Goal: Task Accomplishment & Management: Complete application form

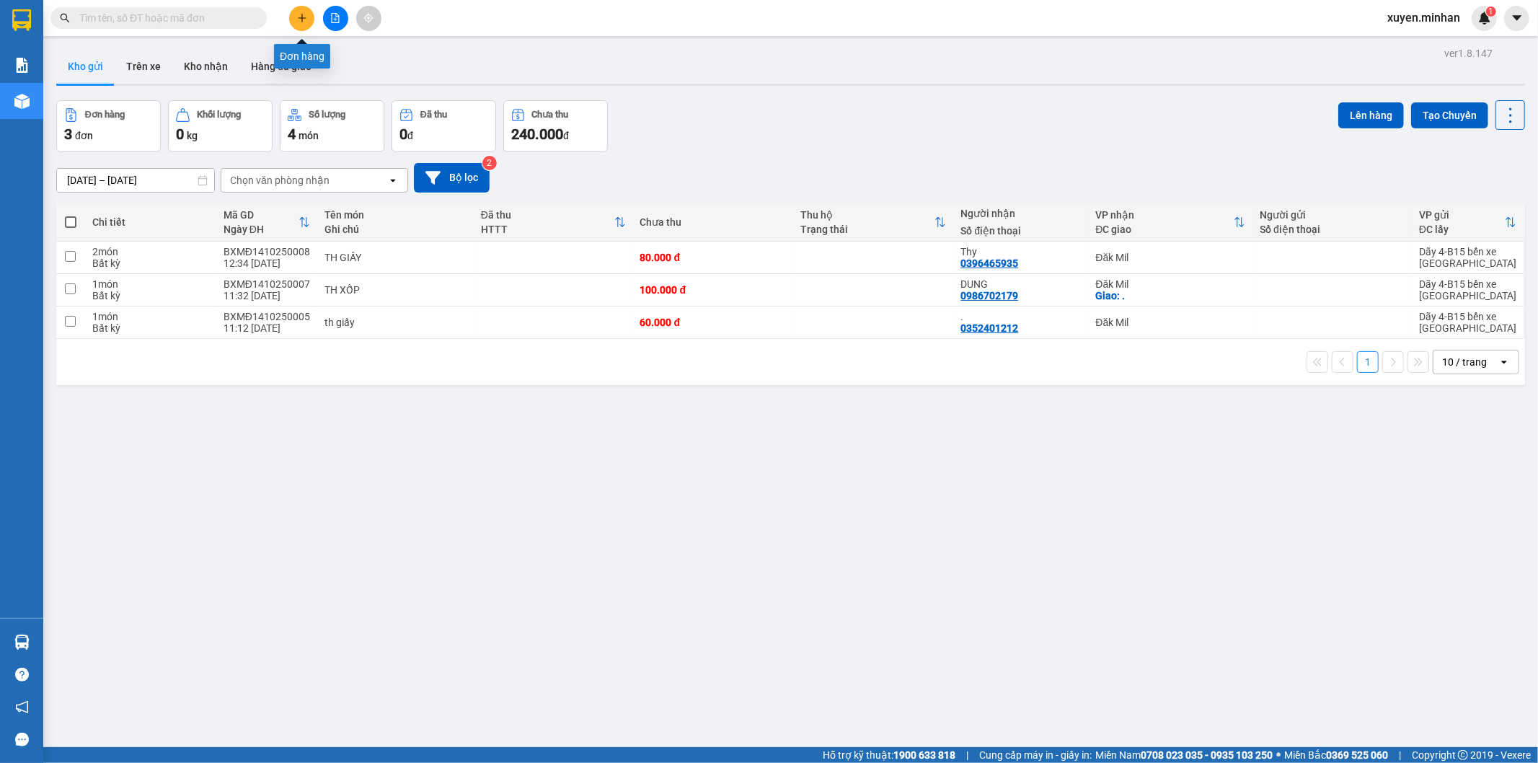
click at [301, 25] on button at bounding box center [301, 18] width 25 height 25
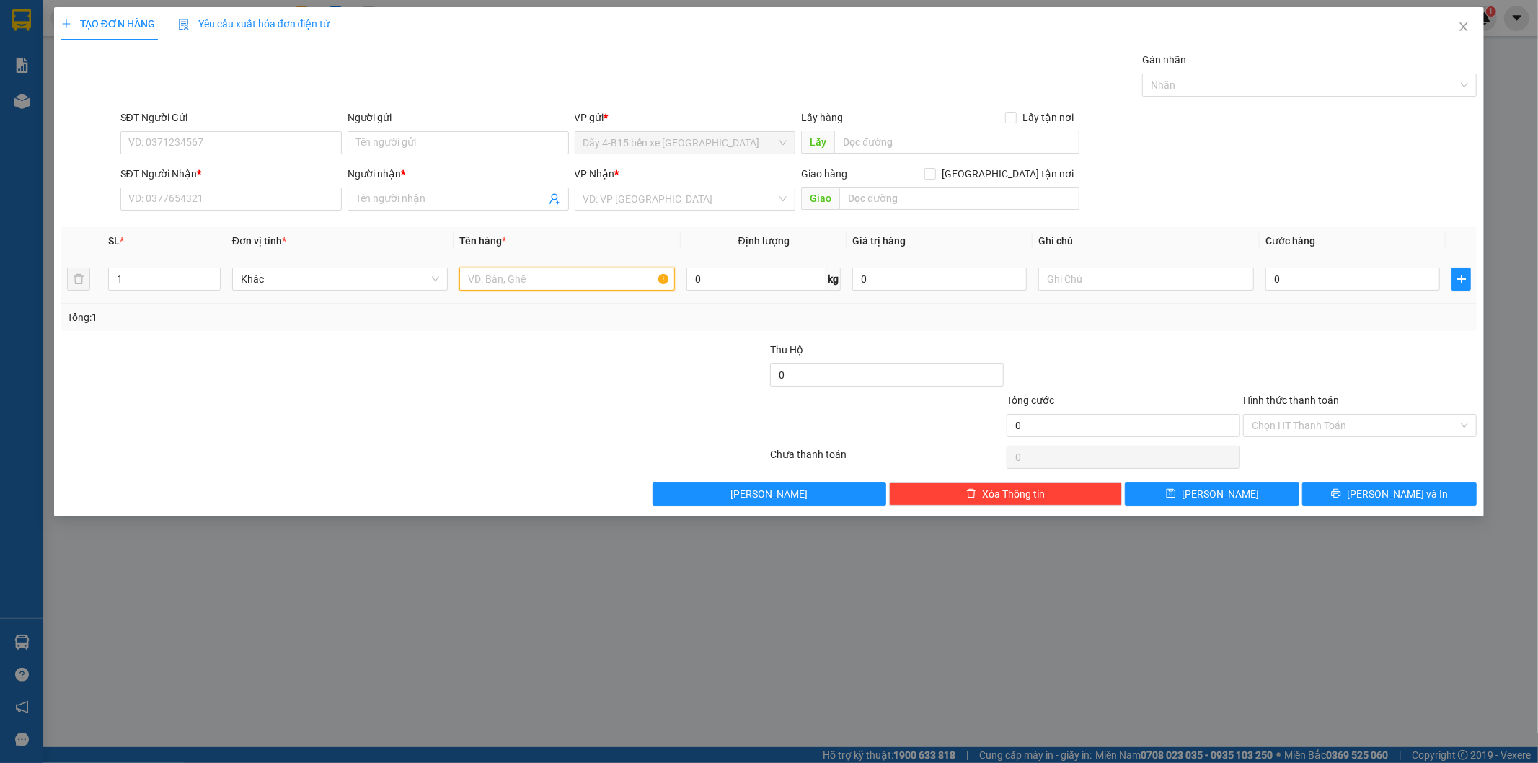
click at [549, 275] on input "text" at bounding box center [567, 278] width 216 height 23
type input "KIỆN ĐEN"
click at [233, 191] on input "SĐT Người Nhận *" at bounding box center [230, 198] width 221 height 23
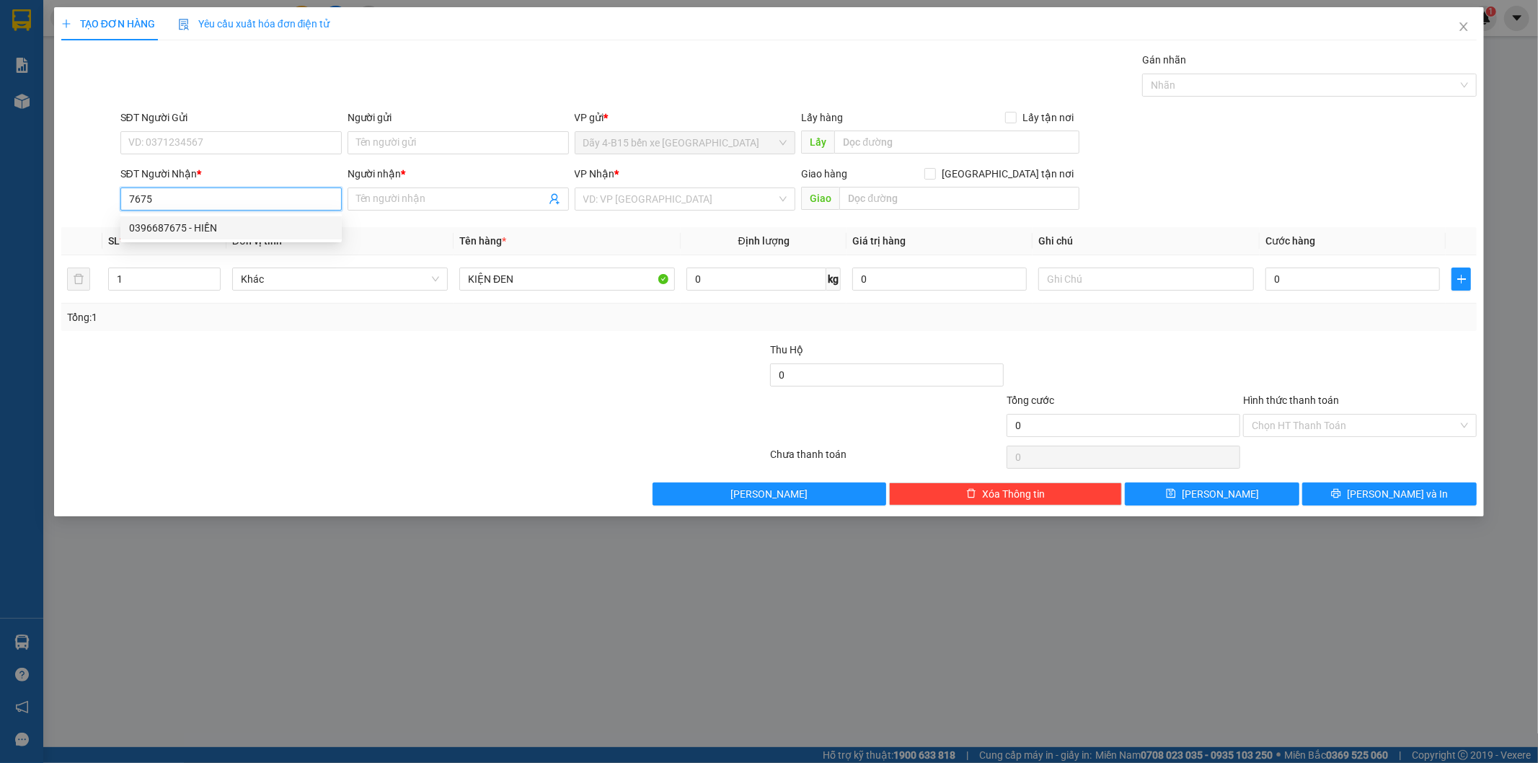
click at [216, 224] on div "0396687675 - HIỀN" at bounding box center [231, 228] width 204 height 16
type input "0396687675"
type input "HIỀN"
type input "0396687675"
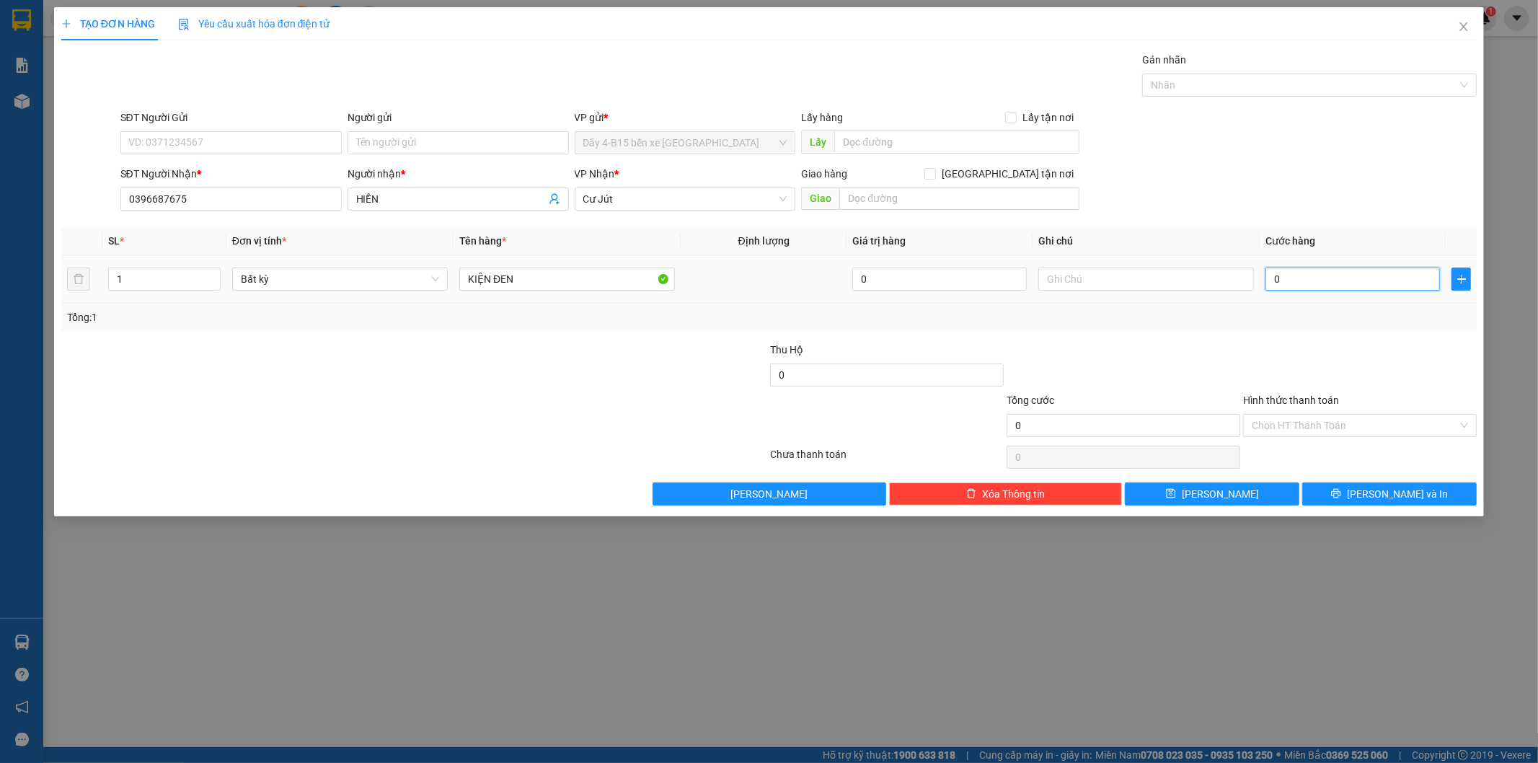
click at [1351, 279] on input "0" at bounding box center [1352, 278] width 174 height 23
type input "6"
type input "60"
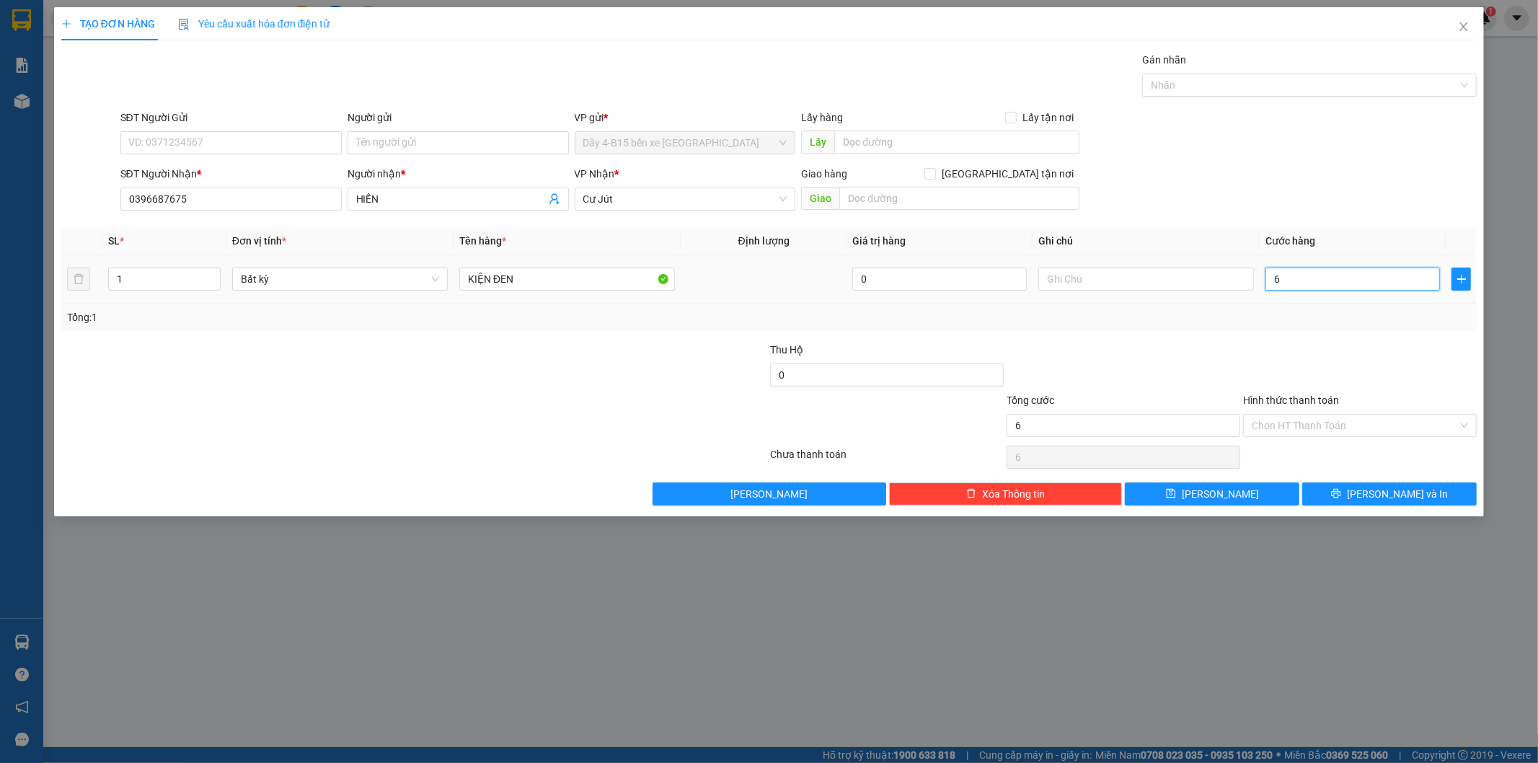
type input "60"
type input "60.000"
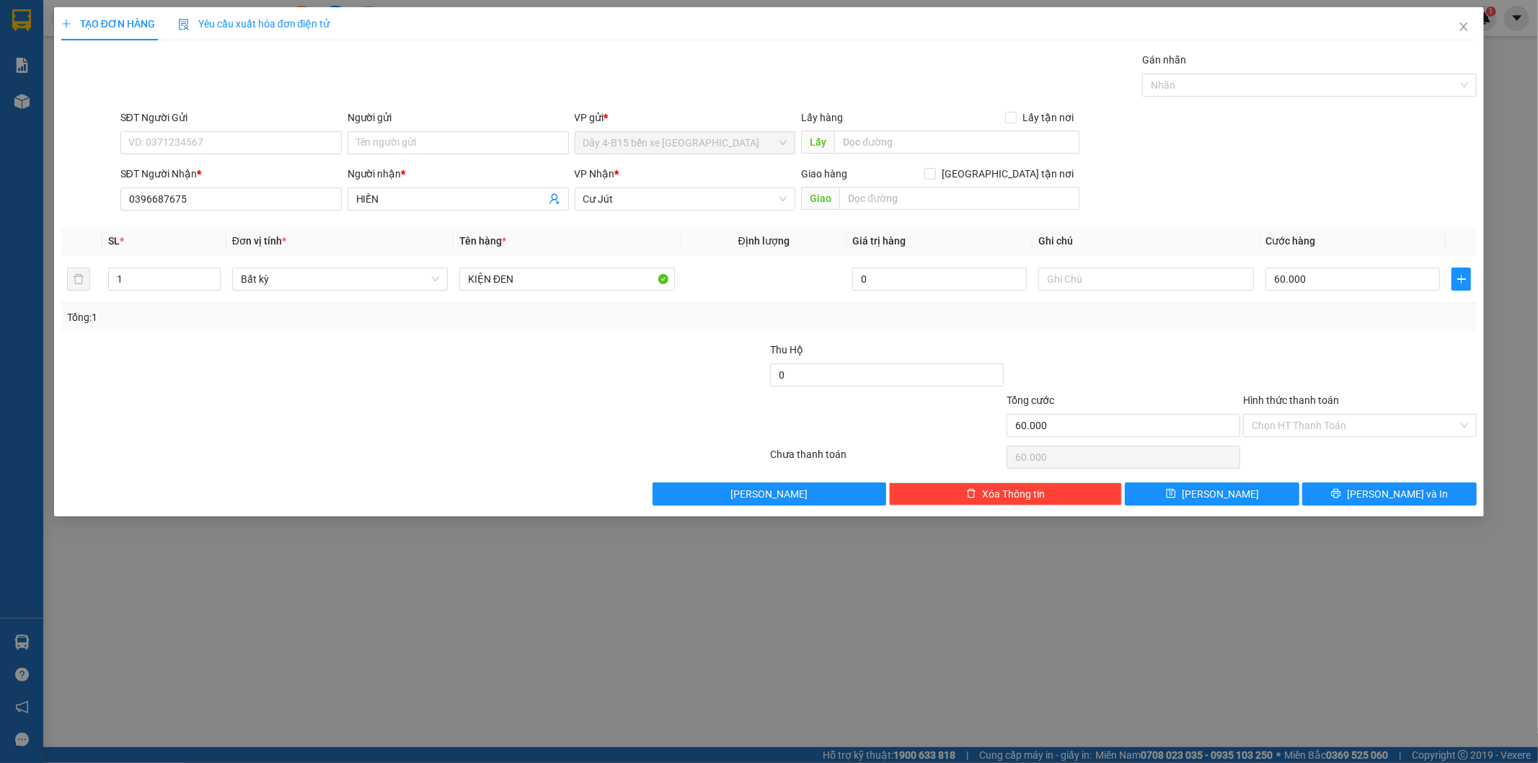
click at [1356, 347] on div at bounding box center [1359, 367] width 236 height 50
click at [1387, 491] on span "Lưu và In" at bounding box center [1397, 494] width 101 height 16
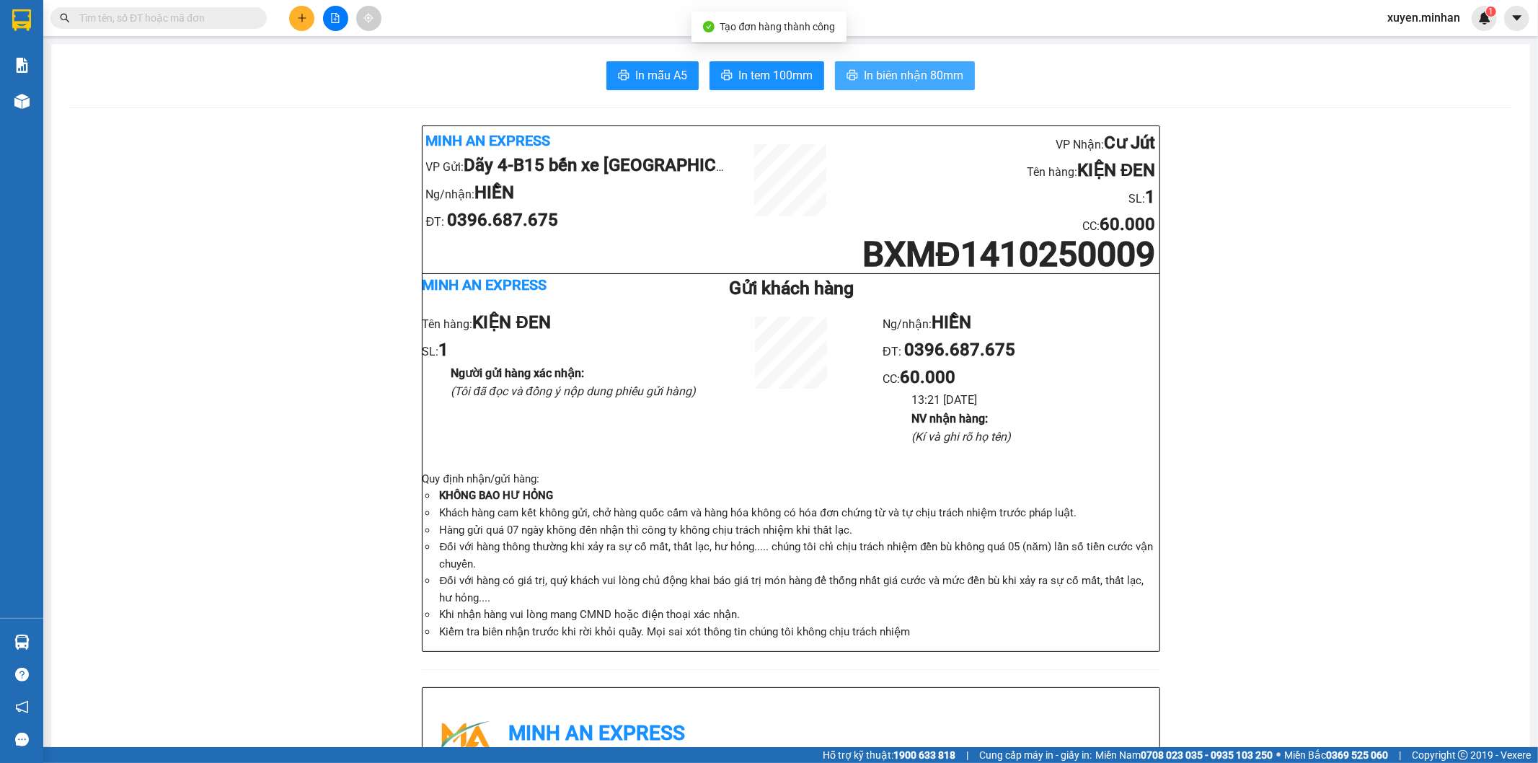
click at [927, 68] on span "In biên nhận 80mm" at bounding box center [913, 75] width 99 height 18
click at [776, 76] on span "In tem 100mm" at bounding box center [775, 75] width 74 height 18
click at [298, 17] on icon "plus" at bounding box center [302, 18] width 10 height 10
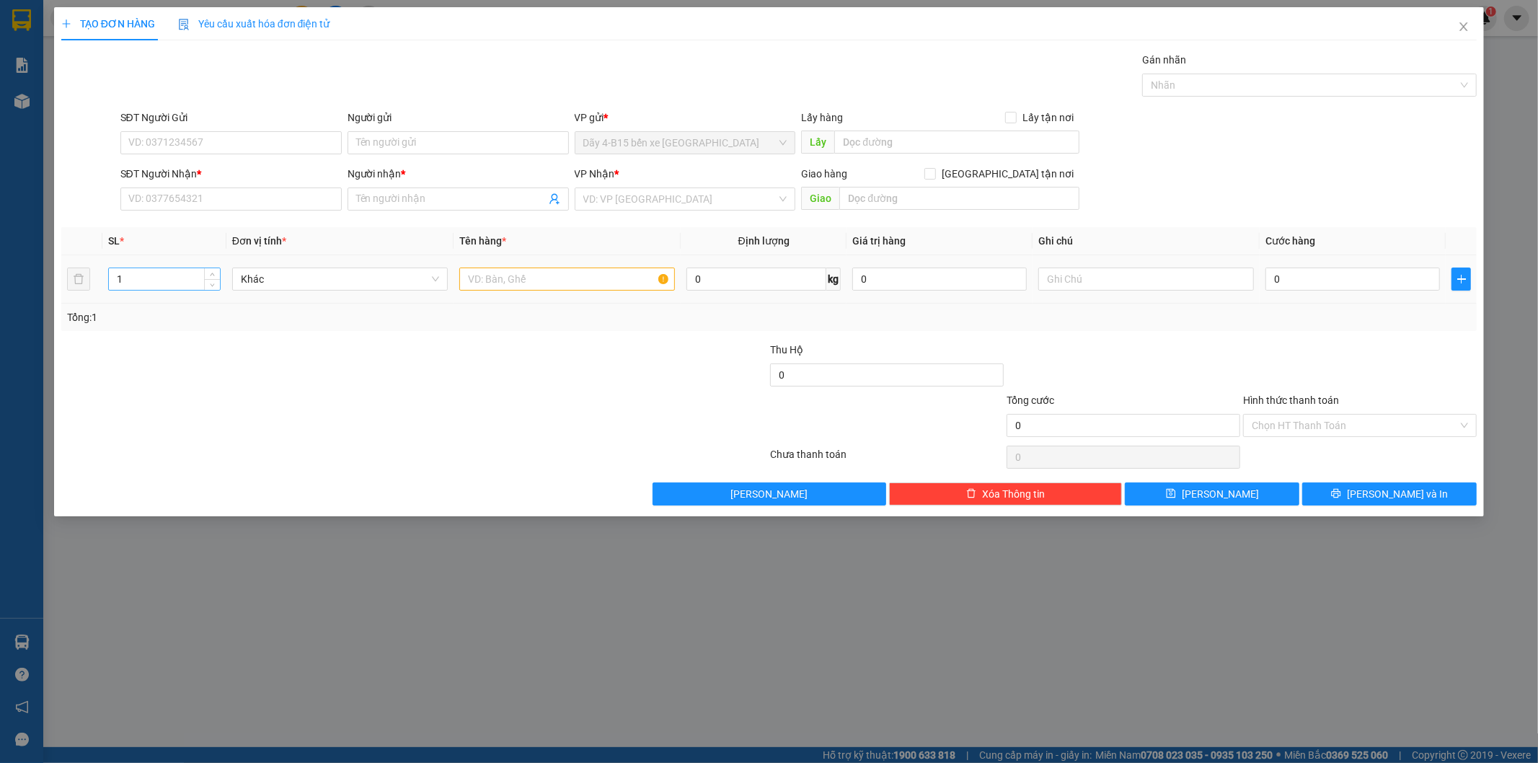
click at [151, 283] on input "1" at bounding box center [164, 279] width 111 height 22
type input "3"
click at [282, 429] on div at bounding box center [296, 417] width 473 height 50
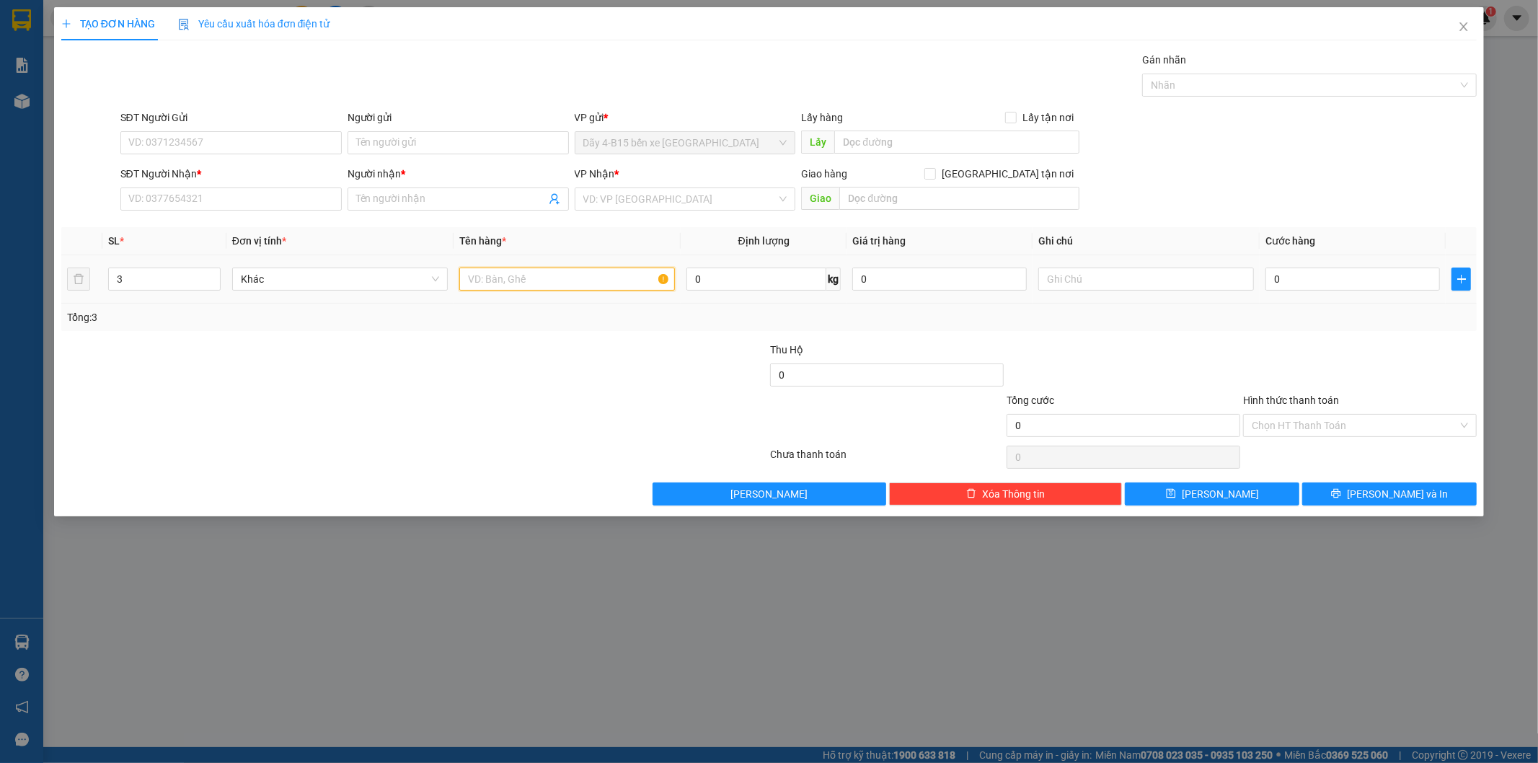
click at [544, 277] on input "text" at bounding box center [567, 278] width 216 height 23
type input "TH GIẤY"
click at [642, 368] on div at bounding box center [651, 367] width 236 height 50
click at [1280, 285] on input "0" at bounding box center [1352, 278] width 174 height 23
type input "1"
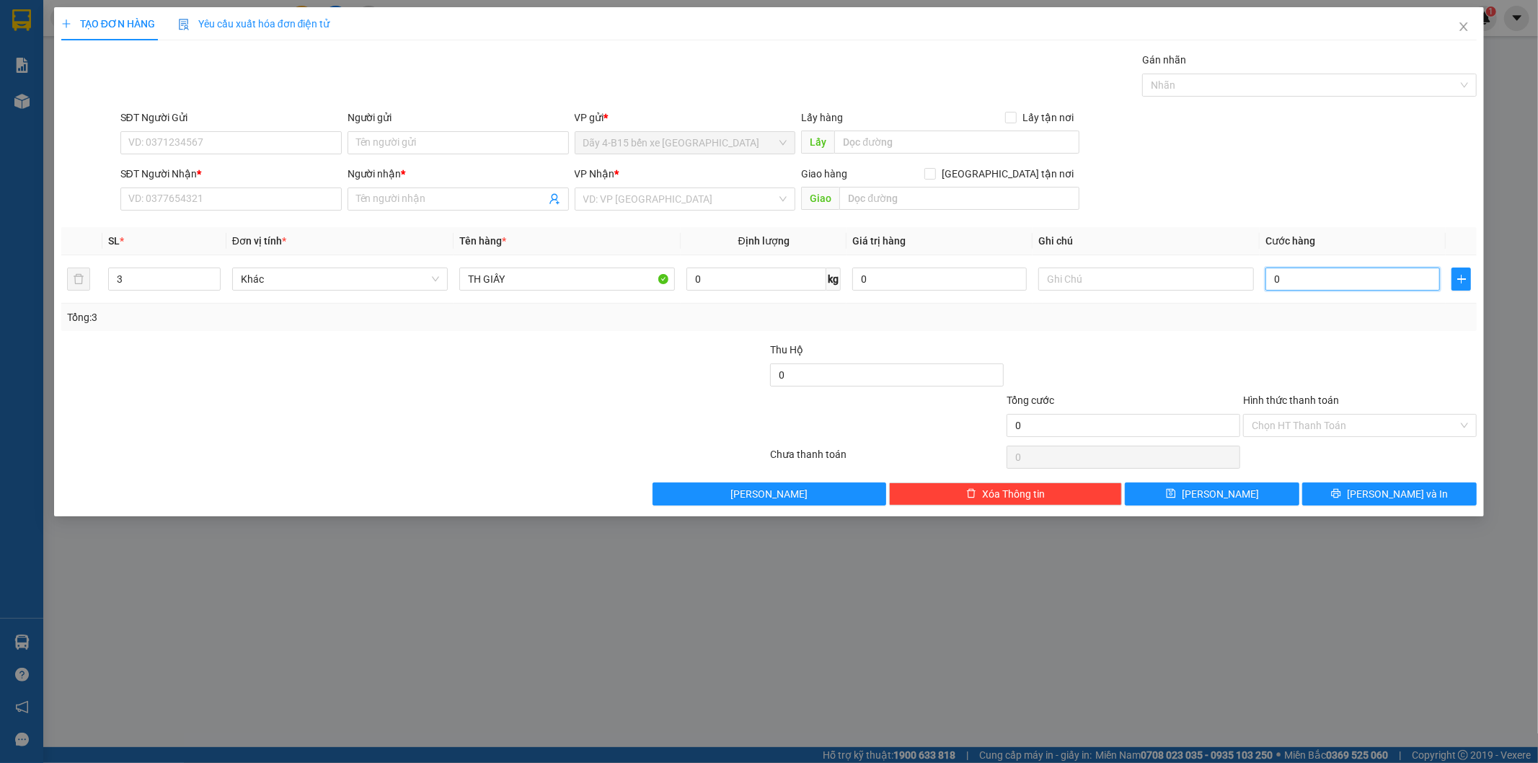
type input "1"
type input "12"
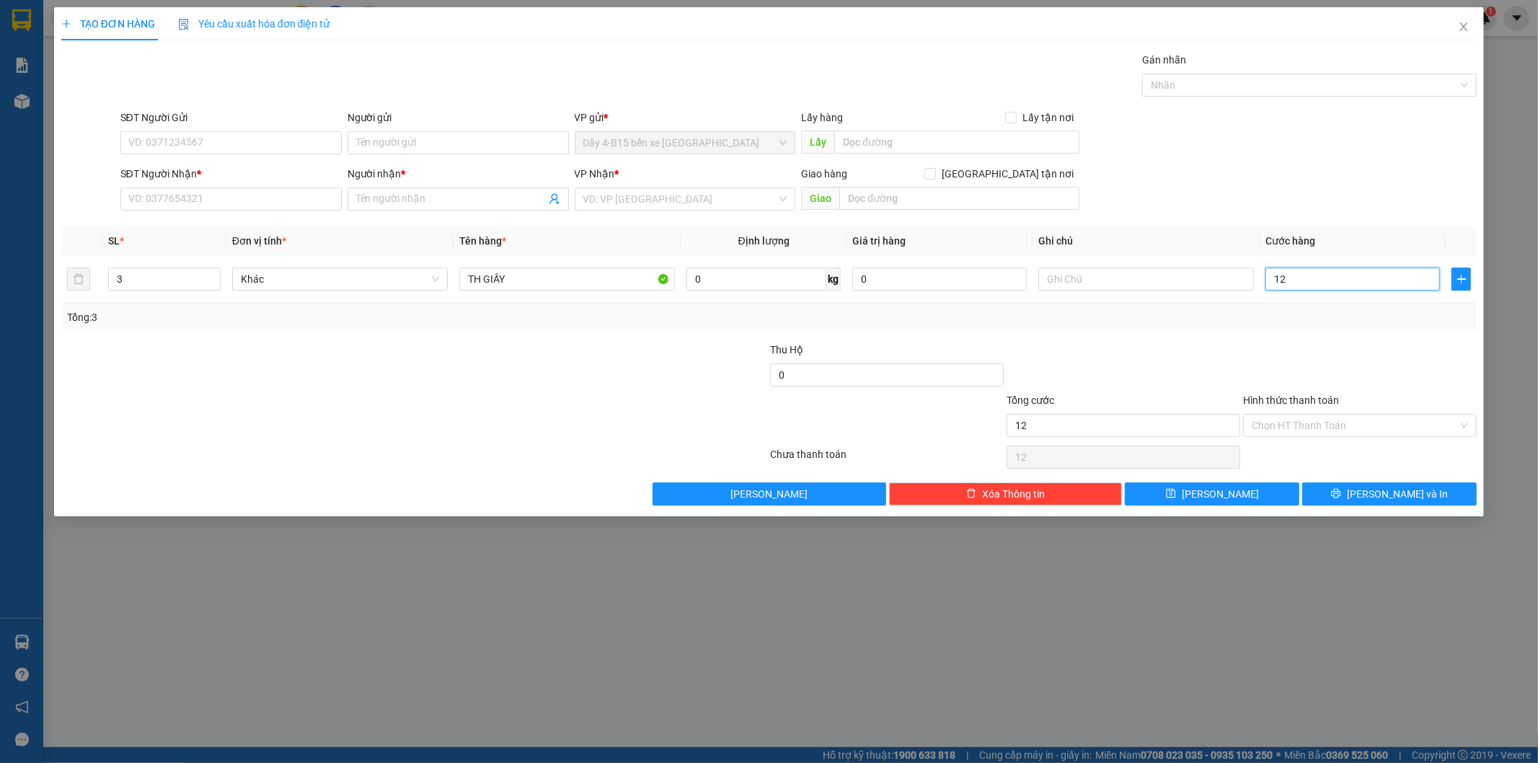
type input "120"
type input "120.000"
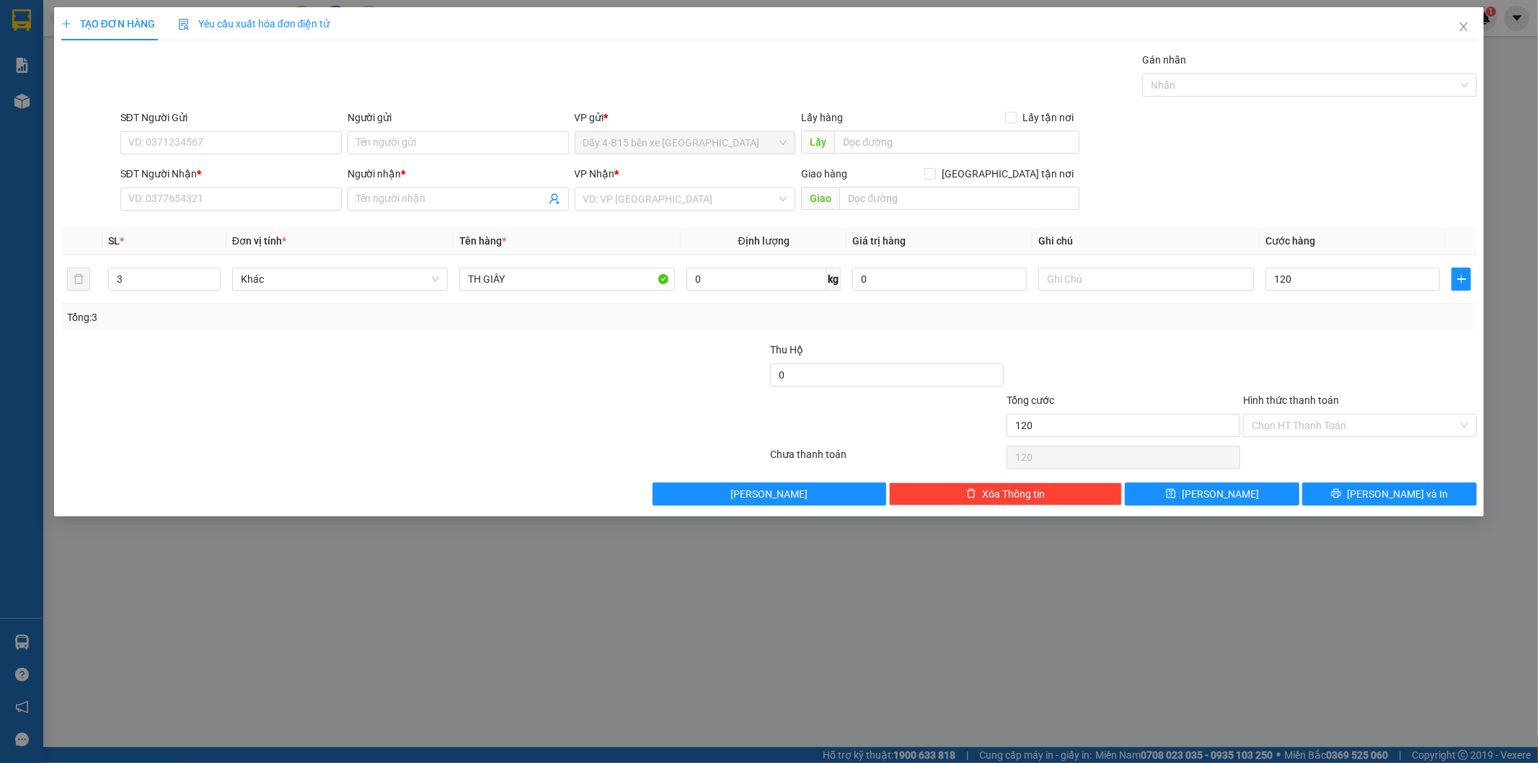
type input "120.000"
click at [1376, 356] on div at bounding box center [1359, 367] width 236 height 50
click at [258, 199] on input "SĐT Người Nhận *" at bounding box center [230, 198] width 221 height 23
type input "0913444889"
click at [434, 192] on input "Người nhận *" at bounding box center [451, 199] width 190 height 16
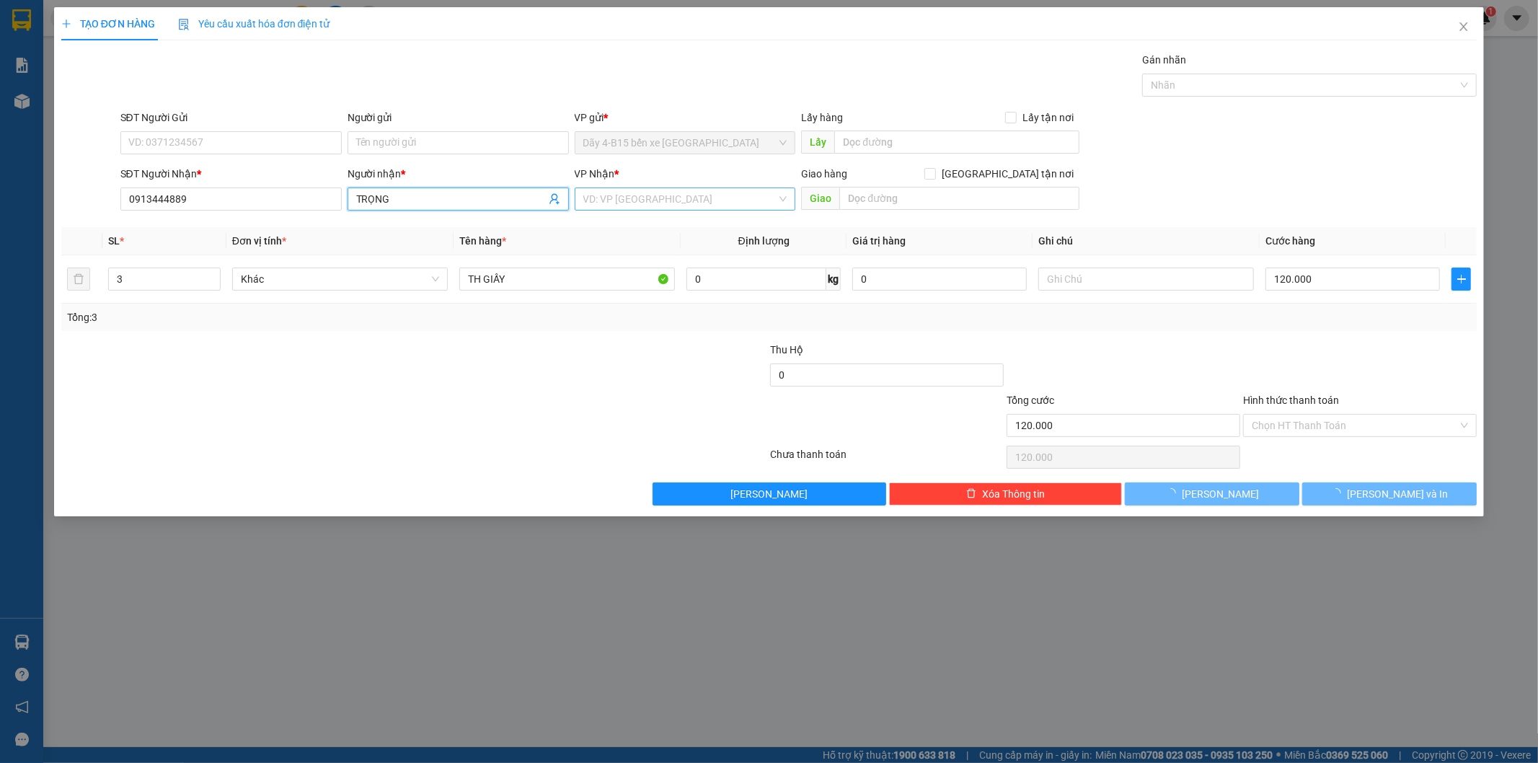
type input "TRỌNG"
click at [705, 198] on input "search" at bounding box center [680, 199] width 194 height 22
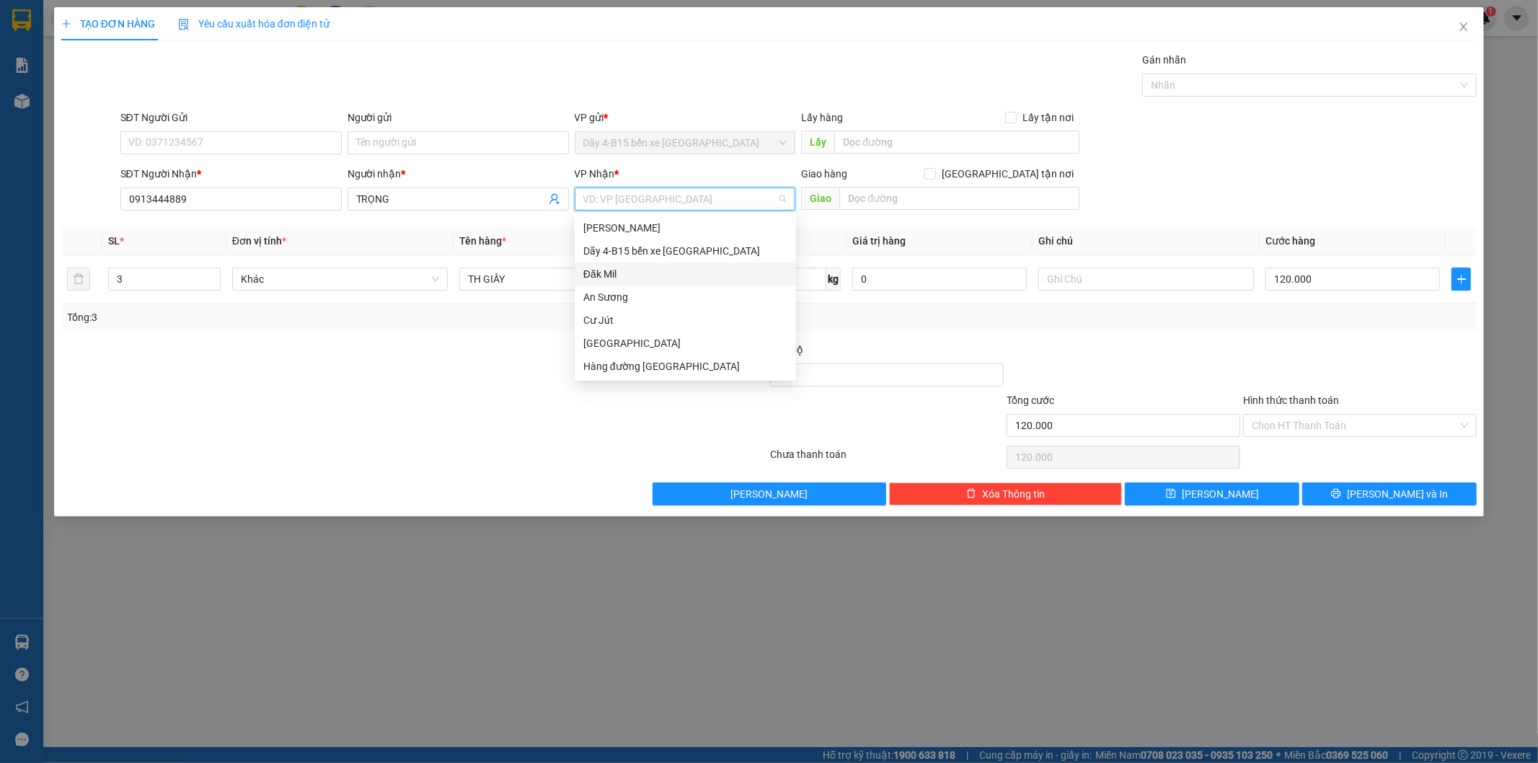
click at [655, 268] on div "Đăk Mil" at bounding box center [685, 274] width 204 height 16
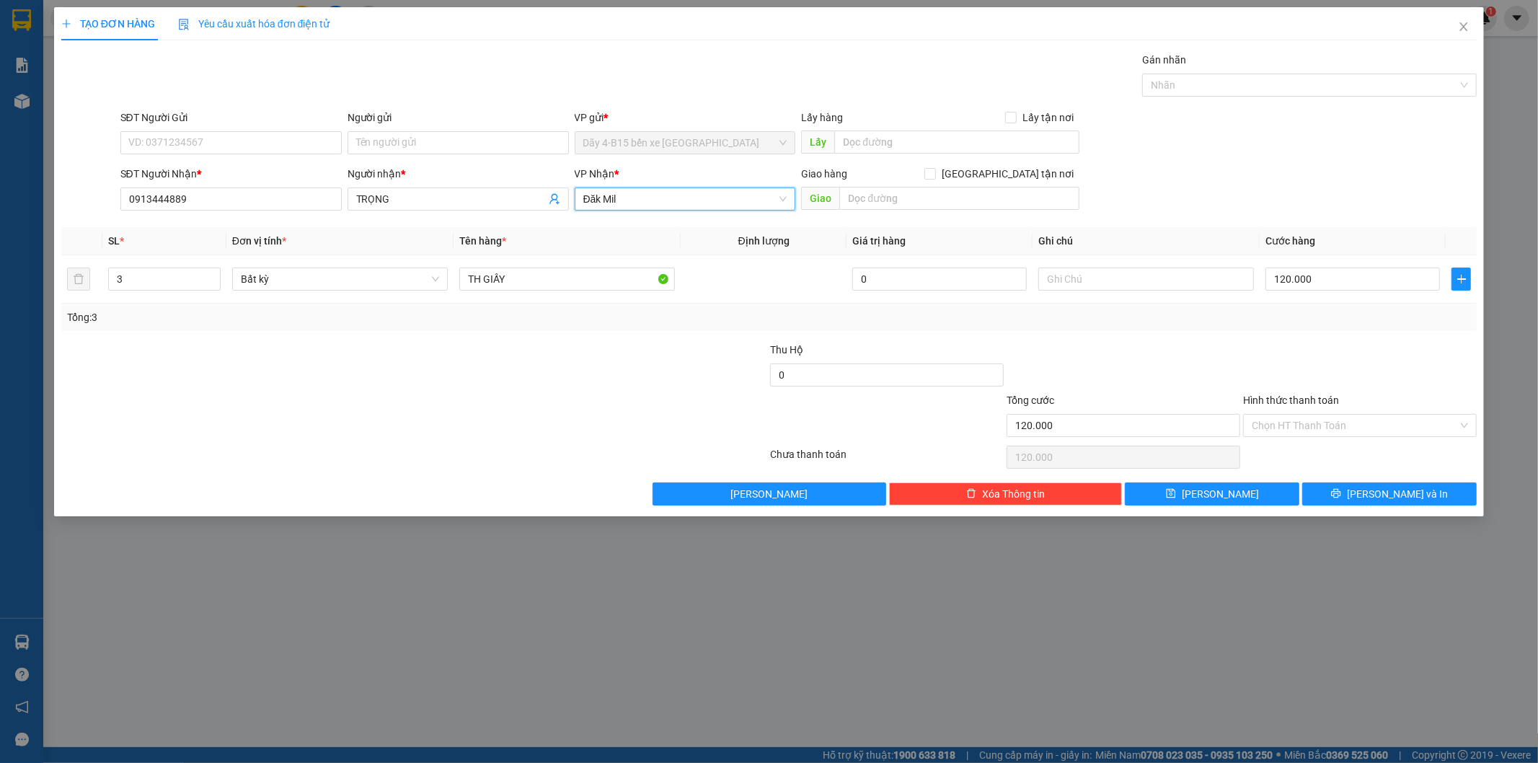
drag, startPoint x: 580, startPoint y: 390, endPoint x: 781, endPoint y: 451, distance: 210.1
click at [580, 391] on form "Thu Hộ 0 Tổng cước 120.000 Hình thức thanh toán Chọn HT Thanh Toán" at bounding box center [769, 392] width 1416 height 101
click at [1402, 497] on span "Lưu và In" at bounding box center [1397, 494] width 101 height 16
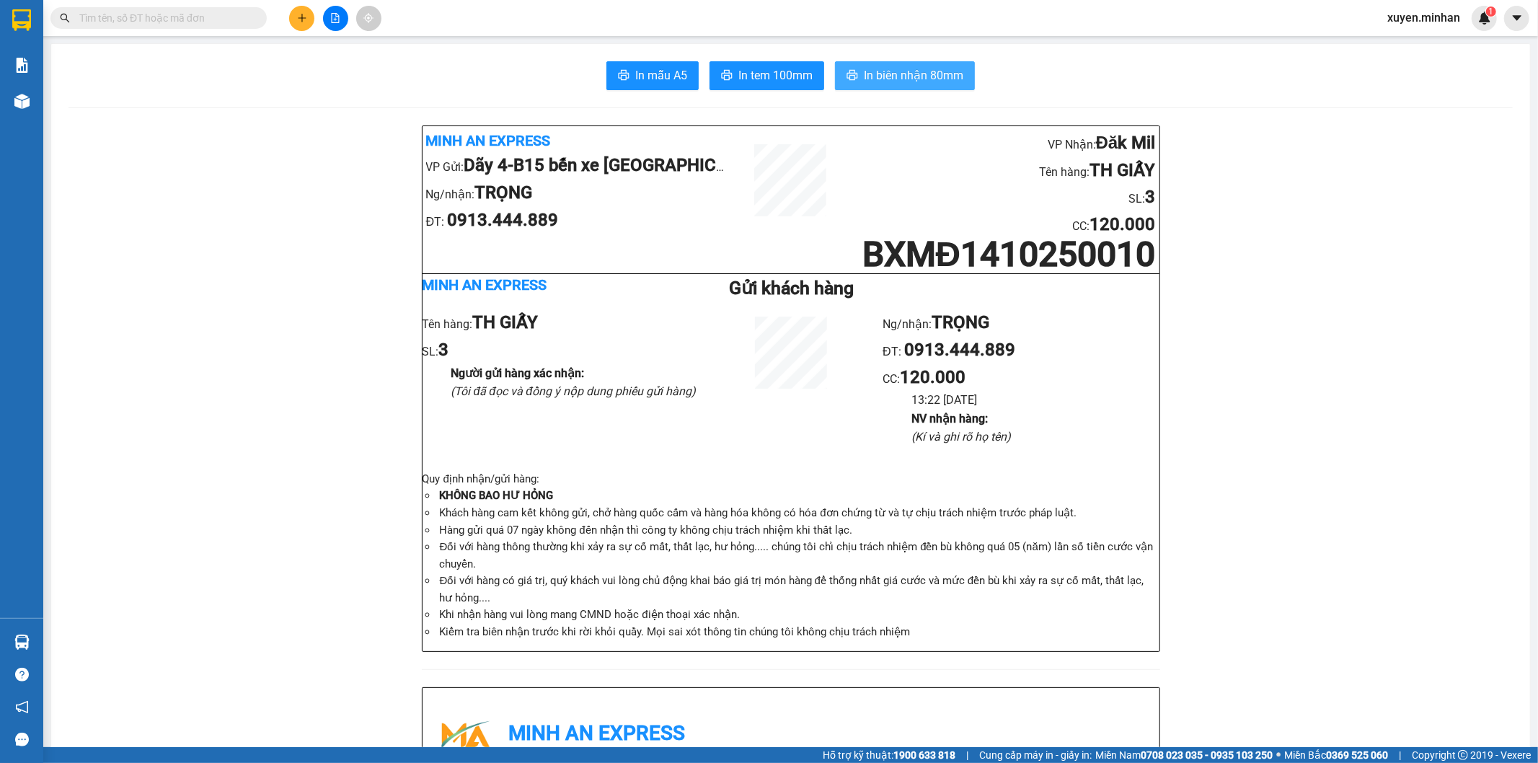
click at [892, 75] on span "In biên nhận 80mm" at bounding box center [913, 75] width 99 height 18
click at [784, 76] on span "In tem 100mm" at bounding box center [775, 75] width 74 height 18
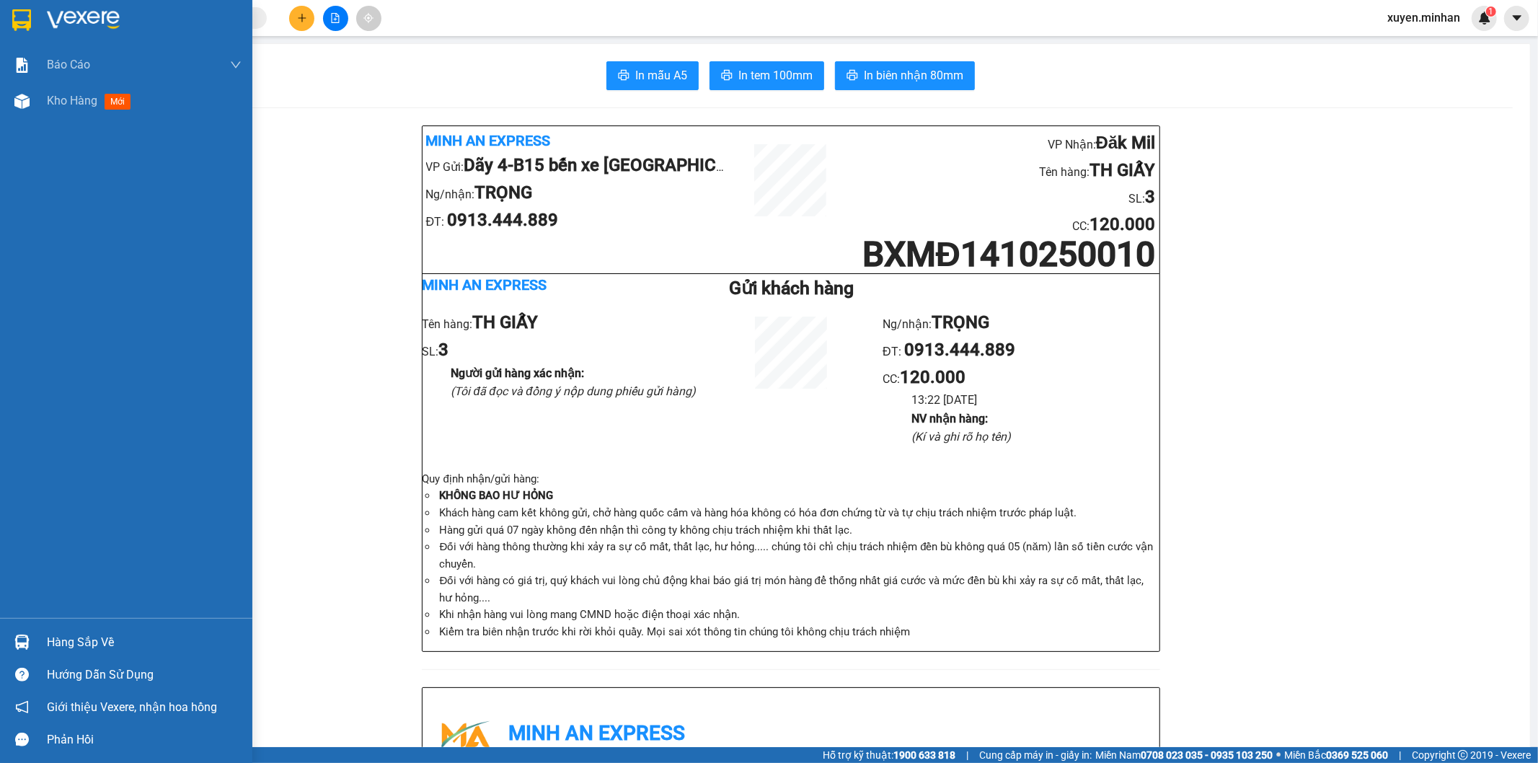
click at [15, 19] on img at bounding box center [21, 20] width 19 height 22
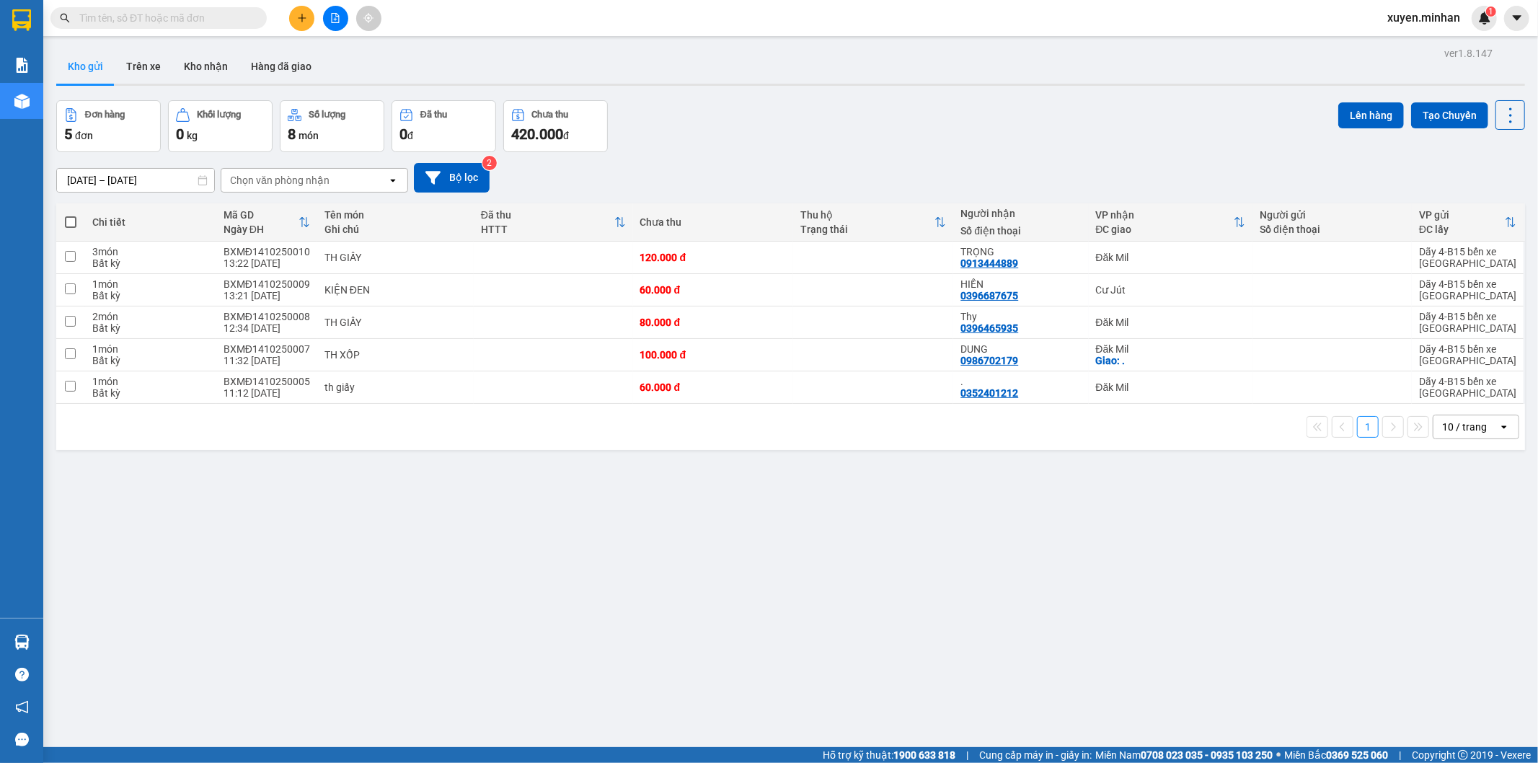
click at [748, 555] on div "ver 1.8.147 Kho gửi Trên xe Kho nhận Hàng đã giao Đơn hàng 5 đơn Khối lượng 0 k…" at bounding box center [790, 424] width 1480 height 763
click at [68, 254] on input "checkbox" at bounding box center [70, 256] width 11 height 11
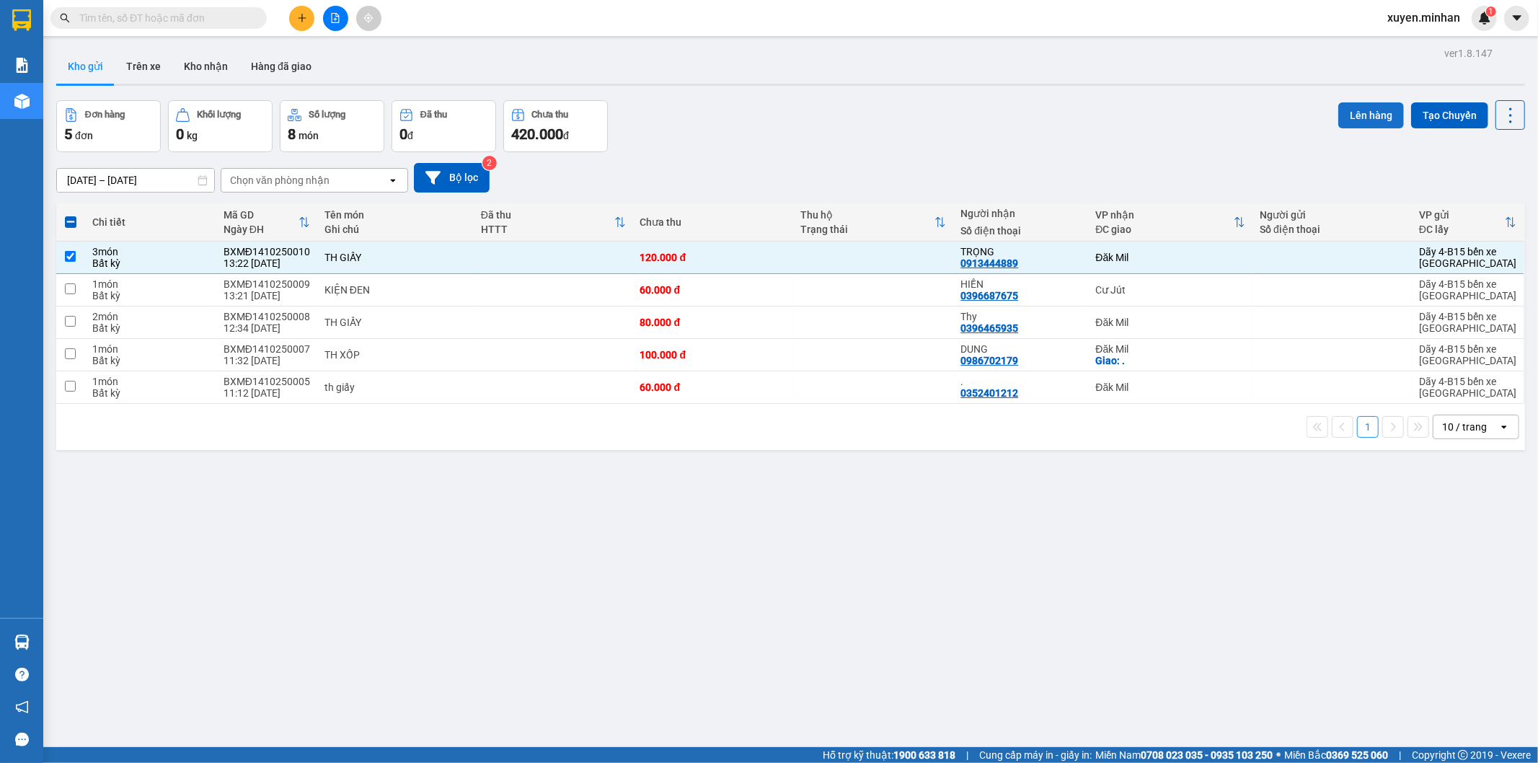
click at [1363, 118] on button "Lên hàng" at bounding box center [1371, 115] width 66 height 26
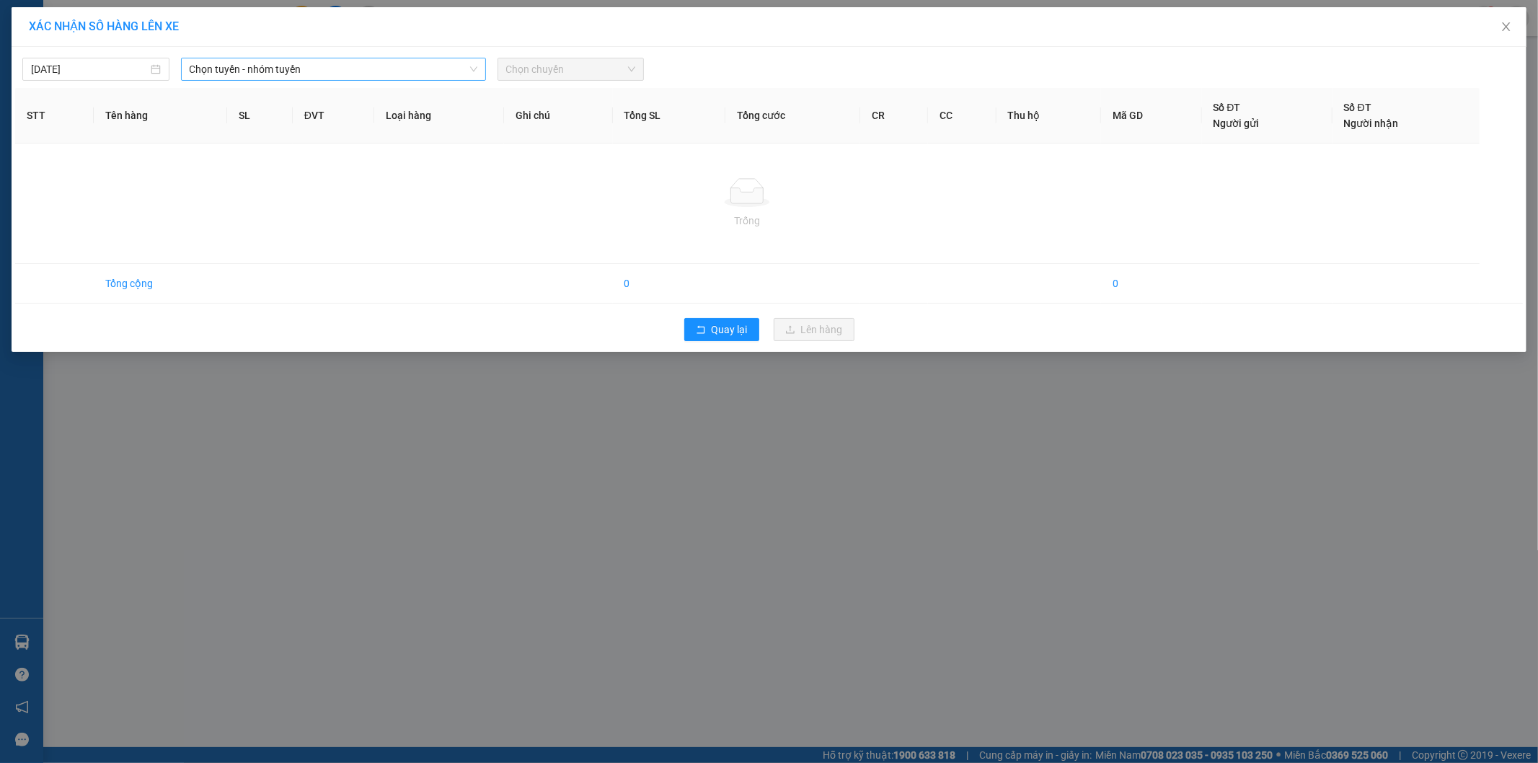
click at [332, 70] on span "Chọn tuyến - nhóm tuyến" at bounding box center [334, 69] width 288 height 22
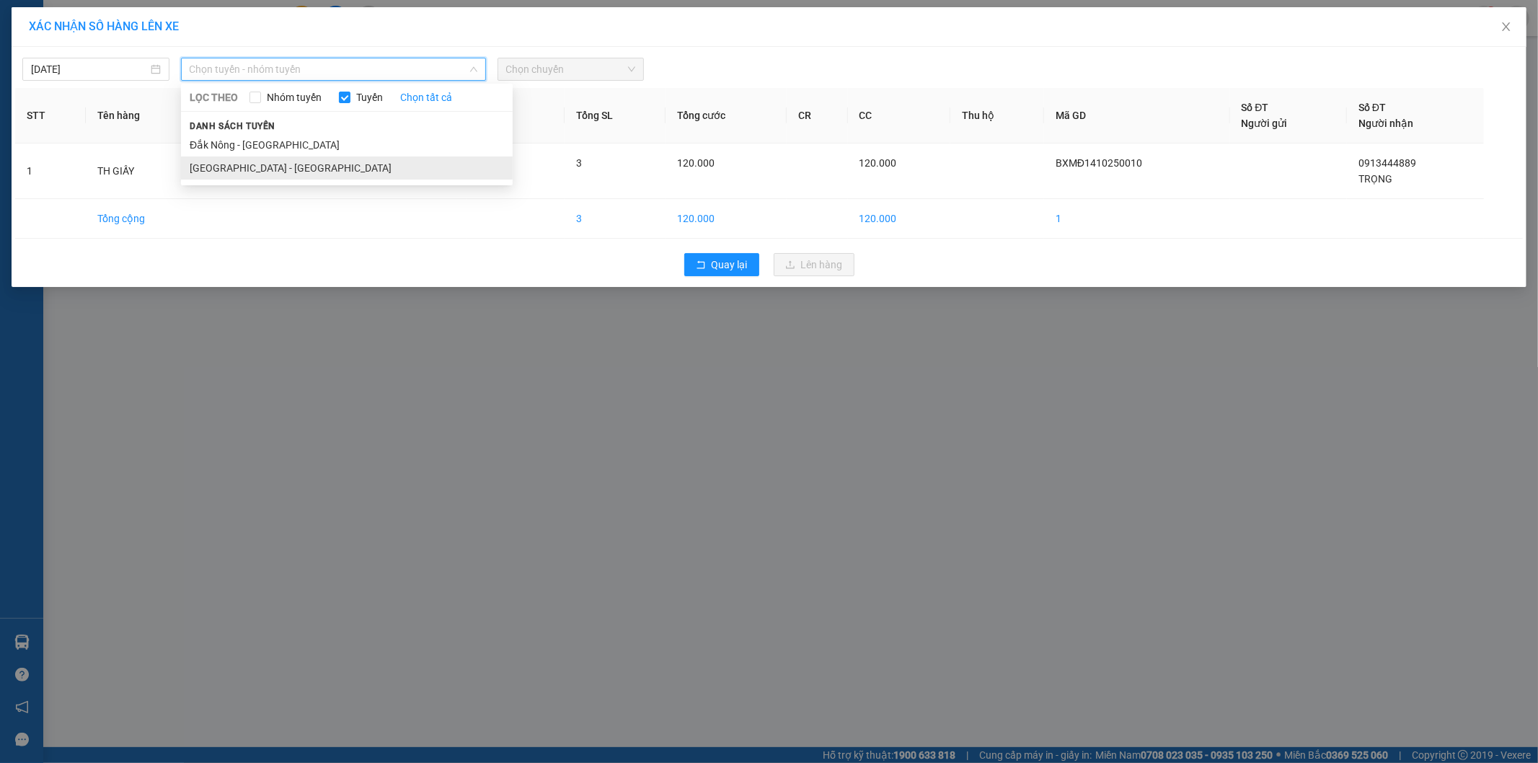
click at [269, 170] on li "Sài Gòn - Đắk Nông" at bounding box center [347, 167] width 332 height 23
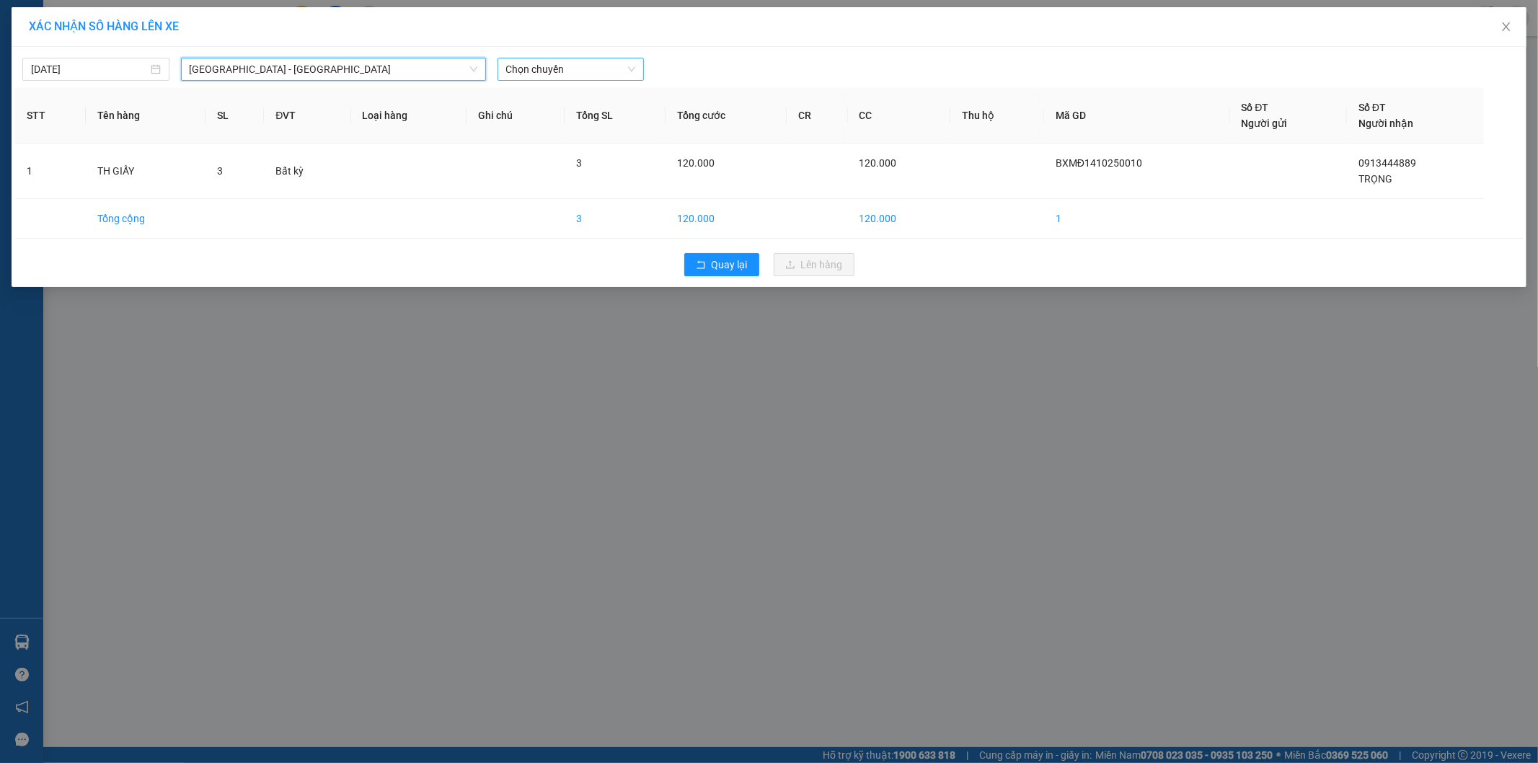
click at [623, 71] on span "Chọn chuyến" at bounding box center [571, 69] width 130 height 22
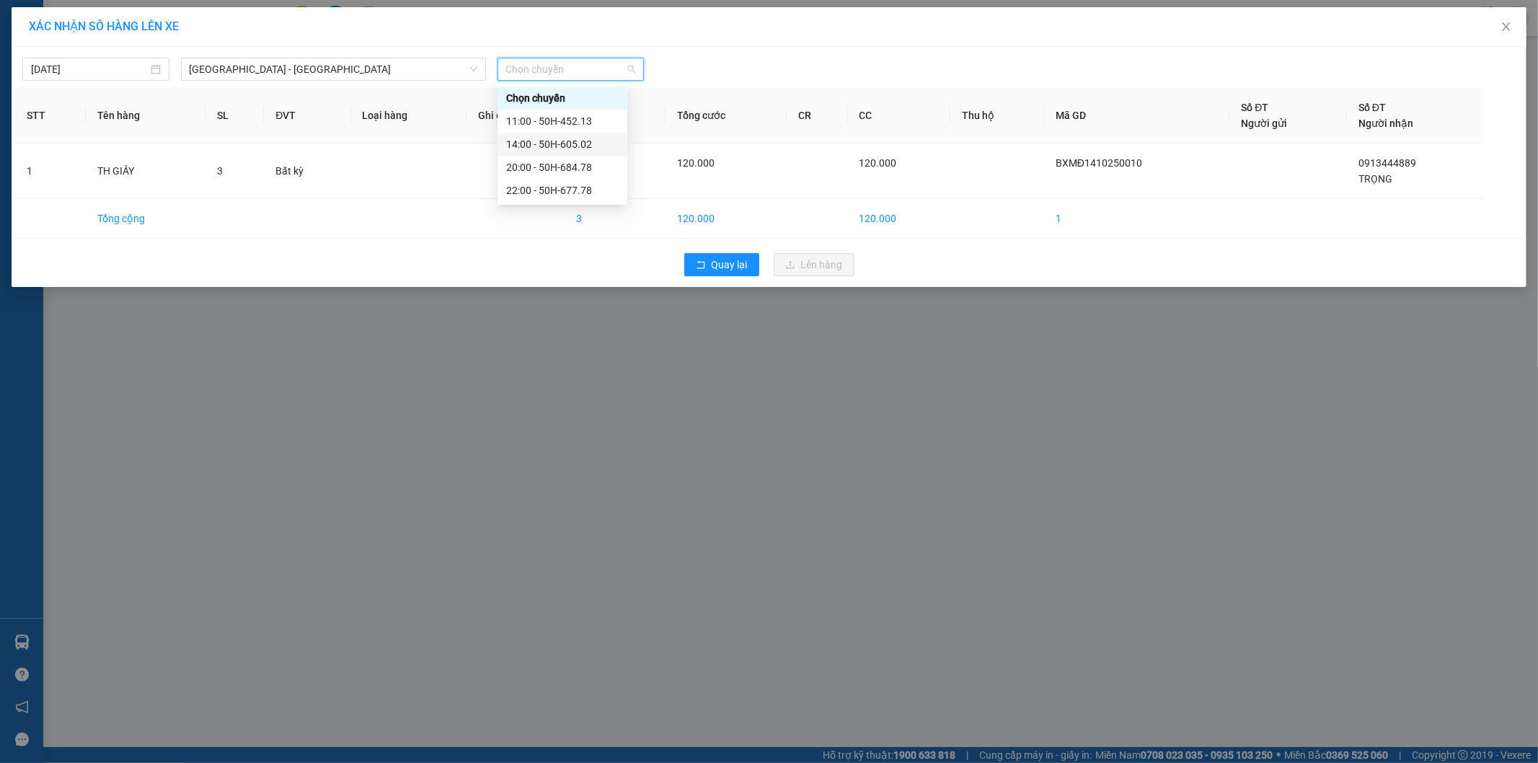
click at [594, 138] on div "14:00 - 50H-605.02" at bounding box center [562, 144] width 112 height 16
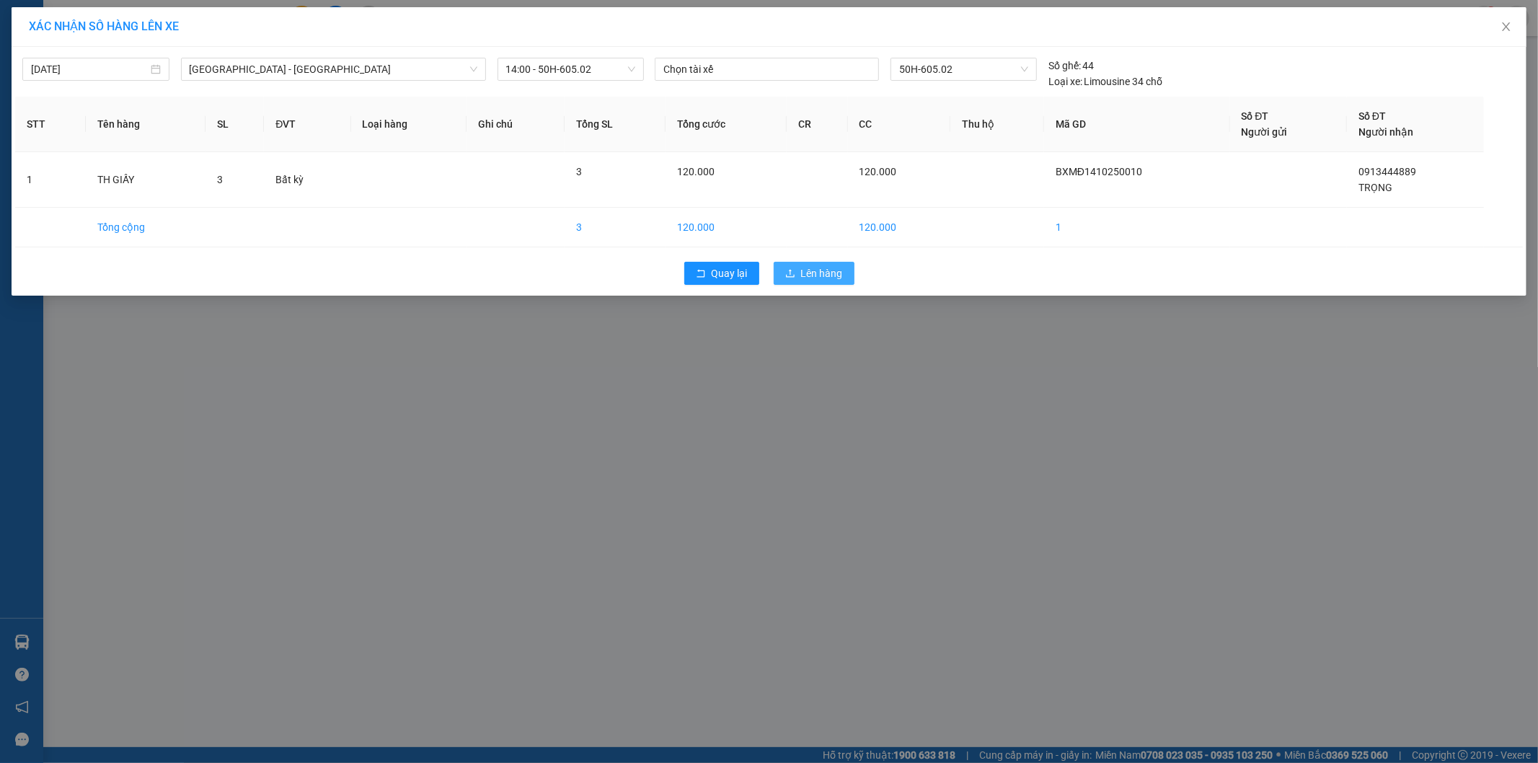
click at [801, 275] on span "Lên hàng" at bounding box center [822, 273] width 42 height 16
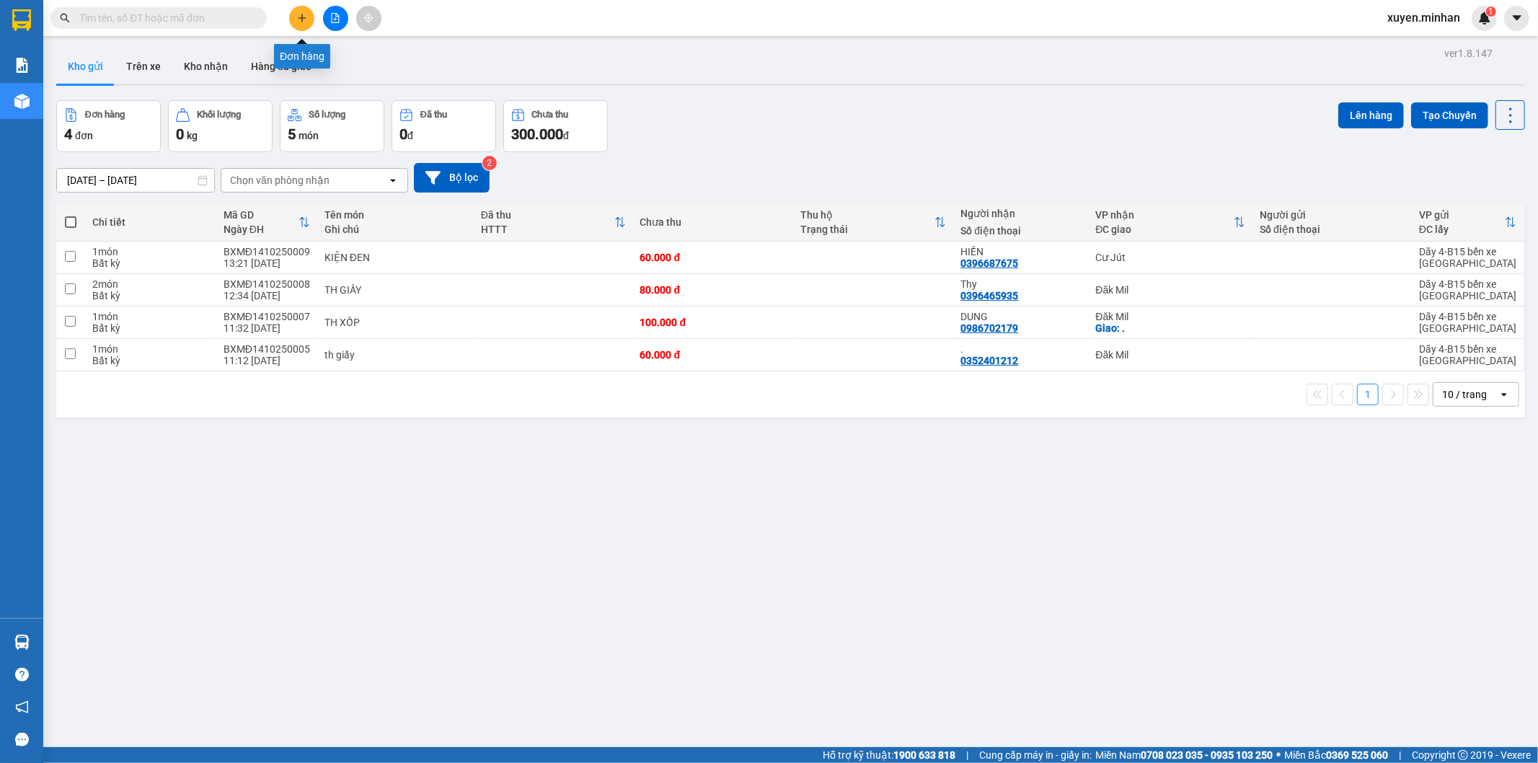
click at [298, 14] on icon "plus" at bounding box center [302, 18] width 10 height 10
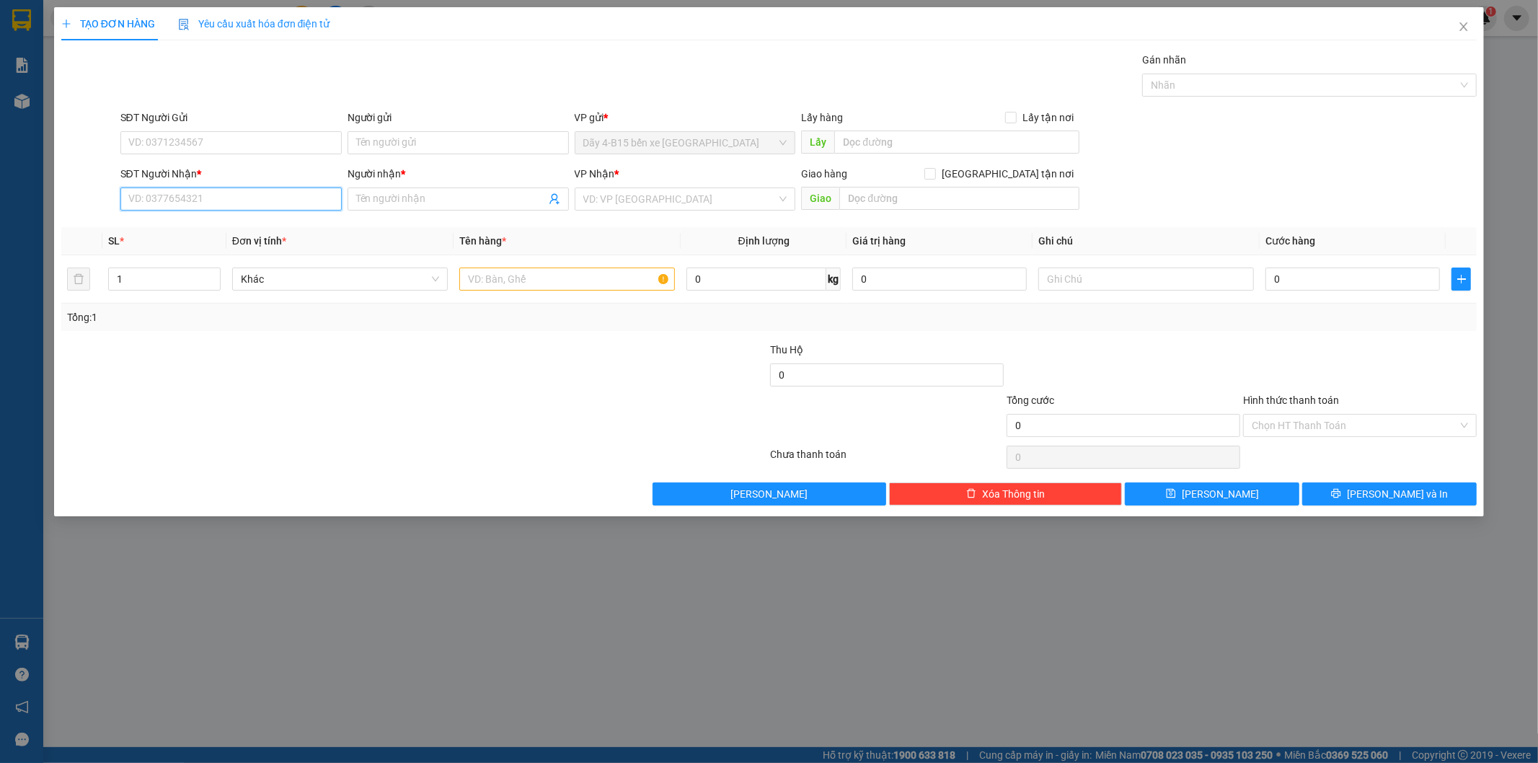
click at [256, 192] on input "SĐT Người Nhận *" at bounding box center [230, 198] width 221 height 23
click at [495, 278] on input "text" at bounding box center [567, 278] width 216 height 23
click at [133, 282] on input "1" at bounding box center [164, 279] width 111 height 22
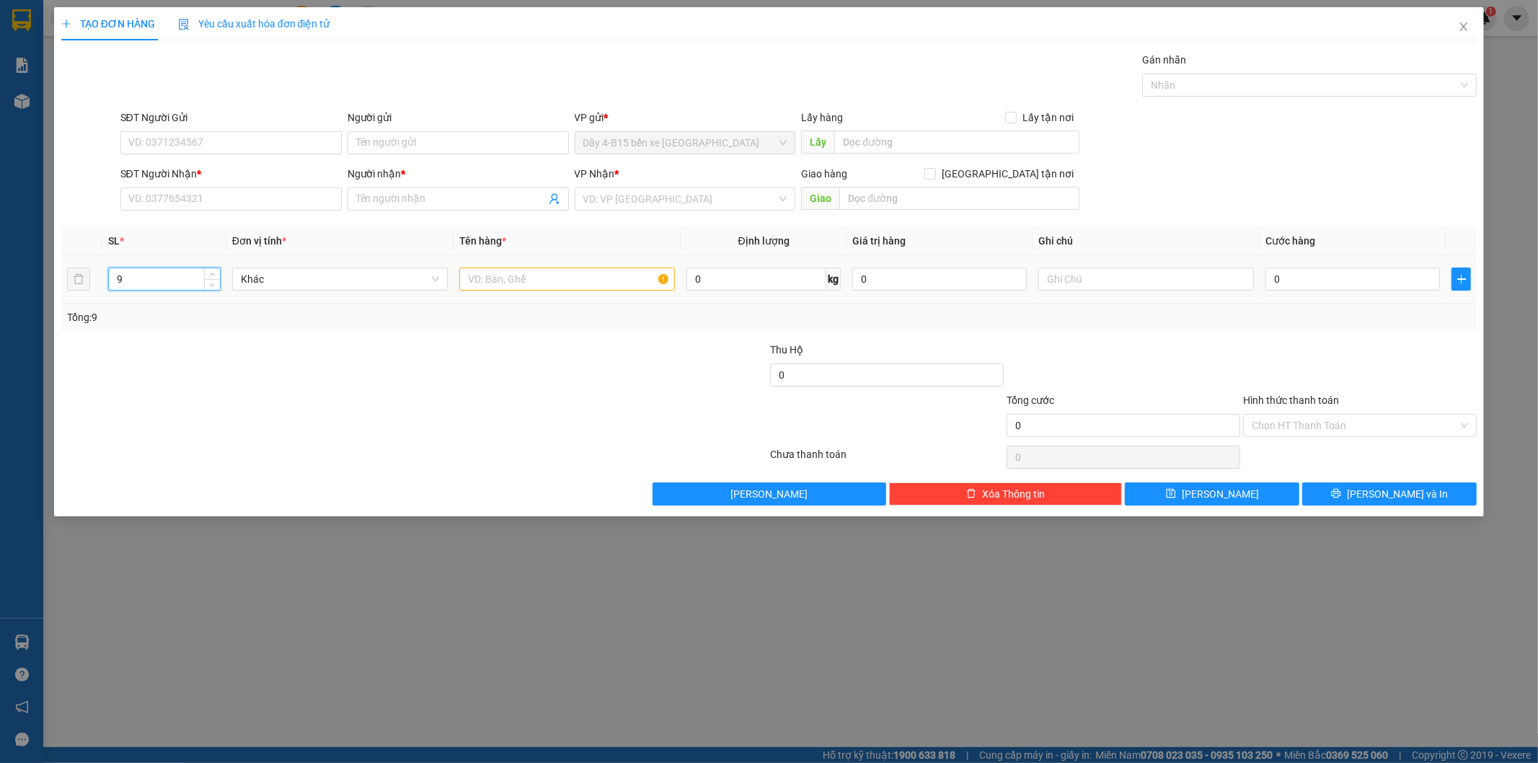
type input "9"
click at [496, 279] on input "text" at bounding box center [567, 278] width 216 height 23
type input "BAO+THÙNG"
click at [422, 198] on input "Người nhận *" at bounding box center [451, 199] width 190 height 16
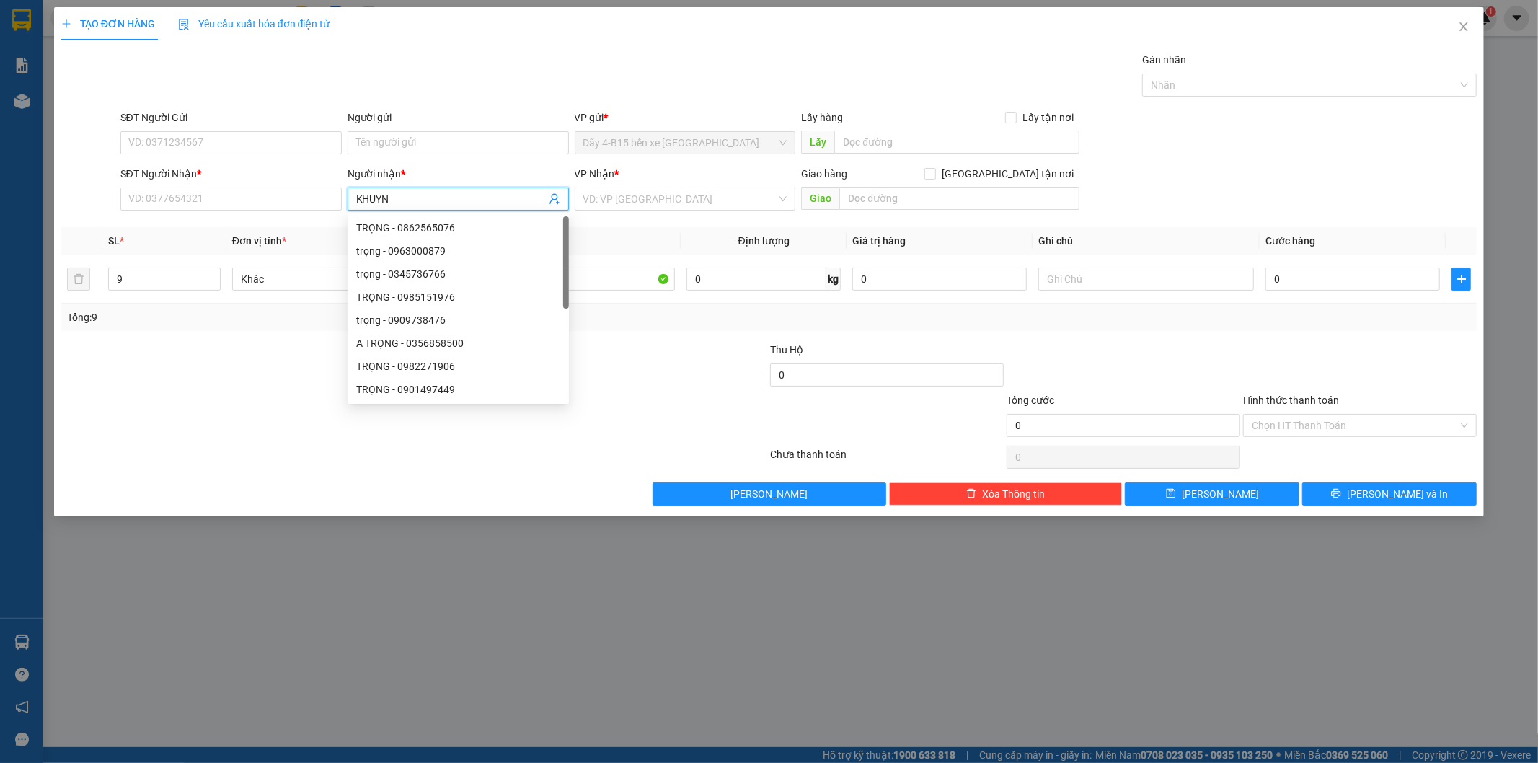
type input "KHUYNH"
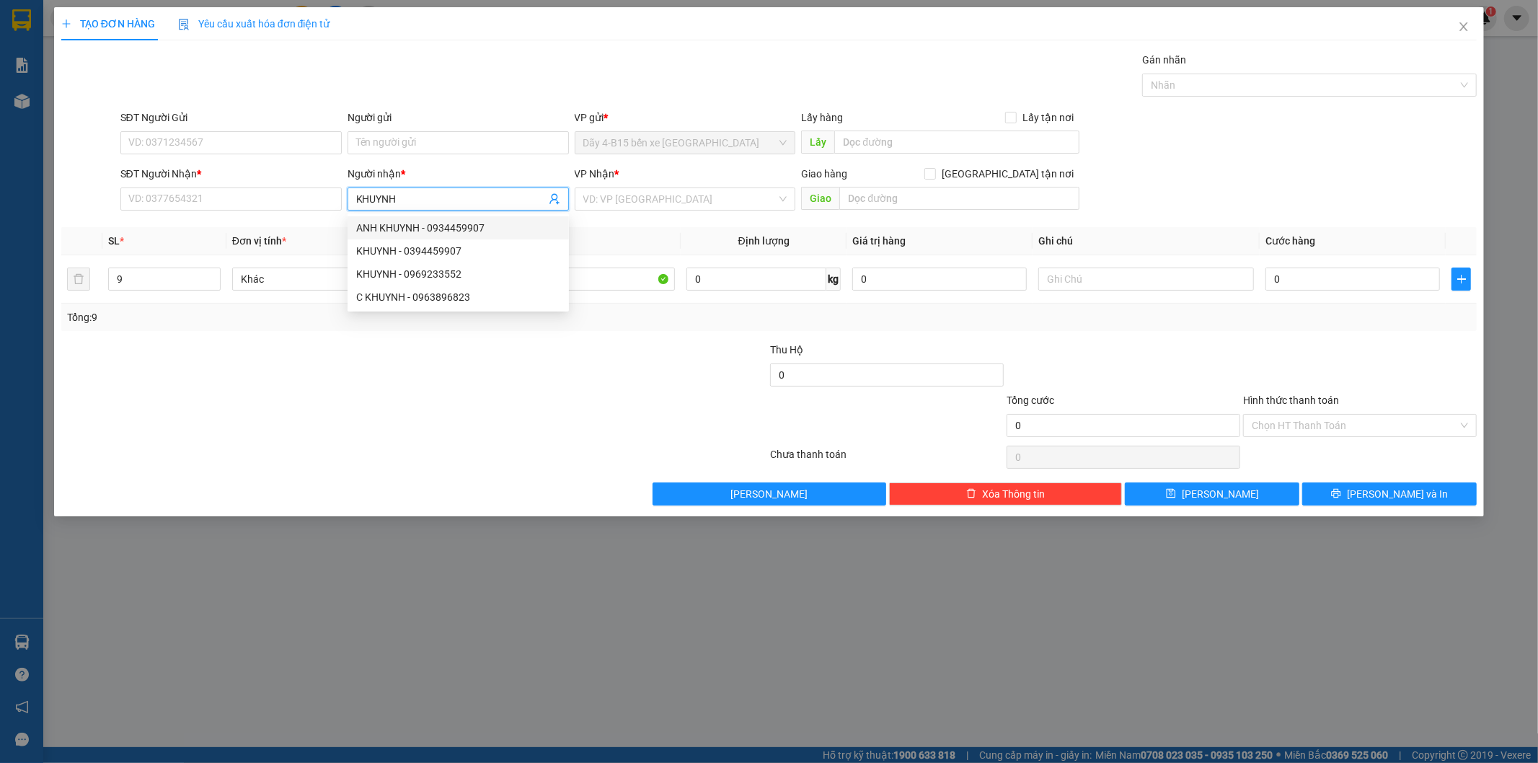
click at [483, 226] on div "ANH KHUYNH - 0934459907" at bounding box center [458, 228] width 204 height 16
type input "0934459907"
type input "ANH KHUYNH"
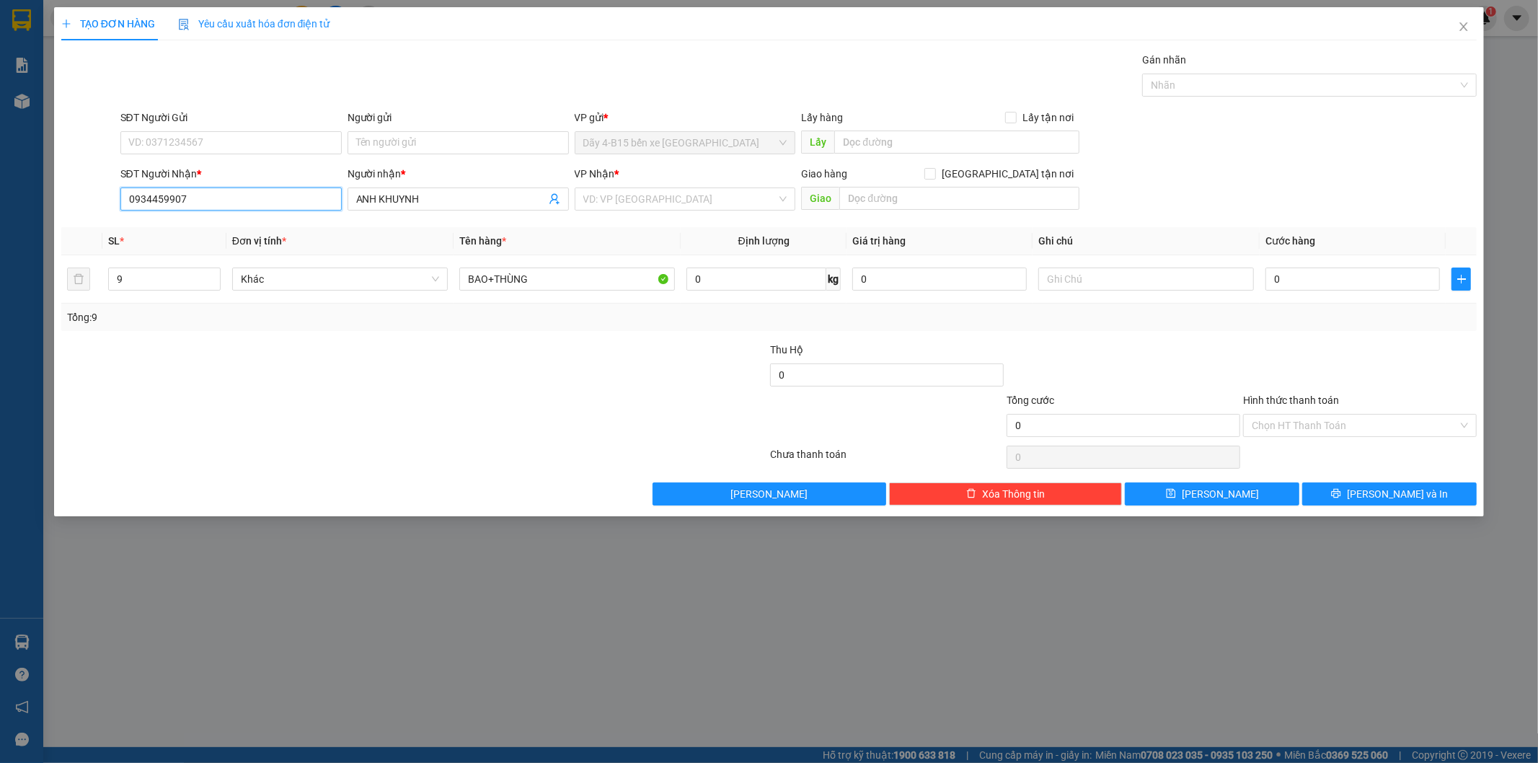
click at [235, 198] on input "0934459907" at bounding box center [230, 198] width 221 height 23
drag, startPoint x: 235, startPoint y: 198, endPoint x: 81, endPoint y: 184, distance: 154.2
click at [81, 184] on div "SĐT Người Nhận * 0934459907 0934459907 Người nhận * ANH KHUYNH VP Nhận * VD: VP…" at bounding box center [769, 191] width 1419 height 50
type input "0394459907"
click at [239, 226] on div "0394459907 - KHUYNH" at bounding box center [231, 228] width 204 height 16
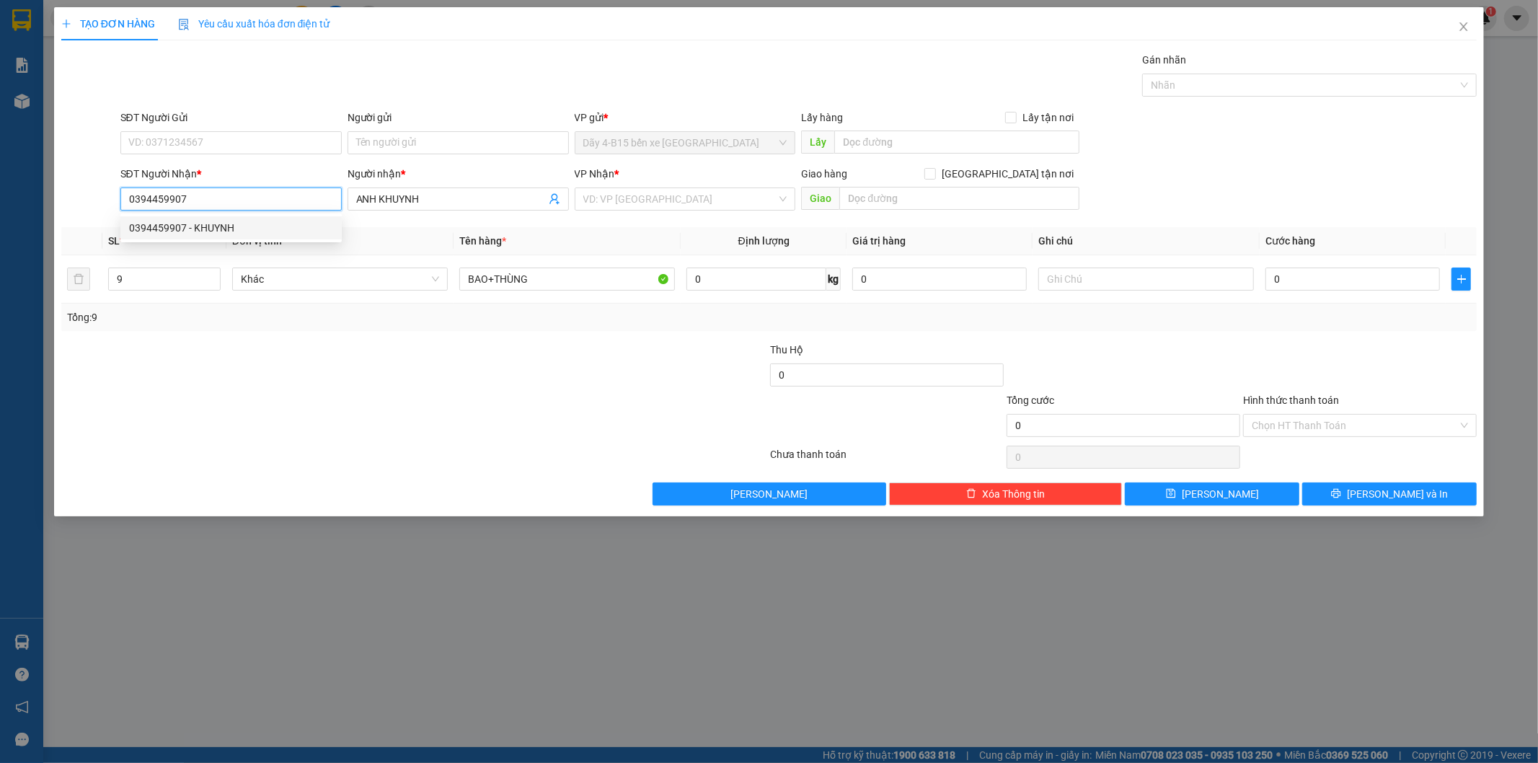
type input "KHUYNH"
type input "ĐẮK WIL"
type input "0394459907"
click at [490, 387] on div at bounding box center [296, 367] width 473 height 50
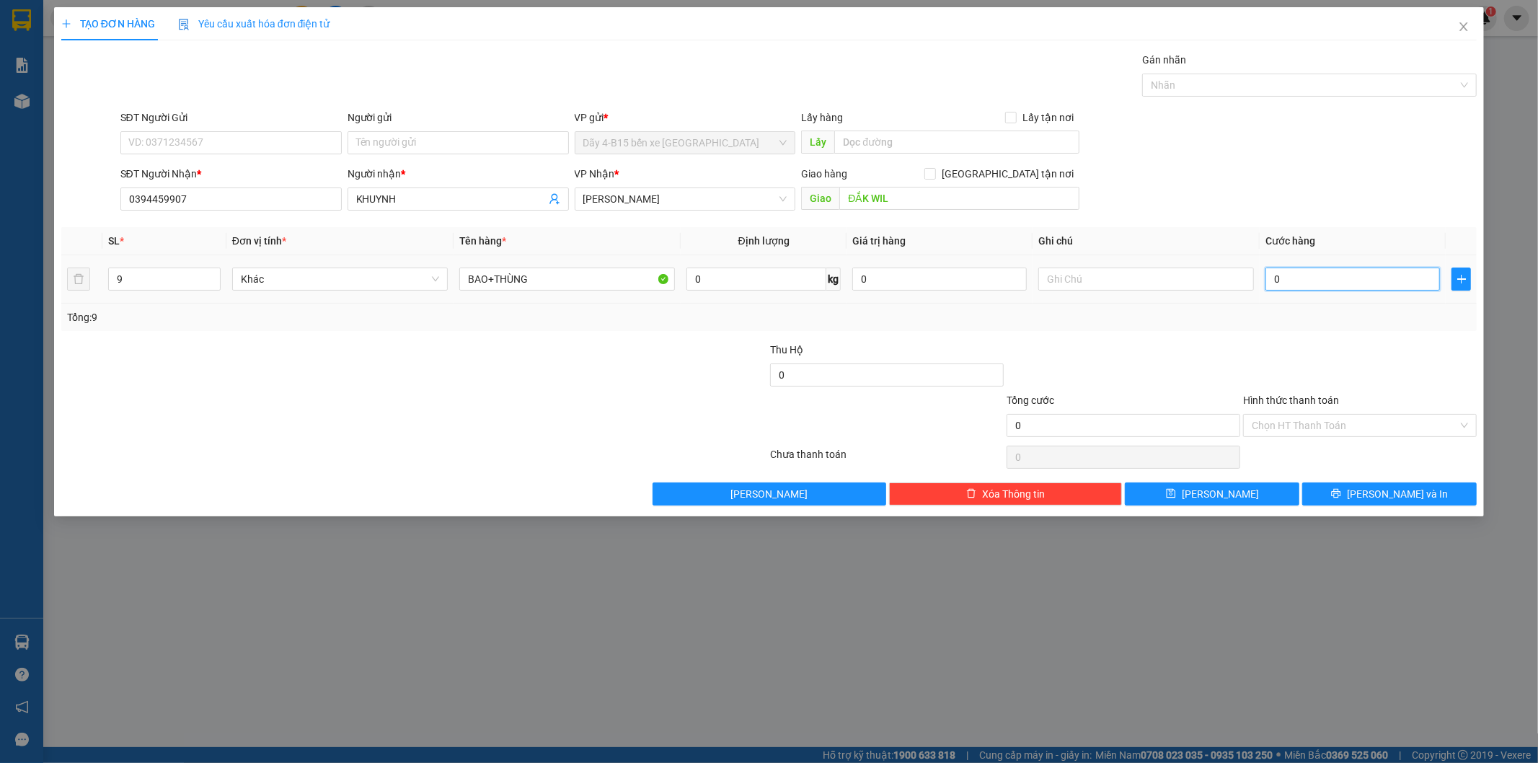
click at [1330, 275] on input "0" at bounding box center [1352, 278] width 174 height 23
click at [1358, 343] on div at bounding box center [1359, 367] width 236 height 50
click at [1383, 500] on span "Lưu và In" at bounding box center [1397, 494] width 101 height 16
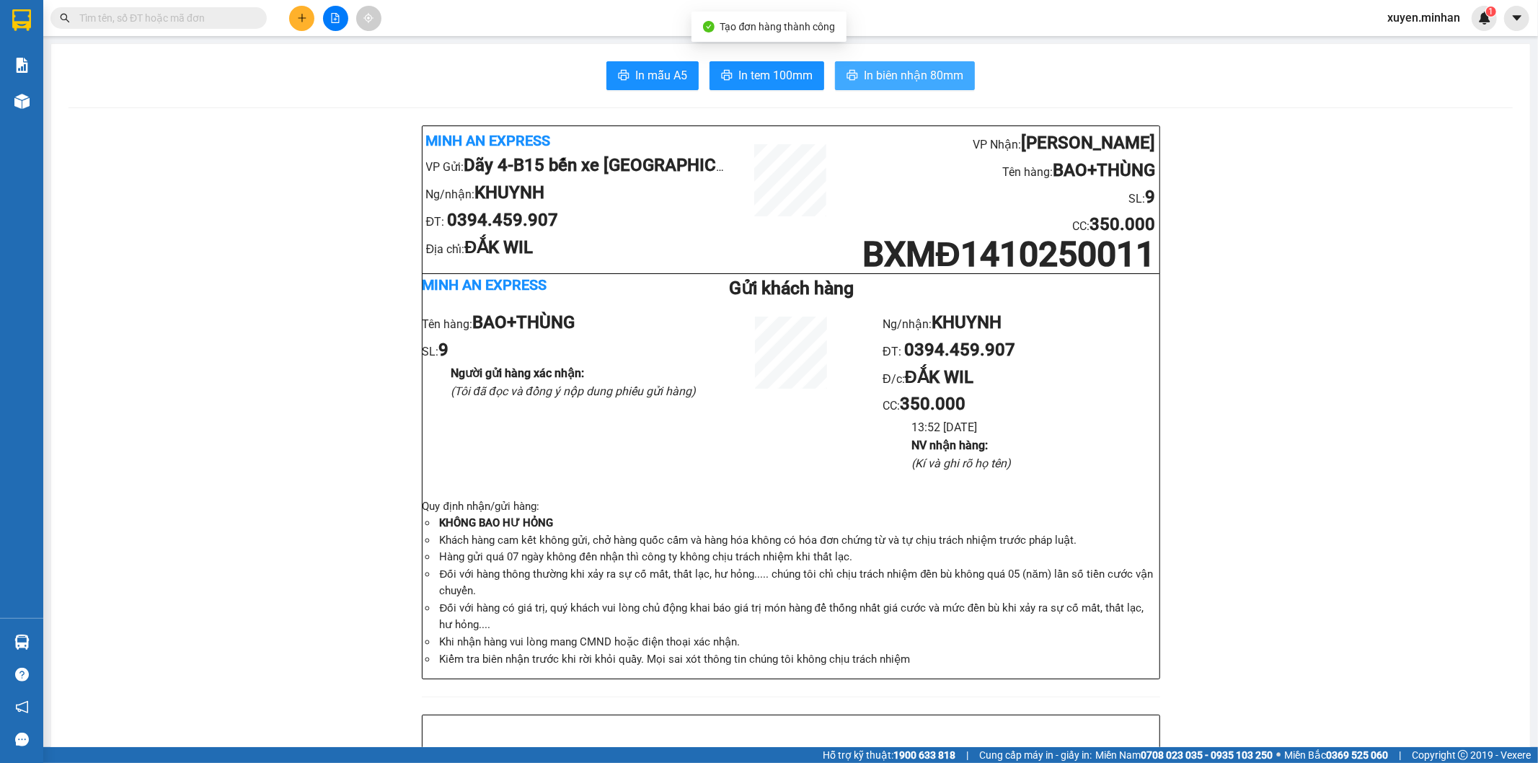
click at [899, 68] on span "In biên nhận 80mm" at bounding box center [913, 75] width 99 height 18
click at [766, 78] on span "In tem 100mm" at bounding box center [775, 75] width 74 height 18
click at [765, 79] on span "In tem 100mm" at bounding box center [775, 75] width 74 height 18
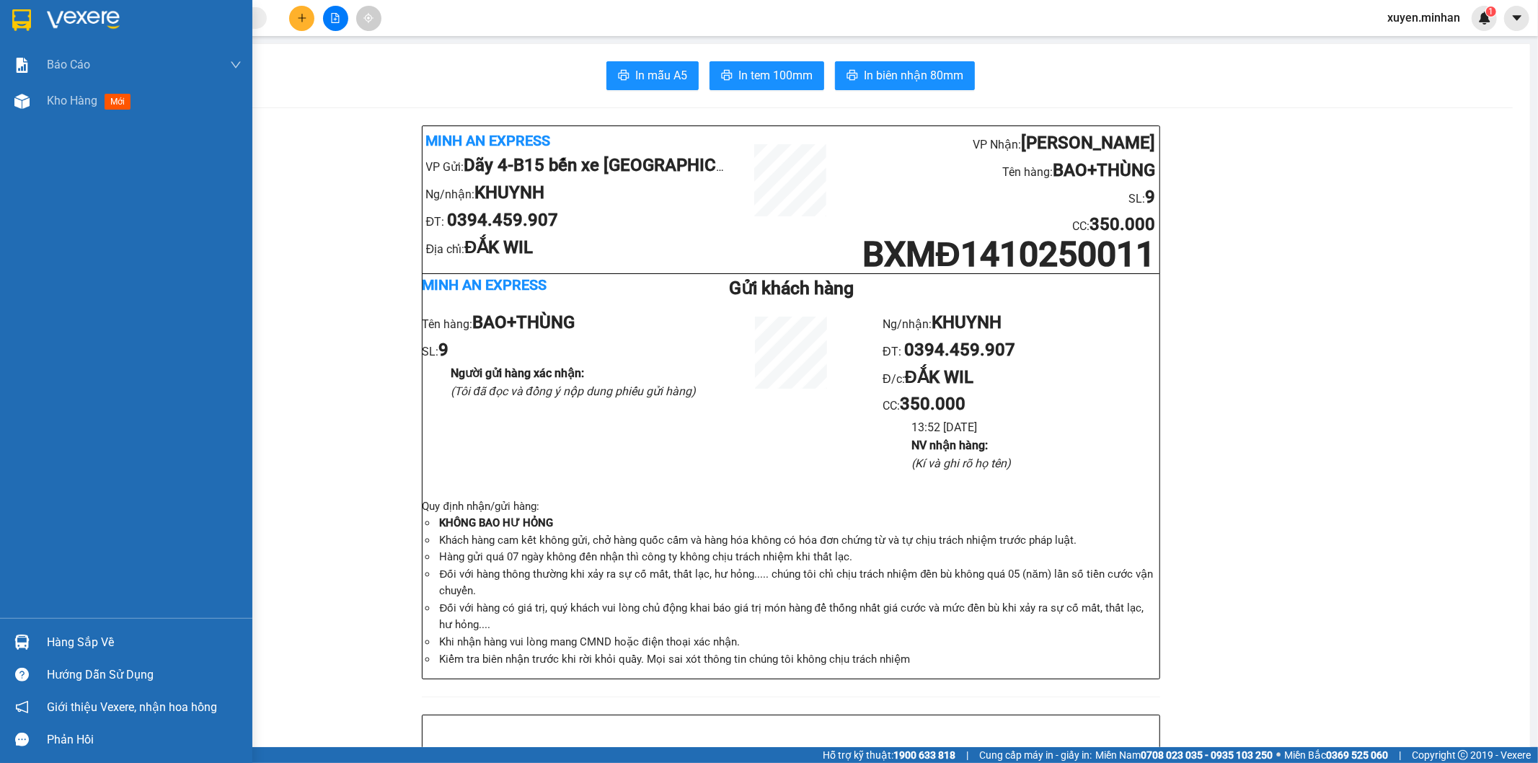
click at [15, 17] on img at bounding box center [21, 20] width 19 height 22
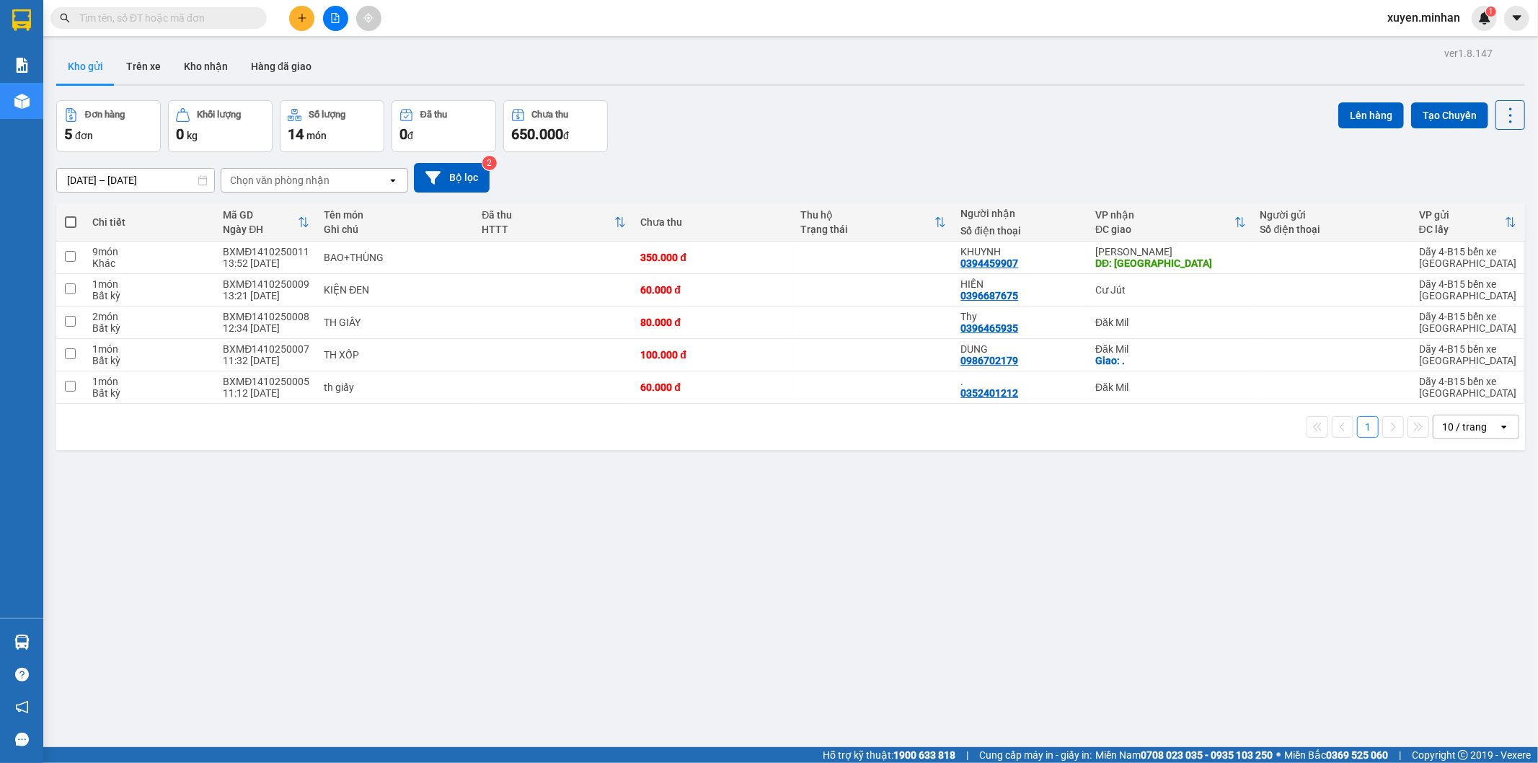
click at [679, 567] on div "ver 1.8.147 Kho gửi Trên xe Kho nhận Hàng đã giao Đơn hàng 5 đơn Khối lượng 0 k…" at bounding box center [790, 424] width 1480 height 763
click at [487, 47] on div "ver 1.8.147 Kho gửi Trên xe Kho nhận Hàng đã giao Đơn hàng 5 đơn Khối lượng 0 k…" at bounding box center [790, 424] width 1480 height 763
click at [336, 13] on icon "file-add" at bounding box center [336, 18] width 8 height 10
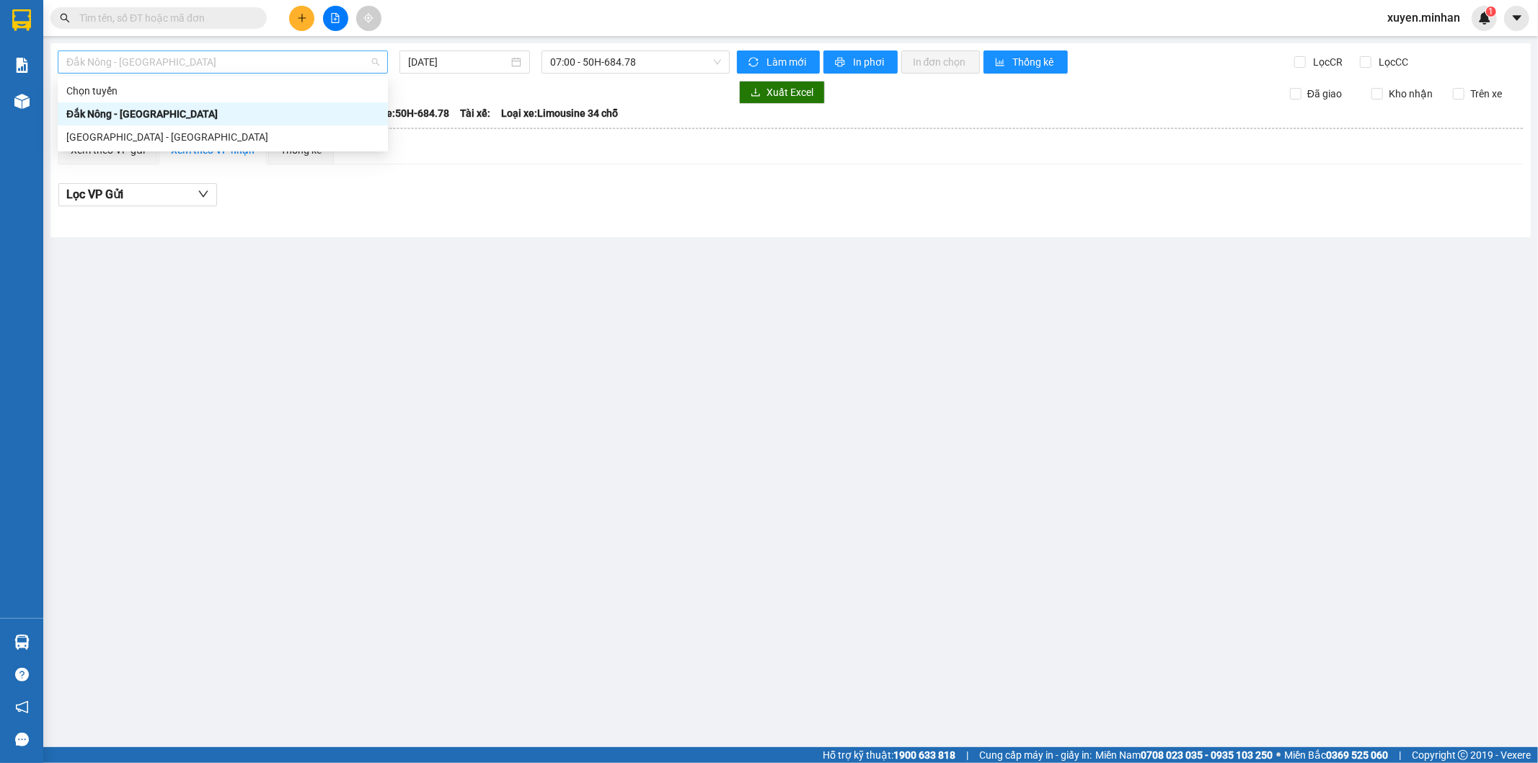
click at [309, 63] on span "Đắk Nông - Sài Gòn" at bounding box center [222, 62] width 313 height 22
click at [205, 133] on div "Sài Gòn - Đắk Nông" at bounding box center [222, 137] width 313 height 16
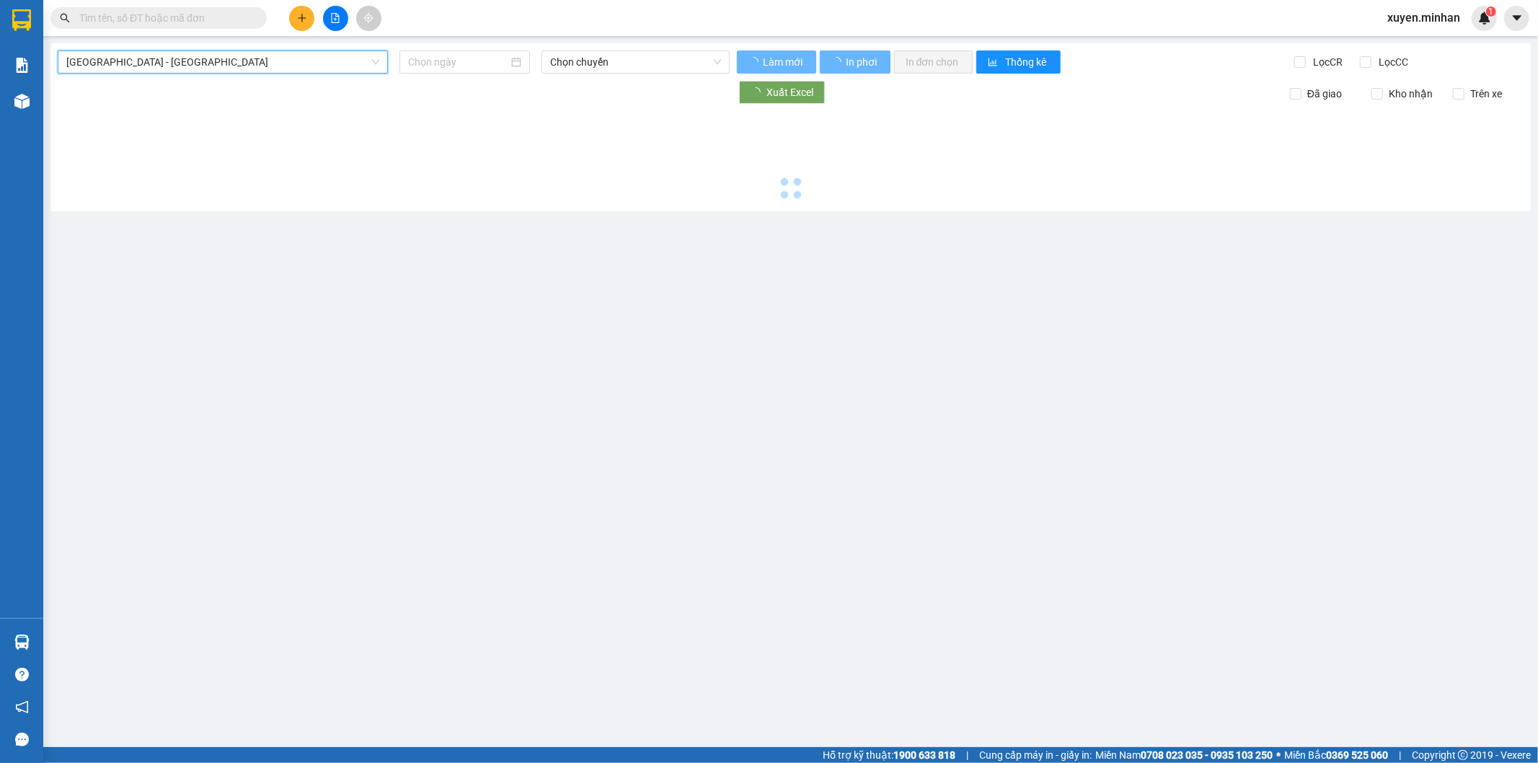
type input "14/10/2025"
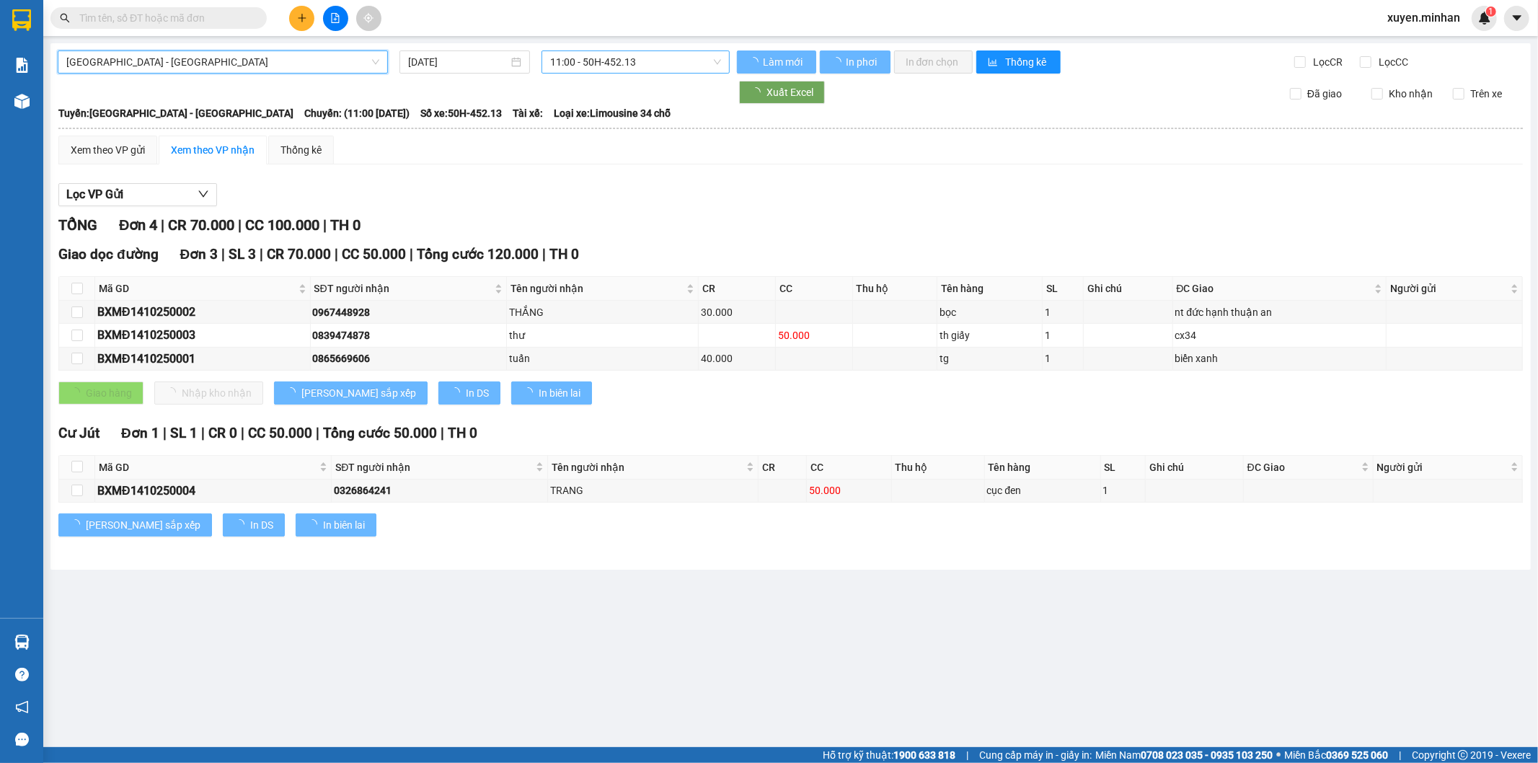
click at [615, 55] on span "11:00 - 50H-452.13" at bounding box center [635, 62] width 170 height 22
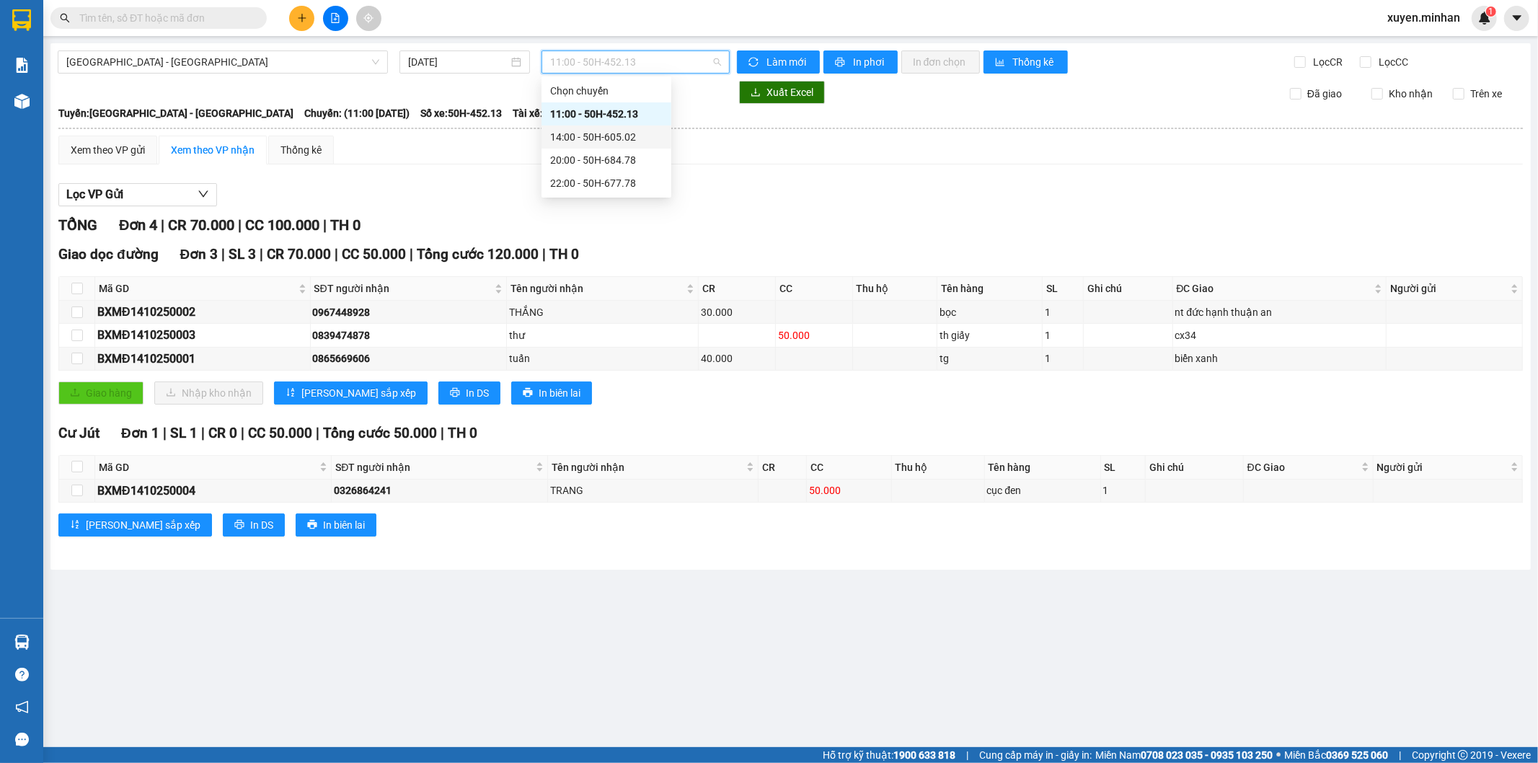
click at [625, 139] on div "14:00 - 50H-605.02" at bounding box center [606, 137] width 112 height 16
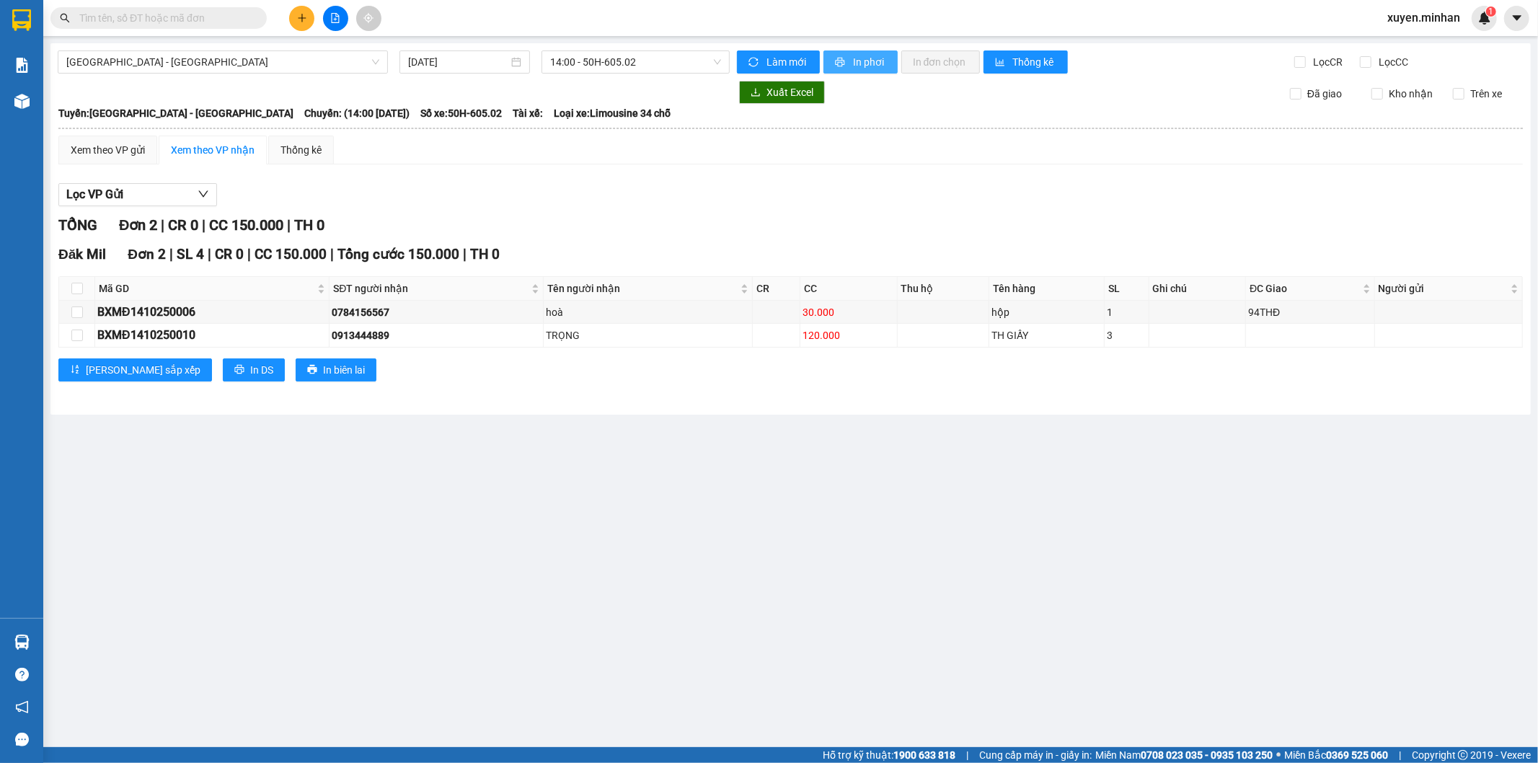
click at [853, 61] on span "In phơi" at bounding box center [869, 62] width 33 height 16
click at [297, 20] on icon "plus" at bounding box center [302, 18] width 10 height 10
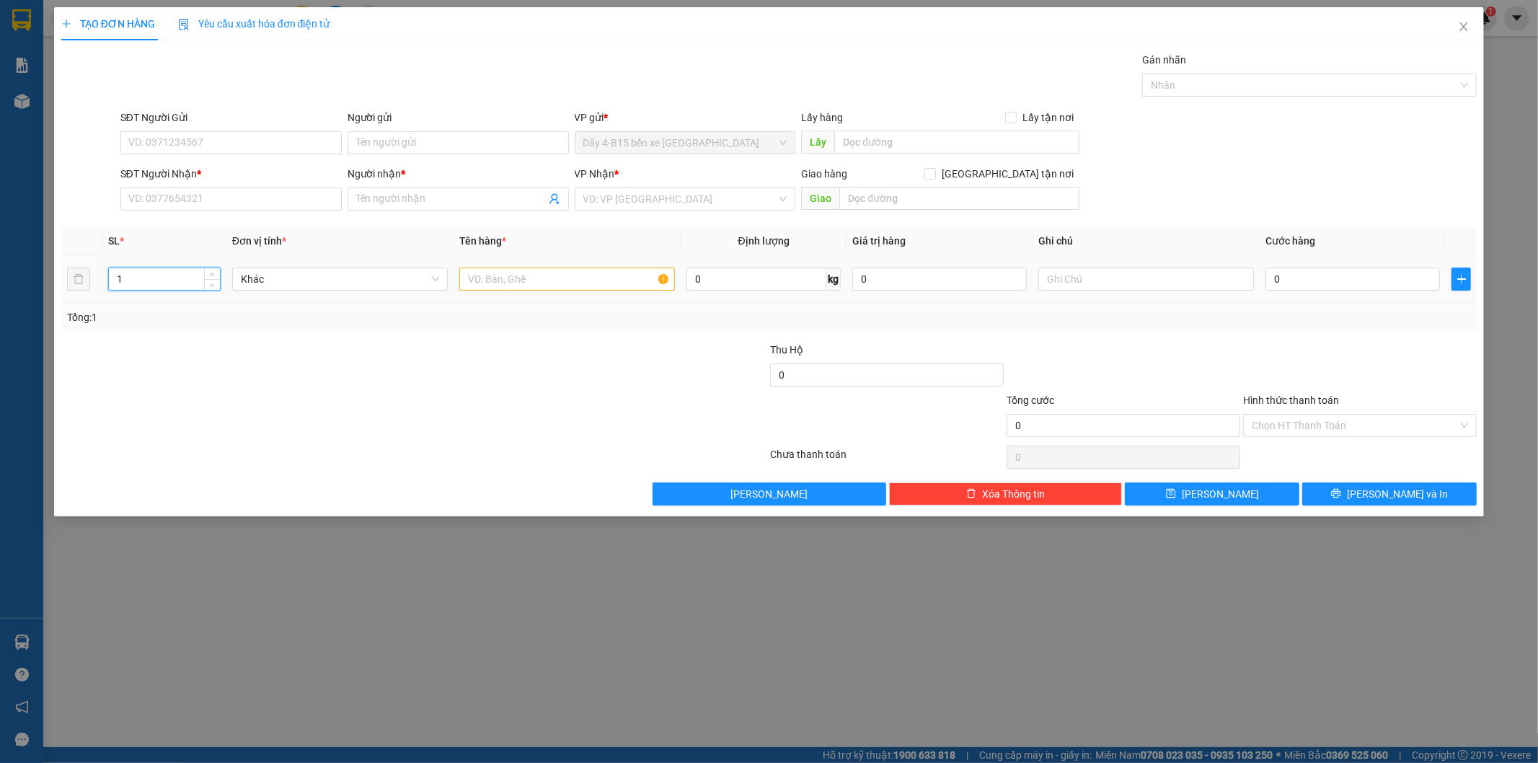
click at [133, 273] on input "1" at bounding box center [164, 279] width 111 height 22
click at [609, 275] on input "text" at bounding box center [567, 278] width 216 height 23
type input "TH GIẤY"
click at [384, 196] on input "Người nhận *" at bounding box center [451, 199] width 190 height 16
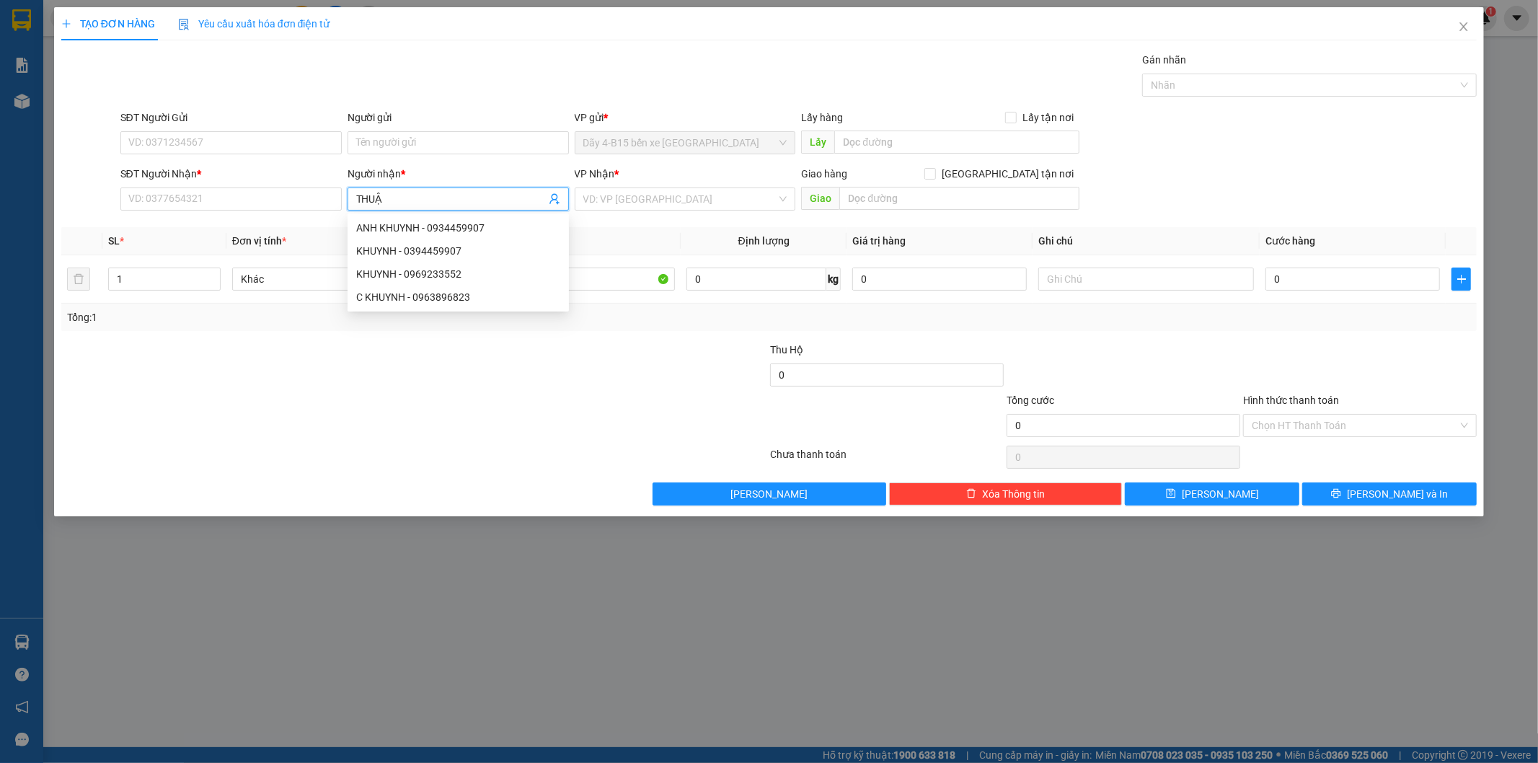
type input "THUẬT"
drag, startPoint x: 421, startPoint y: 200, endPoint x: 300, endPoint y: 177, distance: 123.2
click at [300, 177] on div "SĐT Người Nhận * VD: 0377654321 Người nhận * THUẬT VP Nhận * VD: VP Sài Gòn Gia…" at bounding box center [799, 191] width 1363 height 50
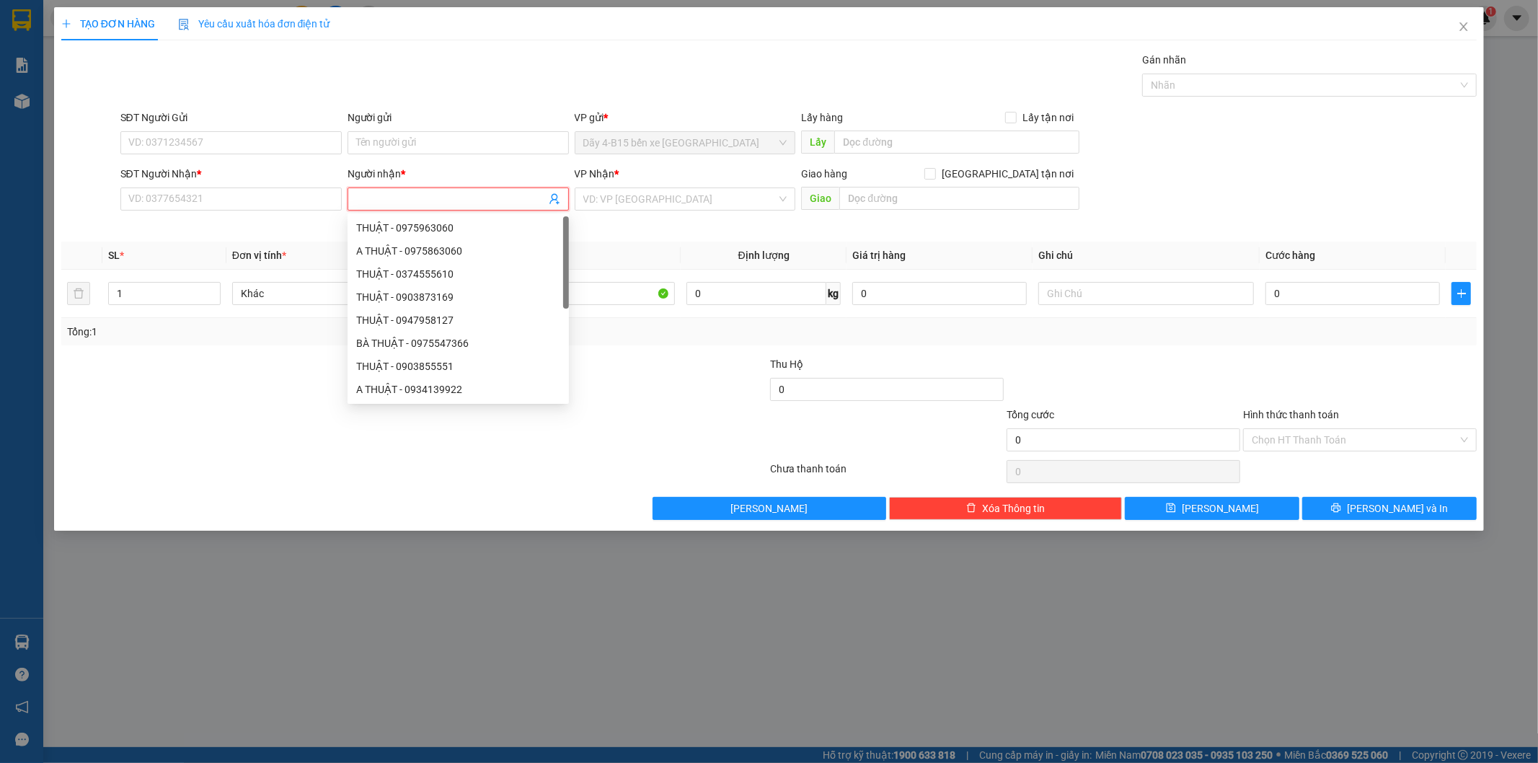
drag, startPoint x: 240, startPoint y: 357, endPoint x: 213, endPoint y: 345, distance: 30.0
click at [239, 358] on div at bounding box center [296, 381] width 473 height 50
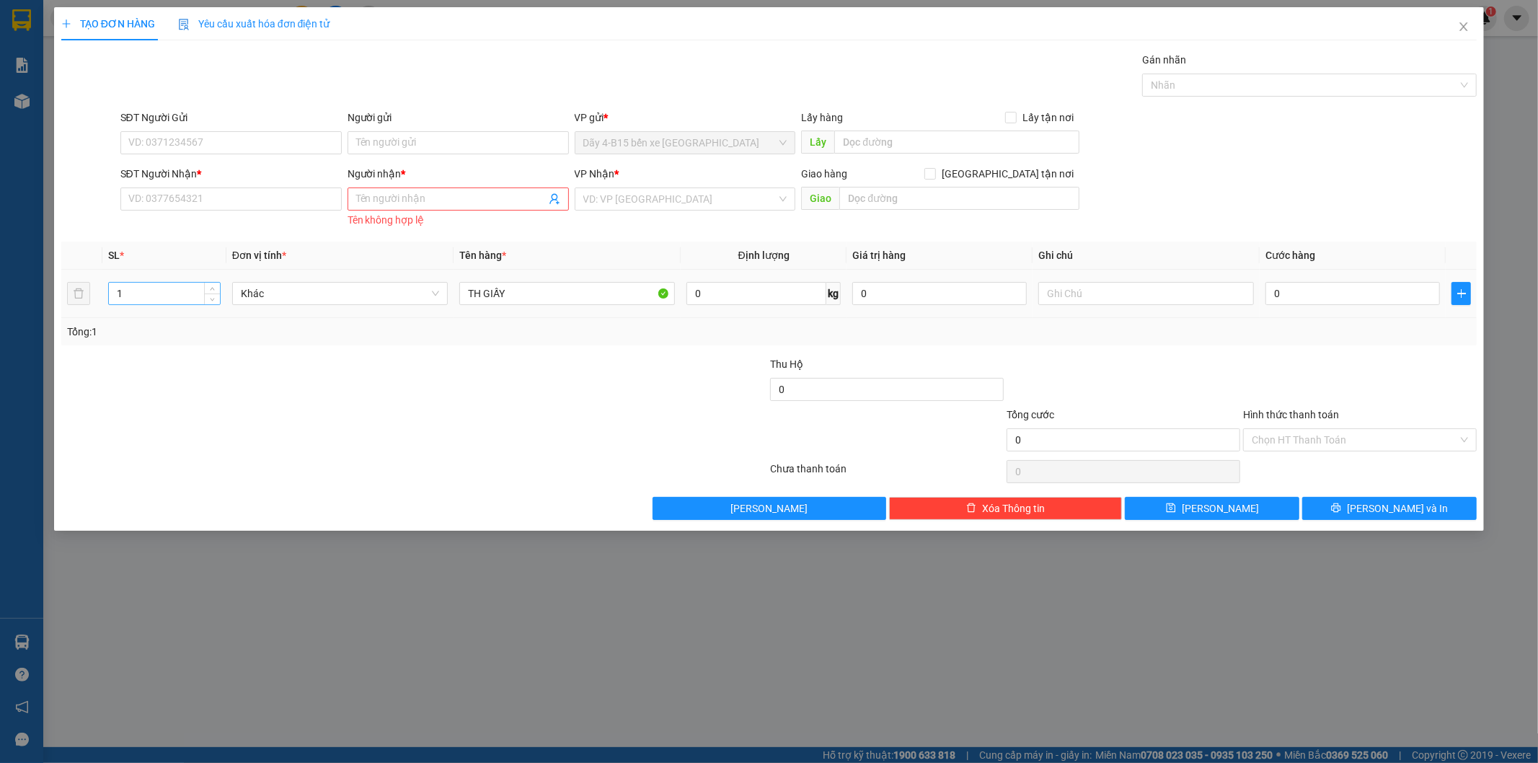
click at [138, 287] on input "1" at bounding box center [164, 294] width 111 height 22
type input "10"
click at [241, 200] on input "SĐT Người Nhận *" at bounding box center [230, 198] width 221 height 23
type input "0975863060"
click at [247, 226] on div "0975863060 - A THUẬT" at bounding box center [231, 228] width 204 height 16
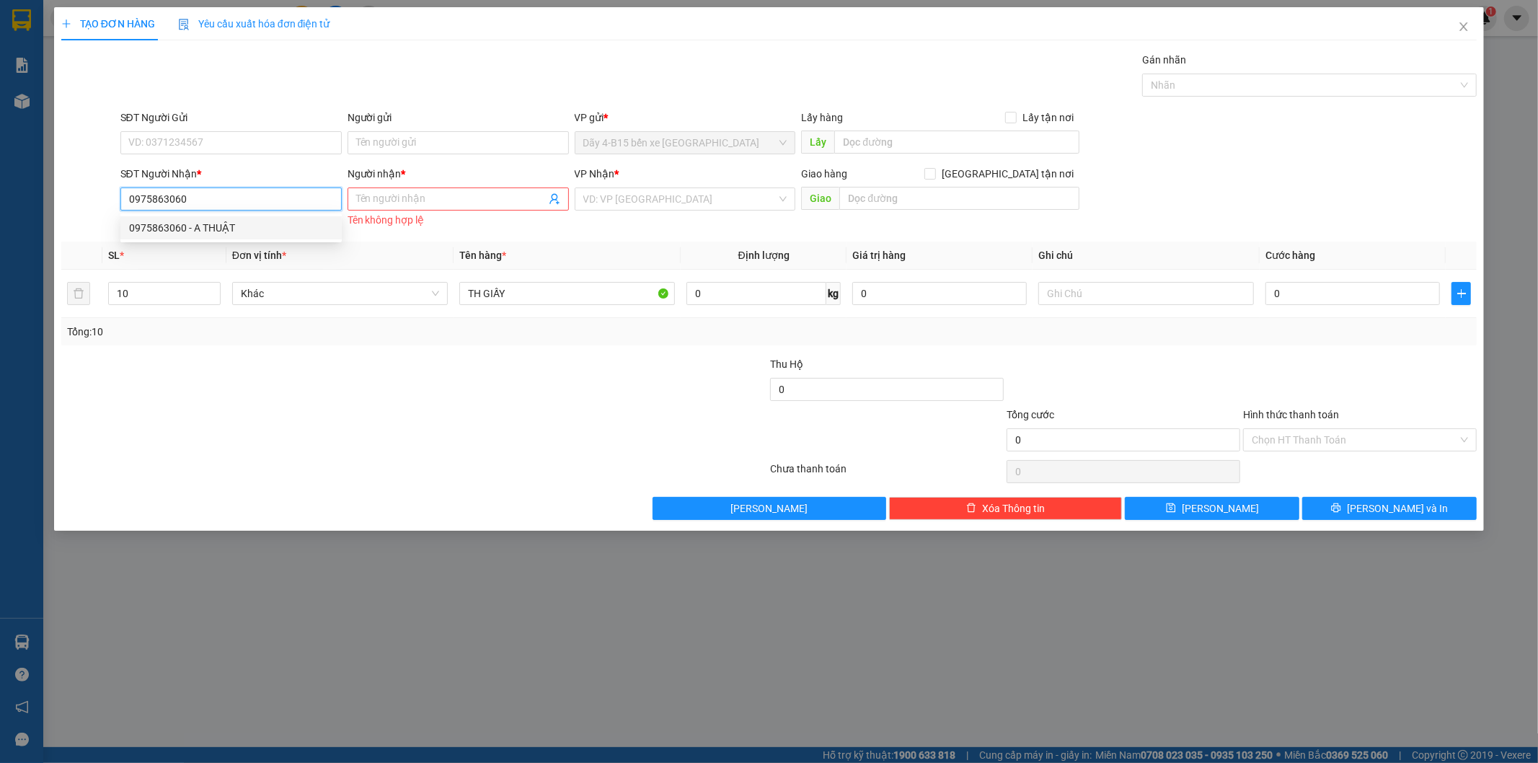
type input "A THUẬT"
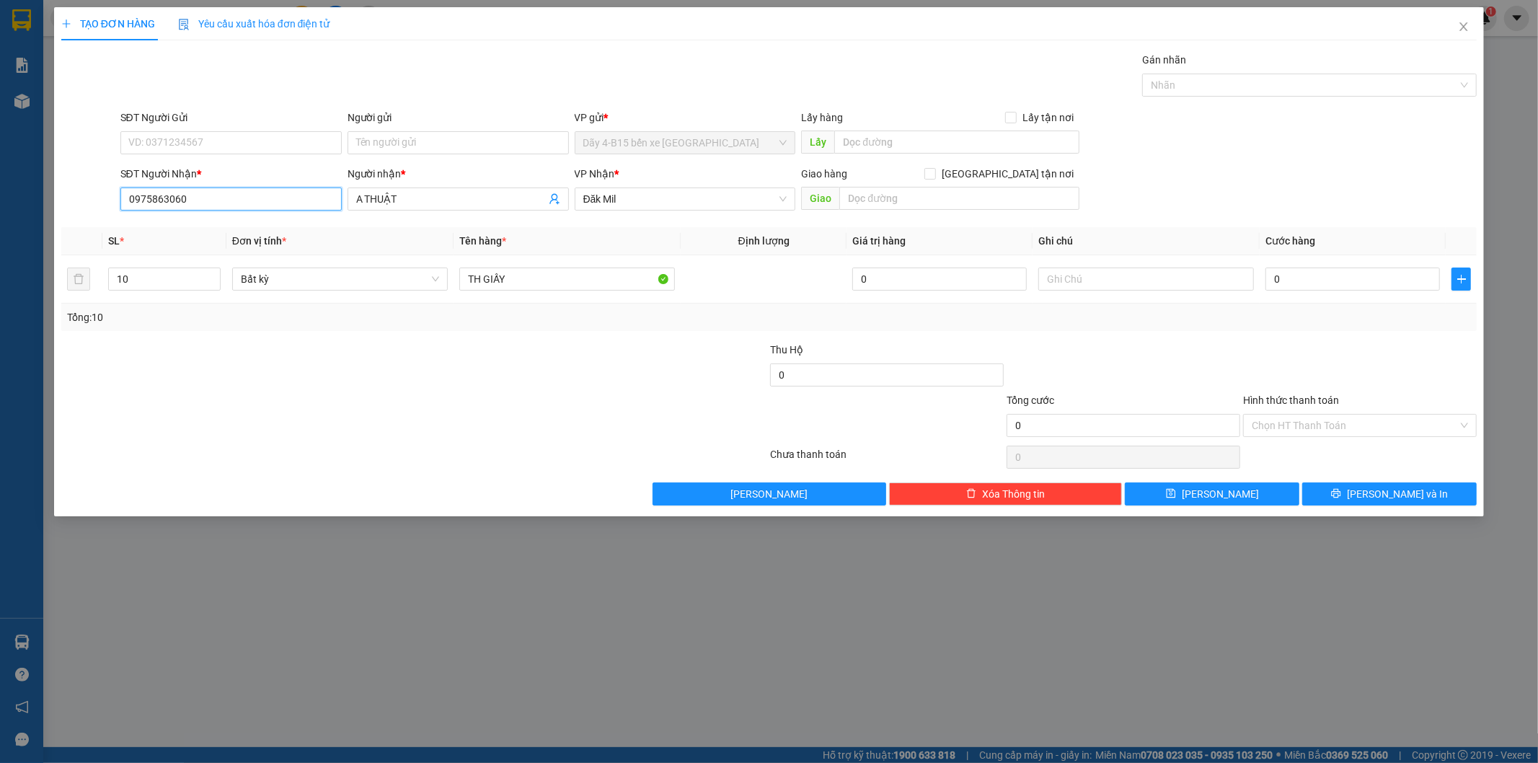
type input "0975863060"
click at [533, 340] on div "Transit Pickup Surcharge Ids Transit Deliver Surcharge Ids Transit Deliver Surc…" at bounding box center [769, 278] width 1416 height 453
click at [1299, 278] on input "0" at bounding box center [1352, 278] width 174 height 23
type input "3"
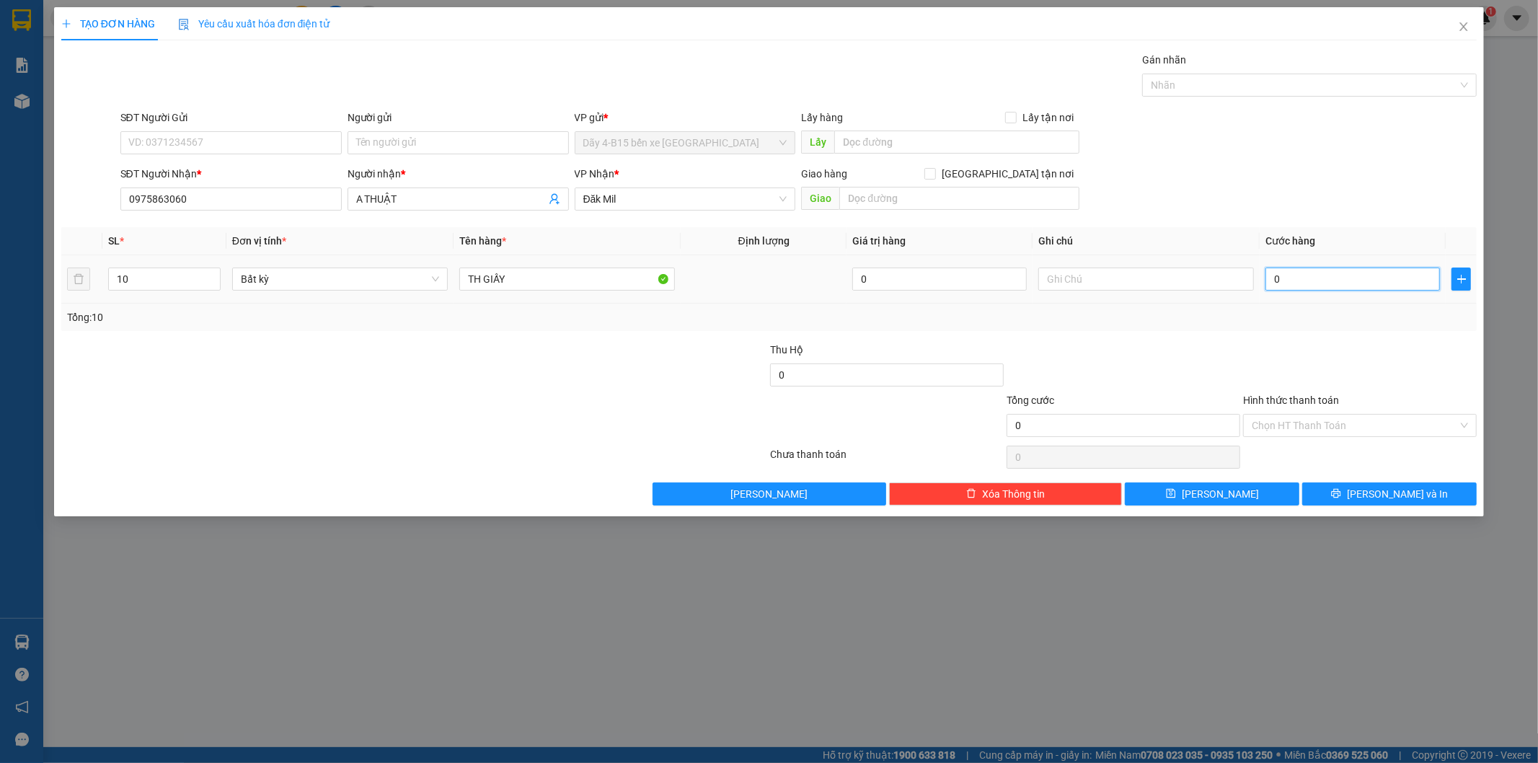
type input "3"
type input "32"
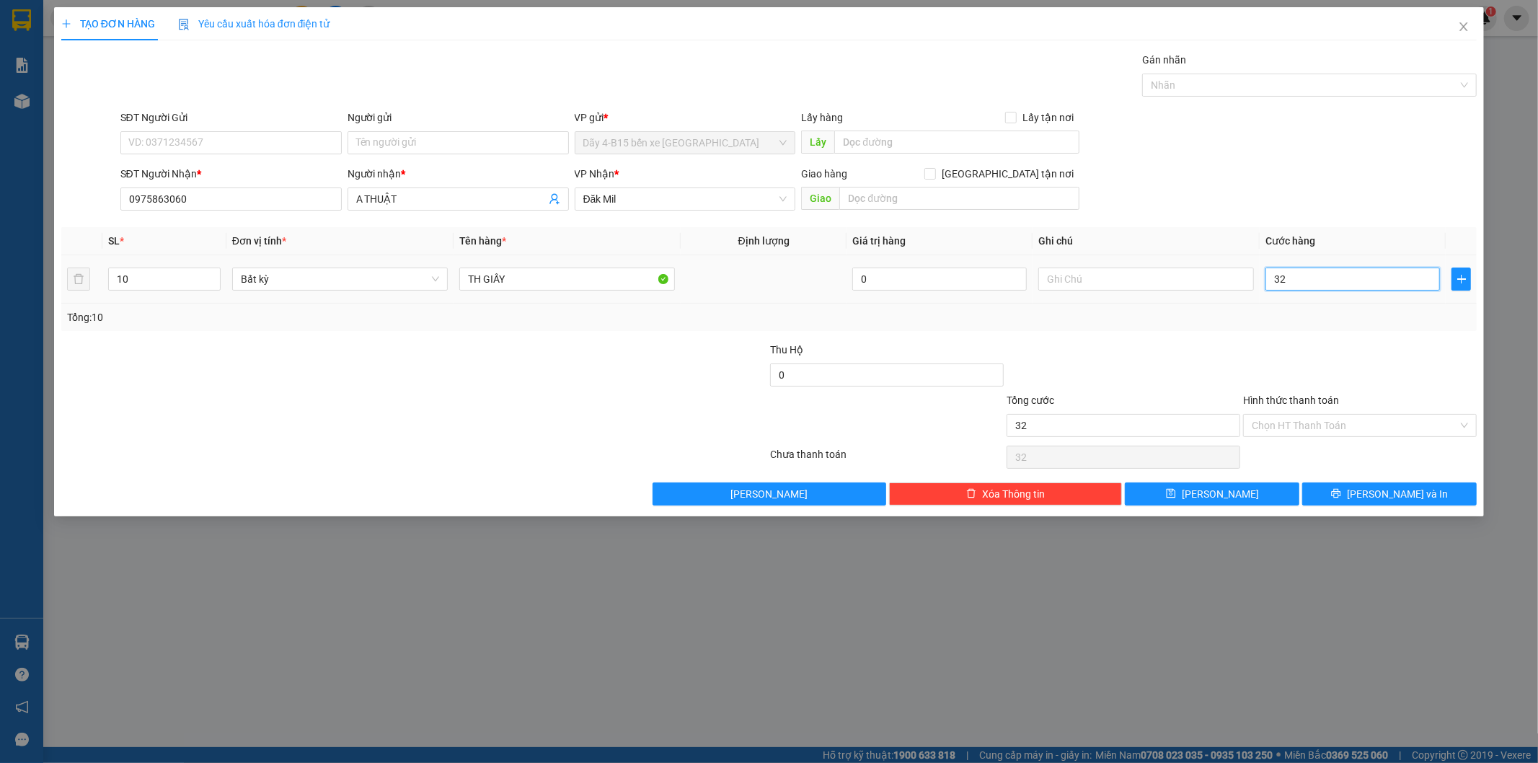
type input "320"
type input "320.000"
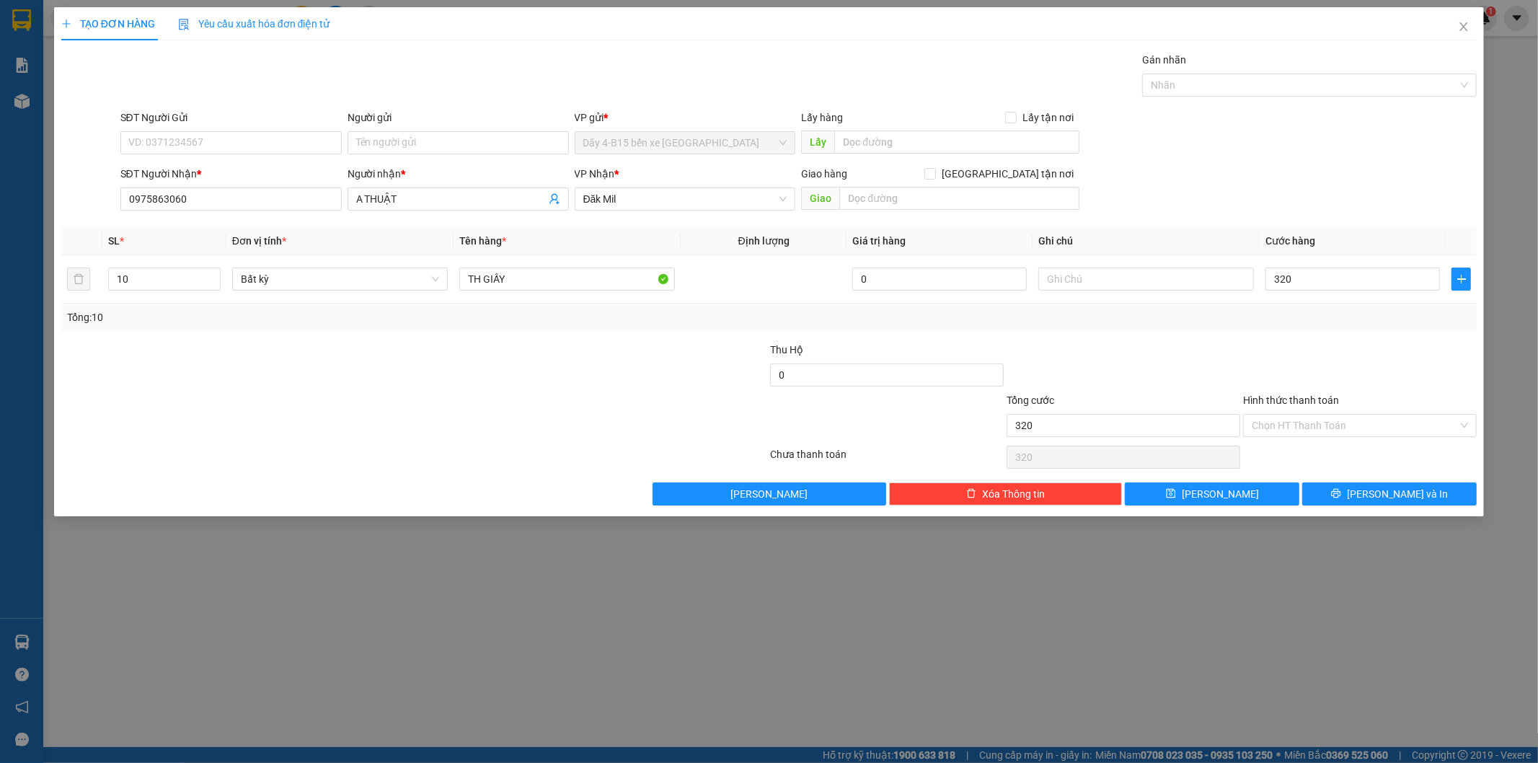
type input "320.000"
click at [1334, 355] on div at bounding box center [1359, 367] width 236 height 50
click at [1329, 282] on input "320.000" at bounding box center [1352, 278] width 174 height 23
click at [1325, 340] on div "Transit Pickup Surcharge Ids Transit Deliver Surcharge Ids Transit Deliver Surc…" at bounding box center [769, 278] width 1416 height 453
click at [1341, 491] on icon "printer" at bounding box center [1336, 493] width 10 height 10
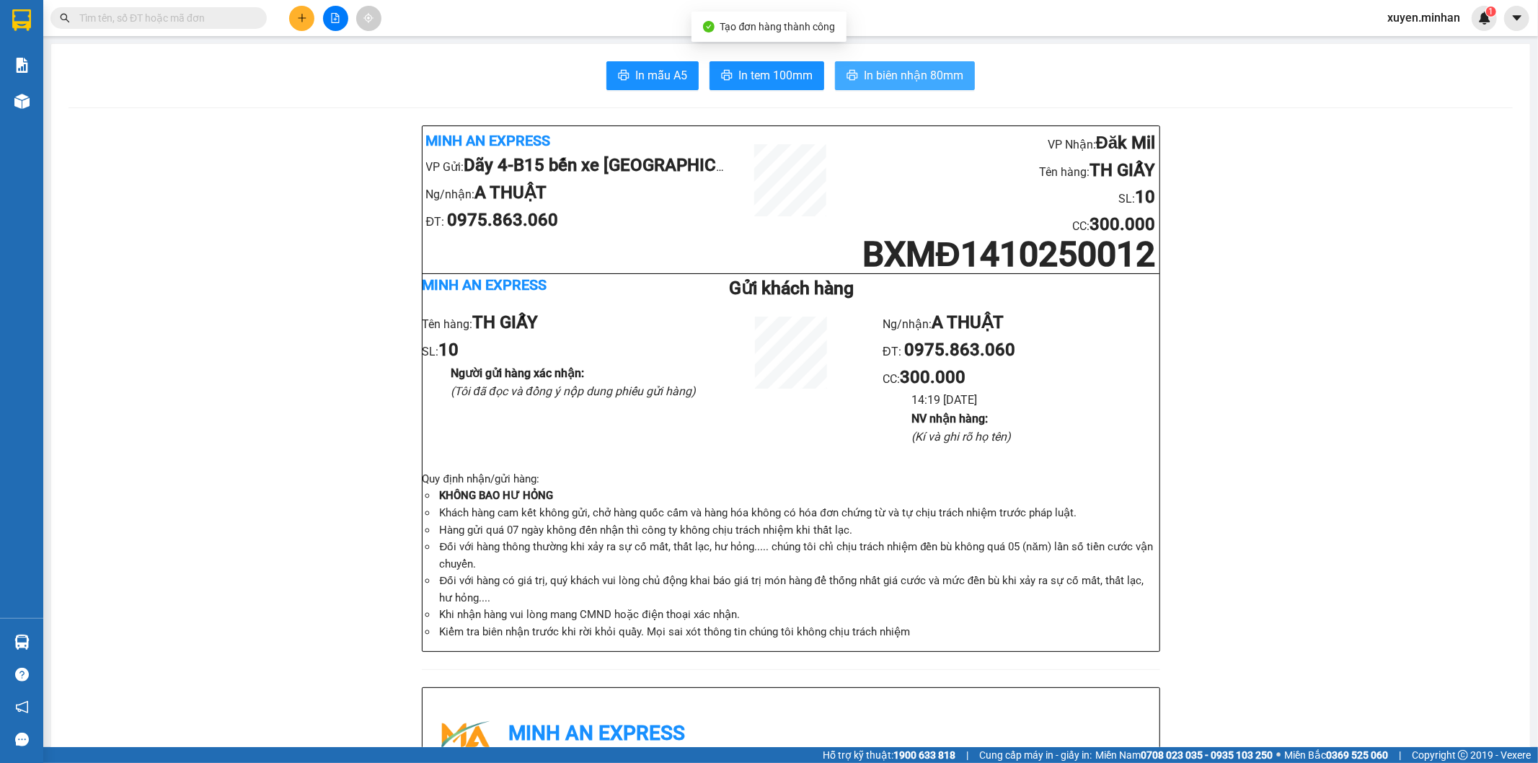
click at [869, 78] on span "In biên nhận 80mm" at bounding box center [913, 75] width 99 height 18
click at [299, 16] on icon "plus" at bounding box center [302, 18] width 10 height 10
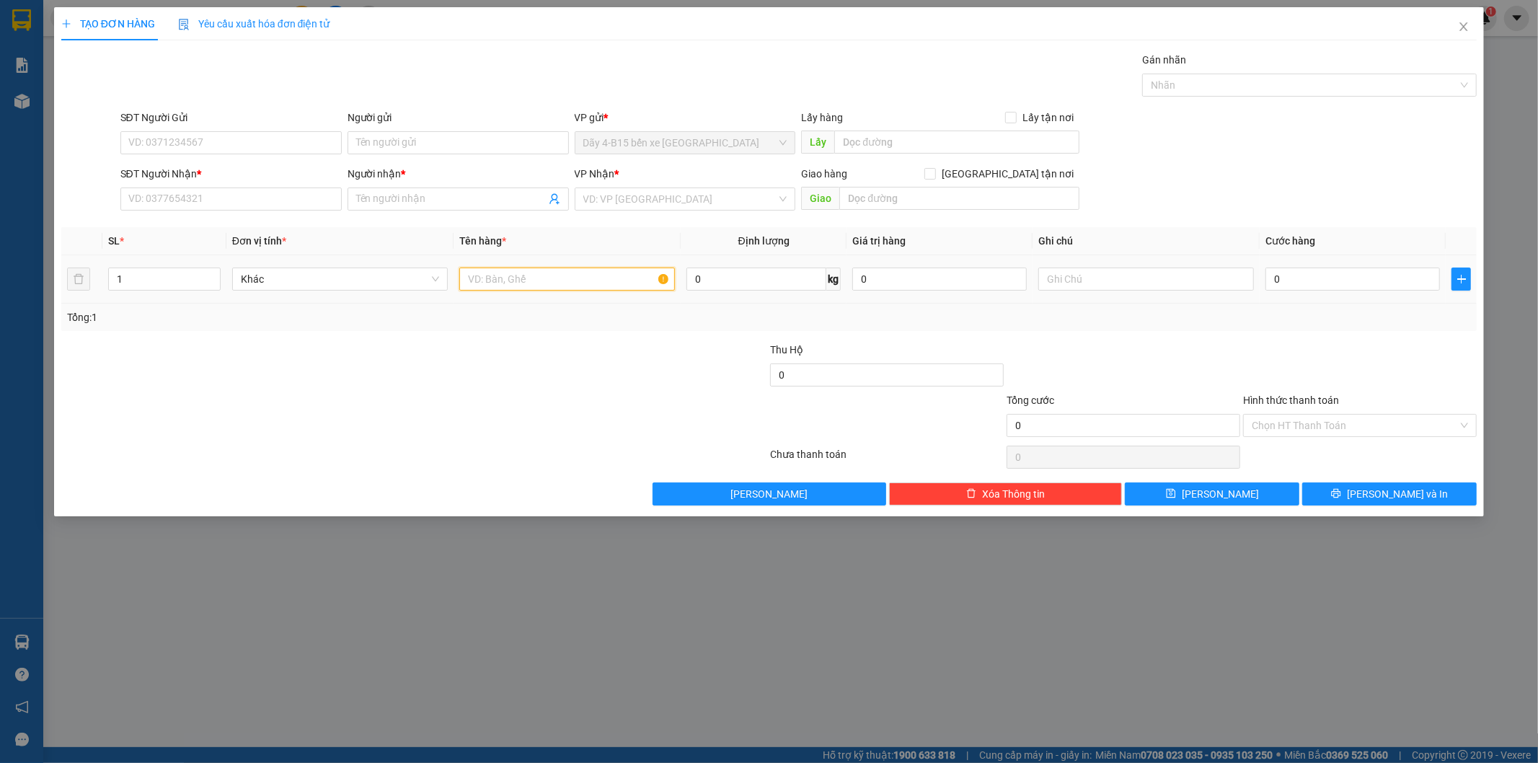
click at [553, 283] on input "text" at bounding box center [567, 278] width 216 height 23
type input "TH XỐP"
click at [523, 411] on div at bounding box center [296, 417] width 473 height 50
click at [198, 195] on input "SĐT Người Nhận *" at bounding box center [230, 198] width 221 height 23
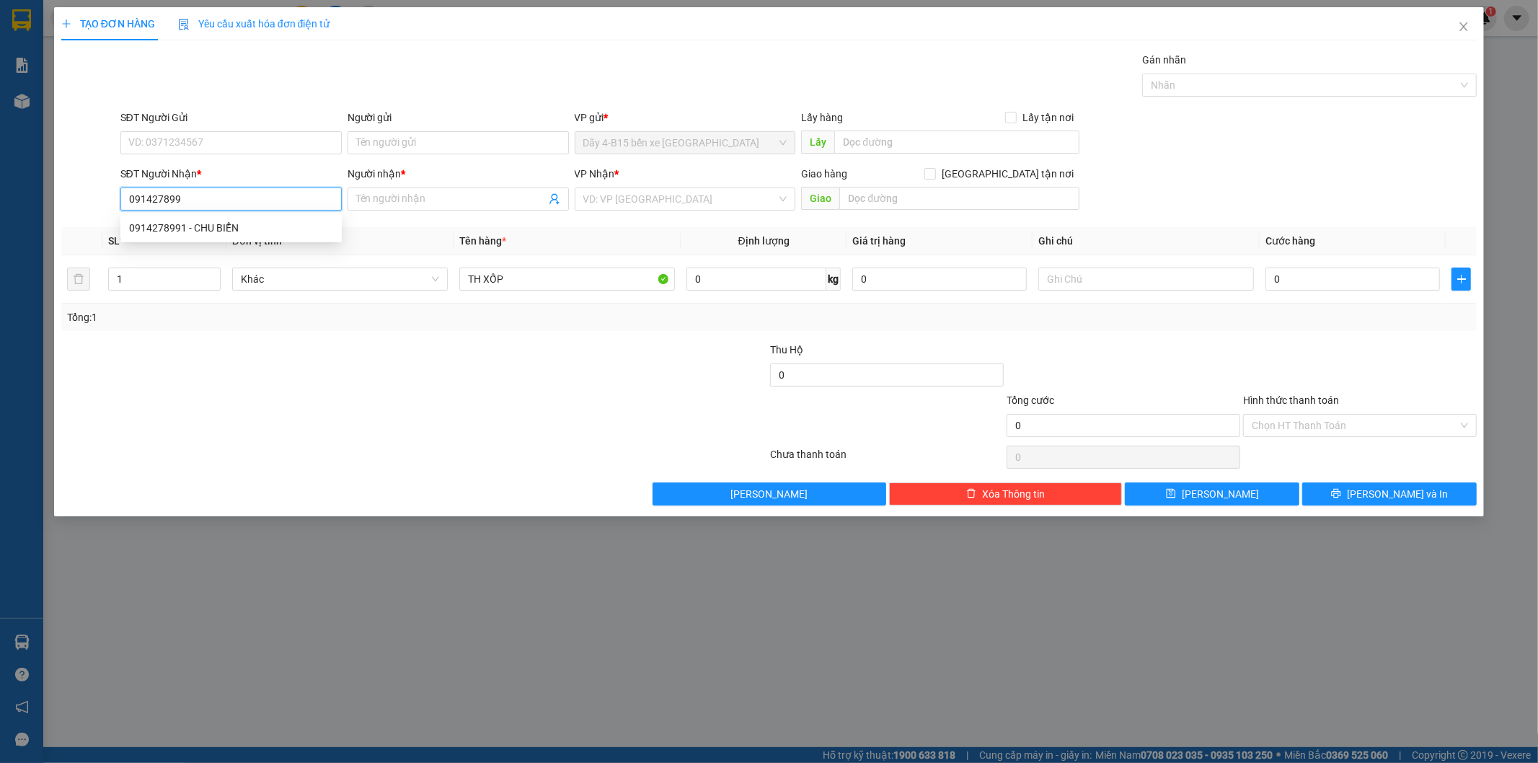
type input "0914278991"
click at [190, 227] on div "0914278991 - CHU BIỂN" at bounding box center [231, 228] width 204 height 16
type input "CHU BIỂN"
type input "0914278991"
click at [472, 363] on div at bounding box center [296, 367] width 473 height 50
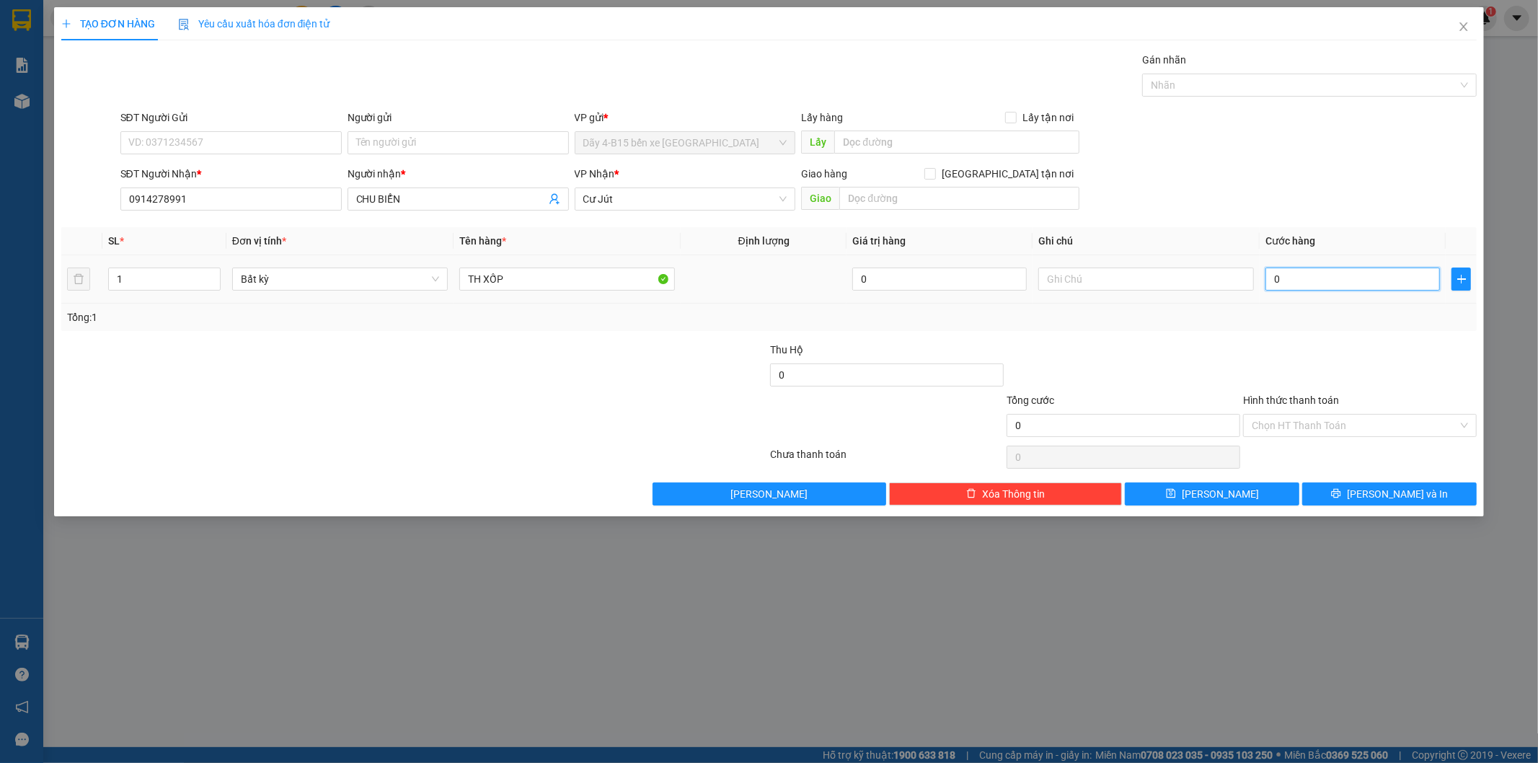
click at [1288, 277] on input "0" at bounding box center [1352, 278] width 174 height 23
type input "5"
type input "50"
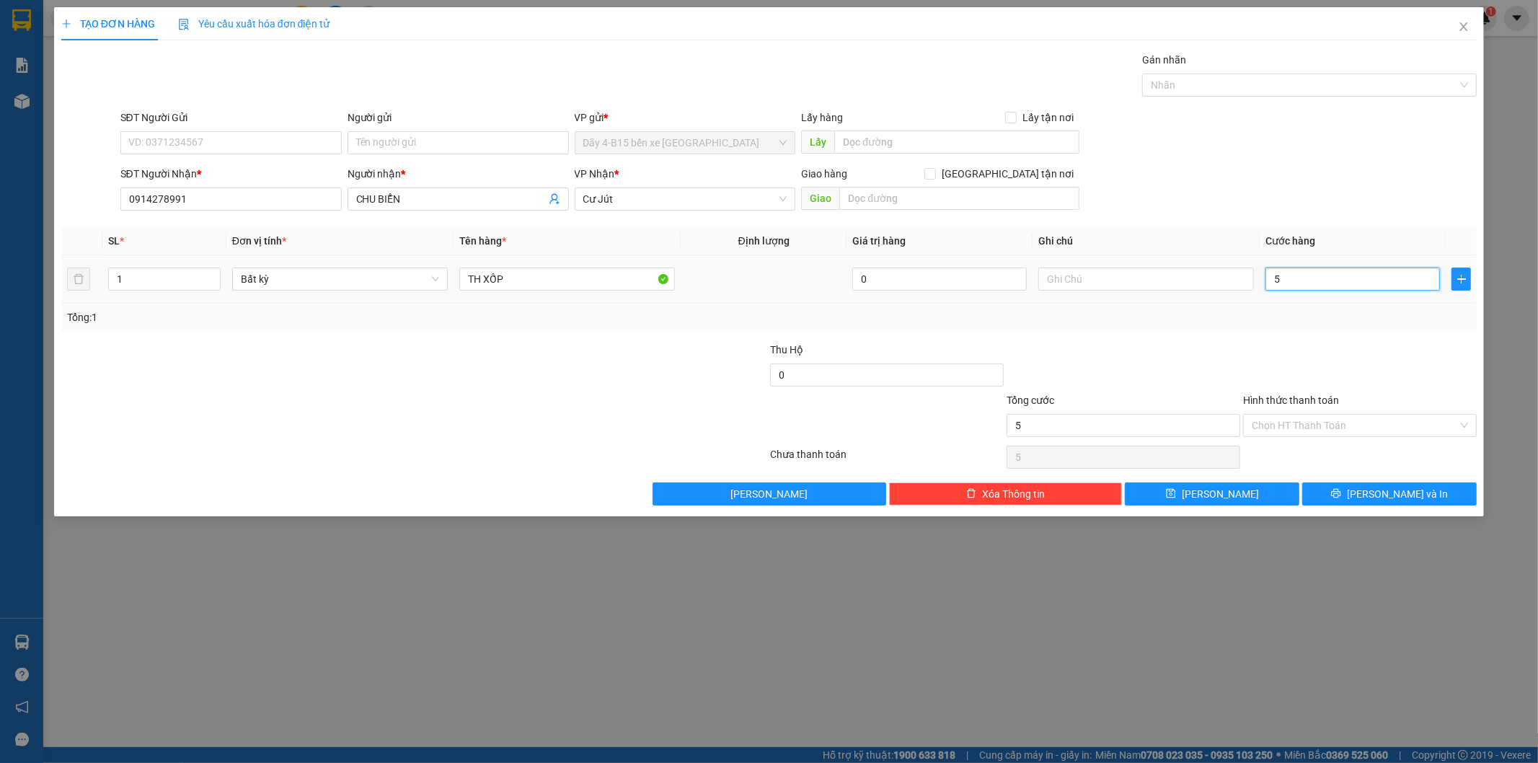
type input "50"
click at [1324, 335] on div "Transit Pickup Surcharge Ids Transit Deliver Surcharge Ids Transit Deliver Surc…" at bounding box center [769, 278] width 1416 height 453
click at [1384, 429] on input "Hình thức thanh toán" at bounding box center [1355, 426] width 206 height 22
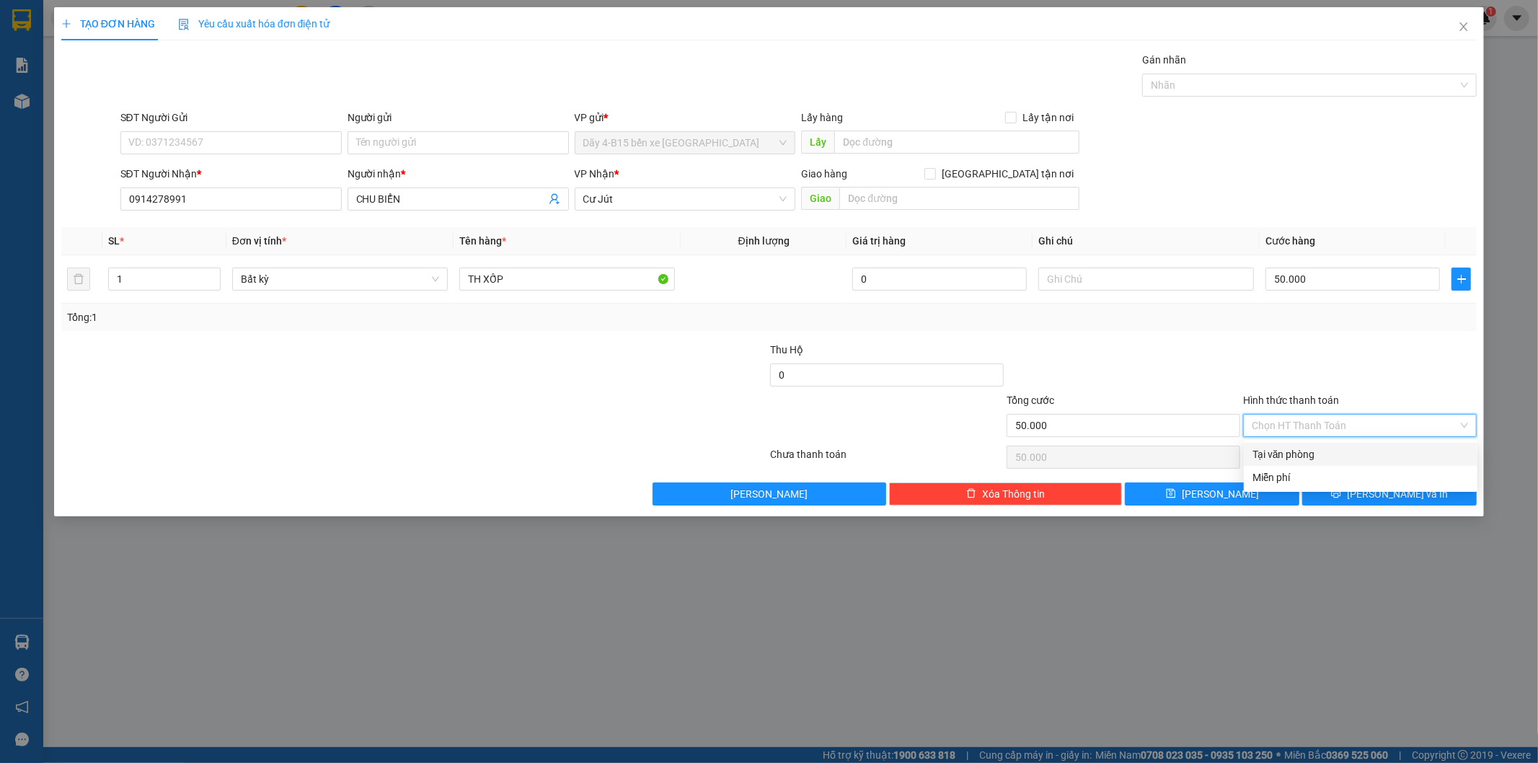
click at [1356, 459] on div "Tại văn phòng" at bounding box center [1360, 454] width 216 height 16
click at [1396, 494] on span "Lưu và In" at bounding box center [1397, 494] width 101 height 16
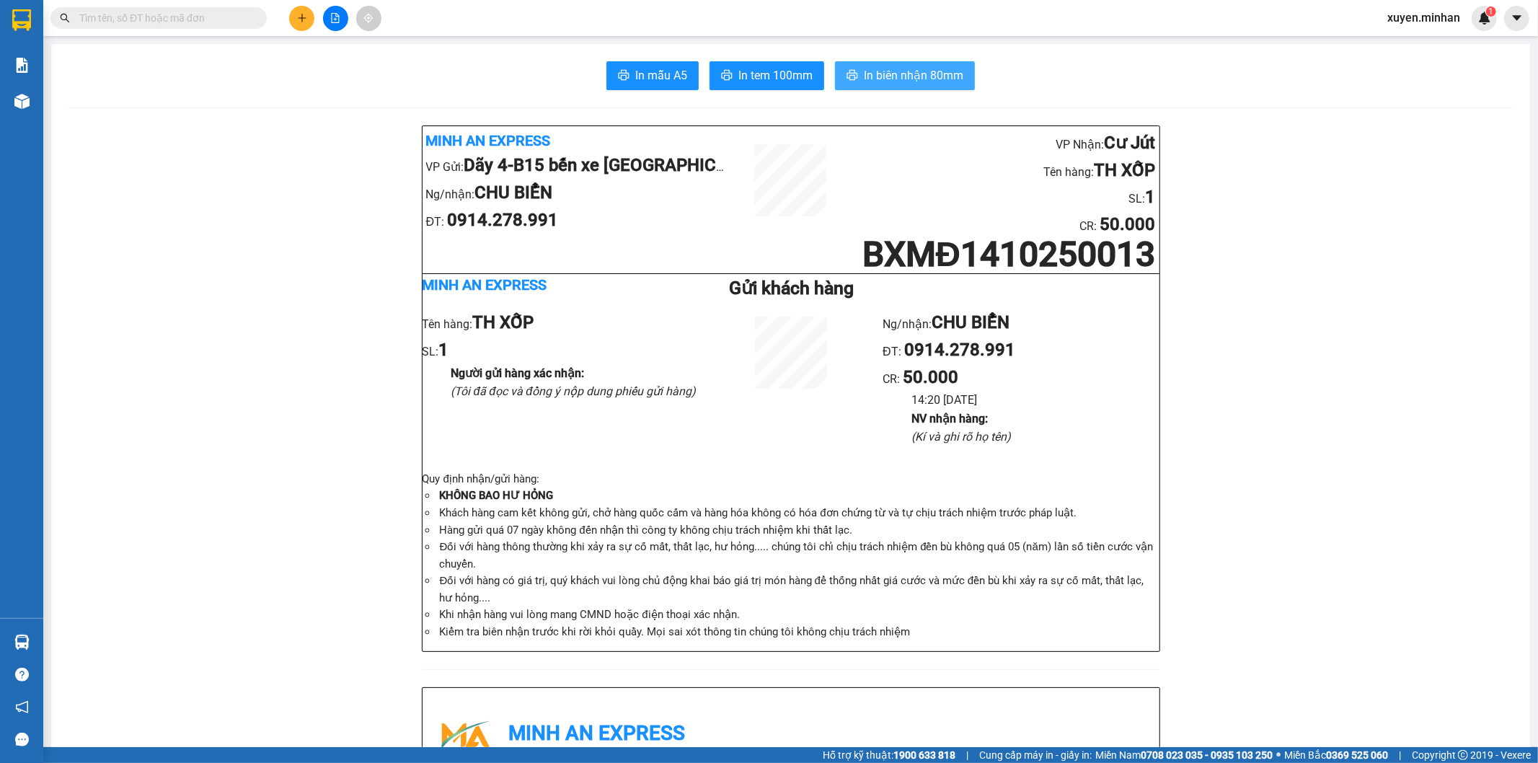
click at [923, 77] on span "In biên nhận 80mm" at bounding box center [913, 75] width 99 height 18
click at [771, 77] on span "In tem 100mm" at bounding box center [775, 75] width 74 height 18
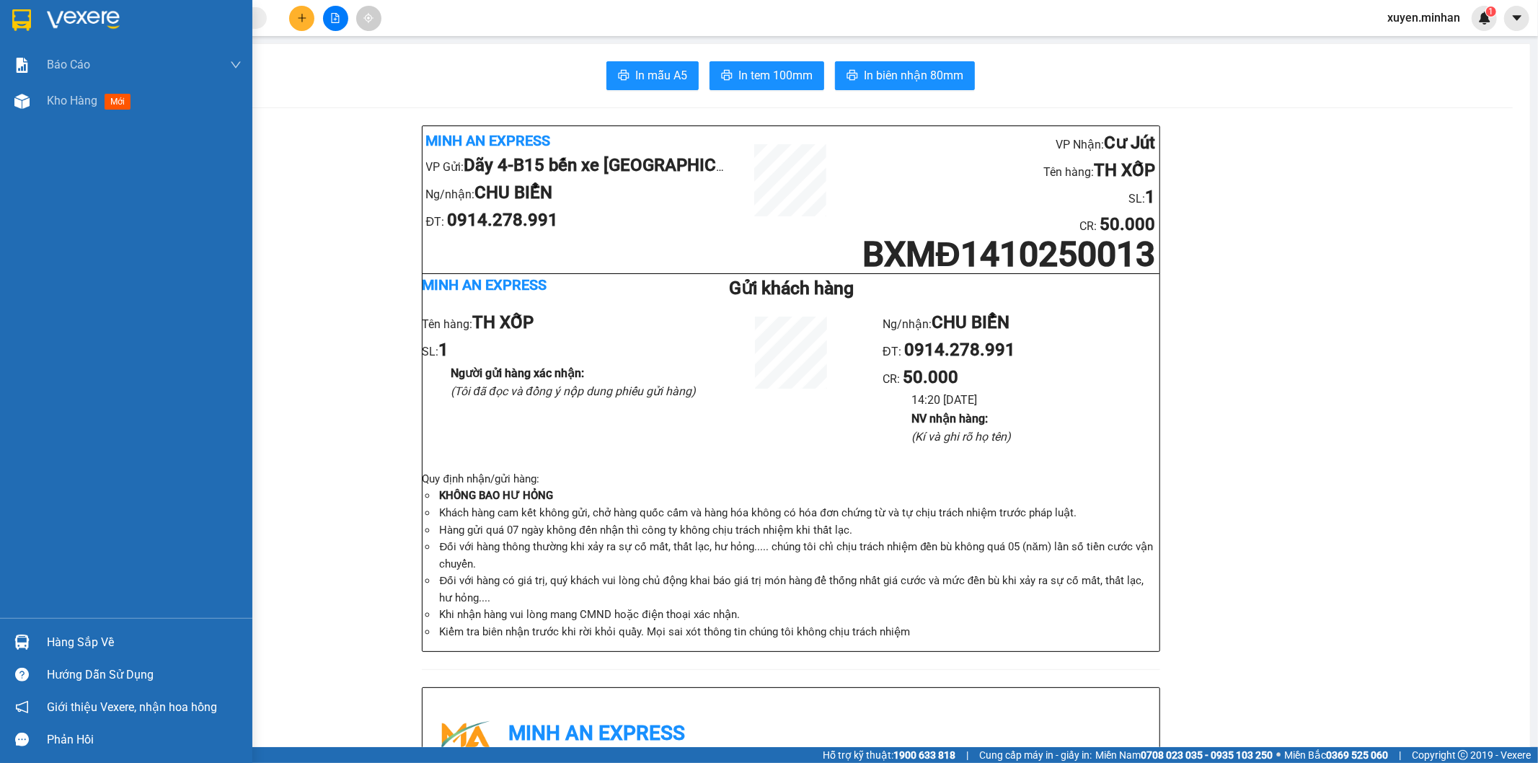
click at [16, 18] on img at bounding box center [21, 20] width 19 height 22
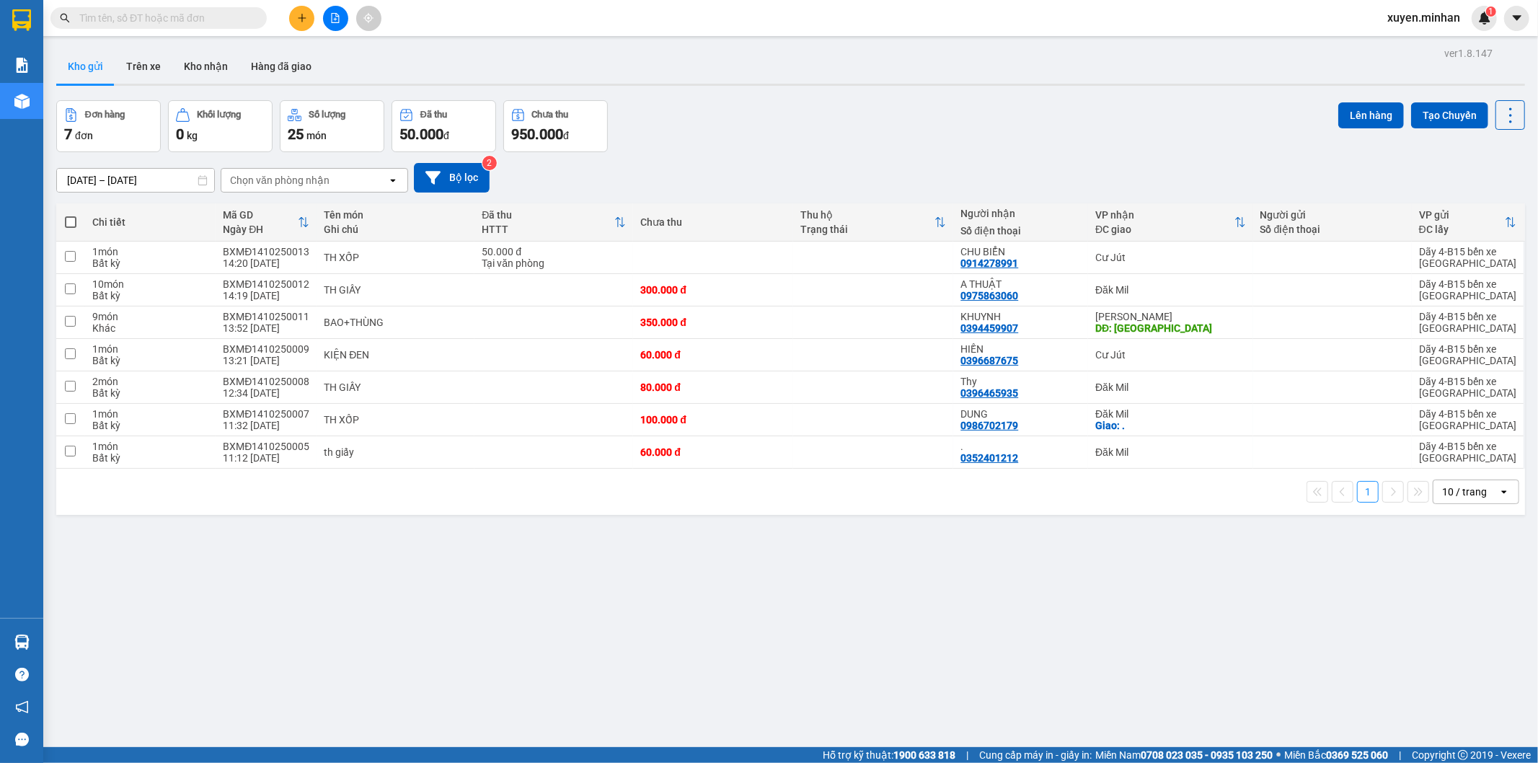
click at [550, 583] on div "ver 1.8.147 Kho gửi Trên xe Kho nhận Hàng đã giao Đơn hàng 7 đơn Khối lượng 0 k…" at bounding box center [790, 424] width 1480 height 763
click at [1435, 291] on icon at bounding box center [1440, 290] width 10 height 10
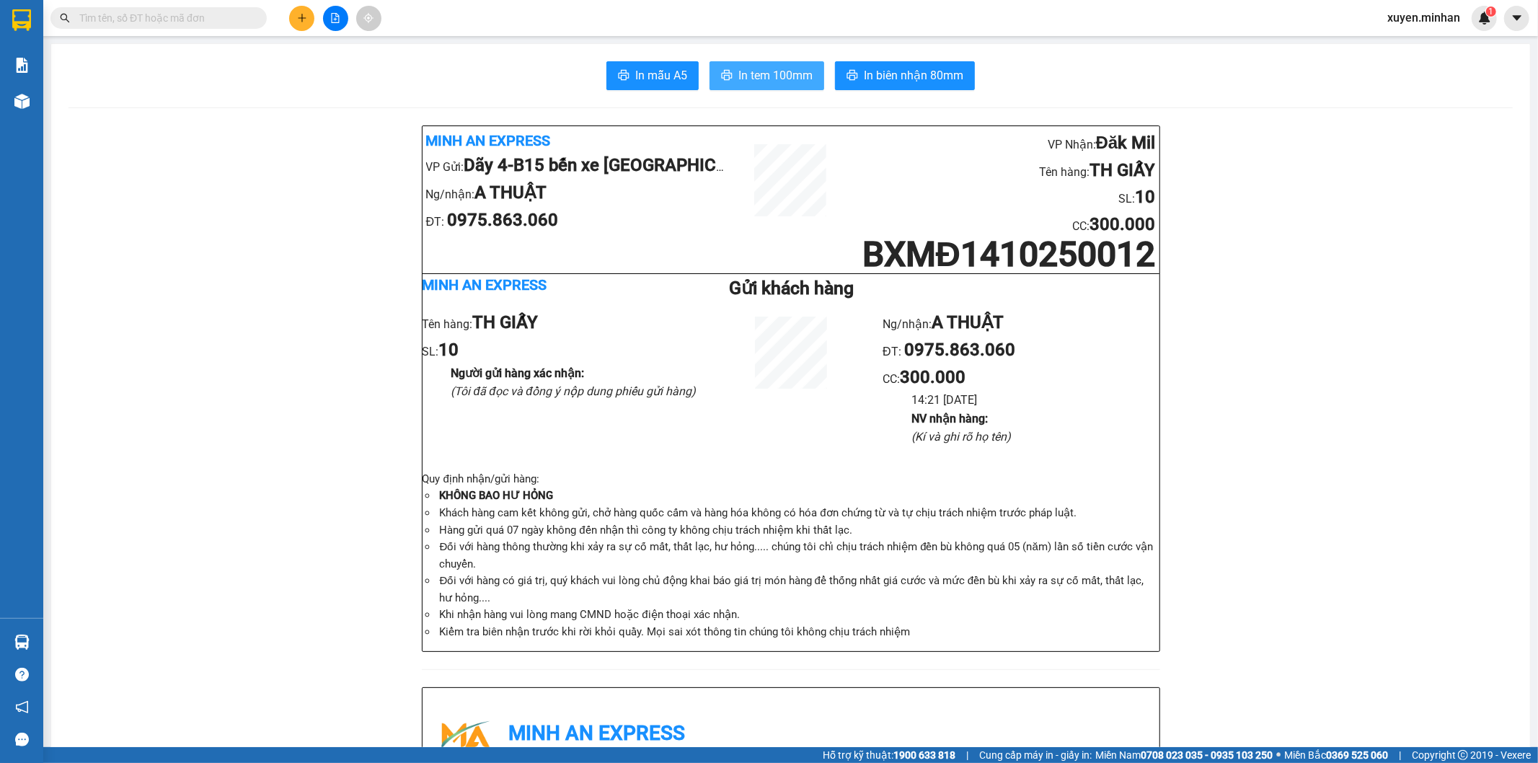
click at [794, 81] on span "In tem 100mm" at bounding box center [775, 75] width 74 height 18
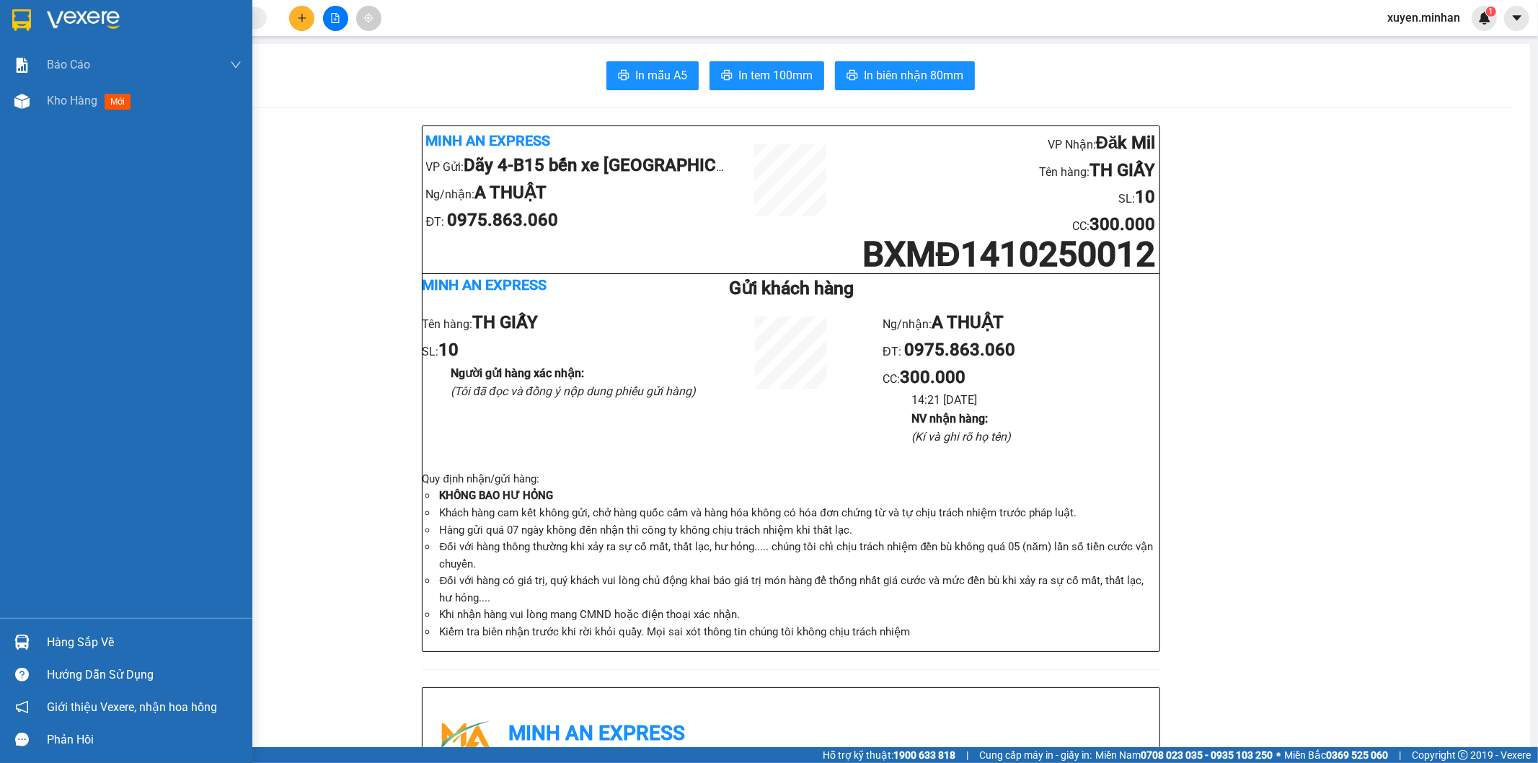
click at [20, 20] on img at bounding box center [21, 20] width 19 height 22
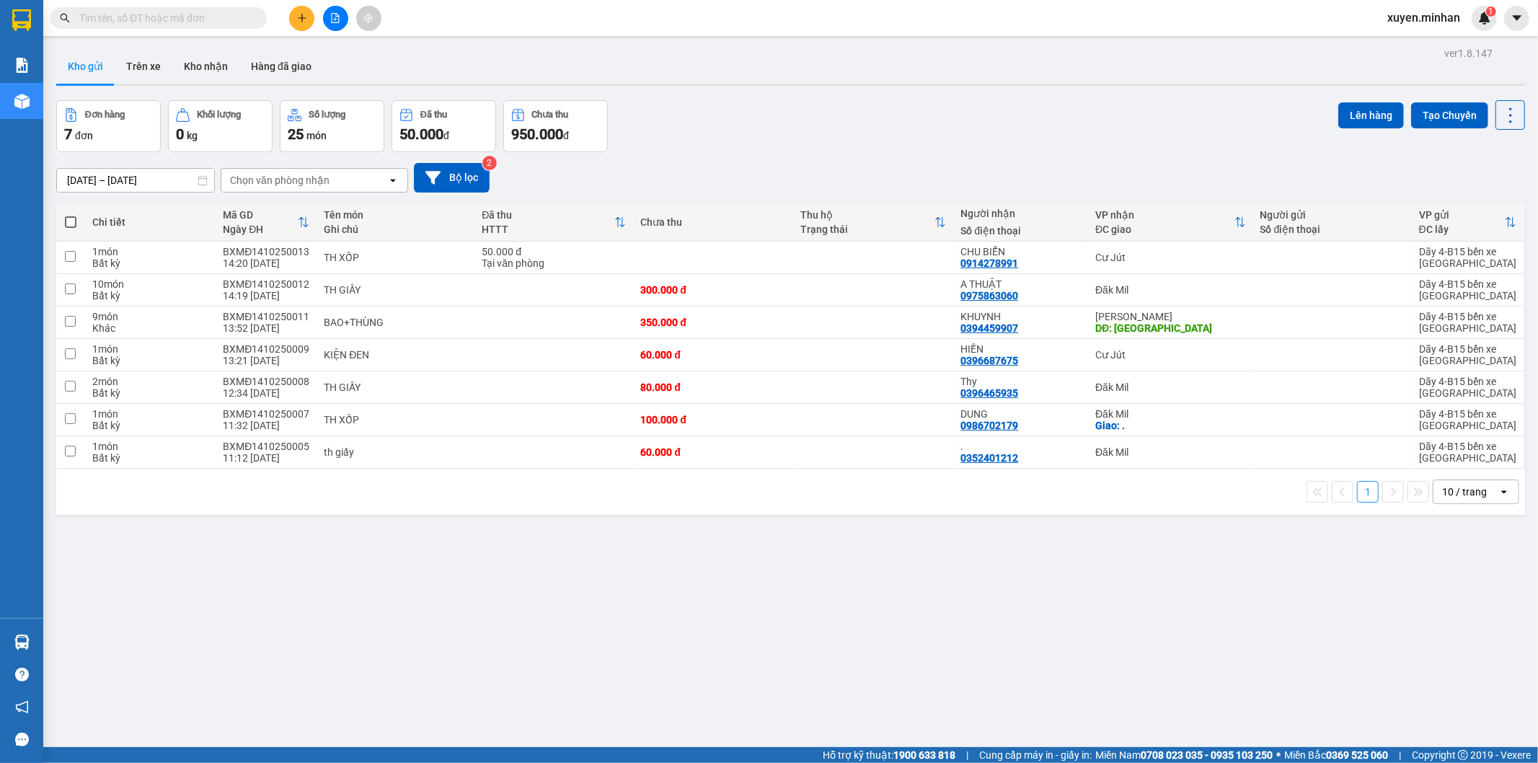
click at [581, 586] on div "ver 1.8.147 Kho gửi Trên xe Kho nhận Hàng đã giao Đơn hàng 7 đơn Khối lượng 0 k…" at bounding box center [790, 424] width 1480 height 763
click at [515, 572] on div "ver 1.8.147 Kho gửi Trên xe Kho nhận Hàng đã giao Đơn hàng 7 đơn Khối lượng 0 k…" at bounding box center [790, 424] width 1480 height 763
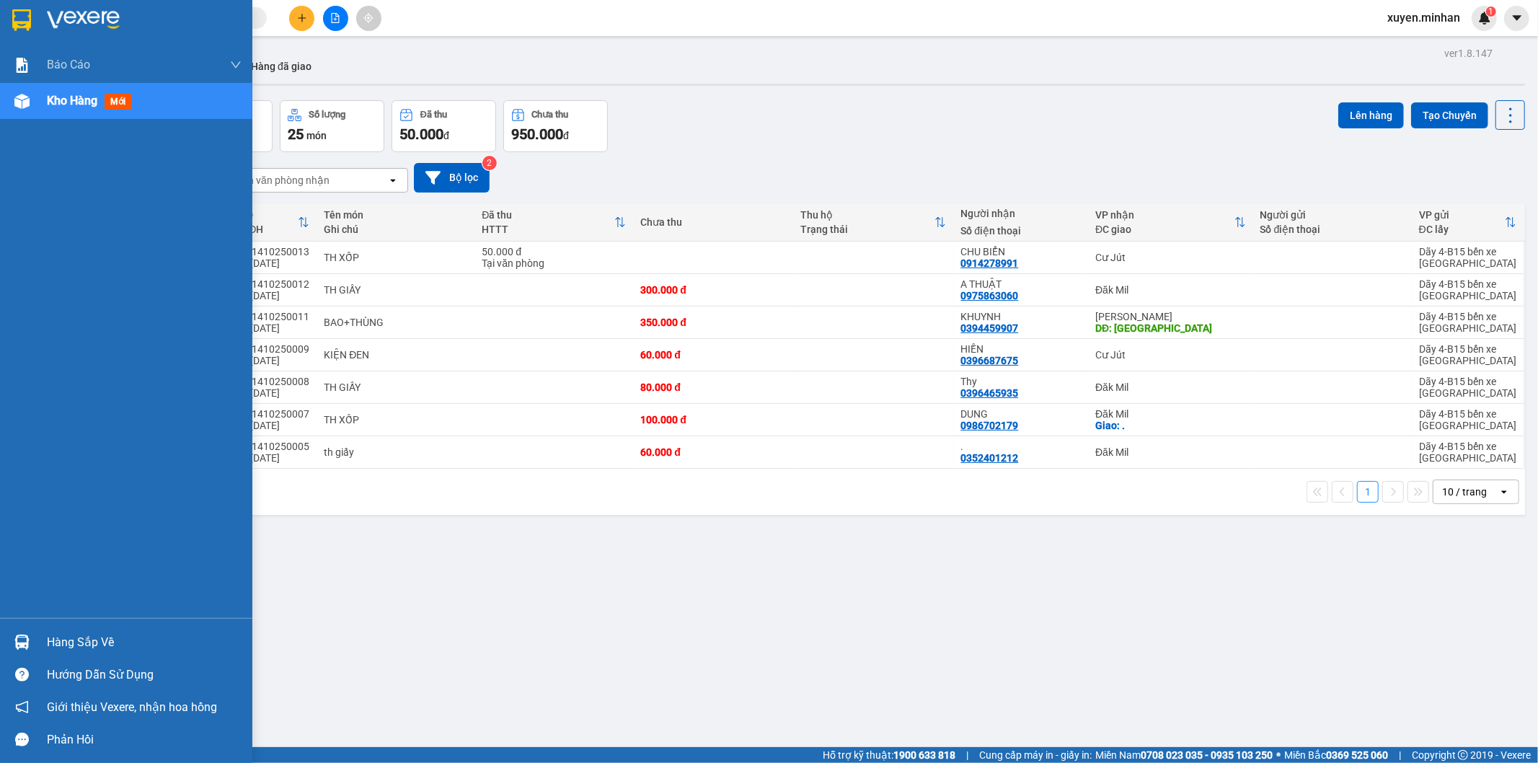
click at [19, 14] on img at bounding box center [21, 20] width 19 height 22
click at [23, 18] on img at bounding box center [21, 20] width 19 height 22
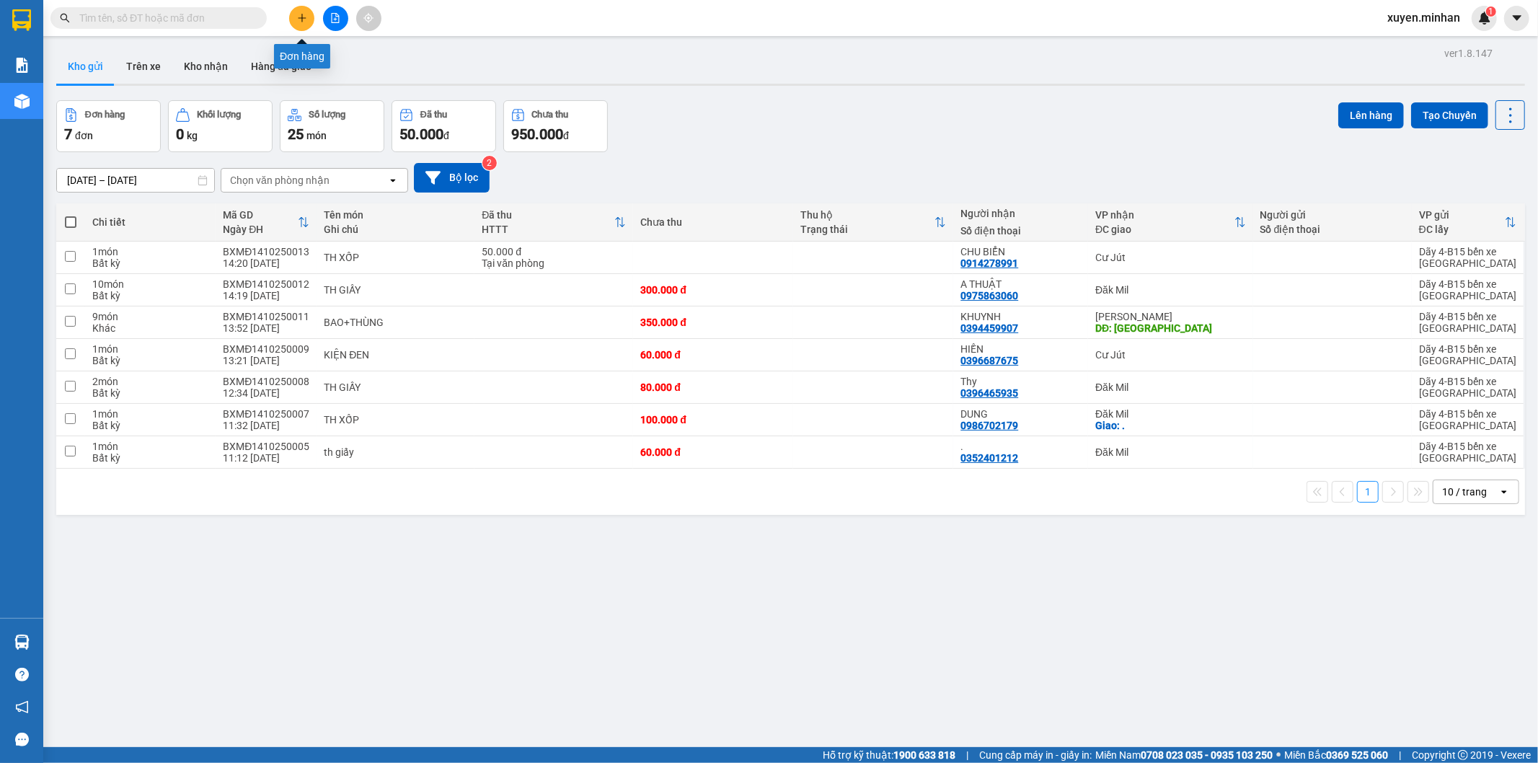
click at [298, 13] on icon "plus" at bounding box center [302, 18] width 10 height 10
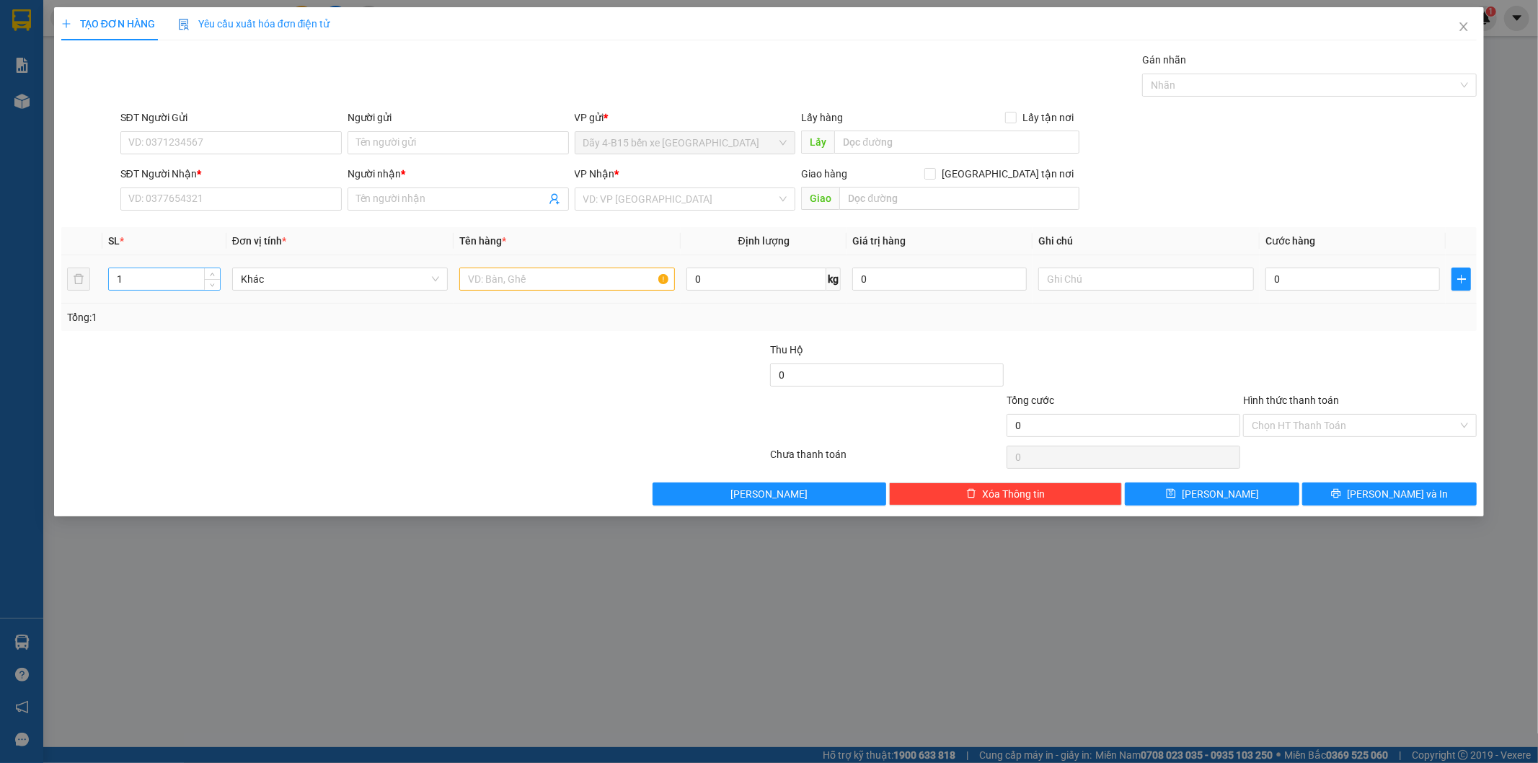
click at [173, 274] on input "1" at bounding box center [164, 279] width 111 height 22
type input "2"
click at [515, 285] on input "text" at bounding box center [567, 278] width 216 height 23
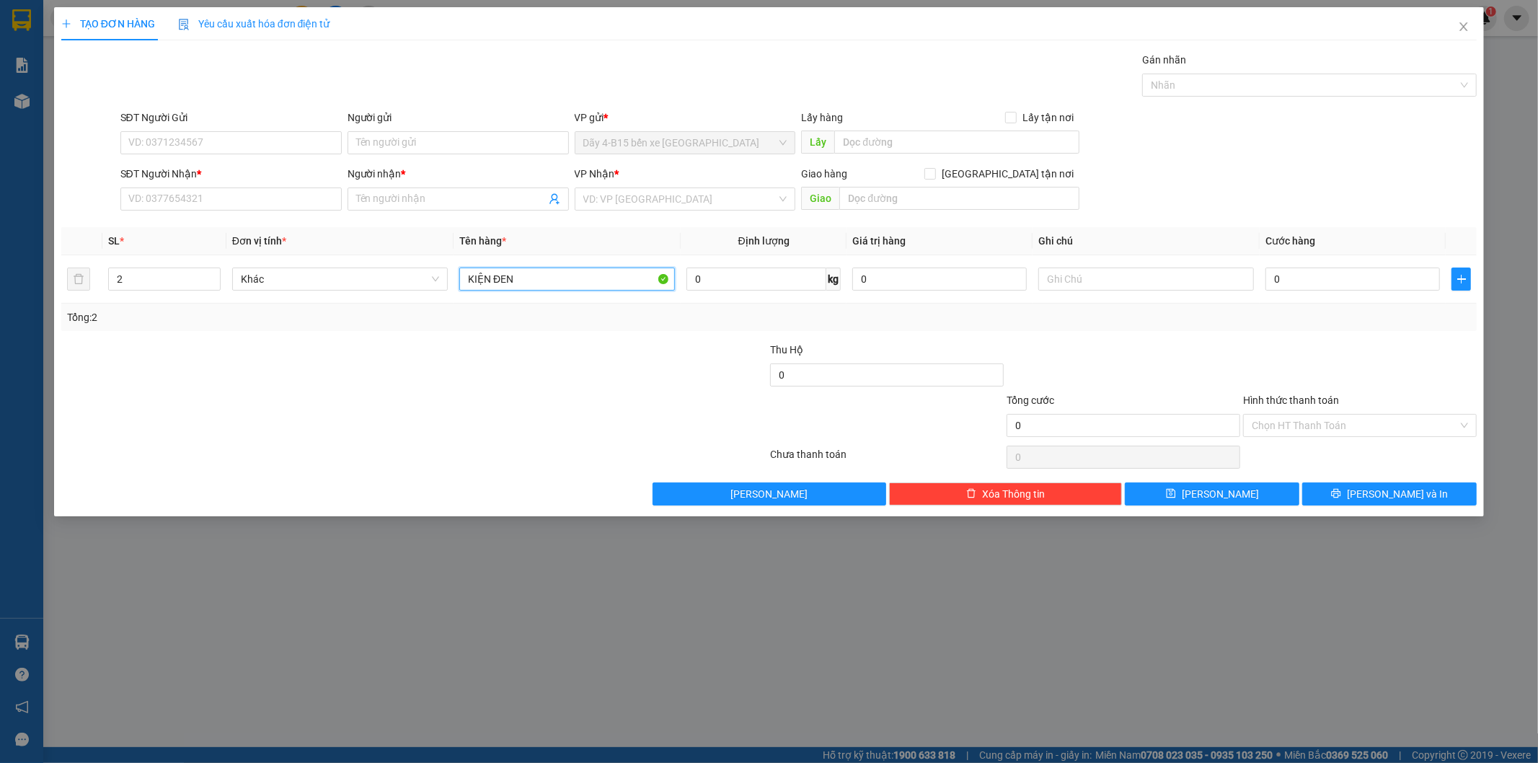
type input "KIỆN ĐEN"
click at [530, 369] on div at bounding box center [296, 367] width 473 height 50
click at [1301, 275] on input "0" at bounding box center [1352, 278] width 174 height 23
click at [175, 198] on input "SĐT Người Nhận *" at bounding box center [230, 198] width 221 height 23
click at [225, 226] on div "0979352255 - HOÀNG TIẾN" at bounding box center [231, 228] width 204 height 16
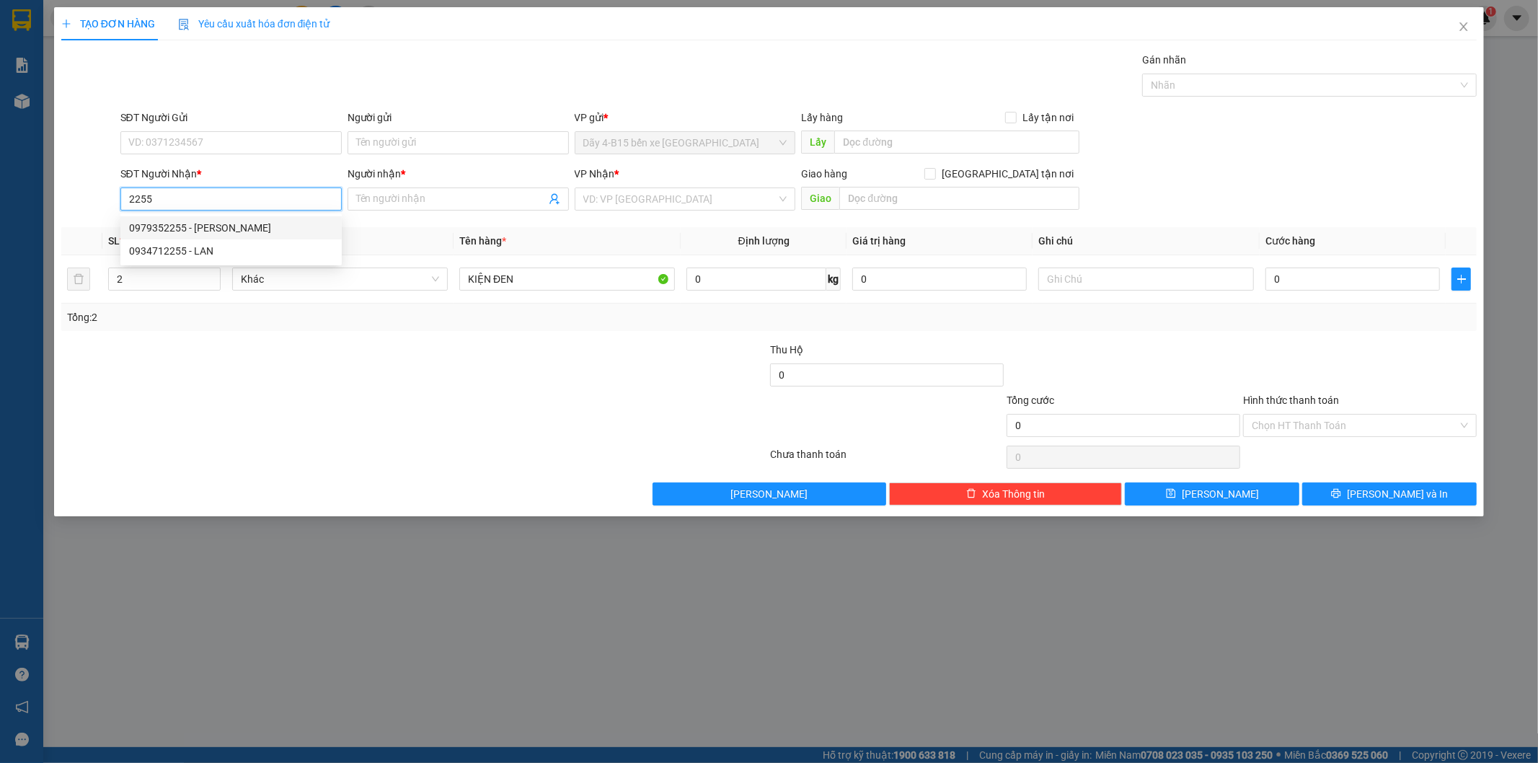
type input "0979352255"
type input "[PERSON_NAME]"
type input "0979352255"
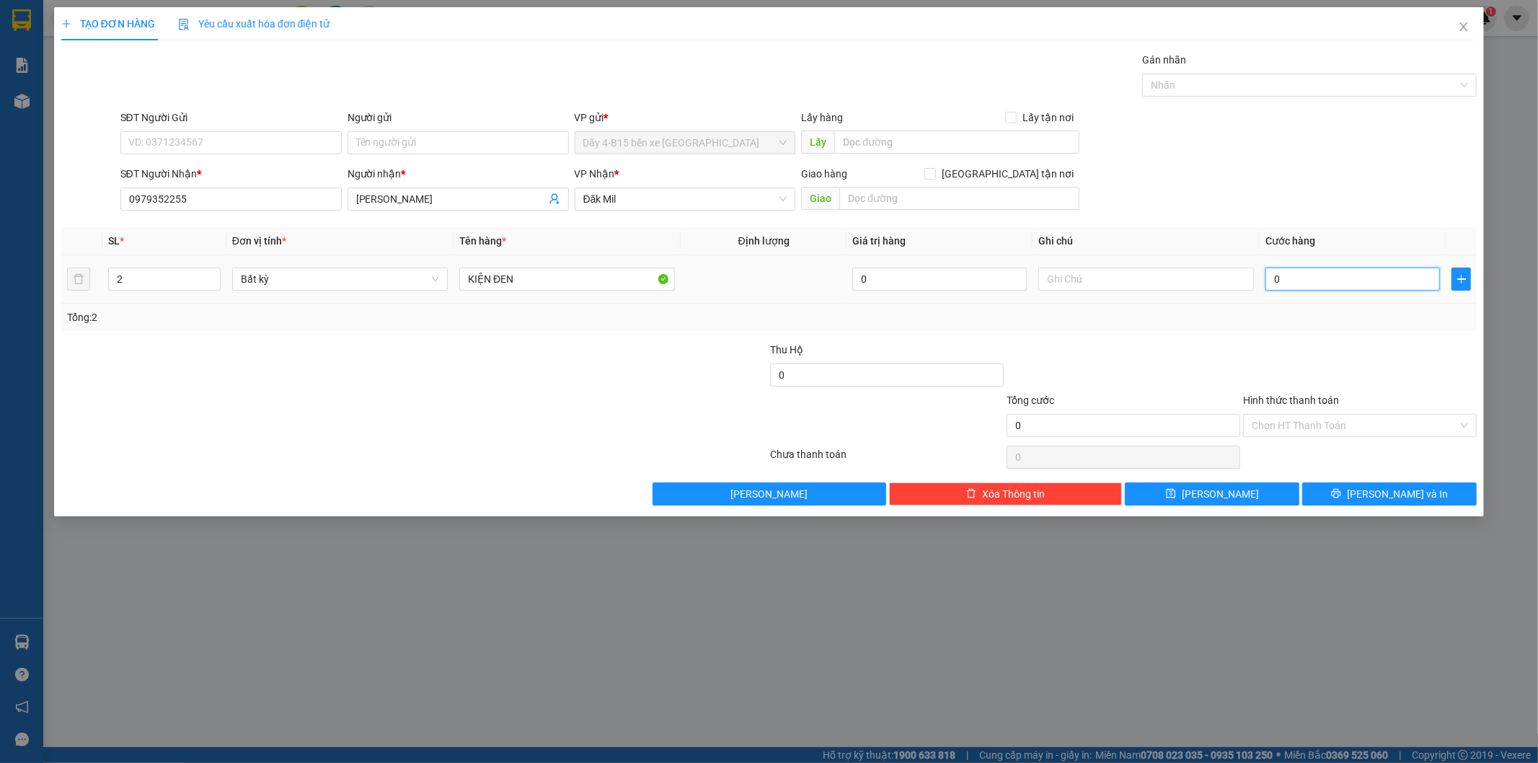
click at [1298, 274] on input "0" at bounding box center [1352, 278] width 174 height 23
click at [1316, 350] on div at bounding box center [1359, 367] width 236 height 50
click at [1345, 485] on button "Lưu và In" at bounding box center [1389, 493] width 174 height 23
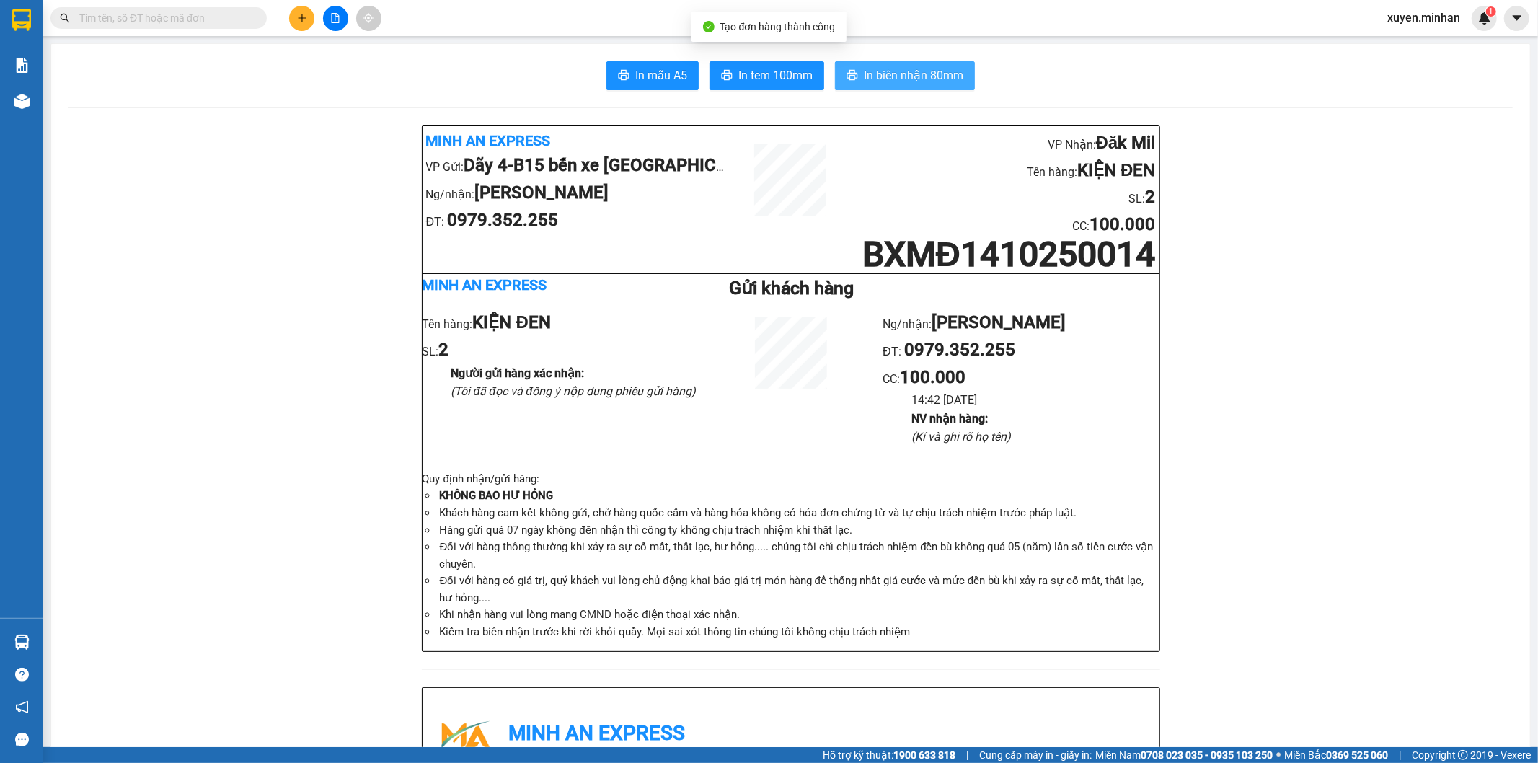
click at [961, 80] on button "In biên nhận 80mm" at bounding box center [905, 75] width 140 height 29
click at [730, 71] on button "In tem 100mm" at bounding box center [766, 75] width 115 height 29
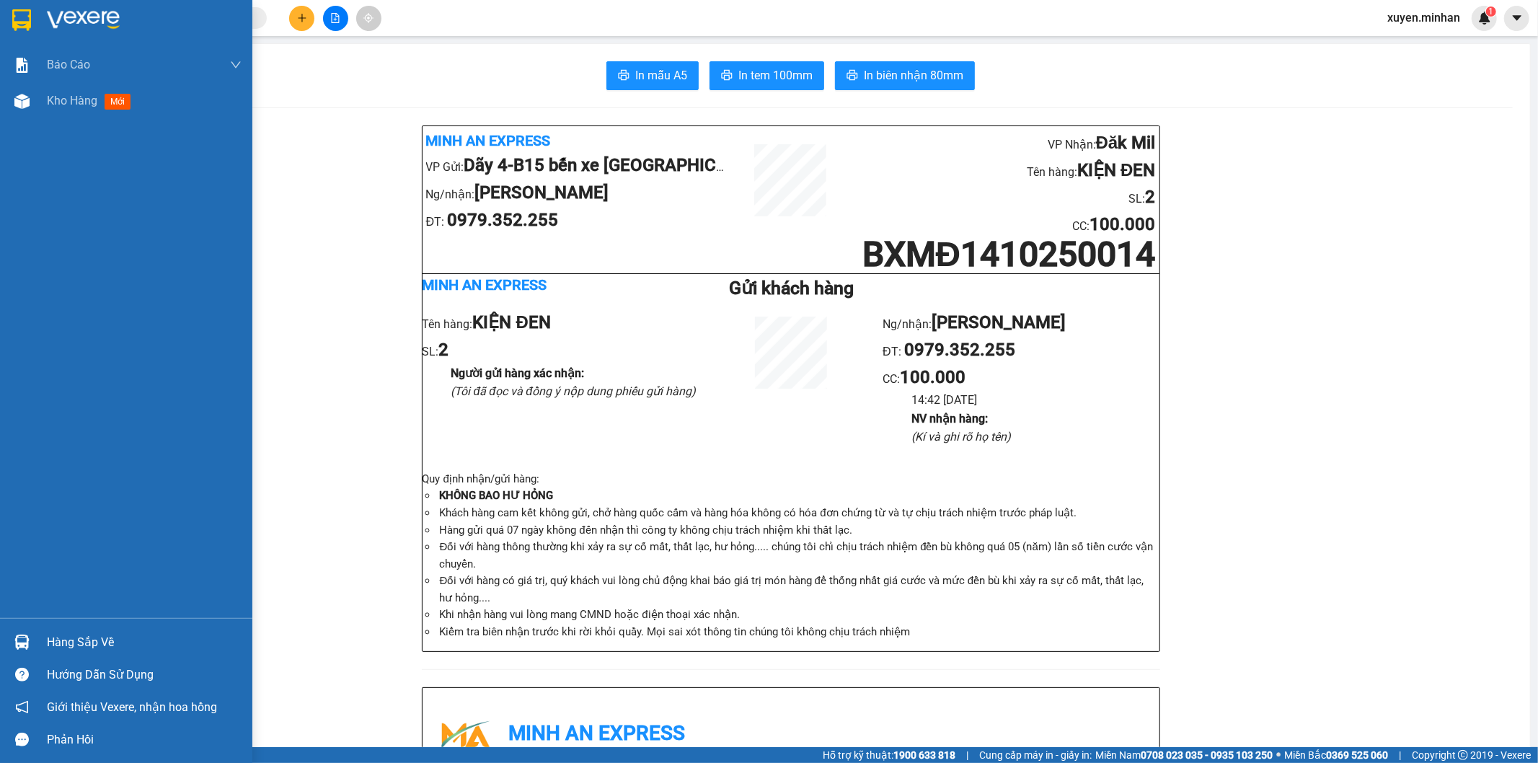
click at [19, 13] on img at bounding box center [21, 20] width 19 height 22
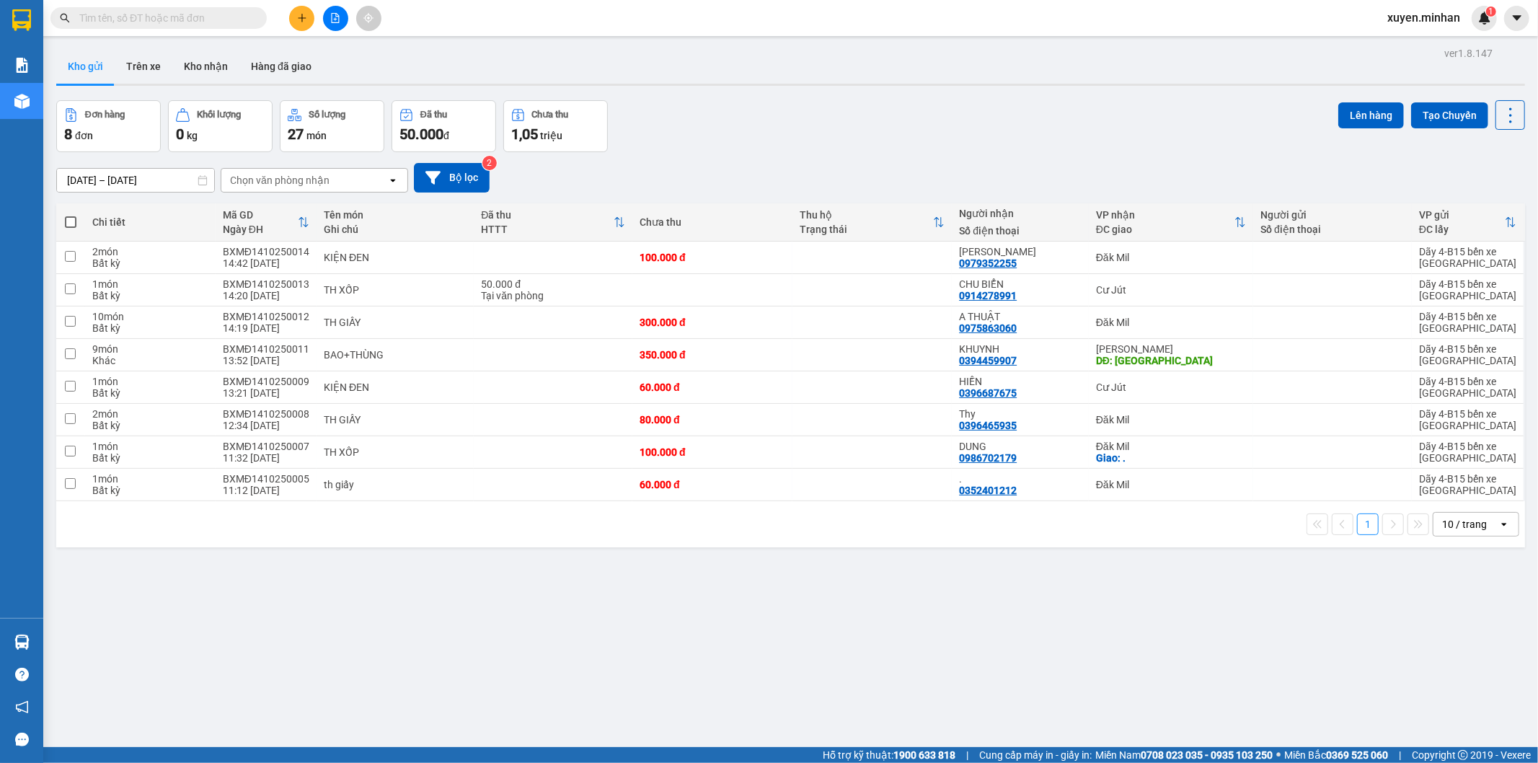
click at [669, 637] on div "ver 1.8.147 Kho gửi Trên xe Kho nhận Hàng đã giao Đơn hàng 8 đơn Khối lượng 0 k…" at bounding box center [790, 424] width 1480 height 763
click at [301, 18] on icon "plus" at bounding box center [302, 17] width 8 height 1
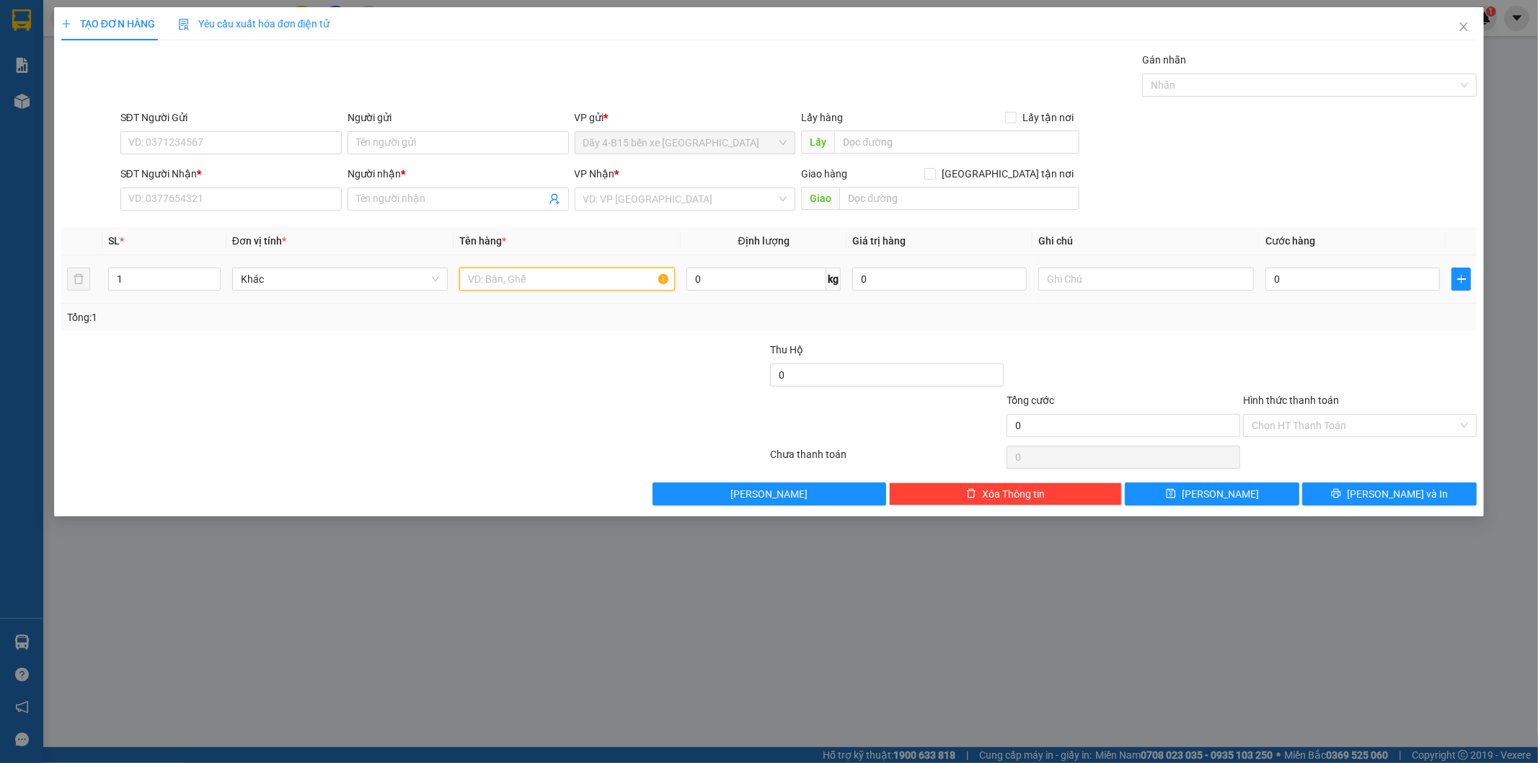
drag, startPoint x: 510, startPoint y: 280, endPoint x: 517, endPoint y: 269, distance: 12.6
click at [510, 279] on input "text" at bounding box center [567, 278] width 216 height 23
type input "TH GIẤY"
click at [234, 202] on input "SĐT Người Nhận *" at bounding box center [230, 198] width 221 height 23
click at [1288, 275] on input "0" at bounding box center [1352, 278] width 174 height 23
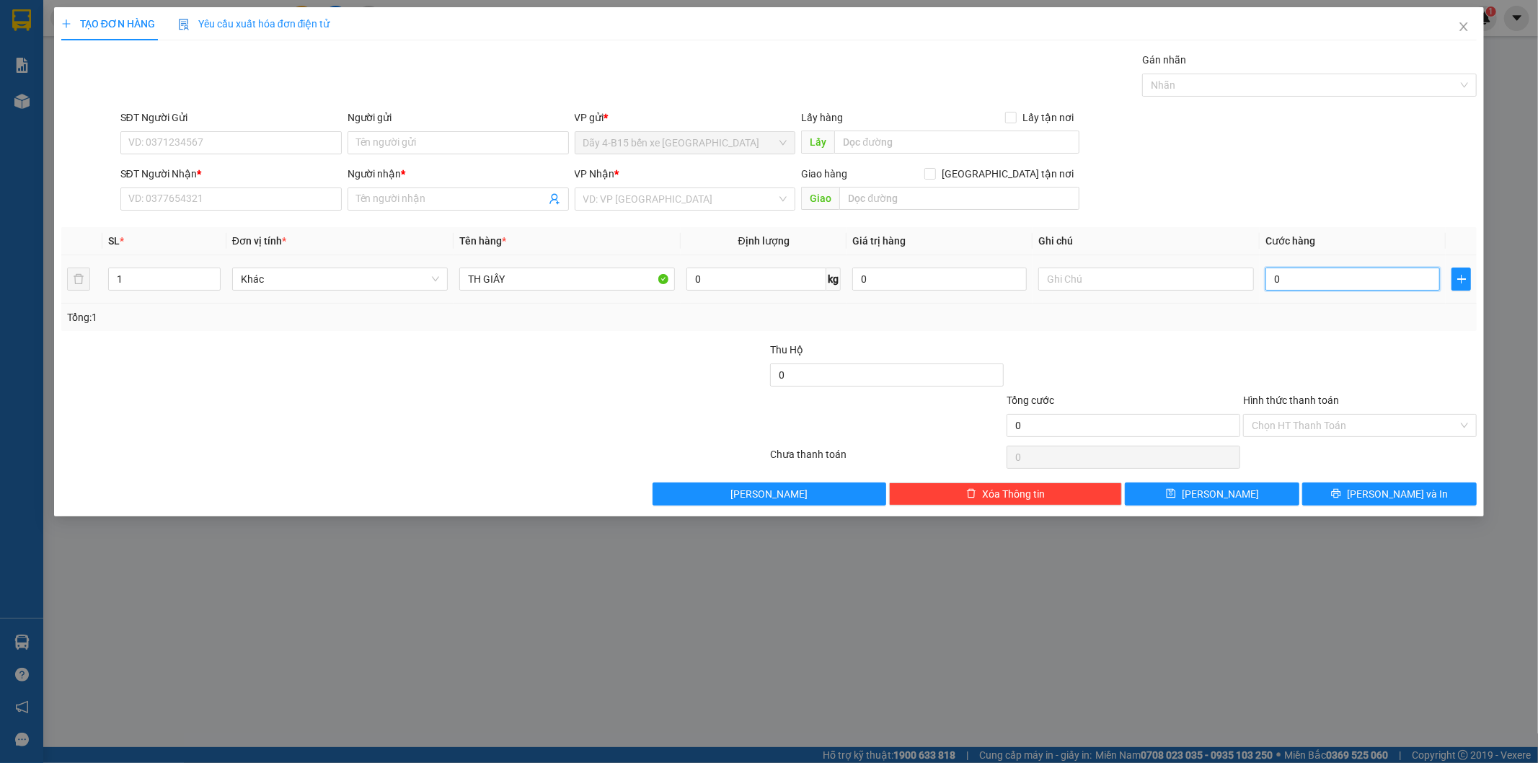
type input "5"
type input "50"
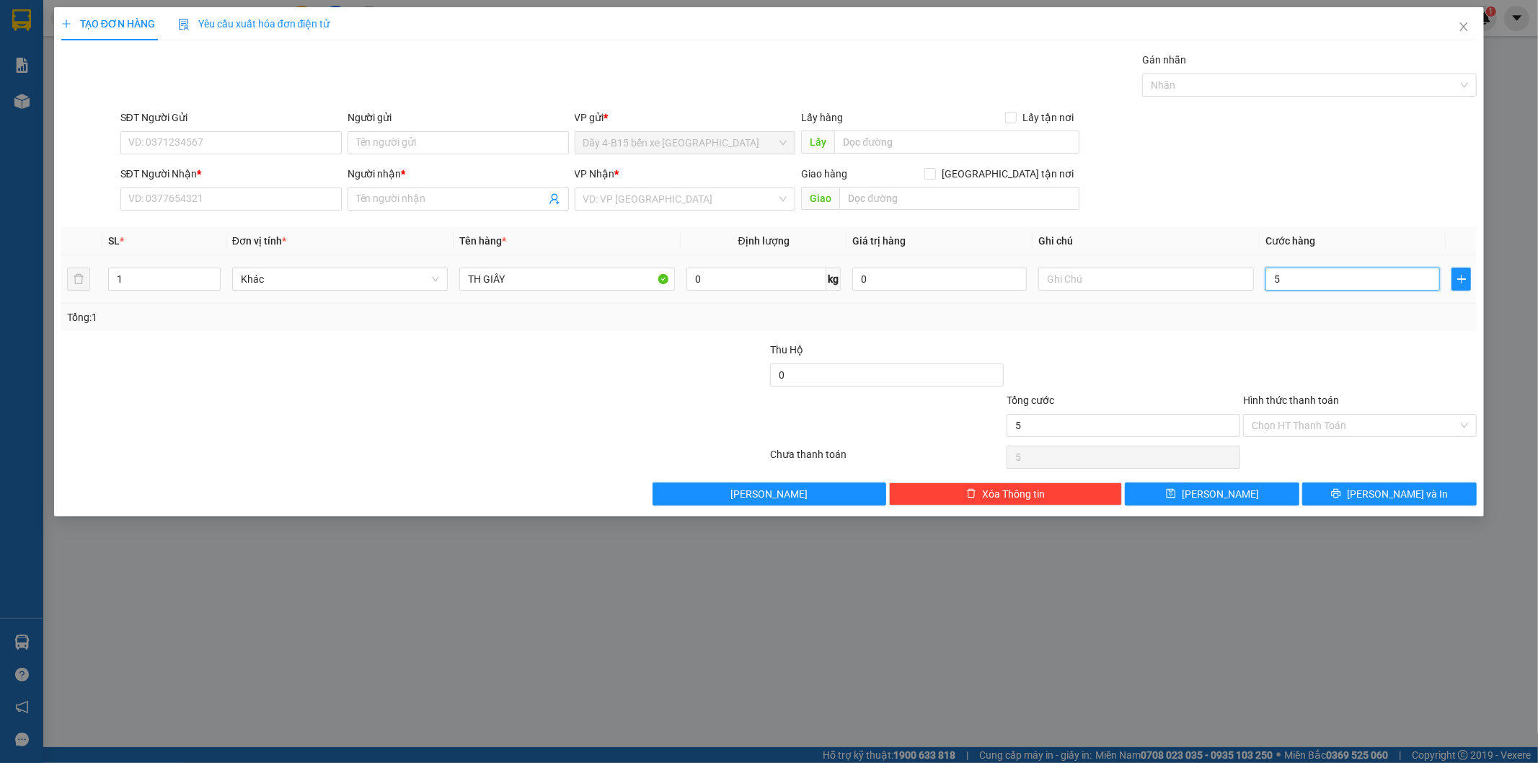
type input "50"
type input "50.000"
click at [1278, 340] on div "Transit Pickup Surcharge Ids Transit Deliver Surcharge Ids Transit Deliver Surc…" at bounding box center [769, 278] width 1416 height 453
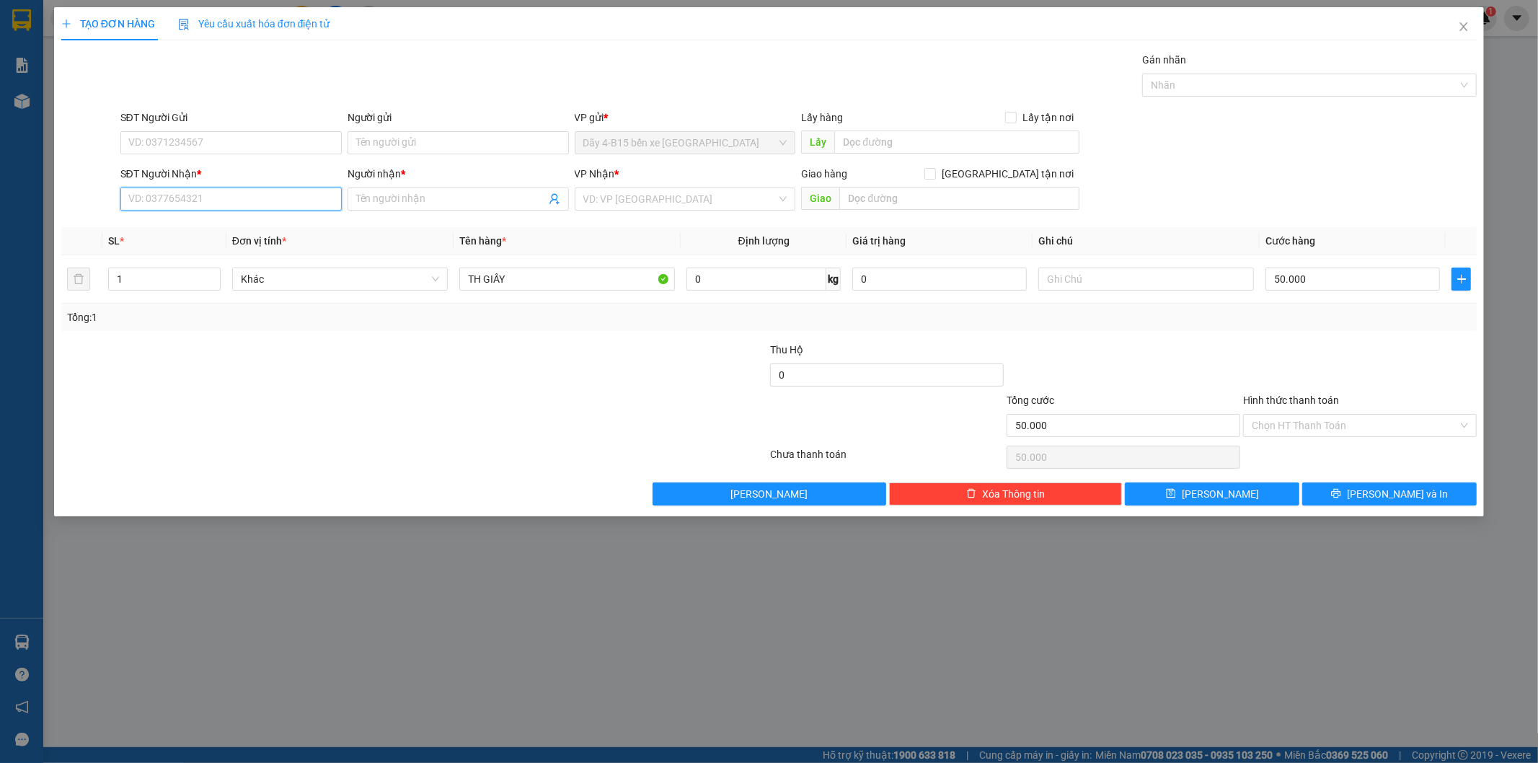
click at [254, 195] on input "SĐT Người Nhận *" at bounding box center [230, 198] width 221 height 23
type input "0964544848"
click at [411, 198] on input "Người nhận *" at bounding box center [451, 199] width 190 height 16
type input "QUÁN MAI KA"
click at [416, 412] on div at bounding box center [296, 417] width 473 height 50
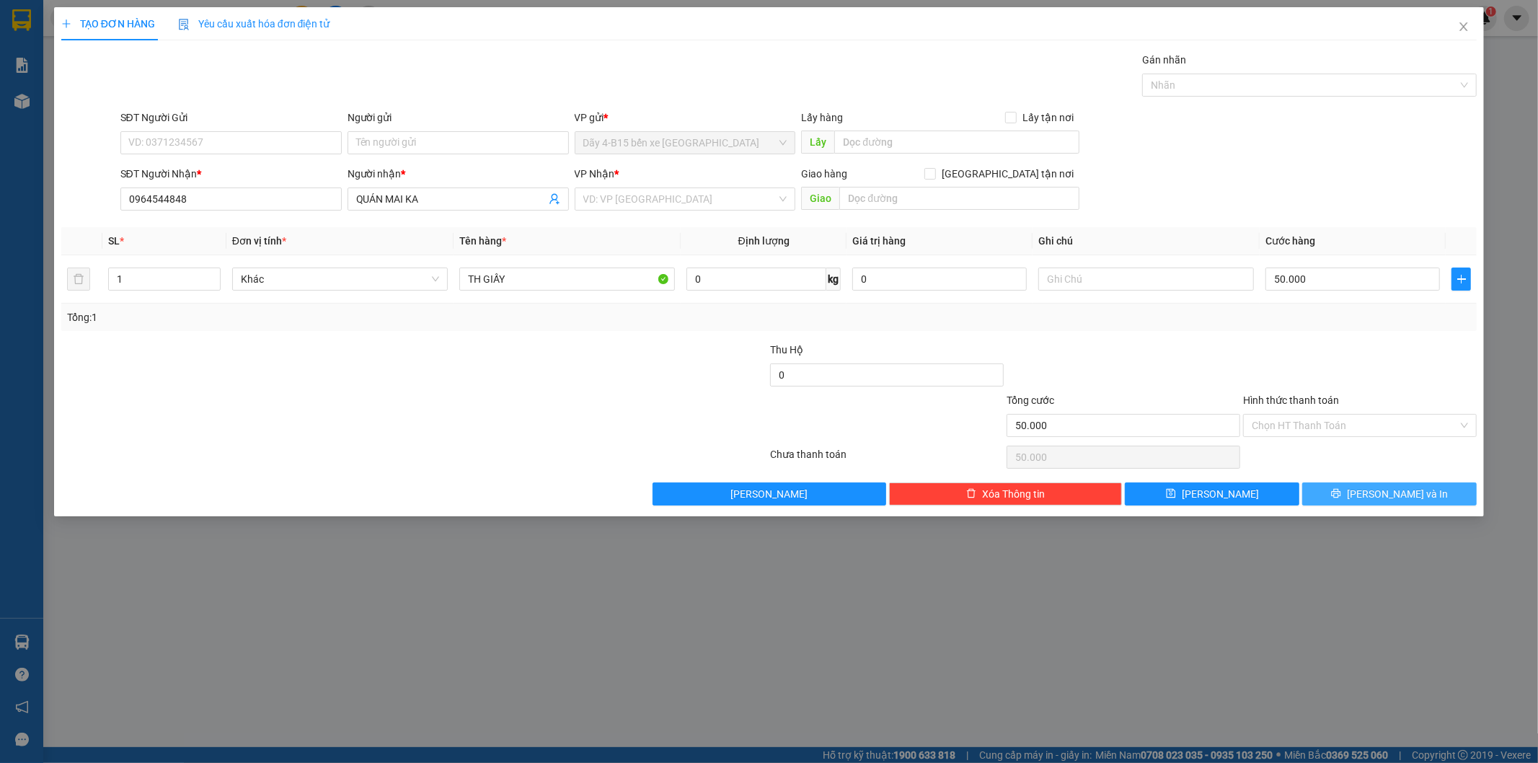
click at [1389, 493] on span "Lưu và In" at bounding box center [1397, 494] width 101 height 16
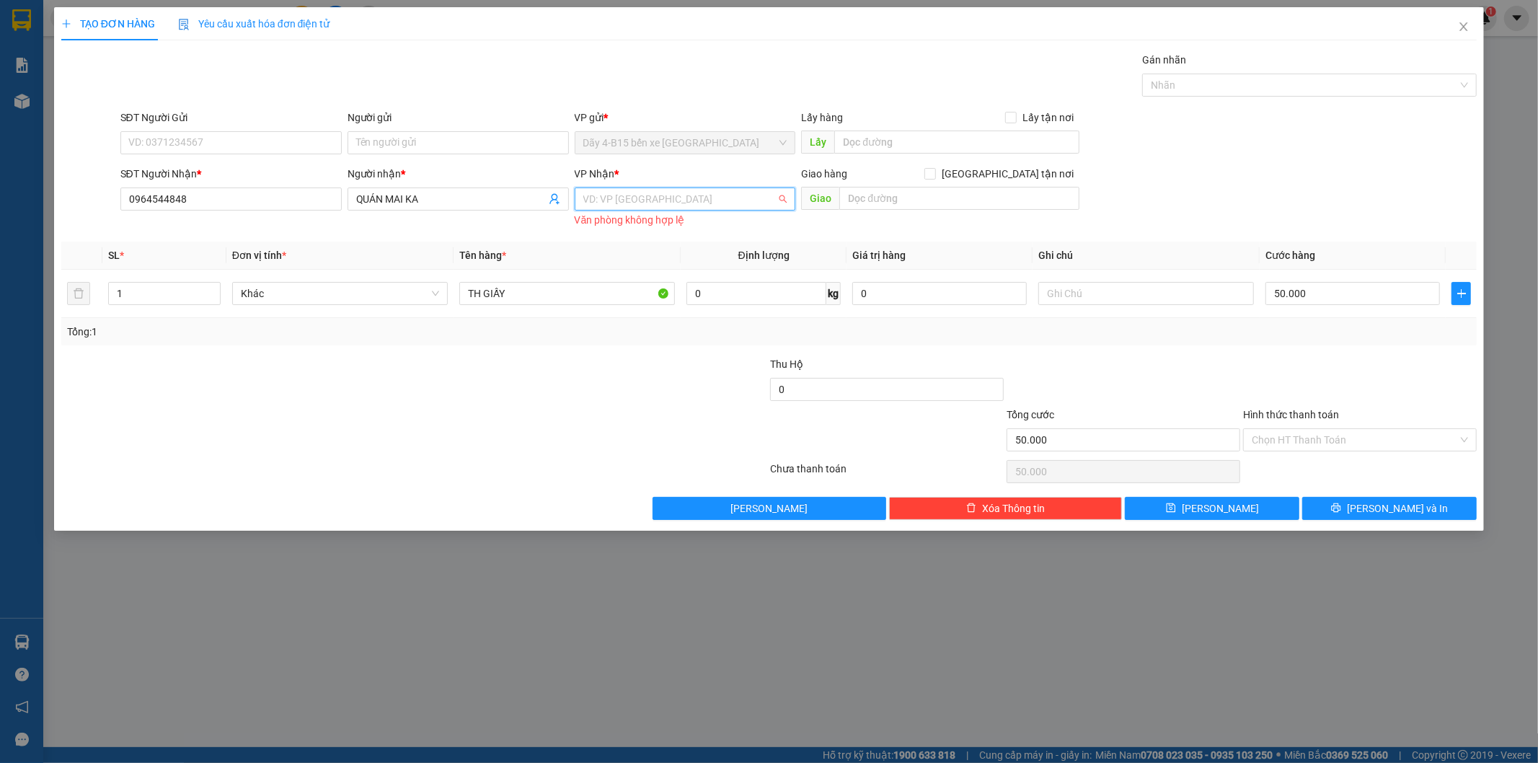
click at [694, 196] on input "search" at bounding box center [680, 199] width 194 height 22
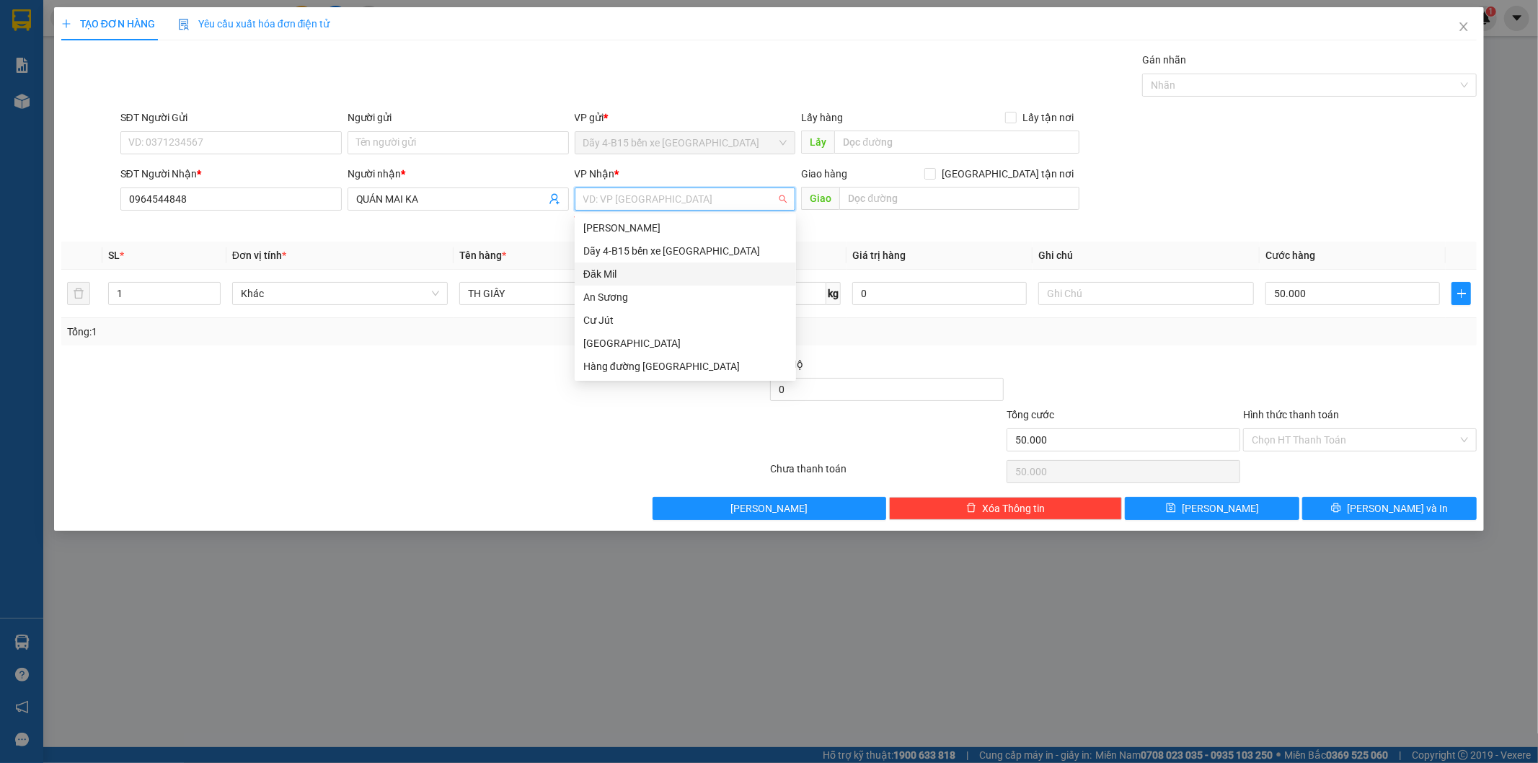
click at [635, 279] on div "Đăk Mil" at bounding box center [685, 274] width 204 height 16
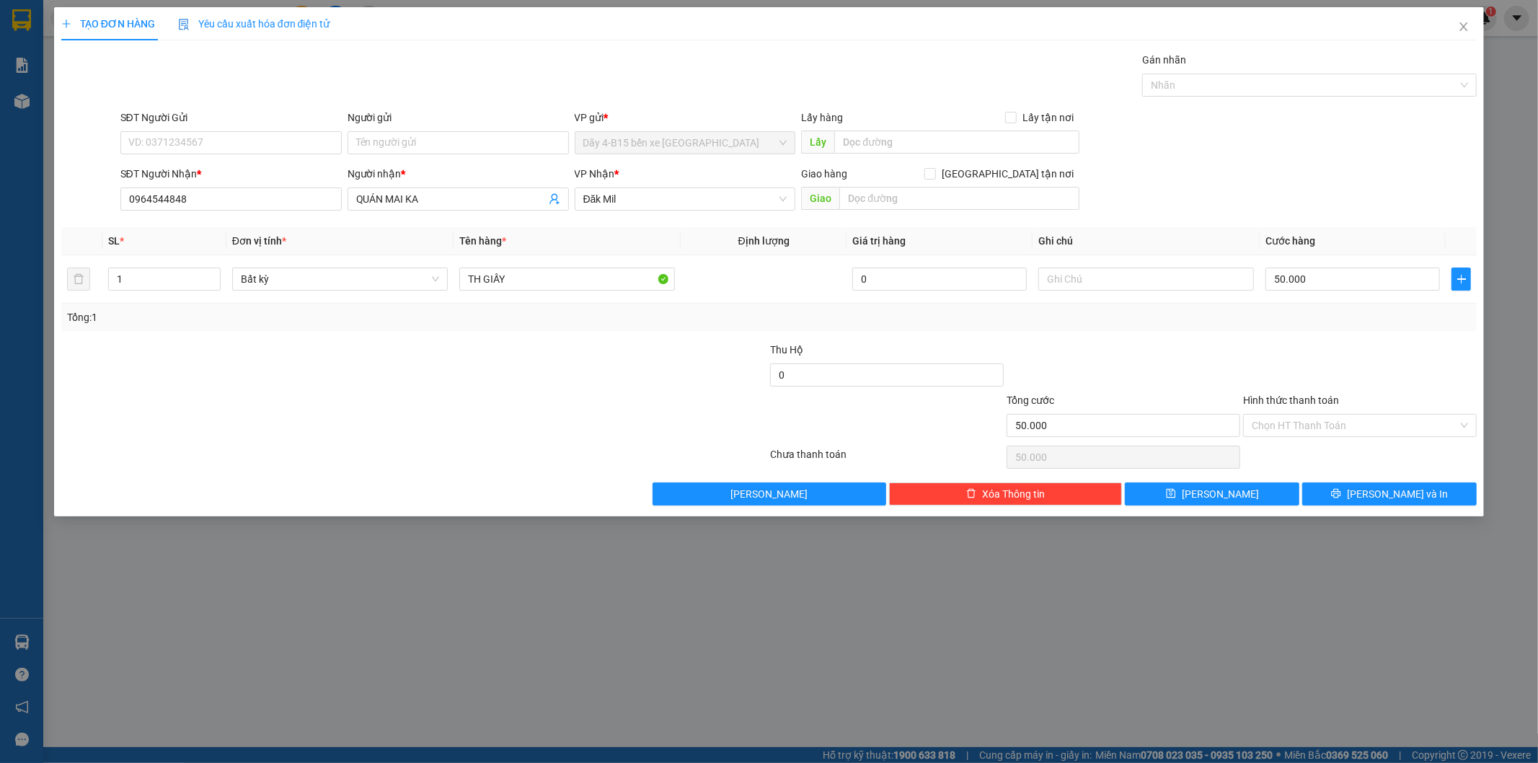
click at [599, 353] on div at bounding box center [651, 367] width 236 height 50
click at [1341, 495] on icon "printer" at bounding box center [1336, 493] width 9 height 9
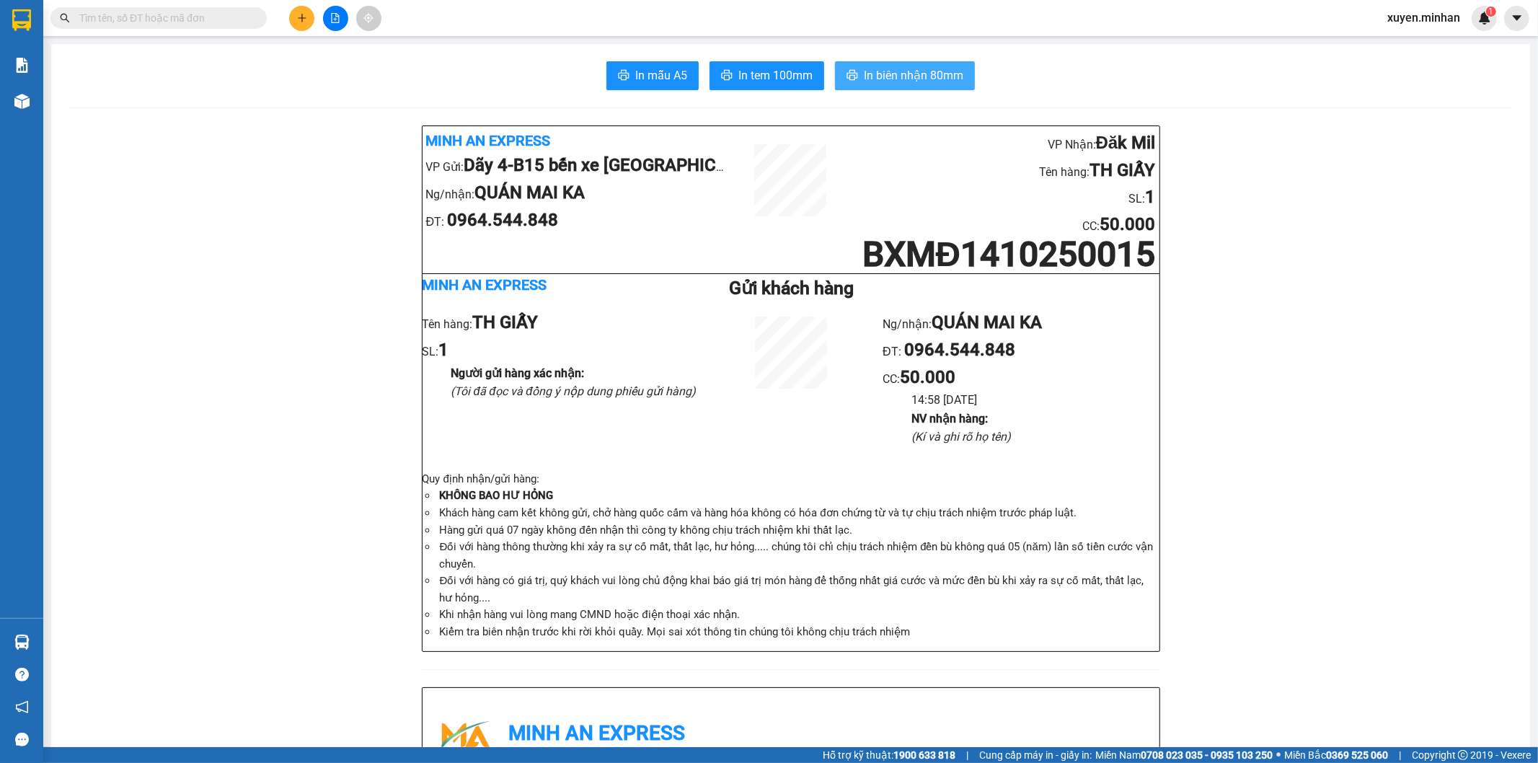
click at [875, 74] on span "In biên nhận 80mm" at bounding box center [913, 75] width 99 height 18
click at [772, 81] on span "In tem 100mm" at bounding box center [775, 75] width 74 height 18
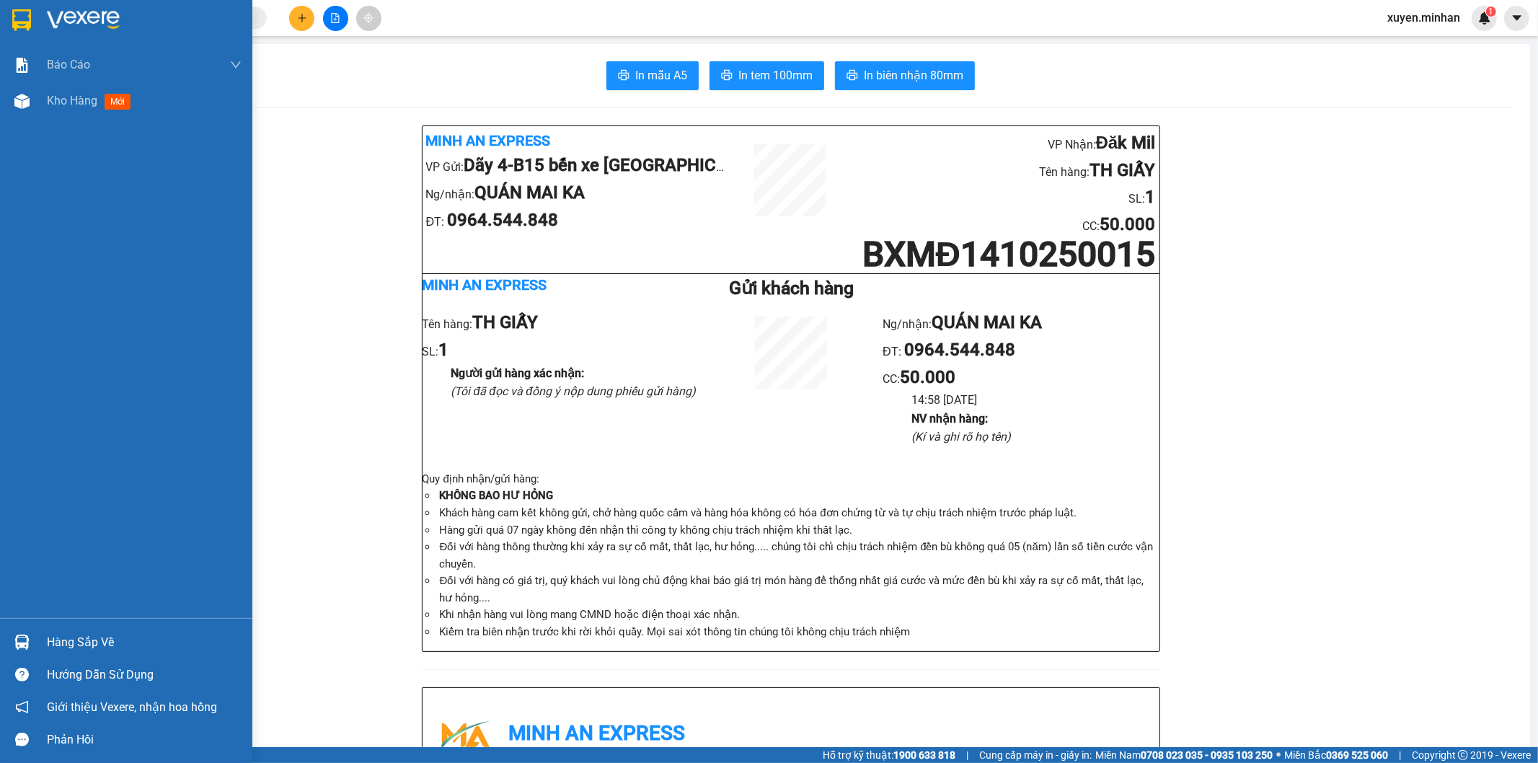
click at [26, 19] on img at bounding box center [21, 20] width 19 height 22
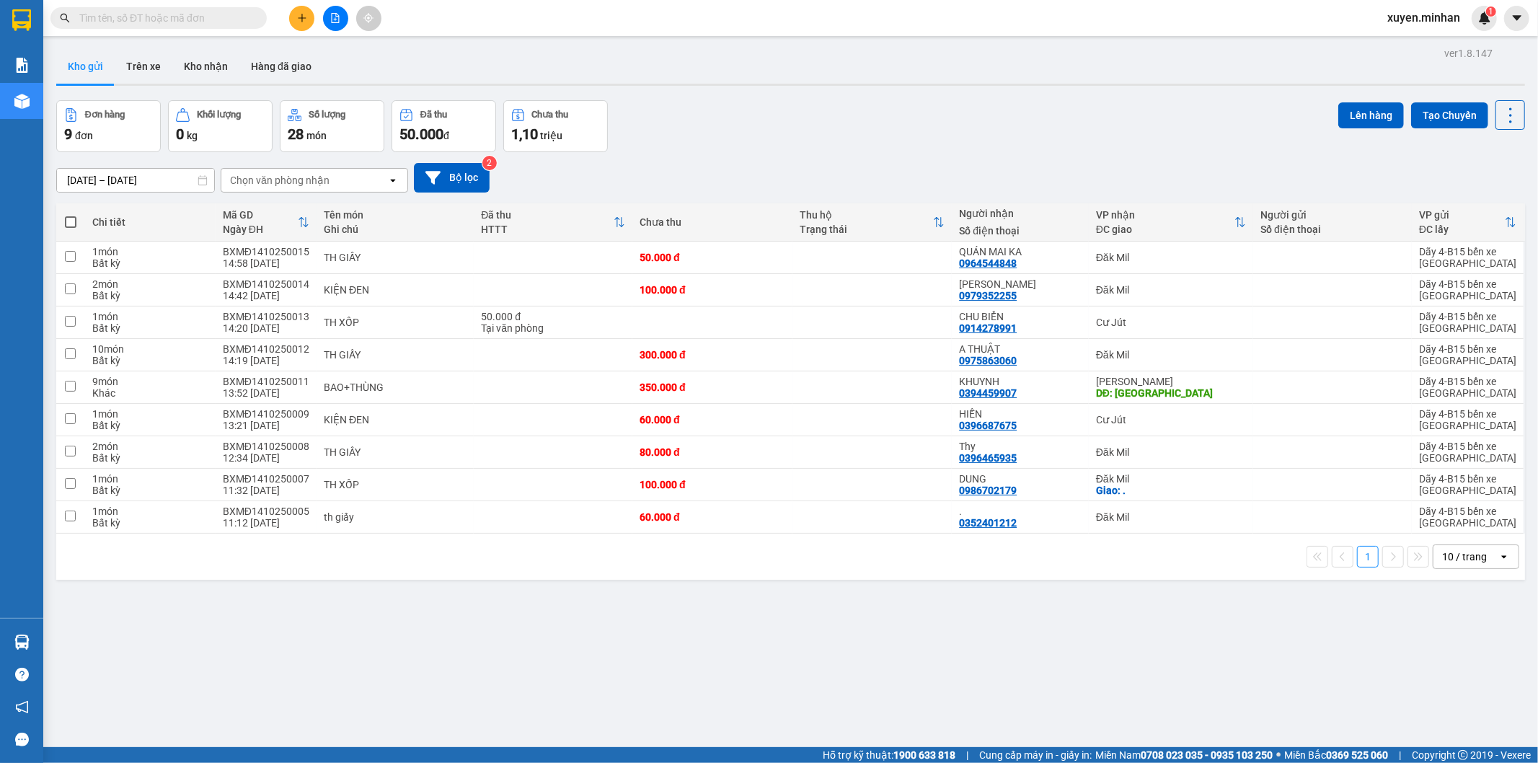
click at [589, 607] on div "ver 1.8.147 Kho gửi Trên xe Kho nhận Hàng đã giao Đơn hàng 9 đơn Khối lượng 0 k…" at bounding box center [790, 424] width 1480 height 763
click at [711, 109] on div "Đơn hàng 9 đơn Khối lượng 0 kg Số lượng 28 món Đã thu 50.000 đ Chưa thu 1,10 tr…" at bounding box center [790, 126] width 1469 height 52
click at [882, 126] on div "Đơn hàng 9 đơn Khối lượng 0 kg Số lượng 28 món Đã thu 50.000 đ Chưa thu 1,10 tr…" at bounding box center [790, 126] width 1469 height 52
click at [840, 104] on div "Đơn hàng 9 đơn Khối lượng 0 kg Số lượng 28 món Đã thu 50.000 đ Chưa thu 1,10 tr…" at bounding box center [790, 126] width 1469 height 52
click at [1442, 556] on div "10 / trang" at bounding box center [1464, 556] width 45 height 14
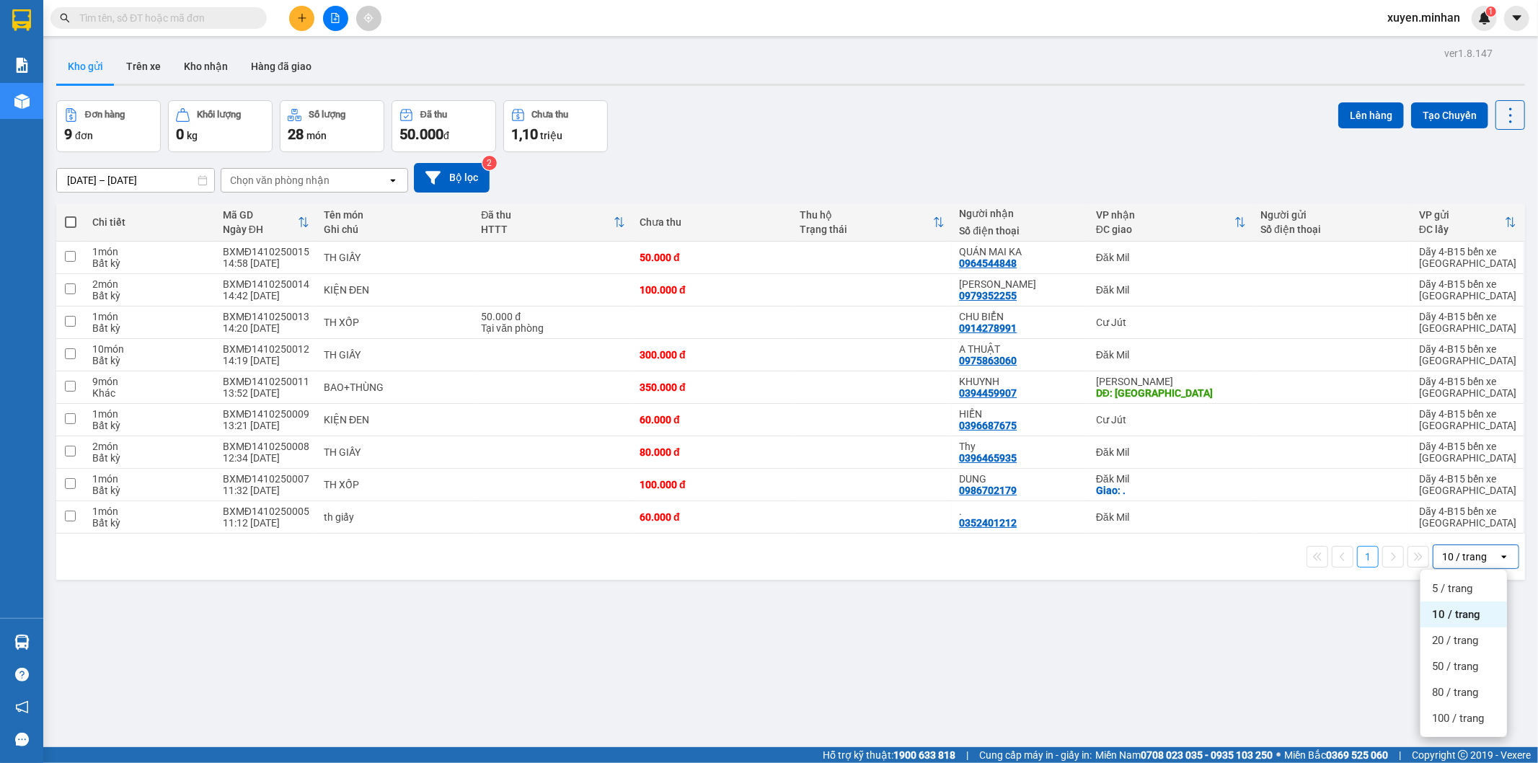
click at [965, 626] on div "ver 1.8.147 Kho gửi Trên xe Kho nhận Hàng đã giao Đơn hàng 9 đơn Khối lượng 0 k…" at bounding box center [790, 424] width 1480 height 763
click at [73, 516] on input "checkbox" at bounding box center [70, 515] width 11 height 11
checkbox input "true"
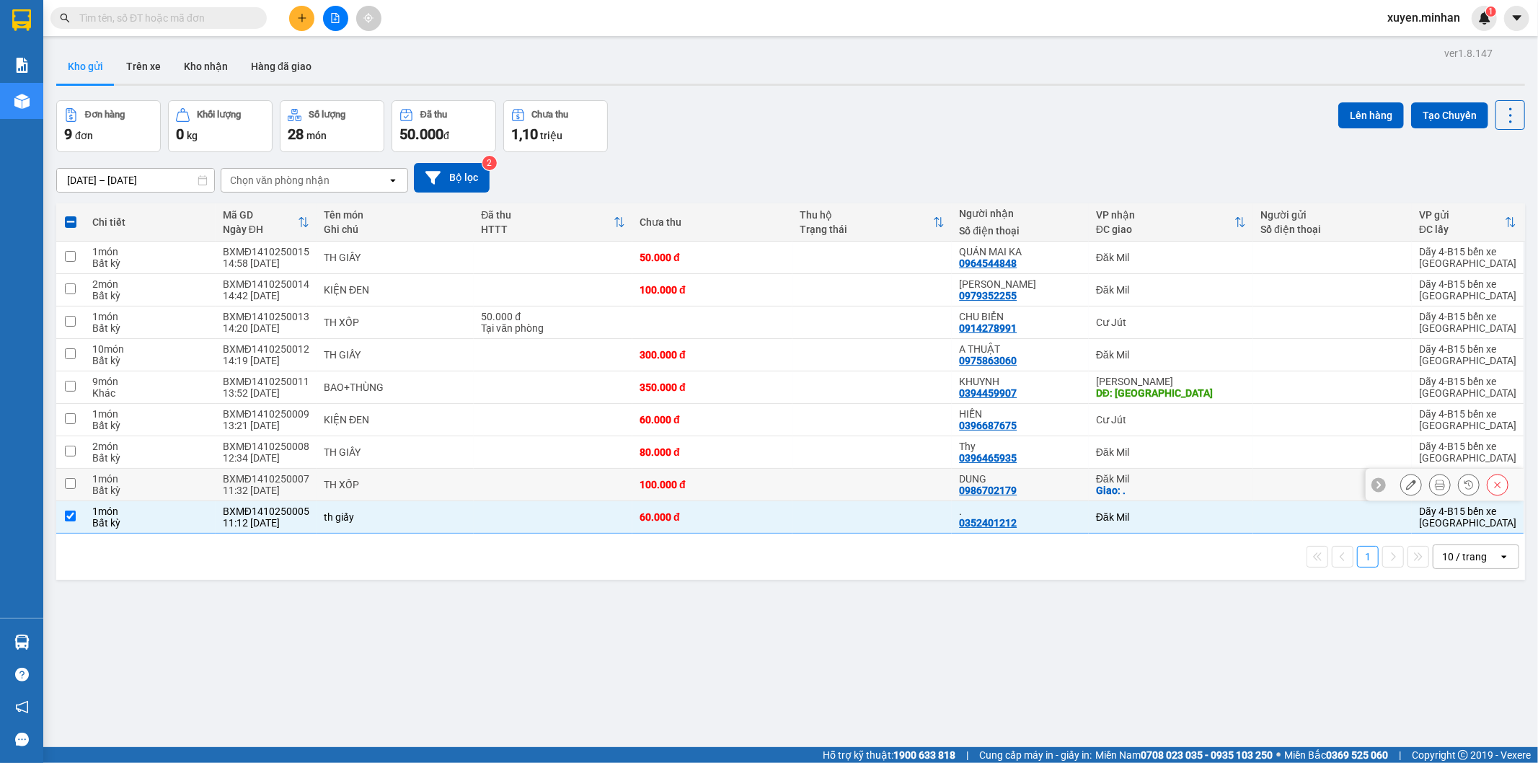
click at [69, 485] on input "checkbox" at bounding box center [70, 483] width 11 height 11
checkbox input "true"
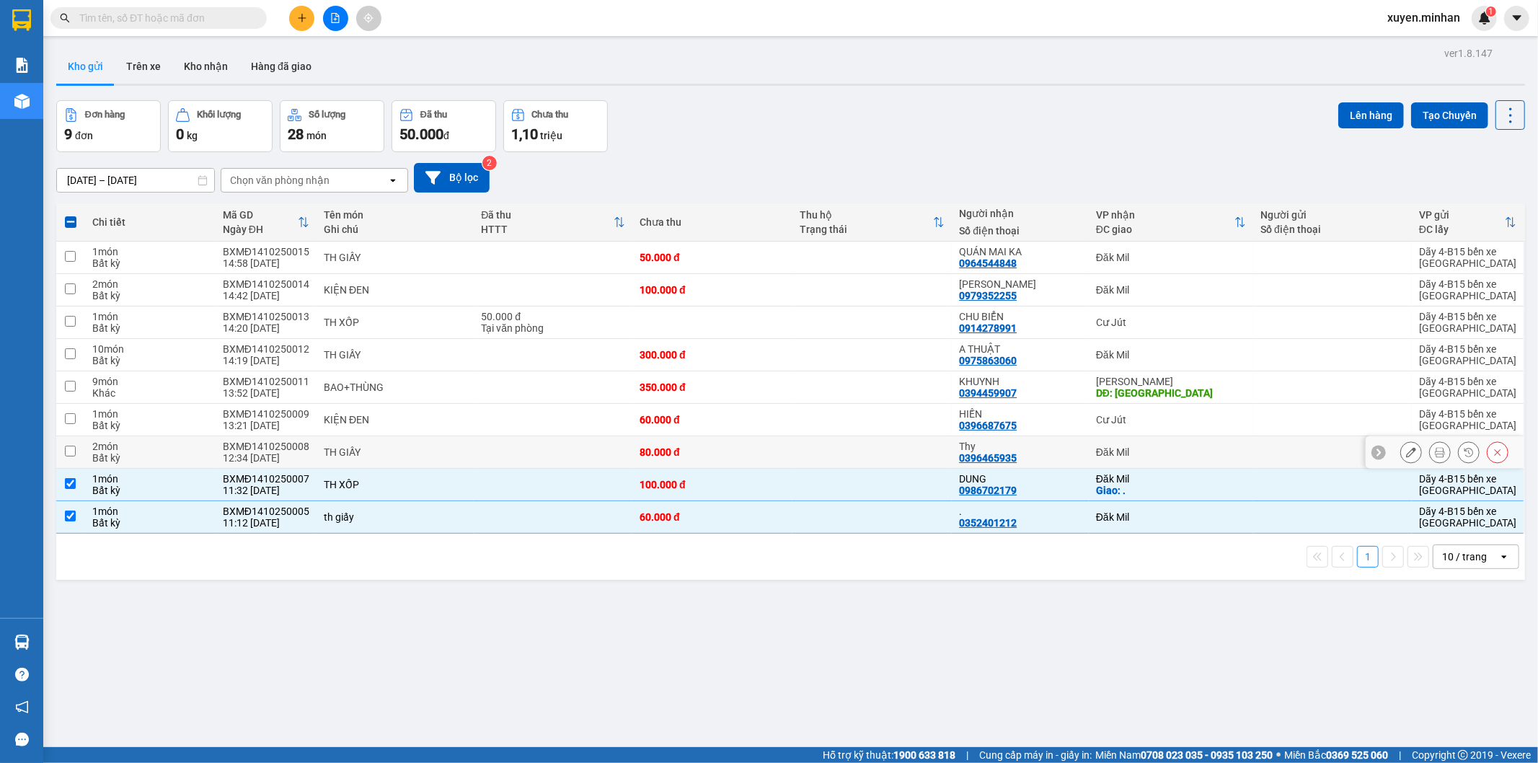
click at [69, 448] on input "checkbox" at bounding box center [70, 451] width 11 height 11
checkbox input "true"
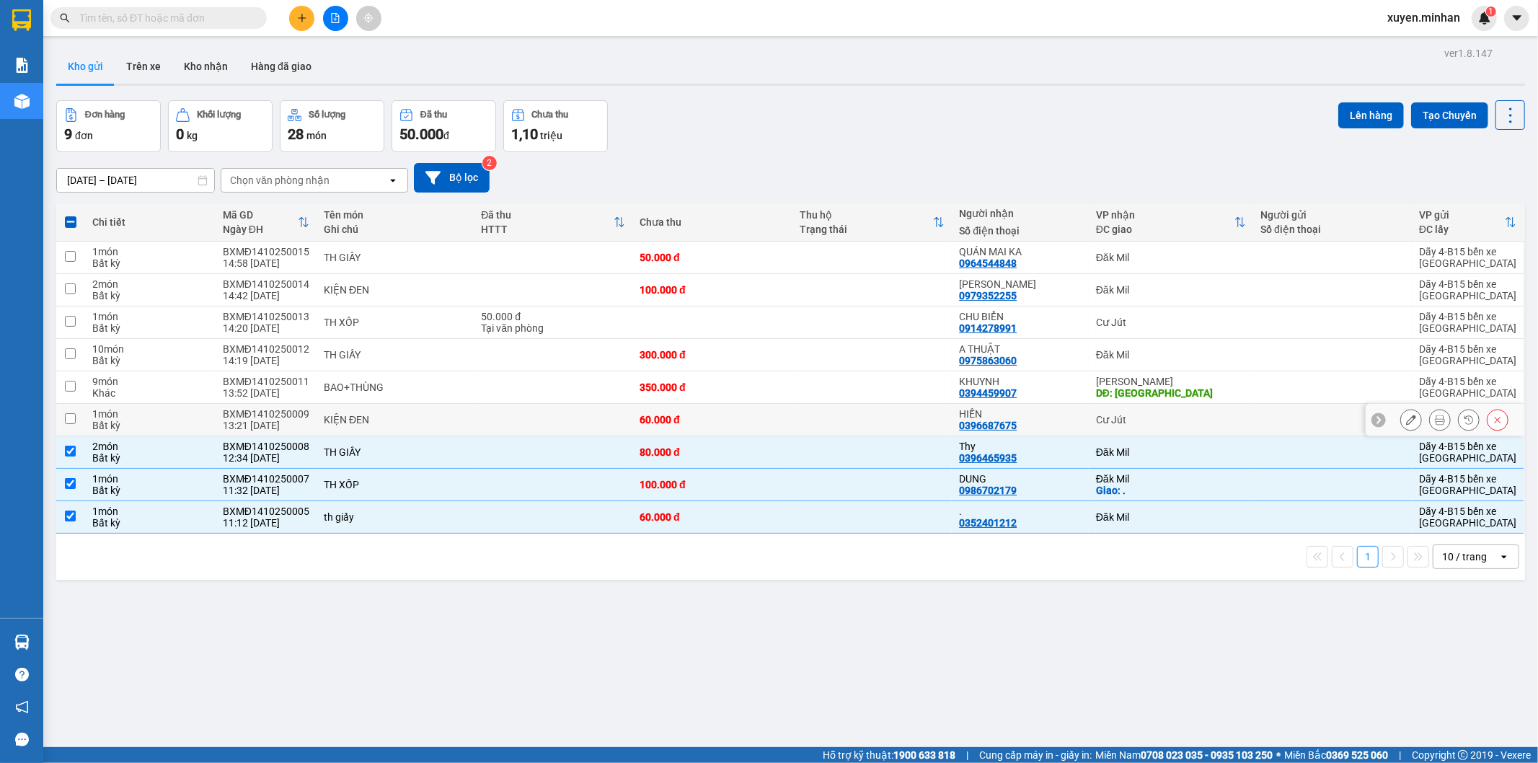
click at [72, 422] on input "checkbox" at bounding box center [70, 418] width 11 height 11
checkbox input "true"
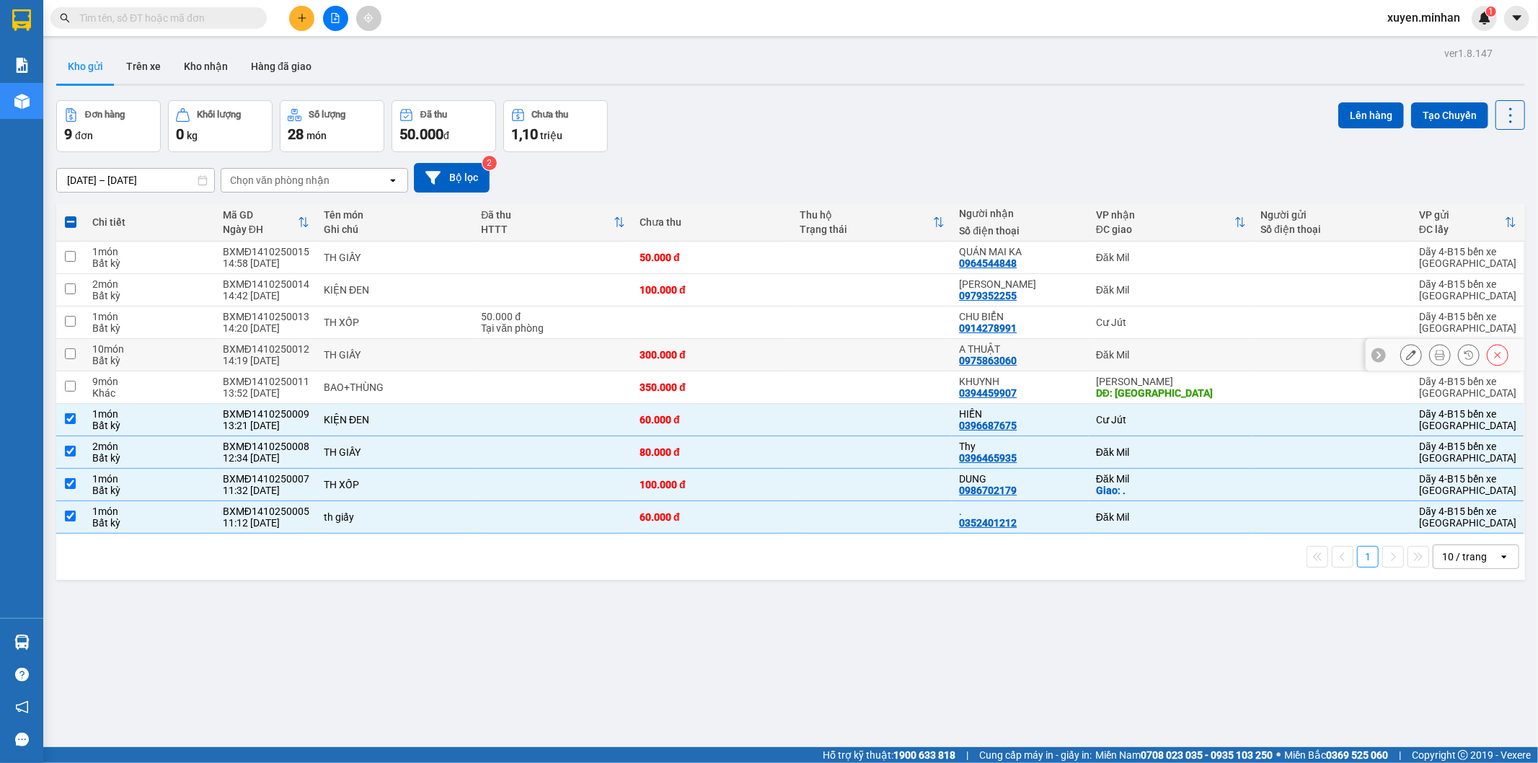
click at [69, 355] on input "checkbox" at bounding box center [70, 353] width 11 height 11
checkbox input "true"
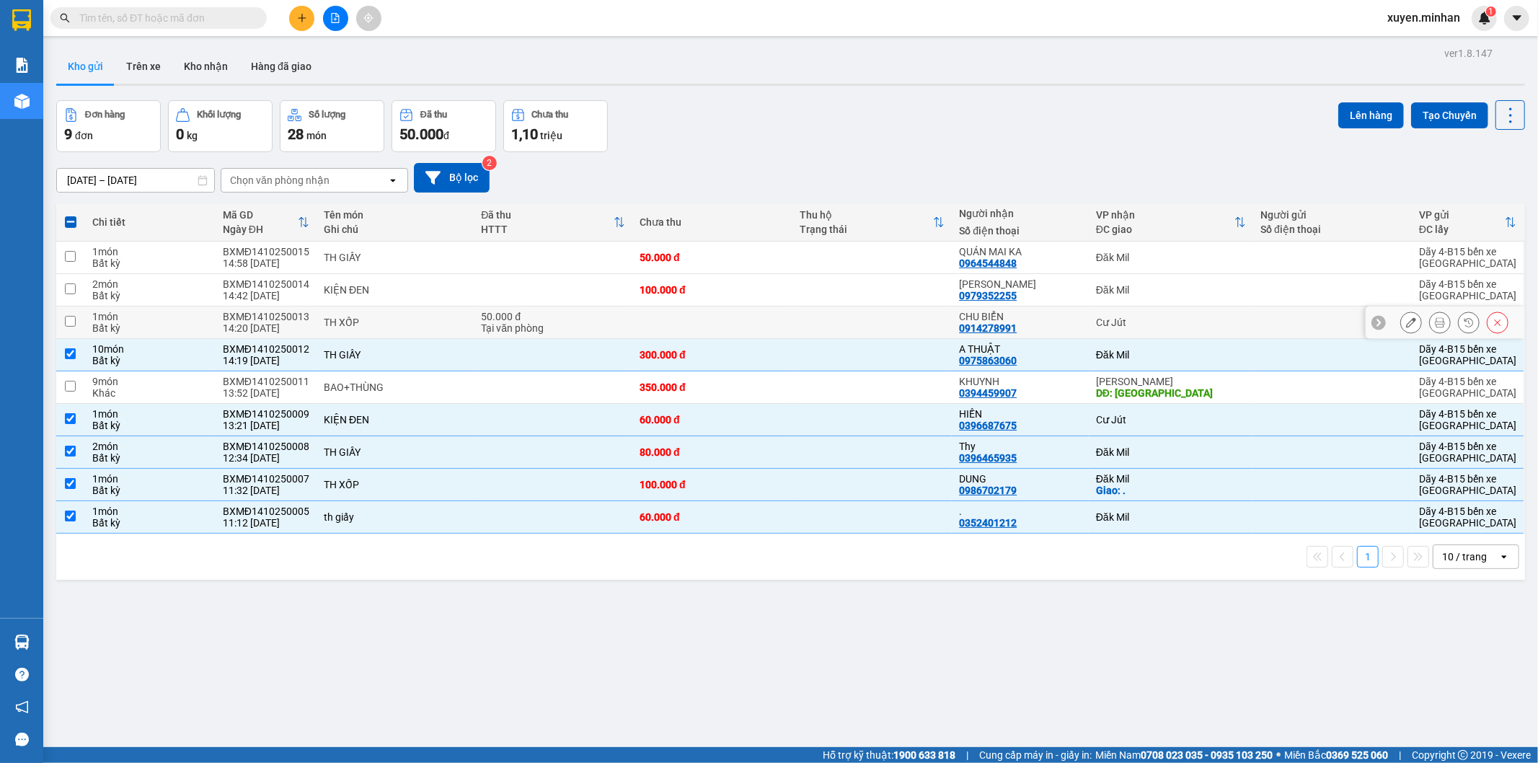
click at [70, 322] on input "checkbox" at bounding box center [70, 321] width 11 height 11
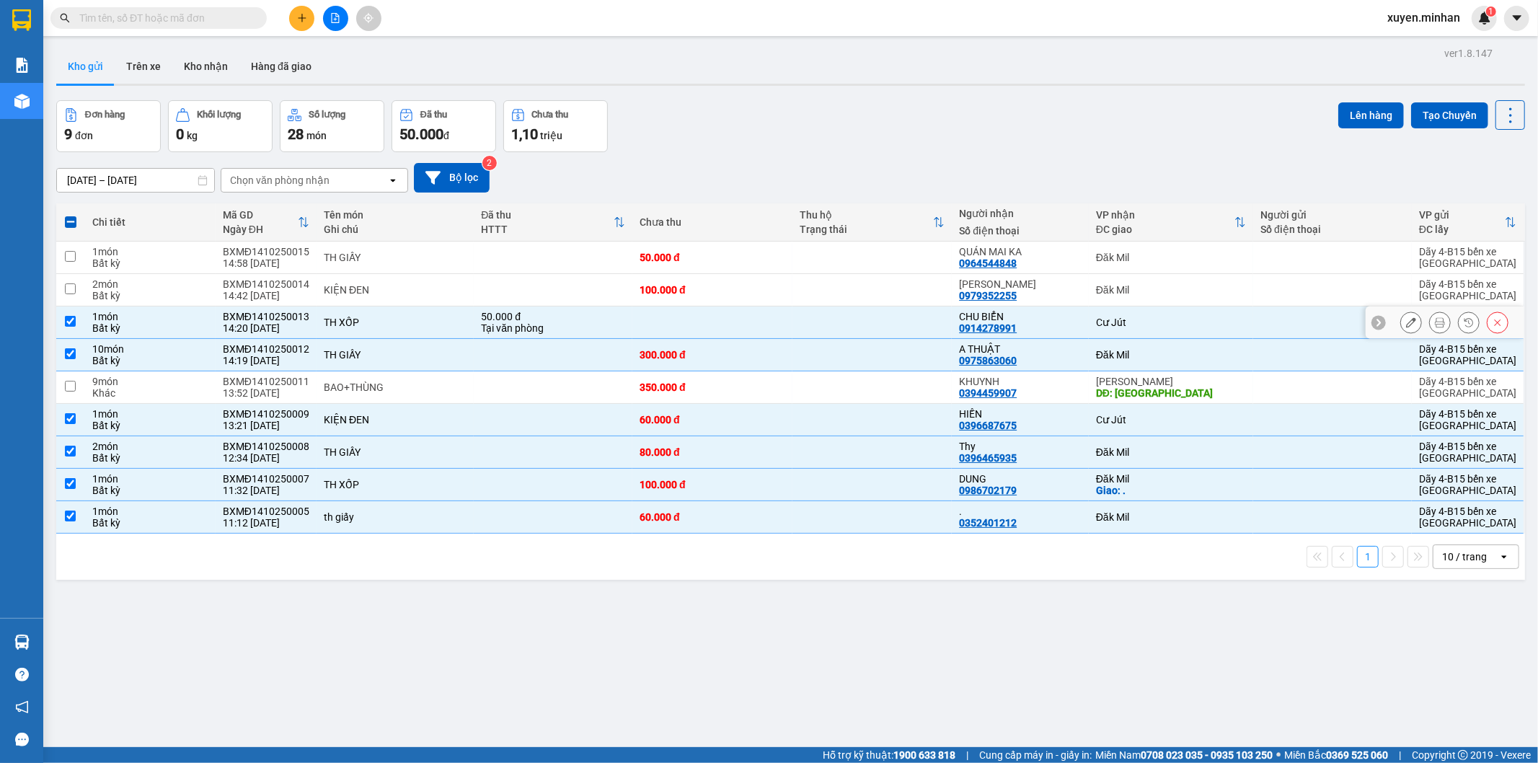
click at [70, 322] on input "checkbox" at bounding box center [70, 321] width 11 height 11
checkbox input "false"
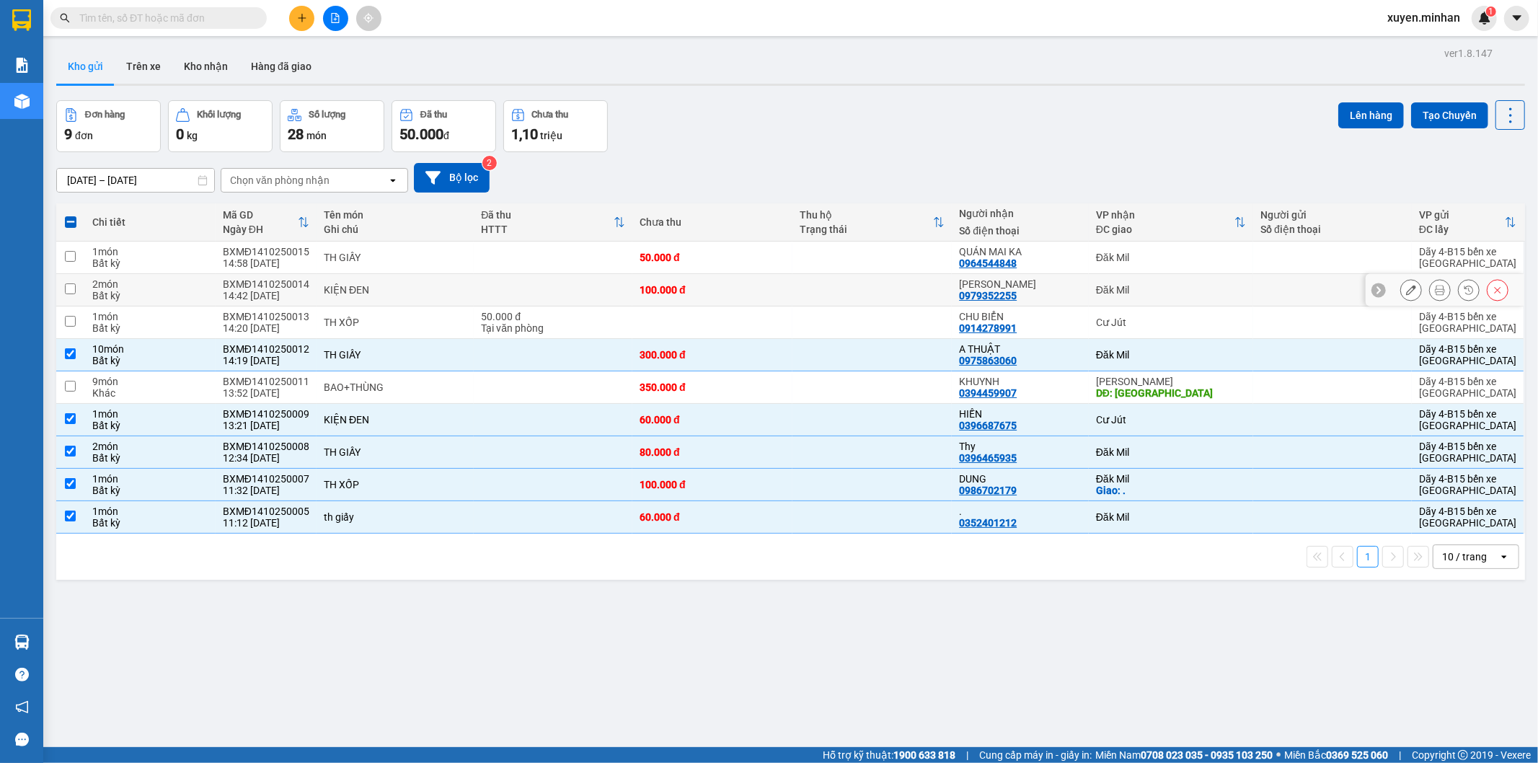
click at [69, 285] on input "checkbox" at bounding box center [70, 288] width 11 height 11
checkbox input "true"
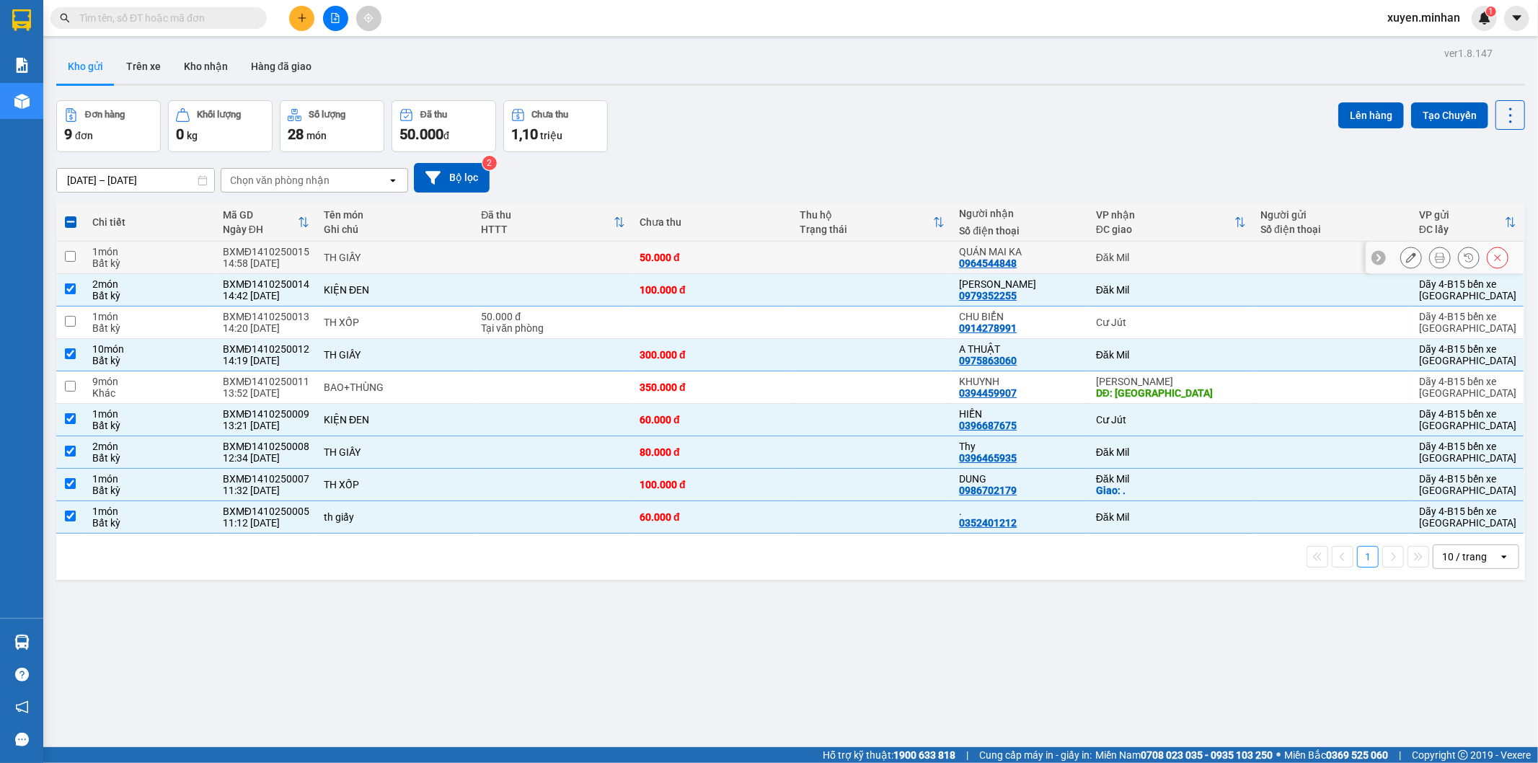
click at [69, 254] on input "checkbox" at bounding box center [70, 256] width 11 height 11
checkbox input "true"
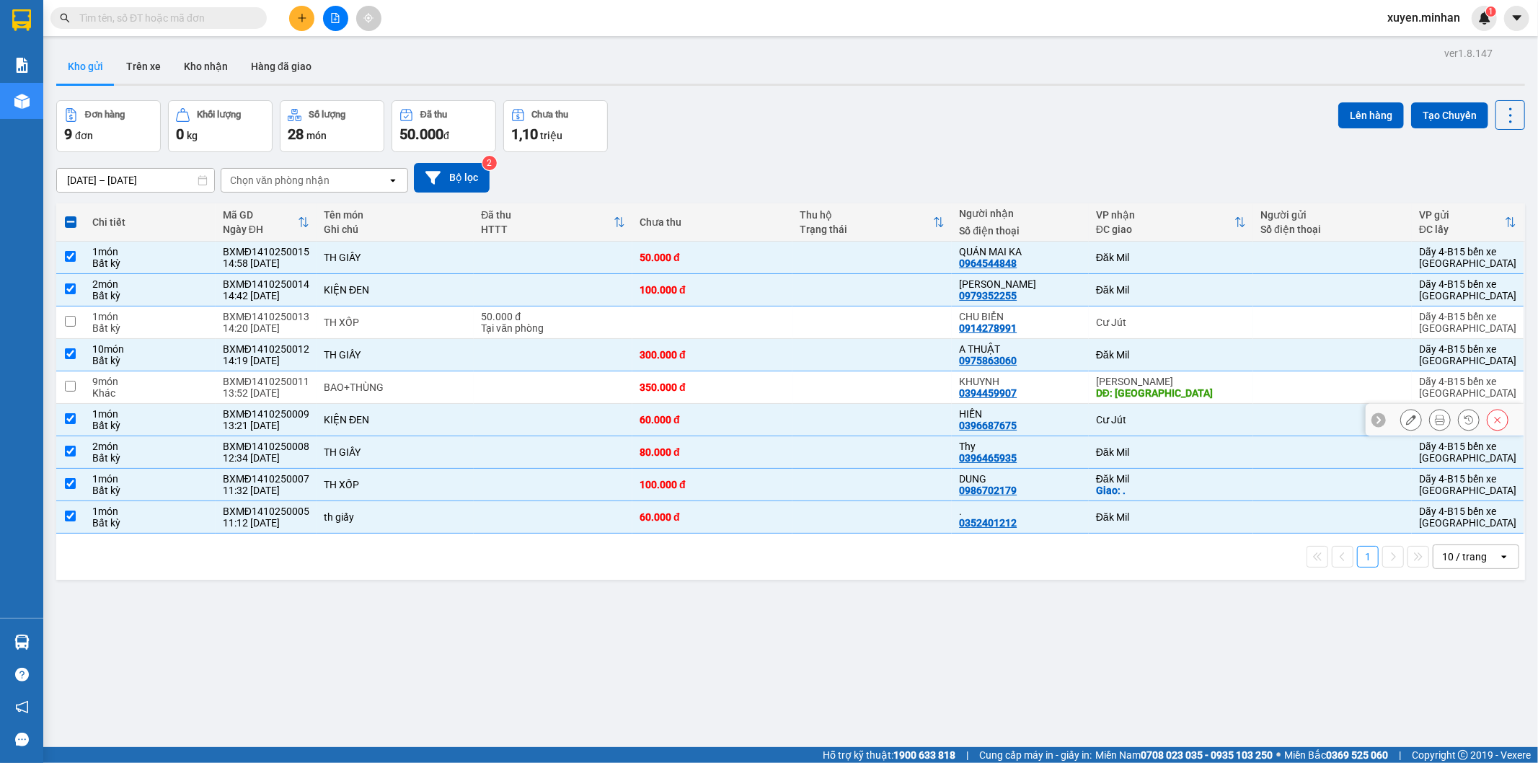
click at [69, 419] on input "checkbox" at bounding box center [70, 418] width 11 height 11
checkbox input "false"
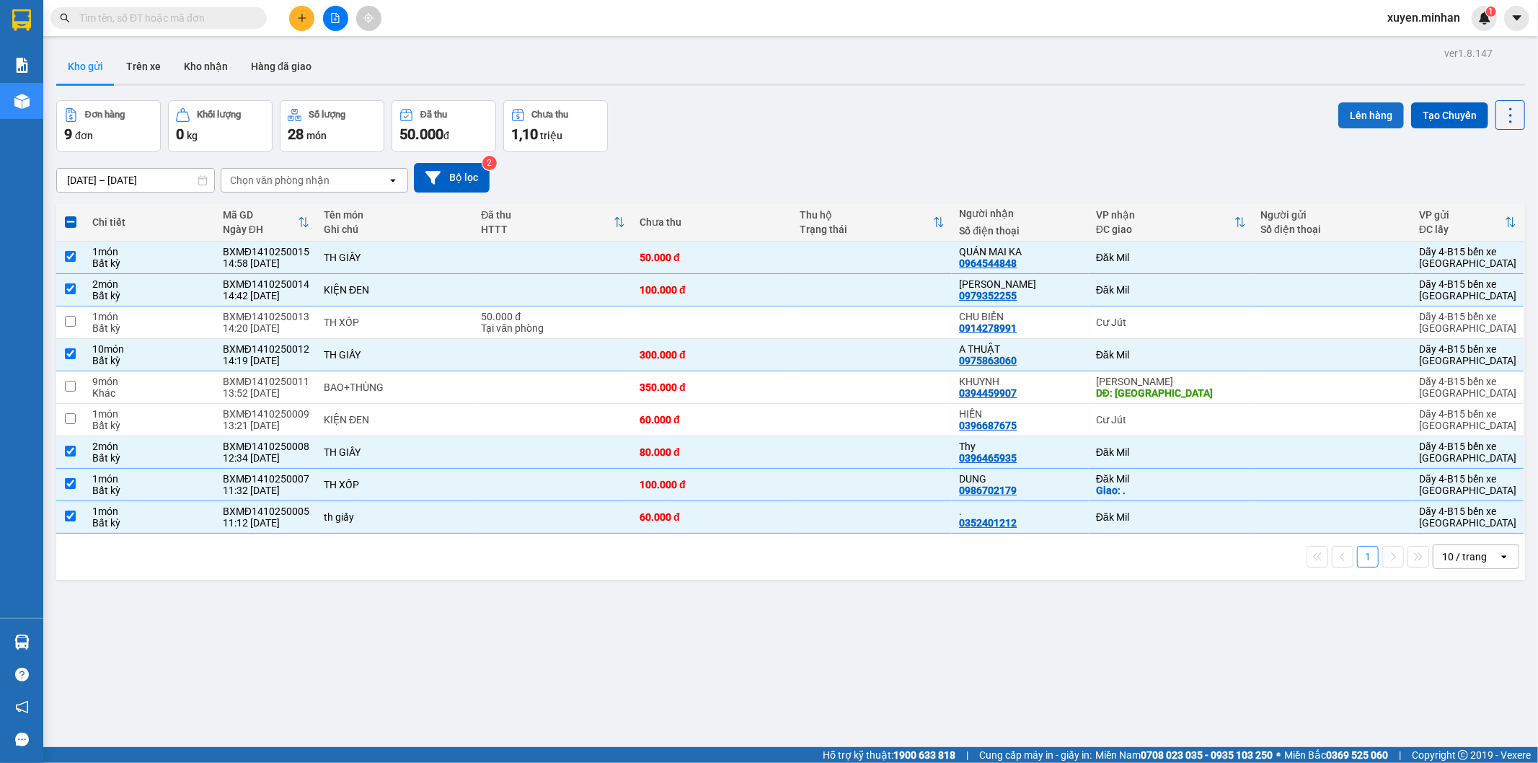
click at [1347, 116] on button "Lên hàng" at bounding box center [1371, 115] width 66 height 26
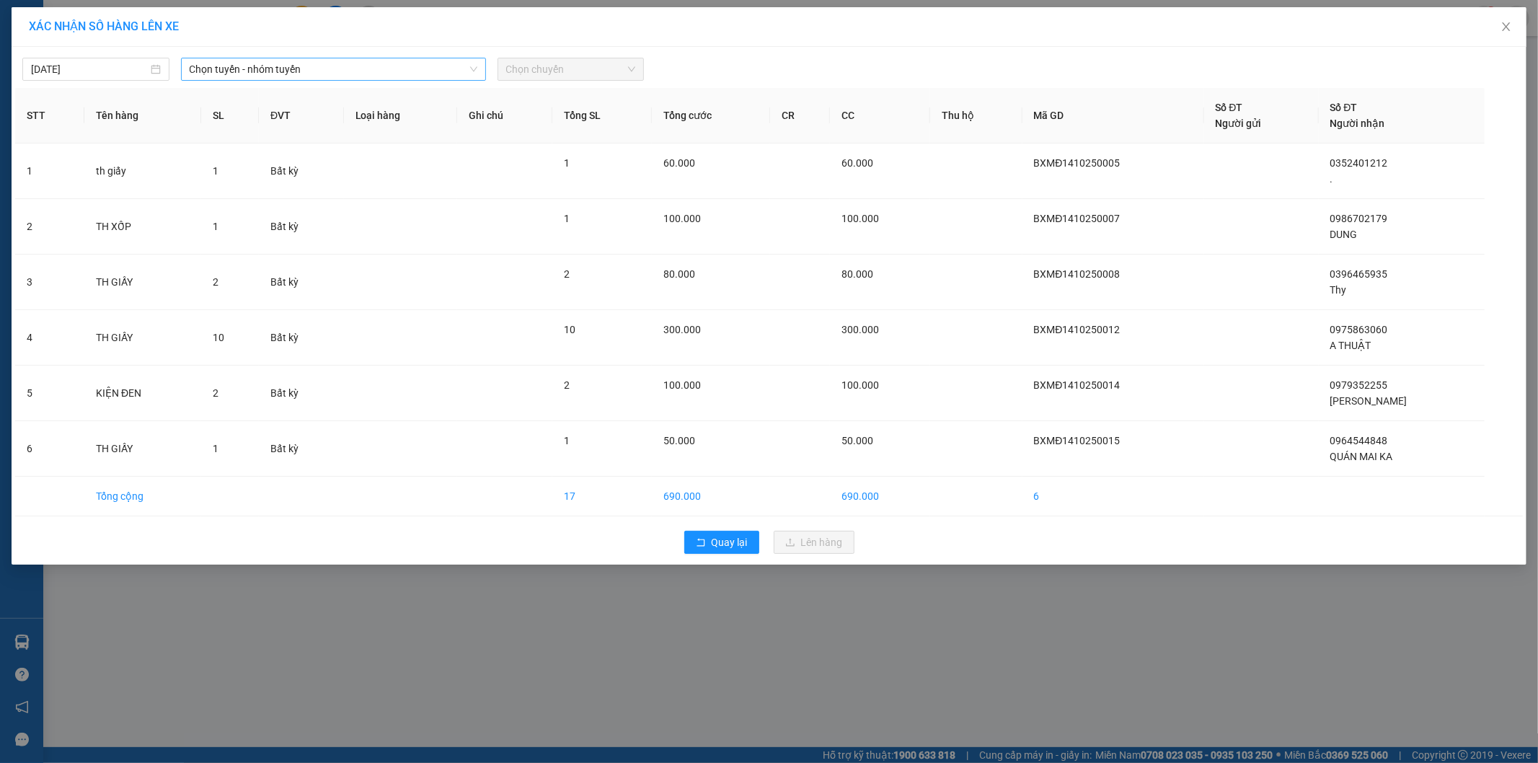
click at [399, 73] on span "Chọn tuyến - nhóm tuyến" at bounding box center [334, 69] width 288 height 22
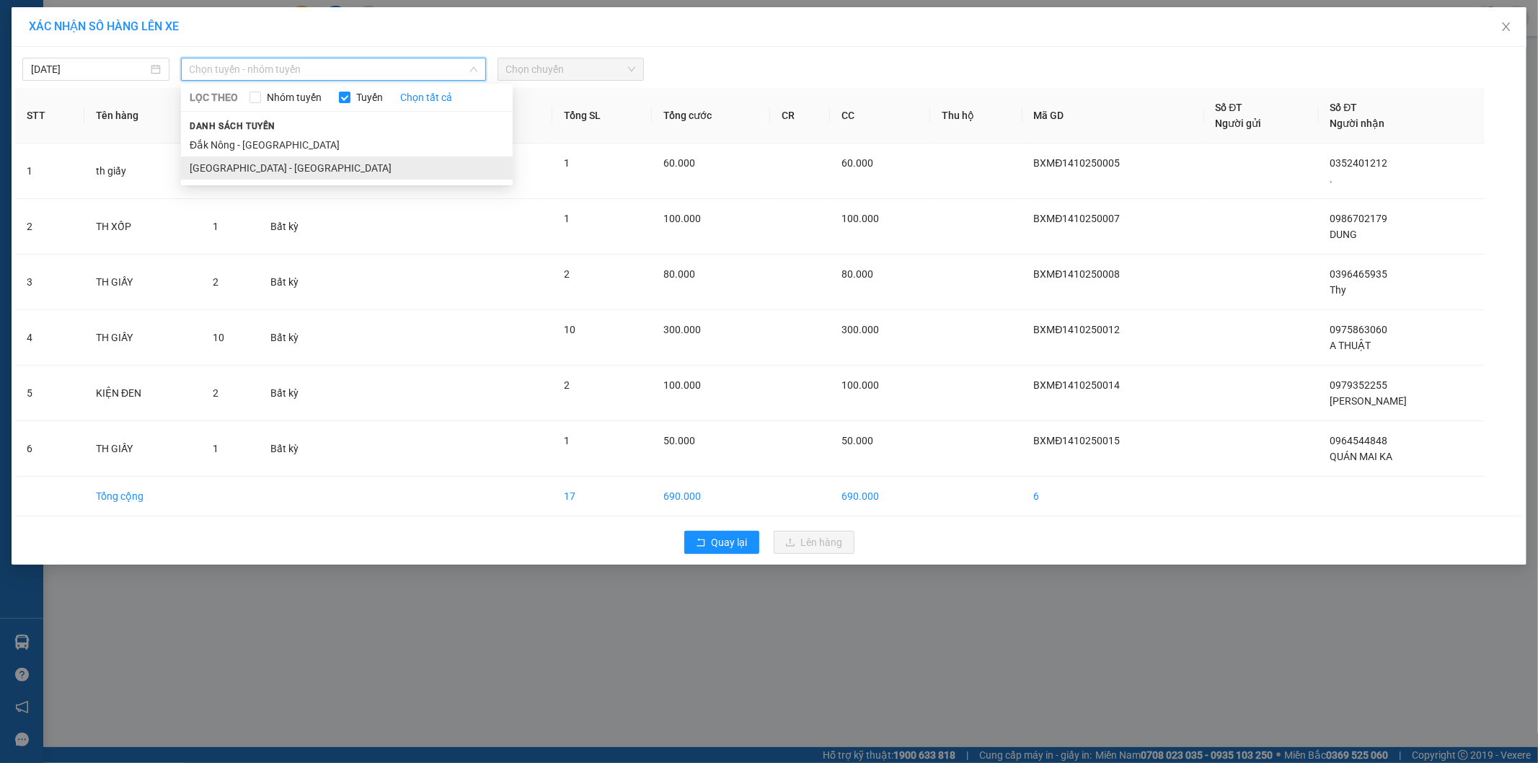
click at [269, 164] on li "Sài Gòn - Đắk Nông" at bounding box center [347, 167] width 332 height 23
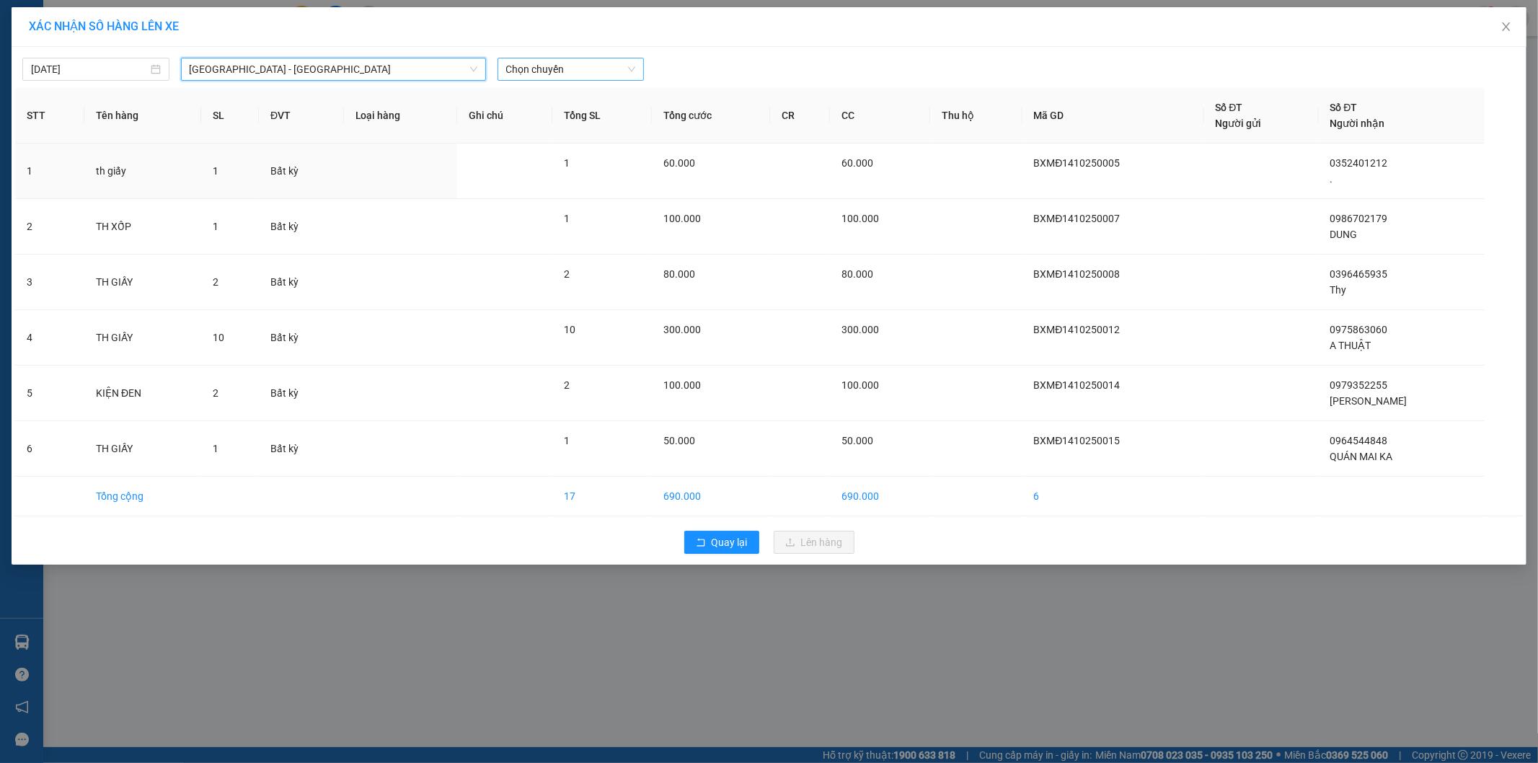
click at [557, 70] on span "Chọn chuyến" at bounding box center [571, 69] width 130 height 22
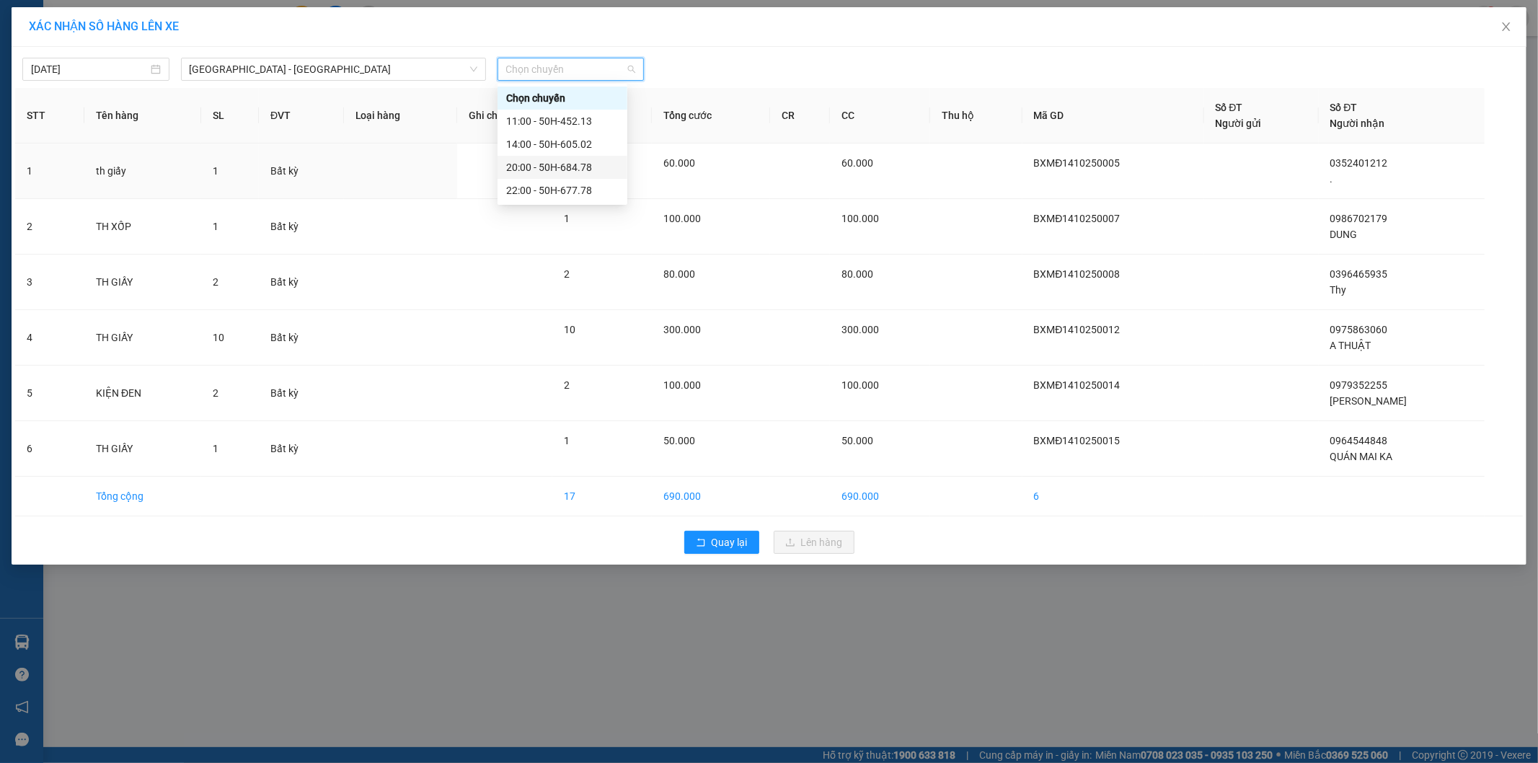
click at [572, 168] on div "20:00 - 50H-684.78" at bounding box center [562, 167] width 112 height 16
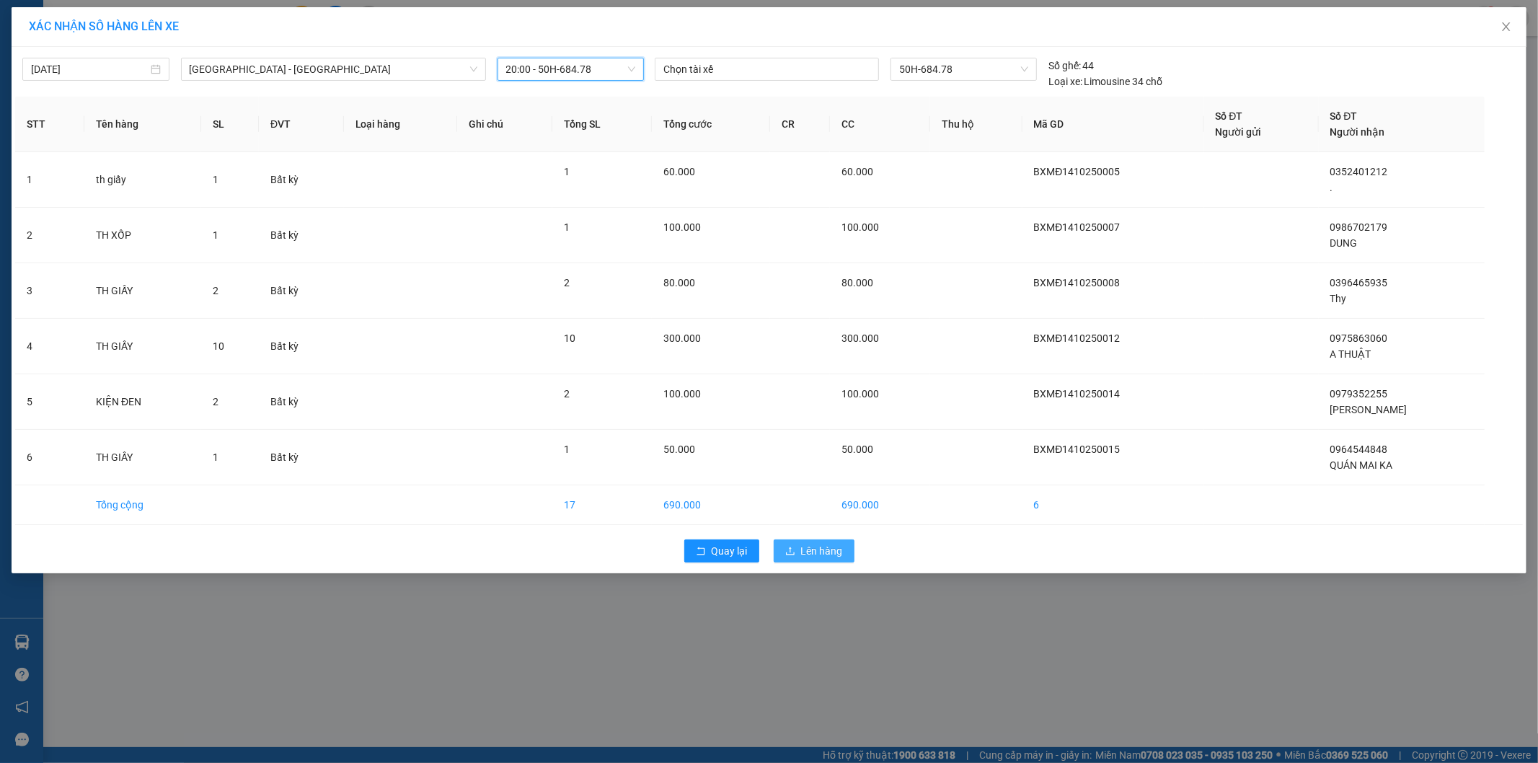
click at [809, 548] on span "Lên hàng" at bounding box center [822, 551] width 42 height 16
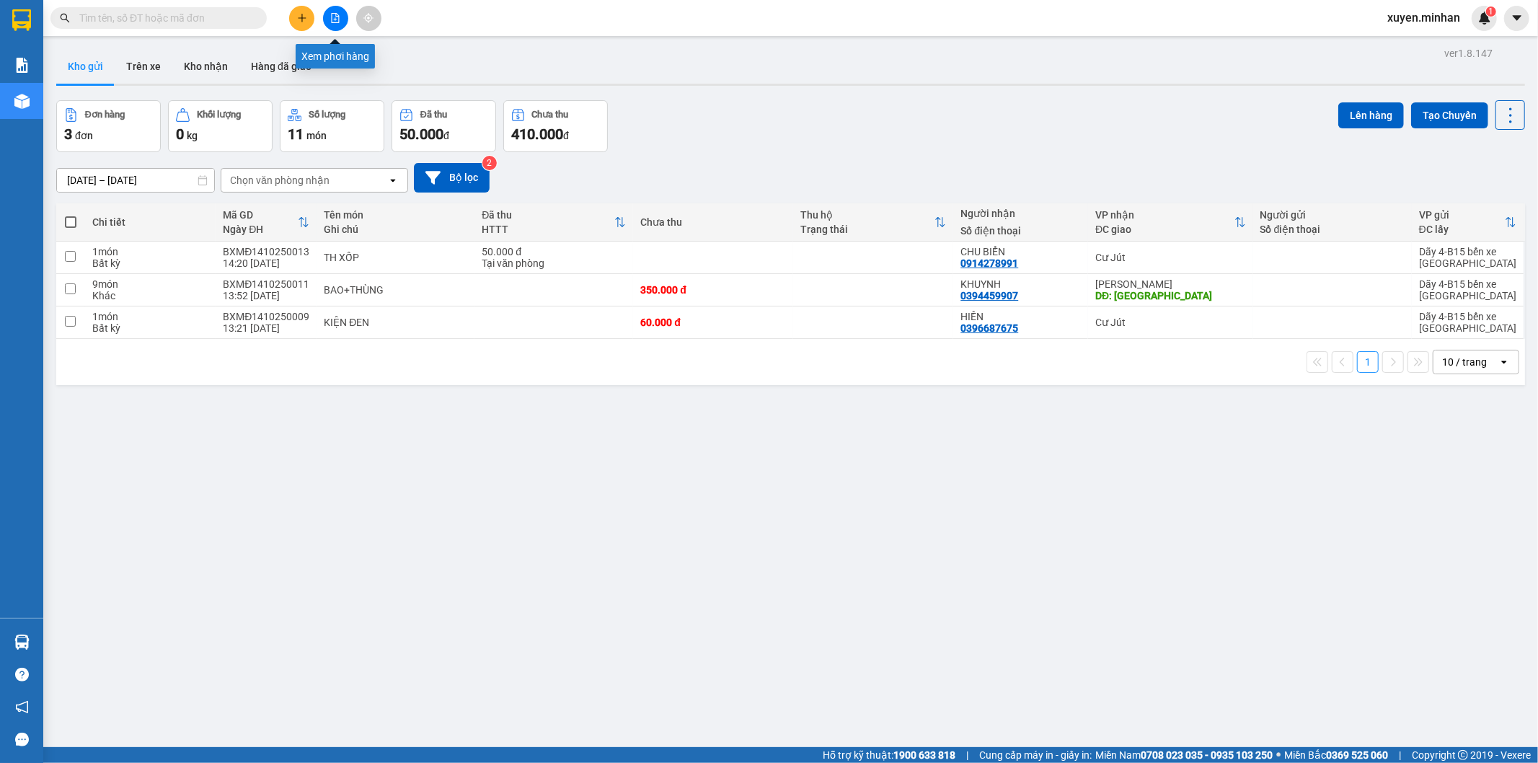
click at [329, 18] on button at bounding box center [335, 18] width 25 height 25
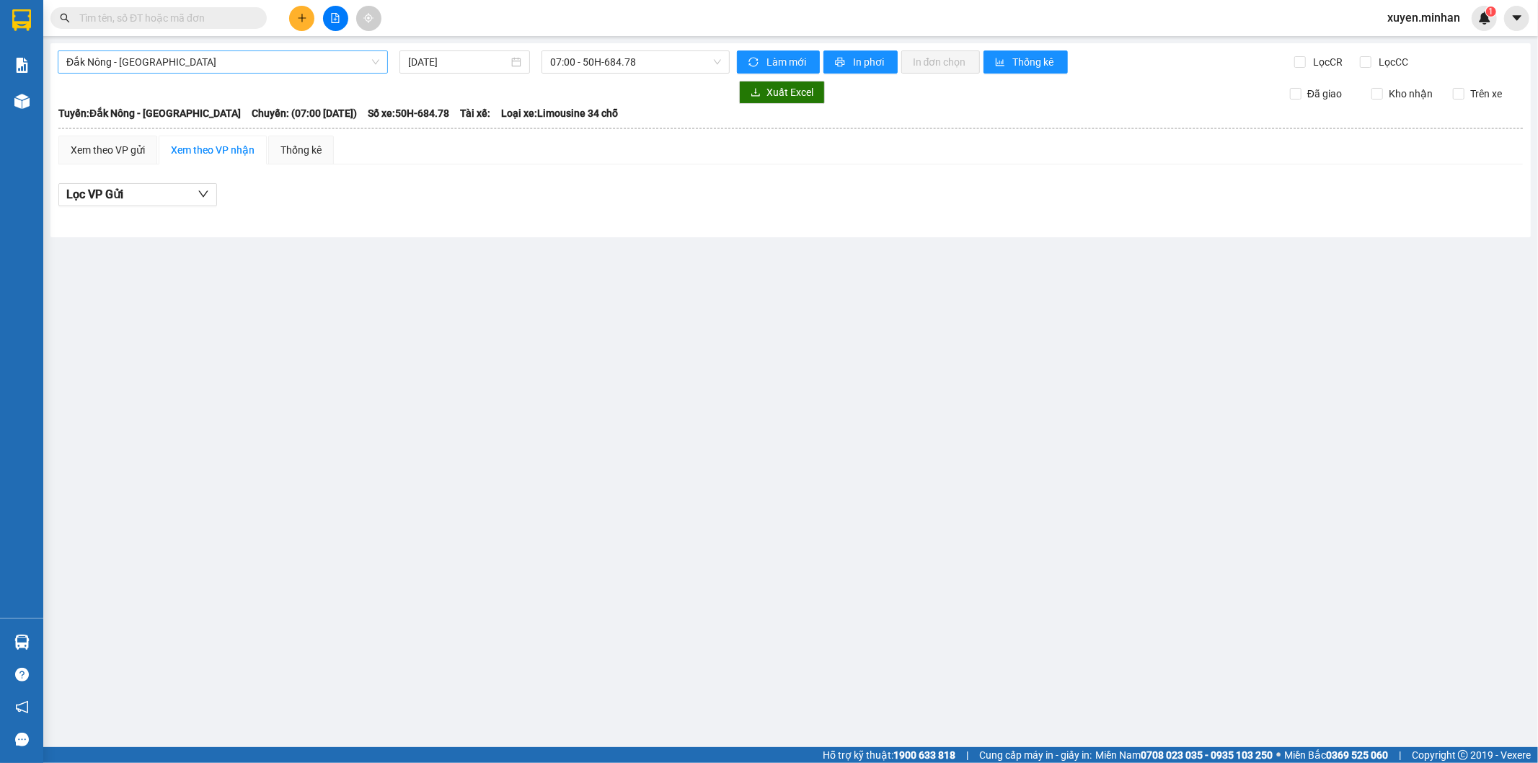
click at [335, 63] on span "Đắk Nông - Sài Gòn" at bounding box center [222, 62] width 313 height 22
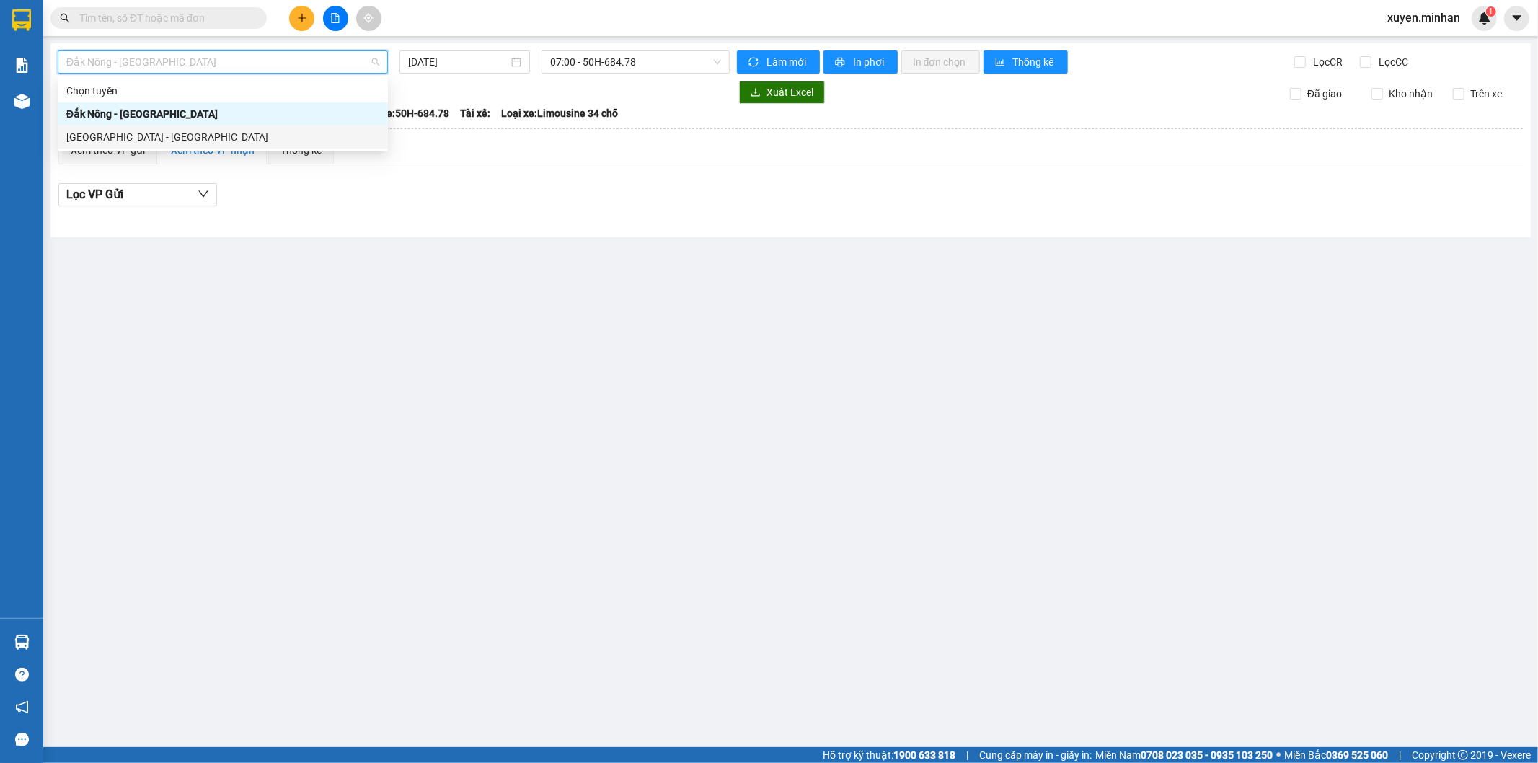
click at [291, 138] on div "Sài Gòn - Đắk Nông" at bounding box center [222, 137] width 313 height 16
type input "14/10/2025"
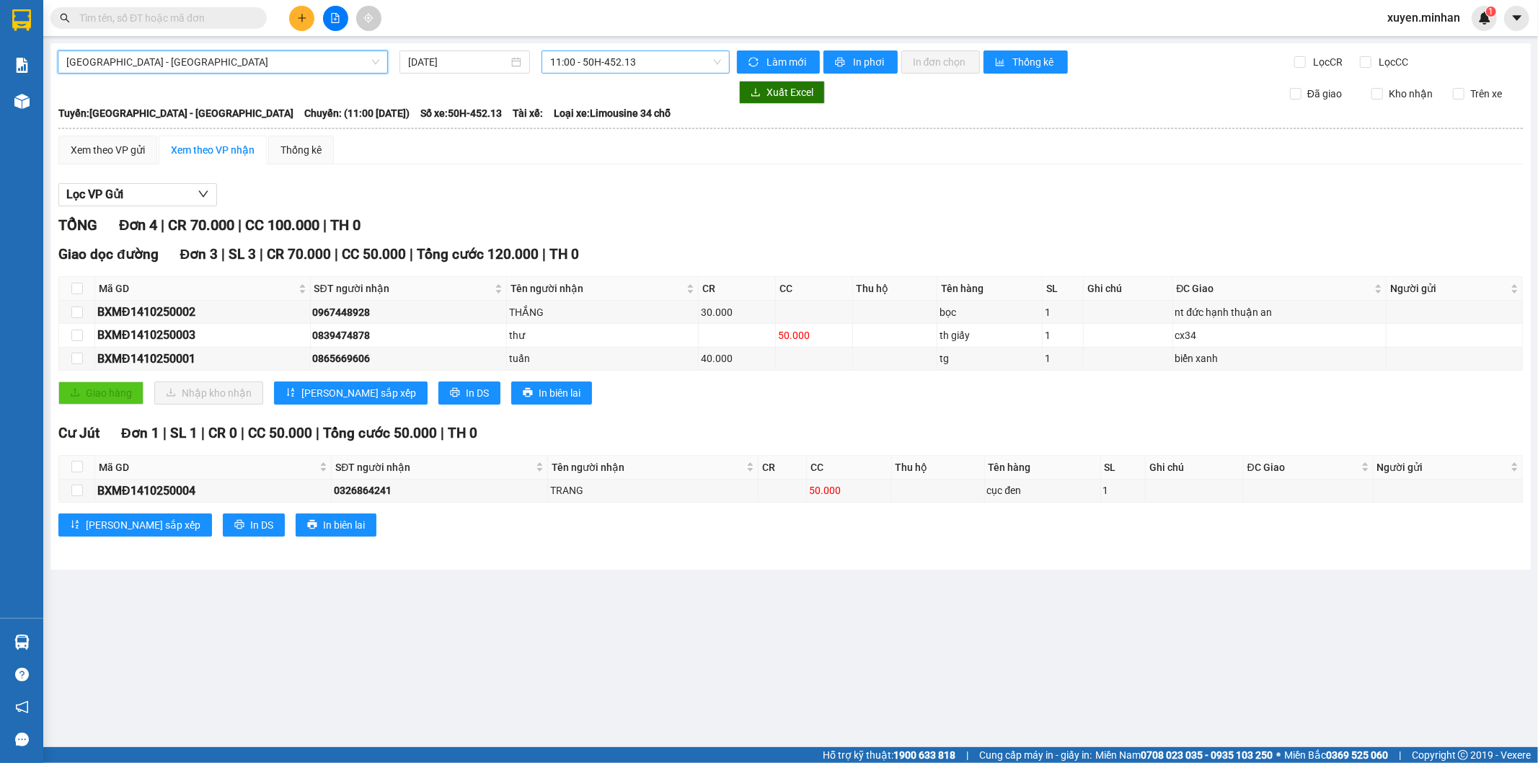
click at [647, 63] on span "11:00 - 50H-452.13" at bounding box center [635, 62] width 170 height 22
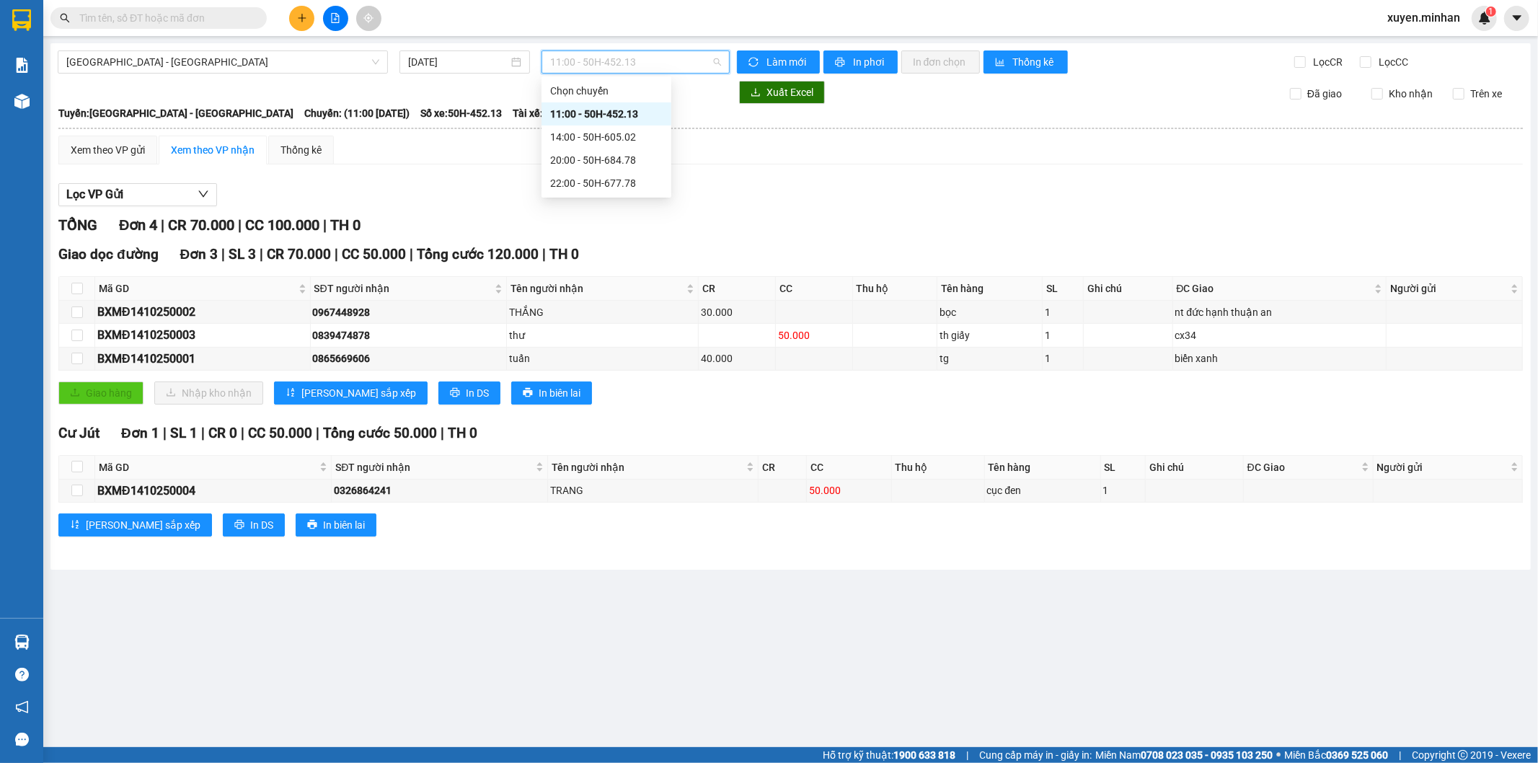
click at [647, 63] on span "11:00 - 50H-452.13" at bounding box center [635, 62] width 170 height 22
click at [694, 66] on span "11:00 - 50H-452.13" at bounding box center [635, 62] width 170 height 22
click at [627, 138] on div "14:00 - 50H-605.02" at bounding box center [606, 137] width 112 height 16
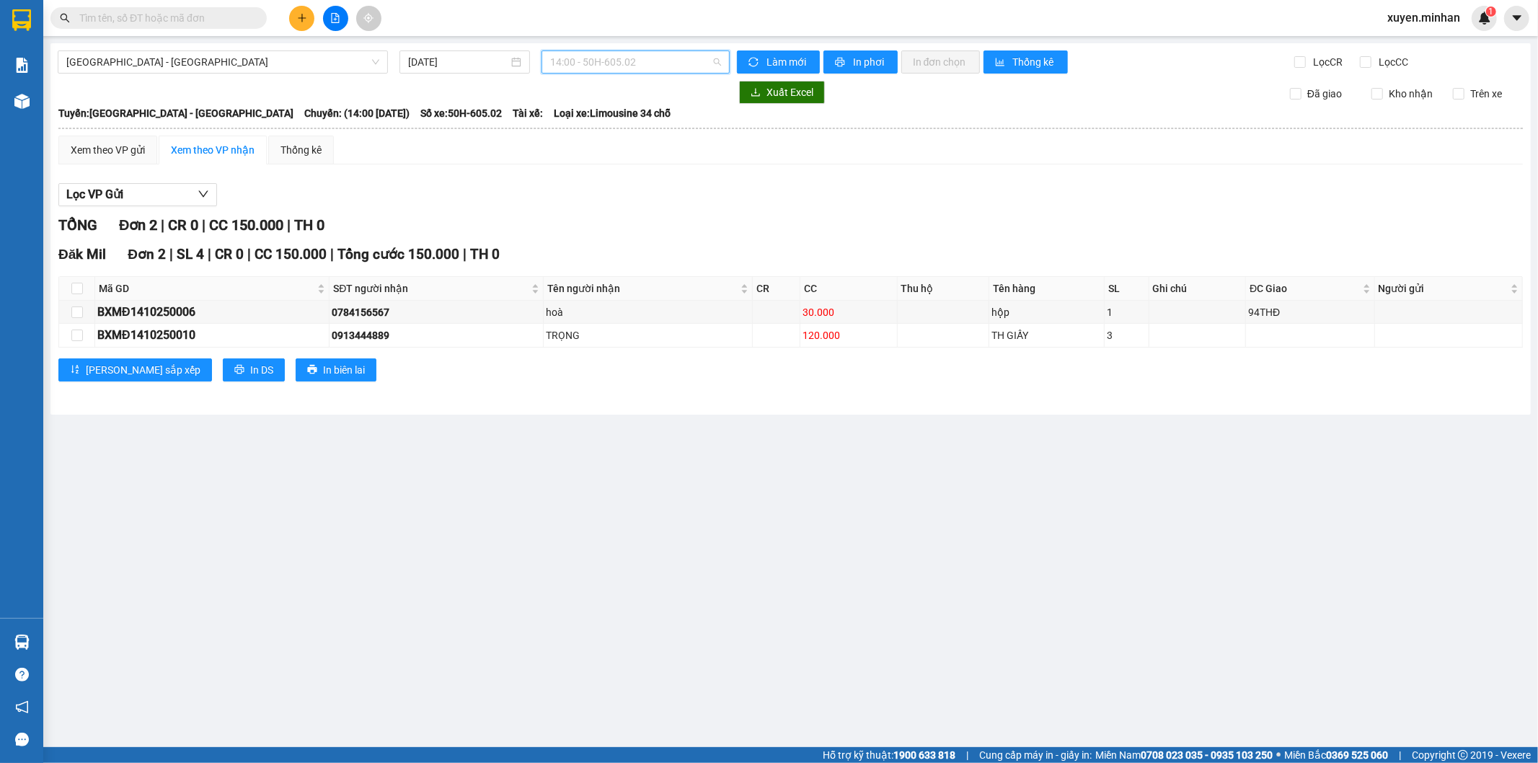
click at [652, 61] on span "14:00 - 50H-605.02" at bounding box center [635, 62] width 170 height 22
click at [621, 161] on div "20:00 - 50H-684.78" at bounding box center [606, 160] width 112 height 16
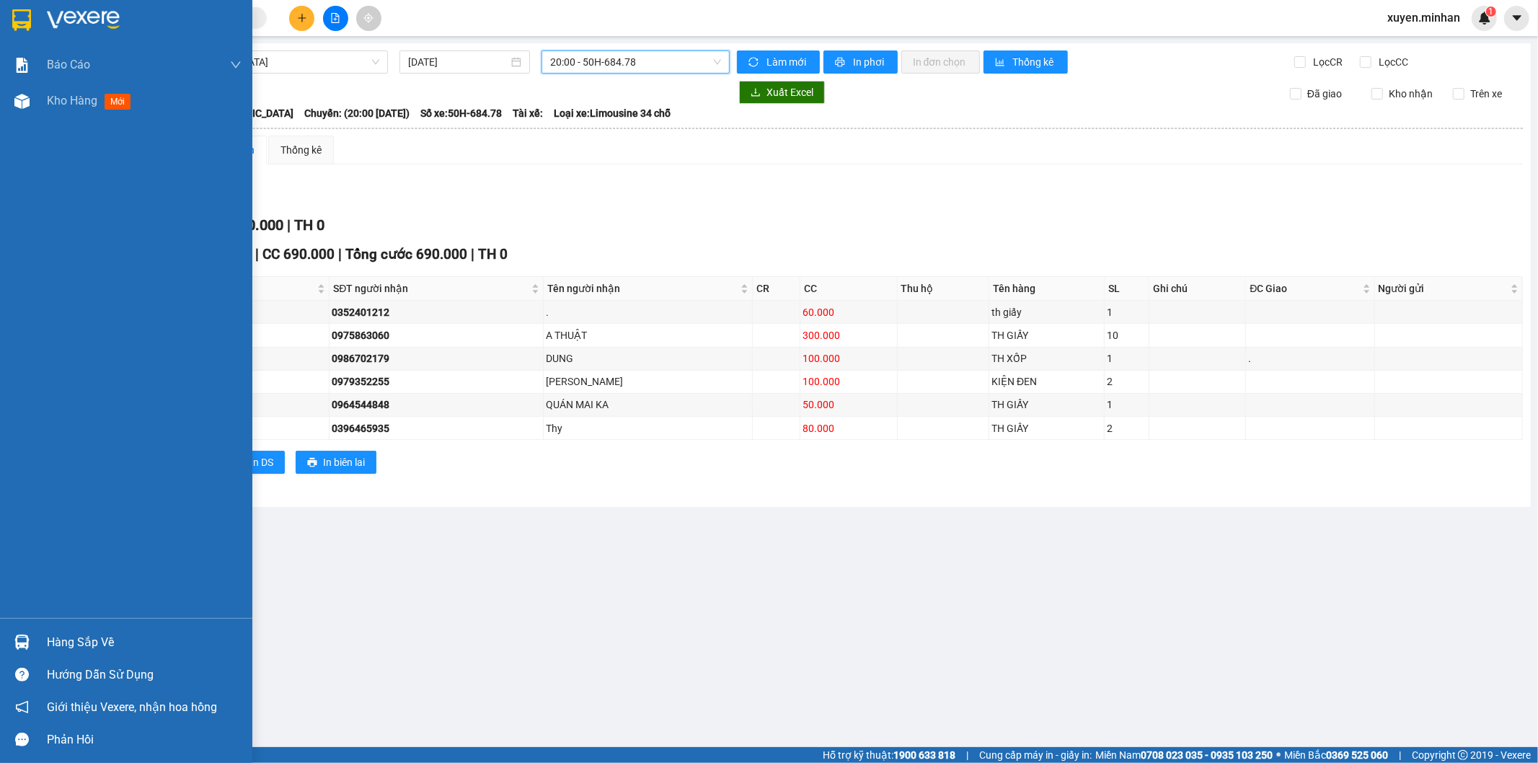
click at [23, 19] on img at bounding box center [21, 20] width 19 height 22
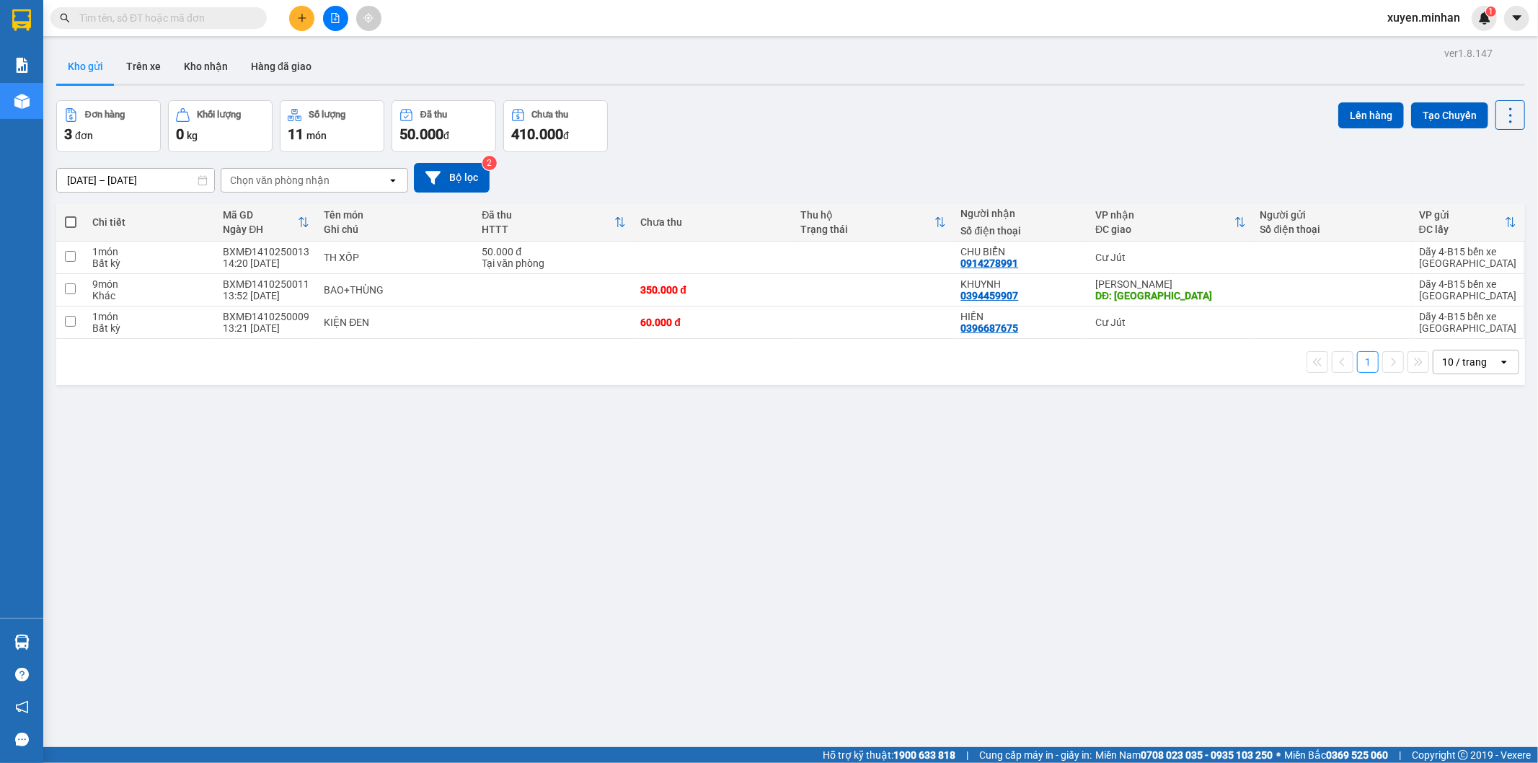
click at [877, 522] on div "ver 1.8.147 Kho gửi Trên xe Kho nhận Hàng đã giao Đơn hàng 3 đơn Khối lượng 0 k…" at bounding box center [790, 424] width 1480 height 763
click at [299, 18] on icon "plus" at bounding box center [302, 17] width 8 height 1
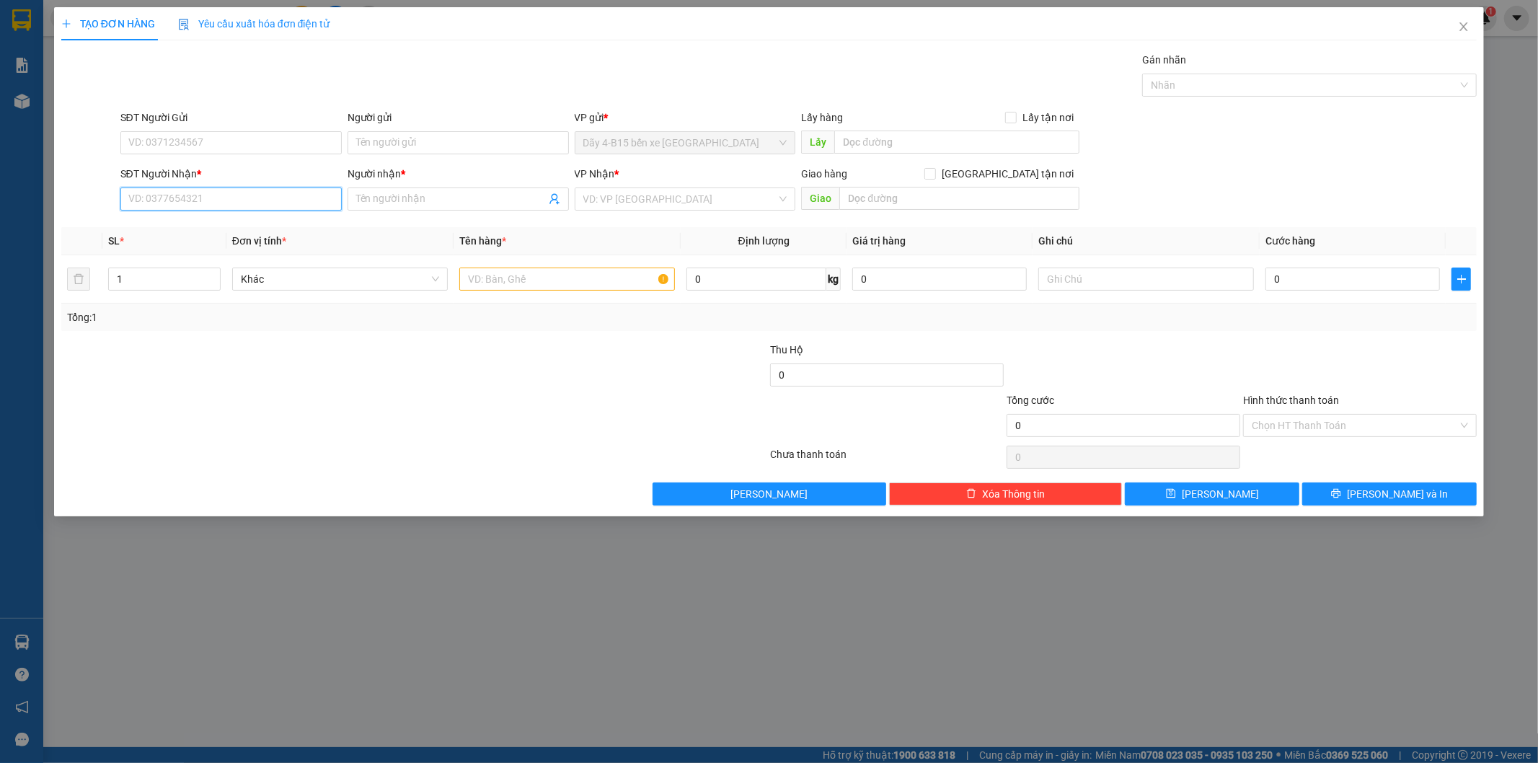
click at [214, 200] on input "SĐT Người Nhận *" at bounding box center [230, 198] width 221 height 23
click at [217, 226] on div "0946352348 - MY" at bounding box center [231, 228] width 204 height 16
type input "0946352348"
type input "MY"
type input "0946352348"
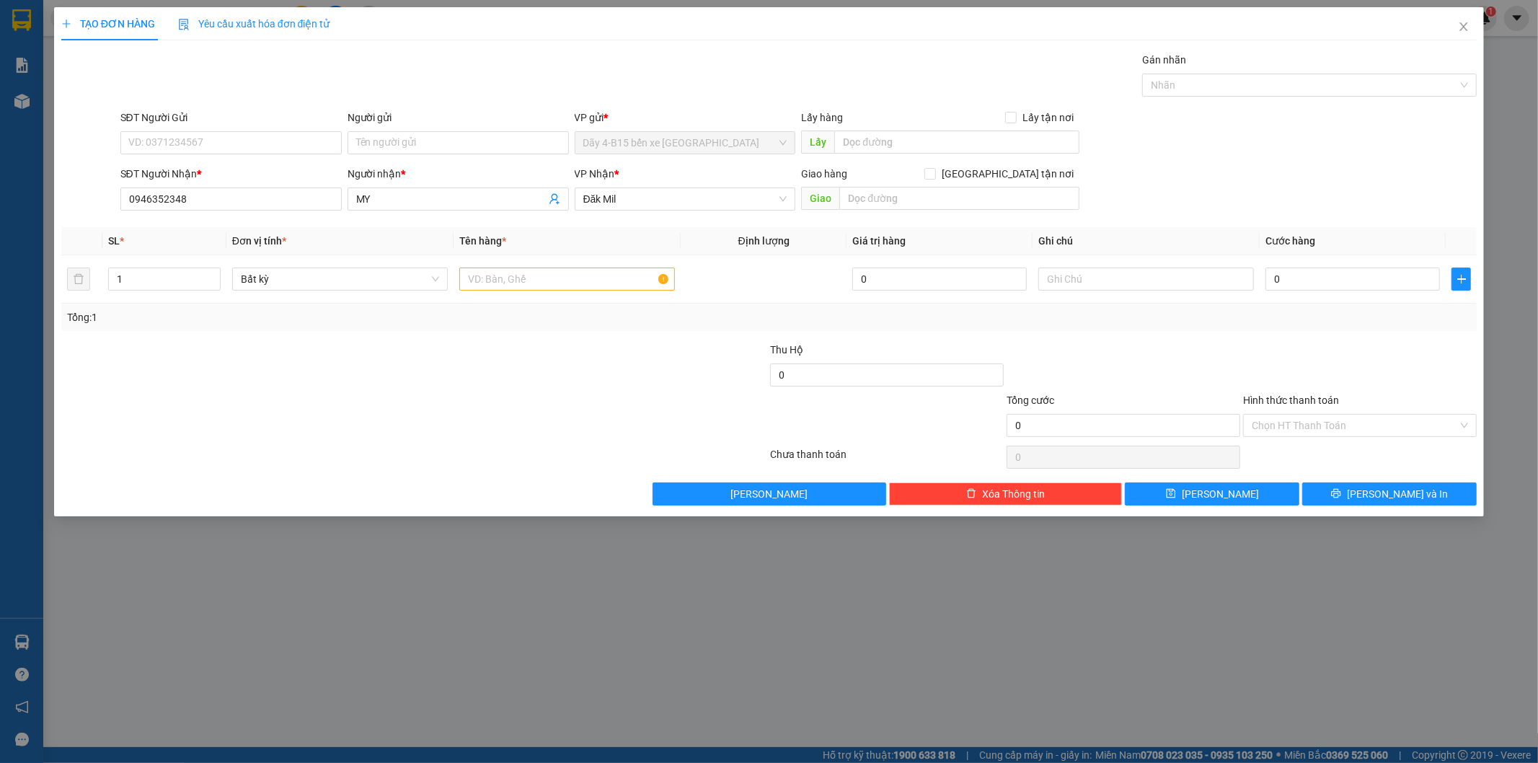
click at [347, 366] on div at bounding box center [296, 367] width 473 height 50
click at [568, 278] on input "text" at bounding box center [567, 278] width 216 height 23
type input "TH GIẤY"
click at [552, 372] on div at bounding box center [651, 367] width 236 height 50
click at [1298, 285] on input "0" at bounding box center [1352, 278] width 174 height 23
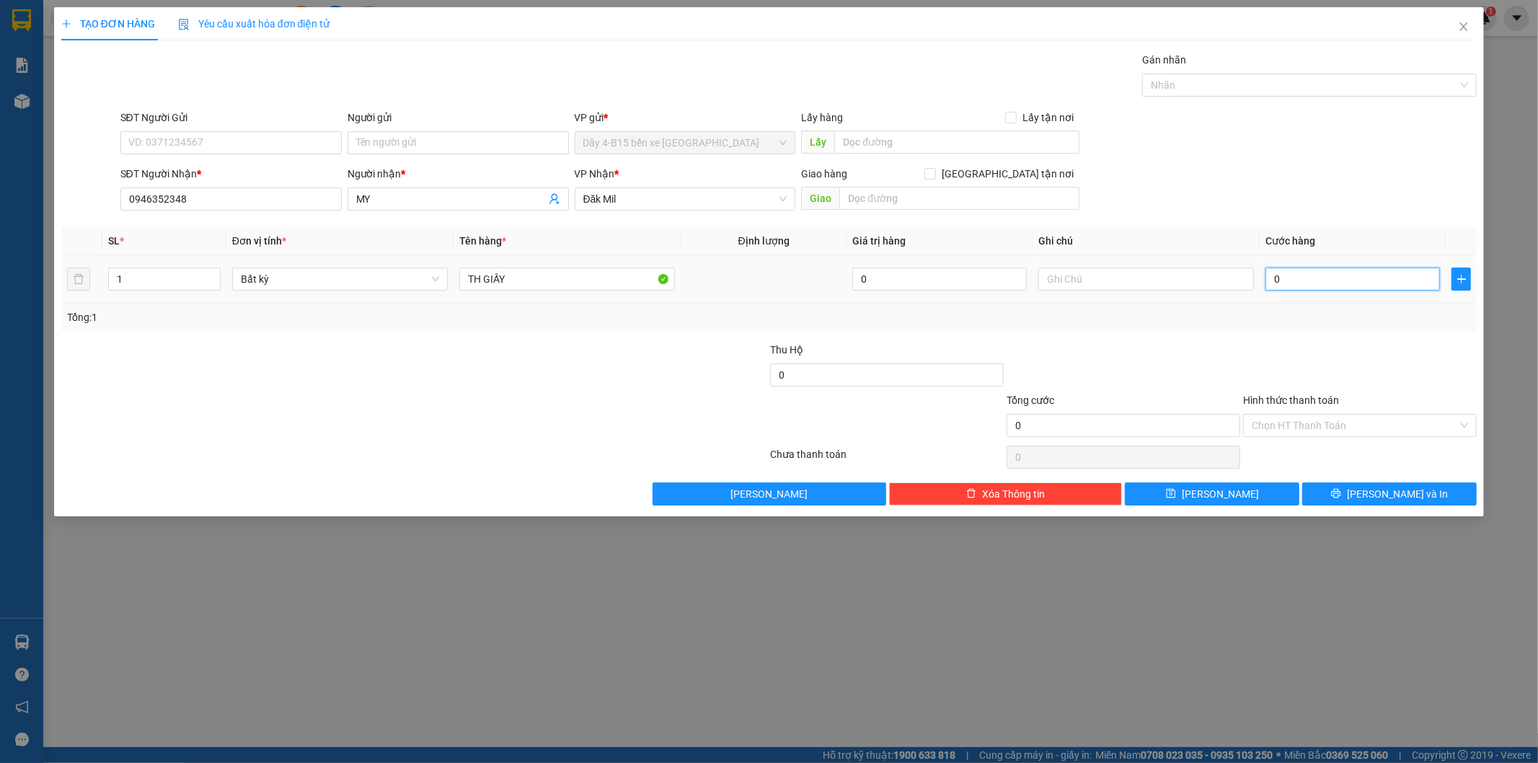
type input "3"
type input "30"
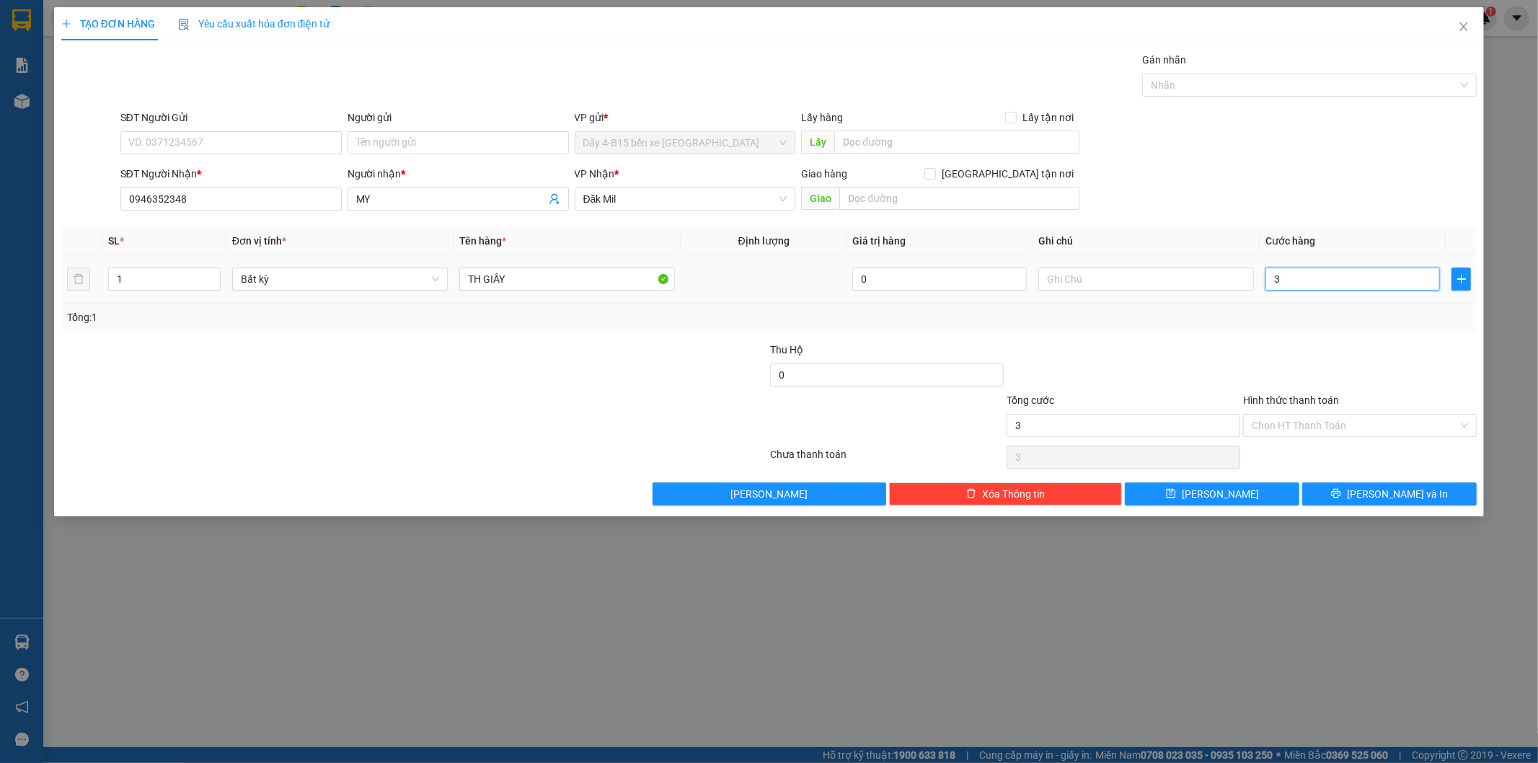
type input "30"
type input "30.000"
click at [1316, 327] on div "Tổng: 1" at bounding box center [769, 317] width 1416 height 27
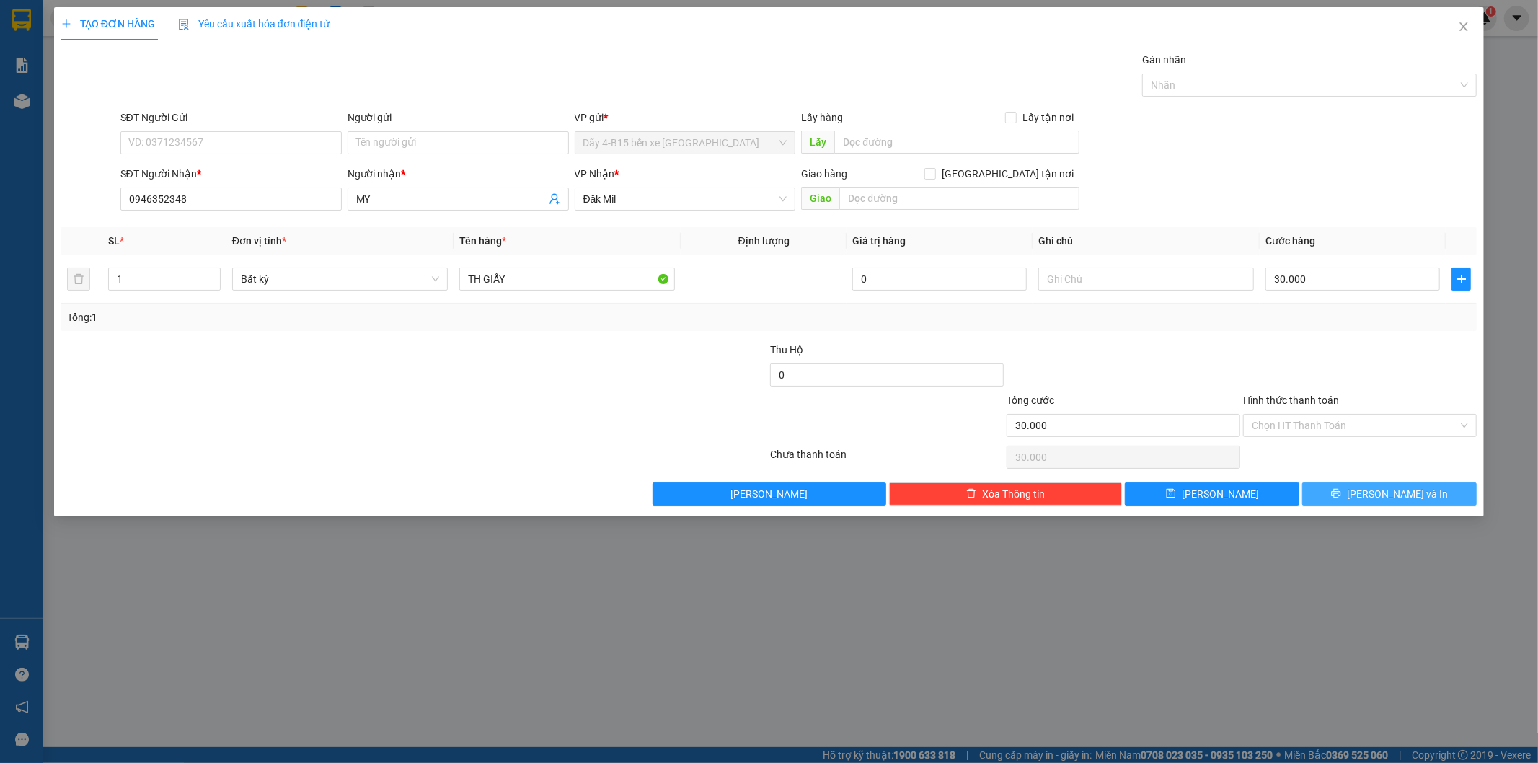
click at [1340, 497] on button "Lưu và In" at bounding box center [1389, 493] width 174 height 23
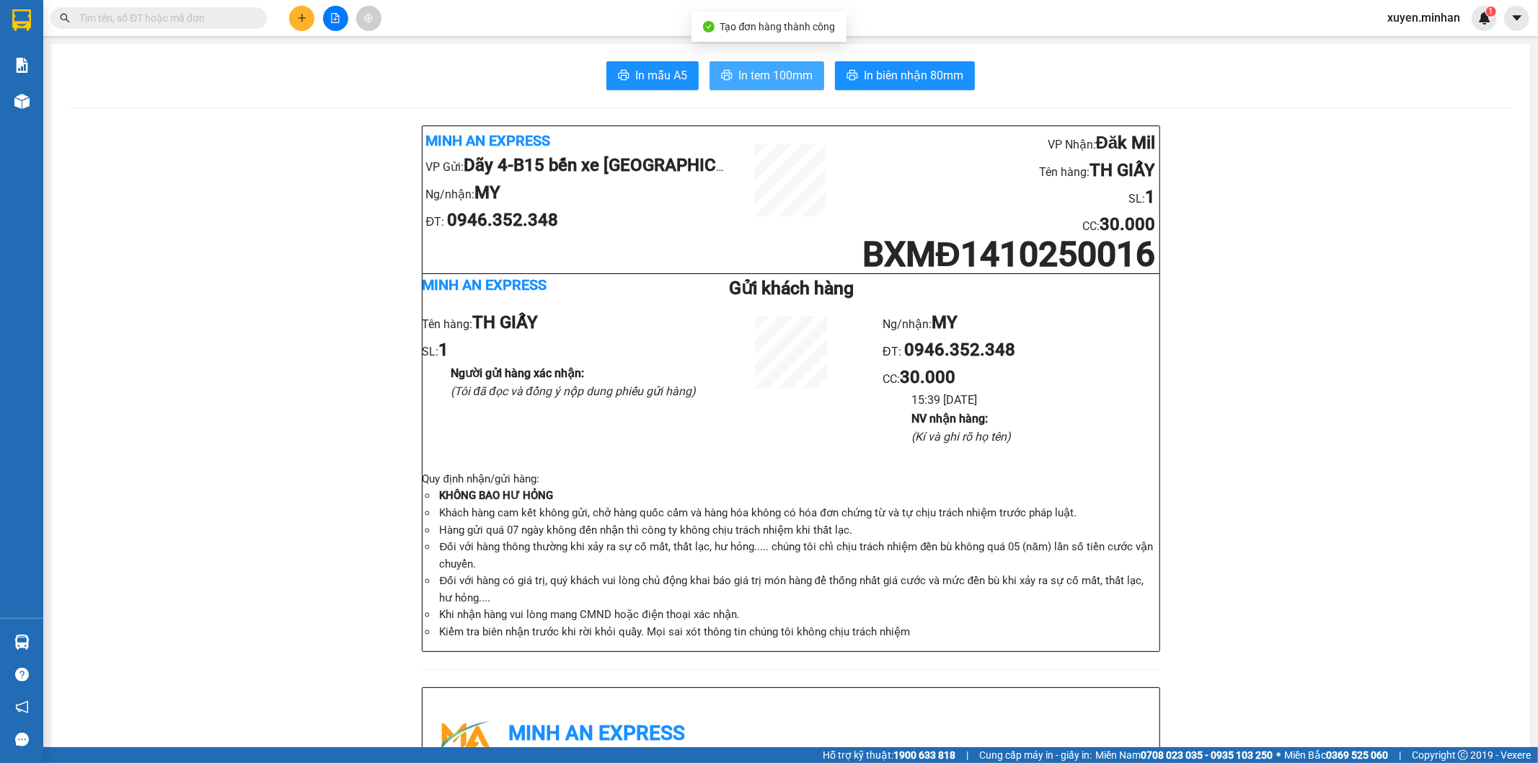
click at [784, 77] on span "In tem 100mm" at bounding box center [775, 75] width 74 height 18
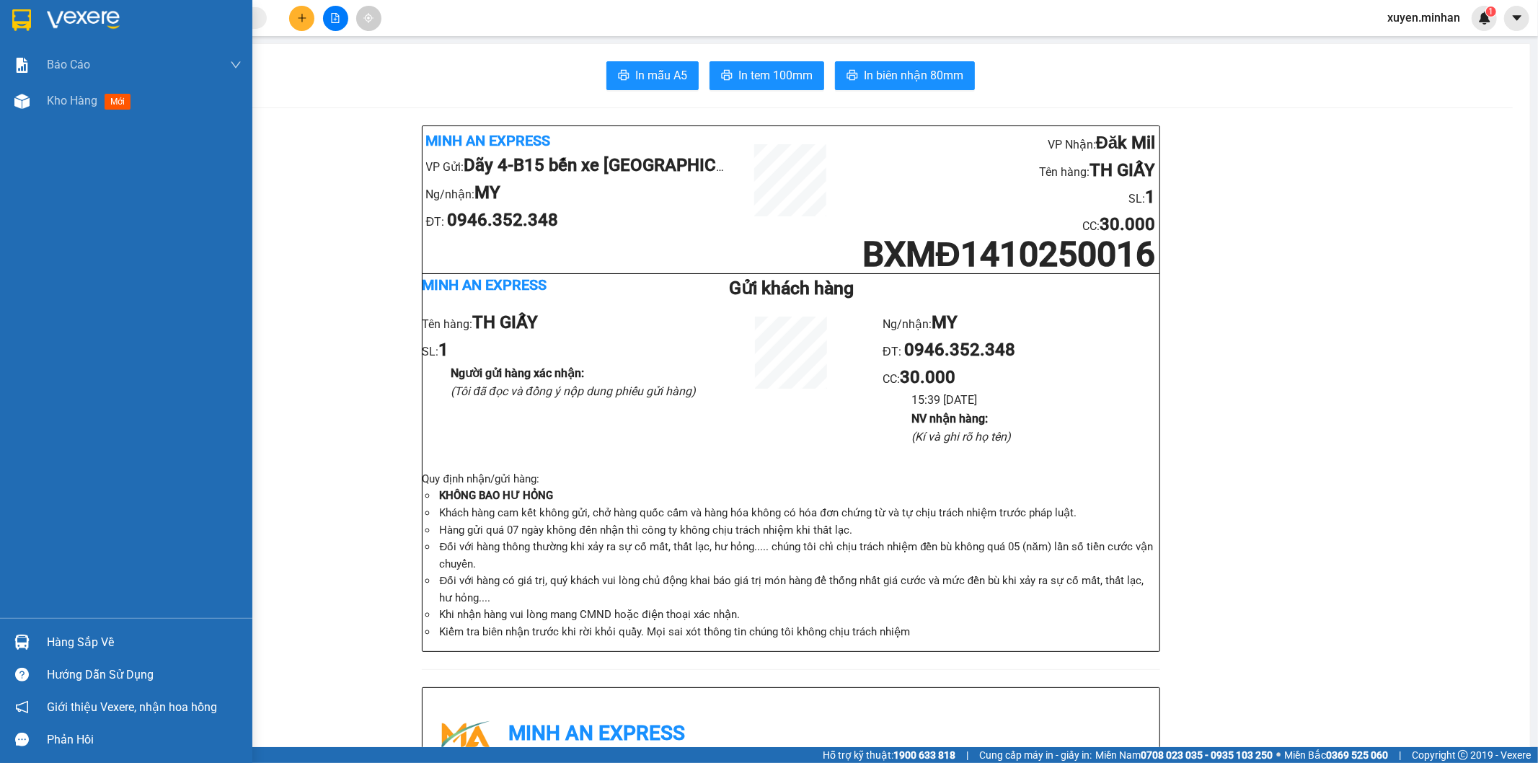
click at [27, 22] on img at bounding box center [21, 20] width 19 height 22
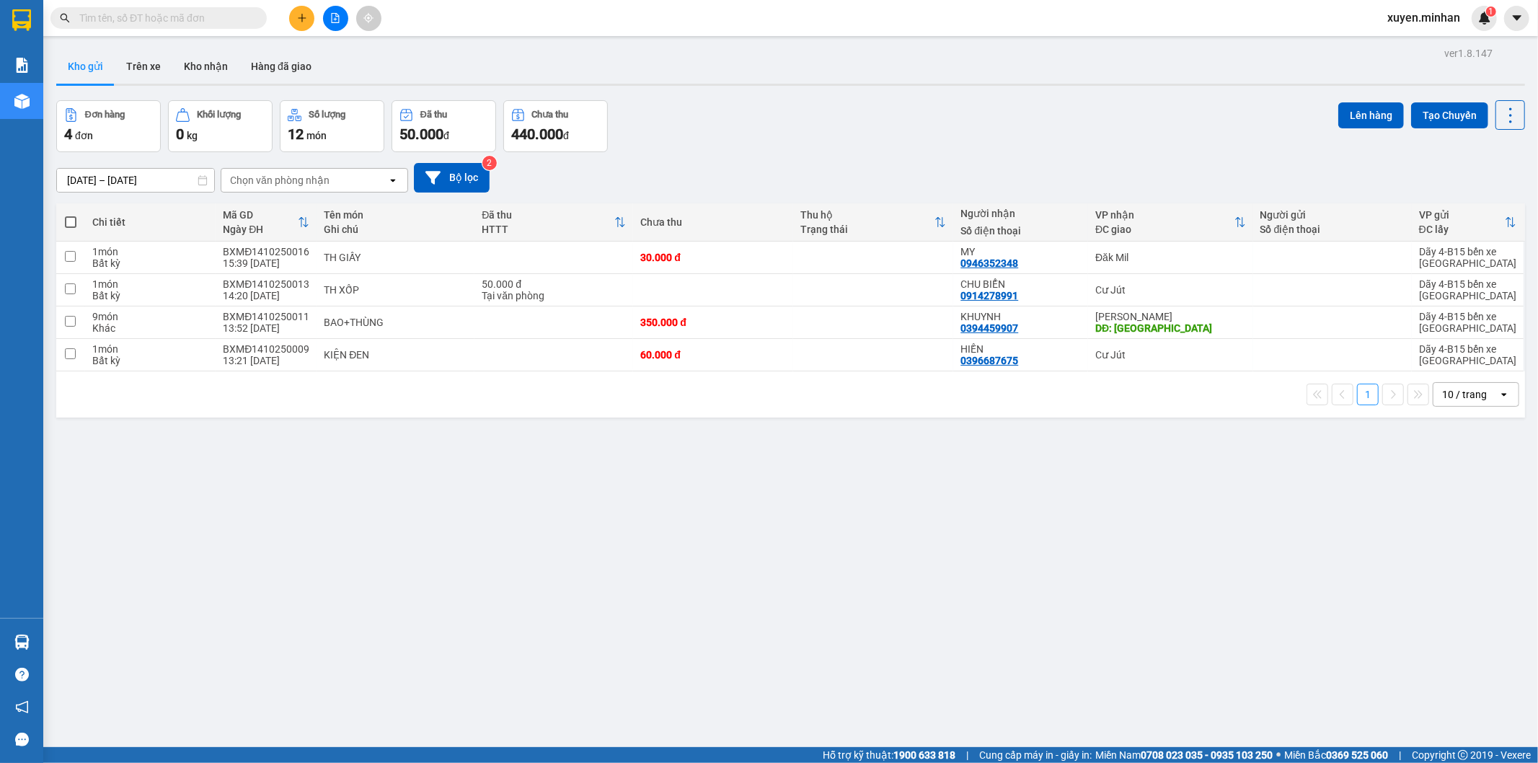
click at [567, 487] on div "ver 1.8.147 Kho gửi Trên xe Kho nhận Hàng đã giao Đơn hàng 4 đơn Khối lượng 0 k…" at bounding box center [790, 424] width 1480 height 763
click at [701, 92] on div "ver 1.8.147 Kho gửi Trên xe Kho nhận Hàng đã giao Đơn hàng 4 đơn Khối lượng 0 k…" at bounding box center [790, 424] width 1480 height 763
click at [319, 22] on div at bounding box center [335, 18] width 108 height 25
click at [306, 19] on icon "plus" at bounding box center [302, 18] width 10 height 10
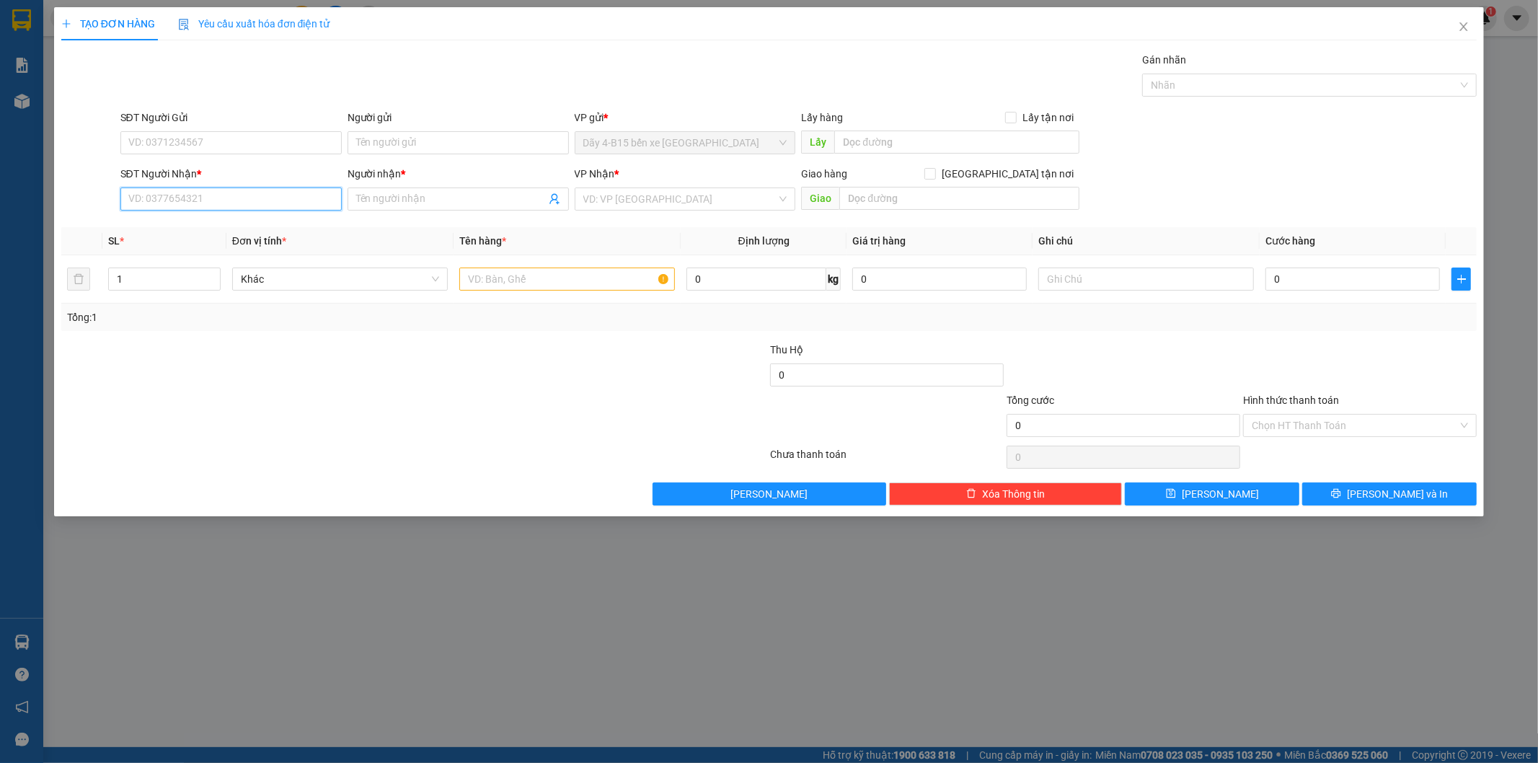
click at [213, 205] on input "SĐT Người Nhận *" at bounding box center [230, 198] width 221 height 23
type input "0948748848"
drag, startPoint x: 277, startPoint y: 227, endPoint x: 674, endPoint y: 359, distance: 418.6
click at [278, 226] on div "0948748848 - vương quốc" at bounding box center [231, 228] width 204 height 16
type input "vương quốc"
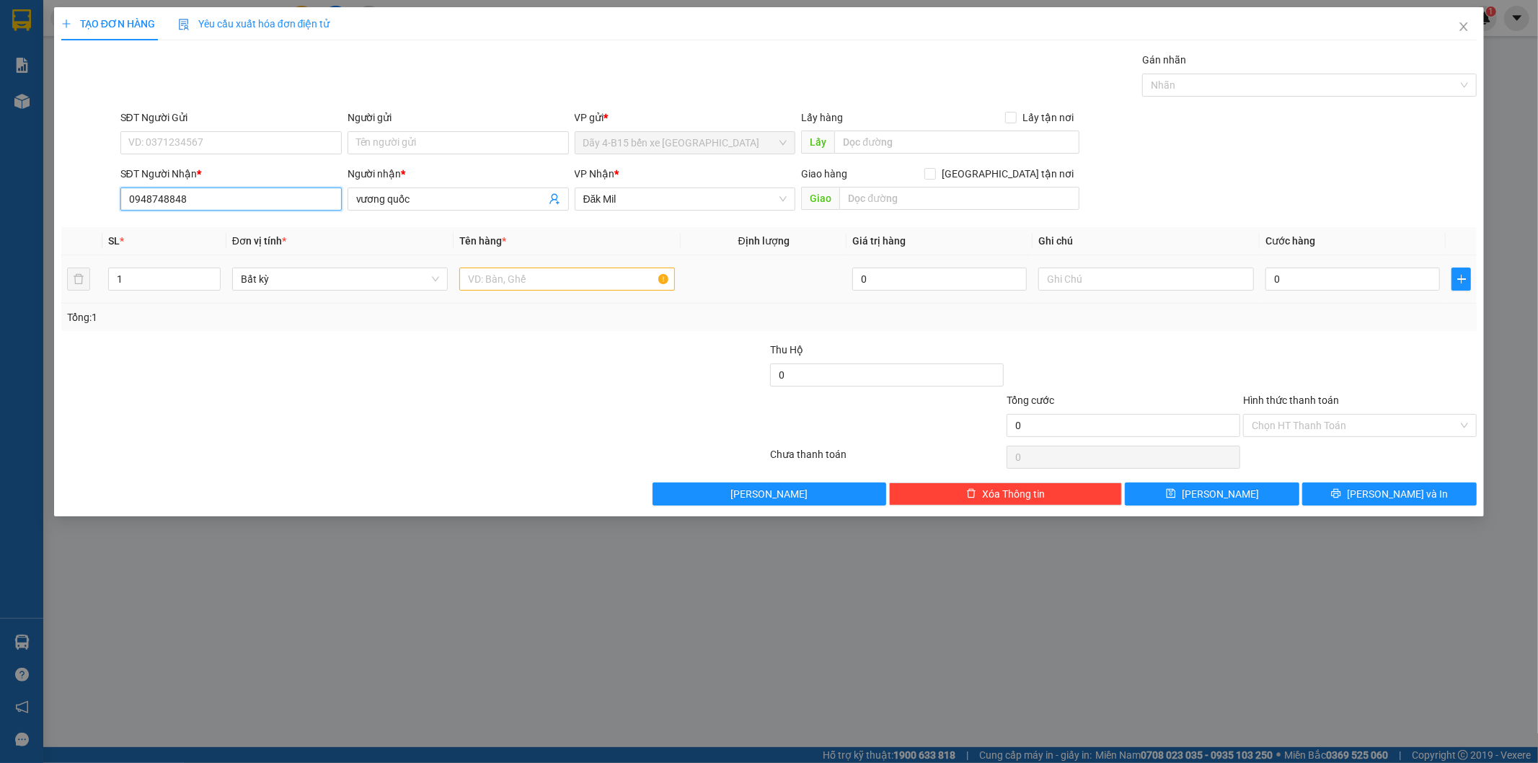
type input "0948748848"
click at [599, 284] on input "text" at bounding box center [567, 278] width 216 height 23
type input "KIỆN"
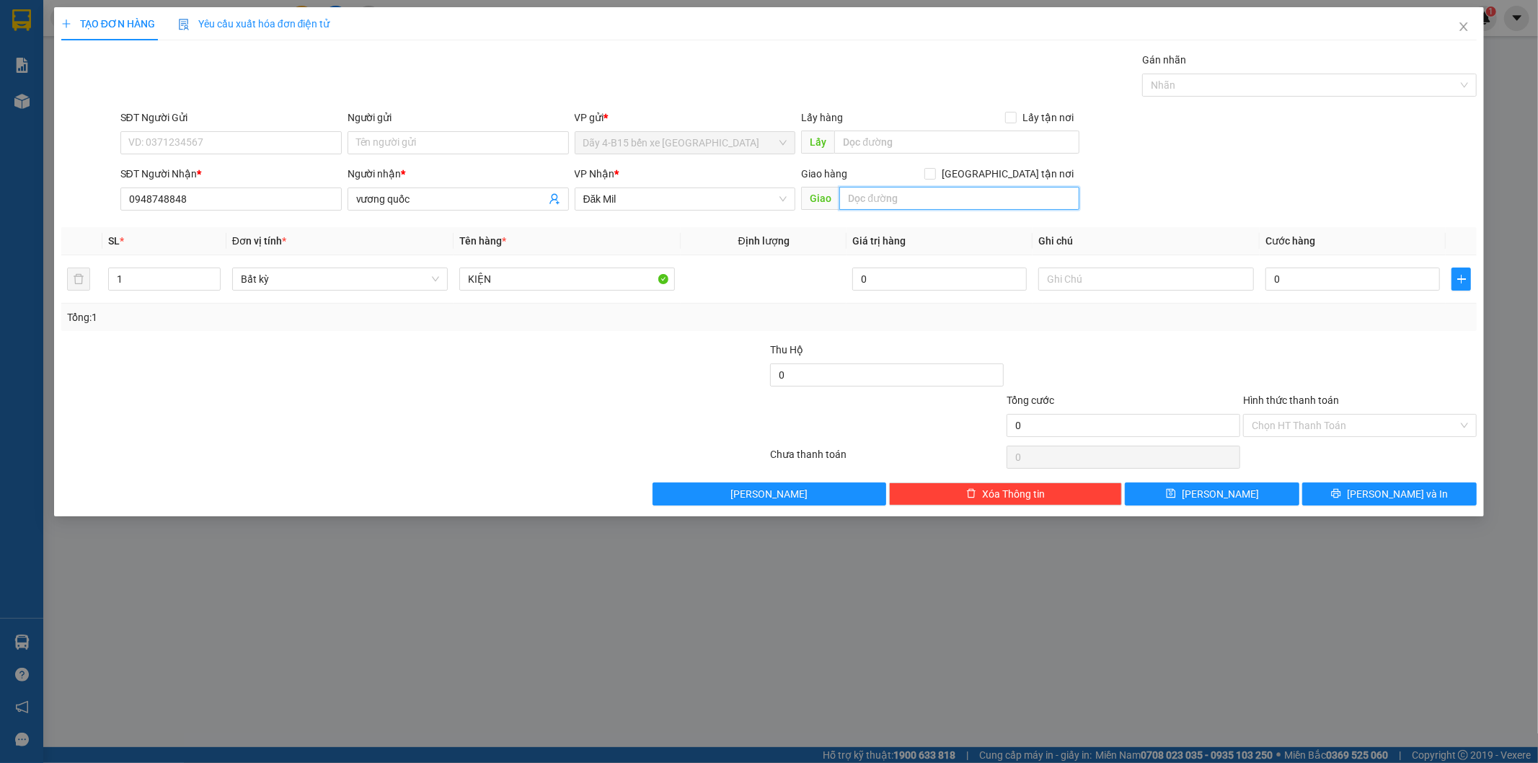
drag, startPoint x: 979, startPoint y: 192, endPoint x: 968, endPoint y: 187, distance: 11.6
click at [980, 191] on input "text" at bounding box center [959, 198] width 240 height 23
type input "GIAO"
click at [1306, 283] on input "0" at bounding box center [1352, 278] width 174 height 23
type input "3"
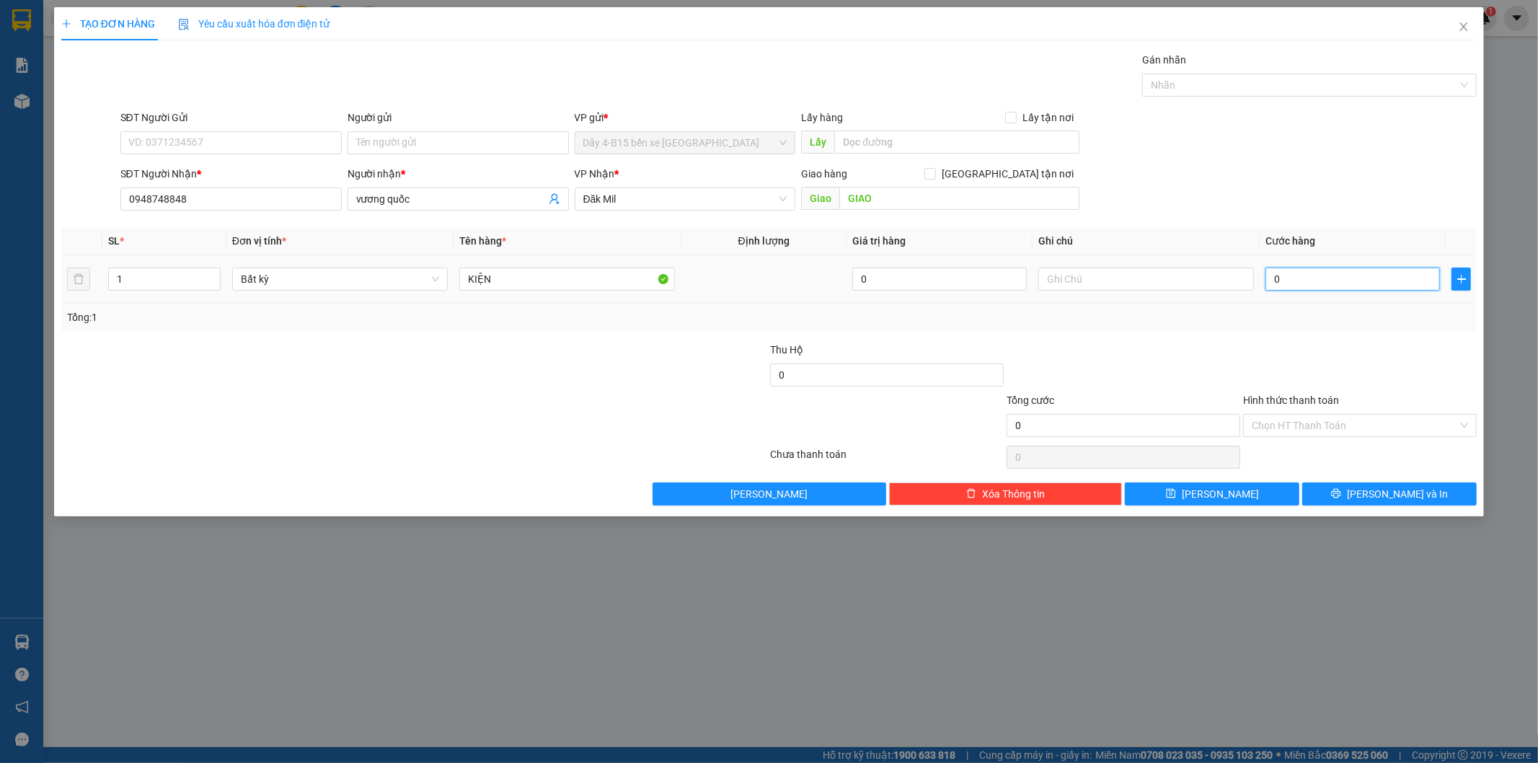
type input "3"
type input "30"
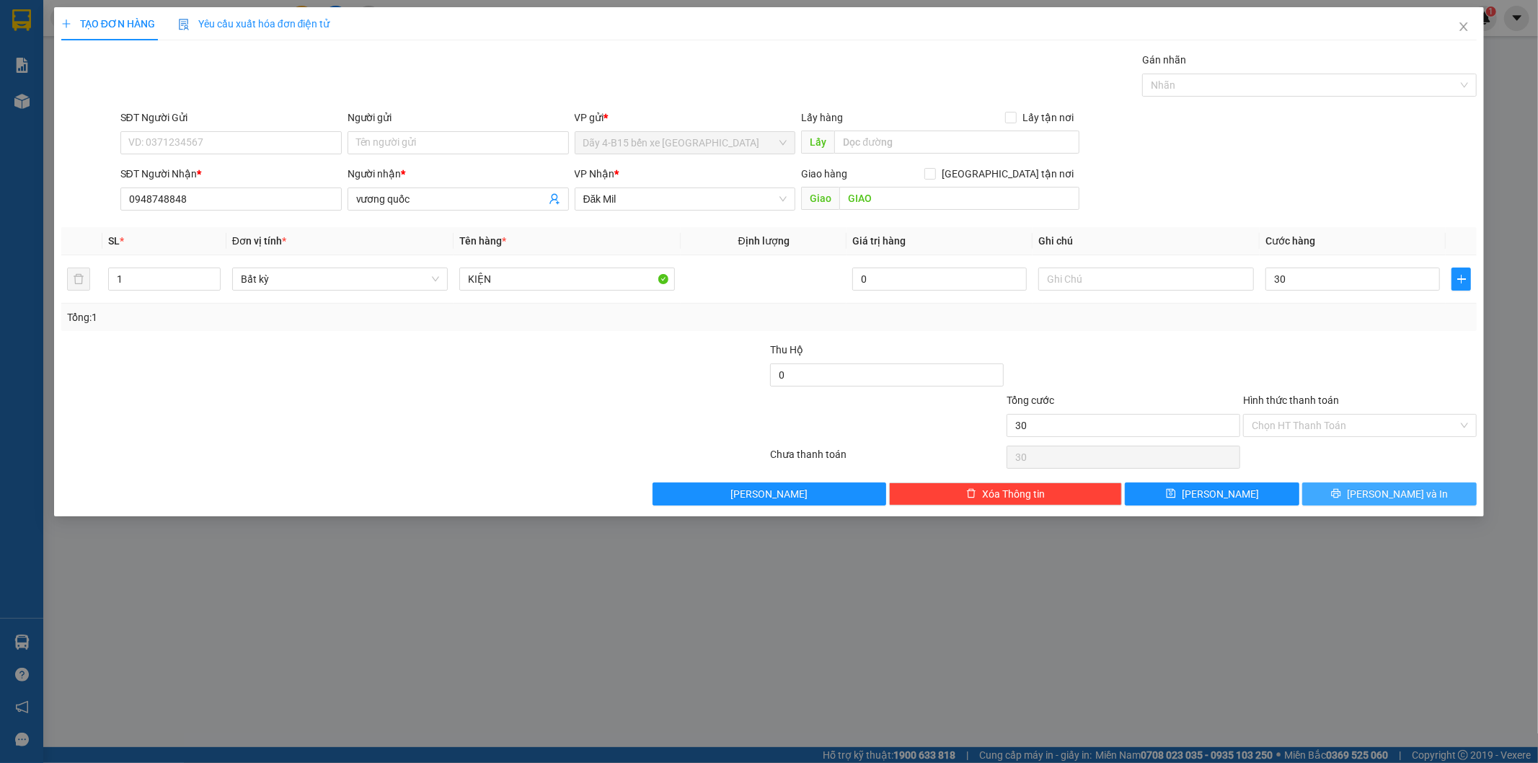
type input "30.000"
click at [1404, 492] on span "Lưu và In" at bounding box center [1397, 494] width 101 height 16
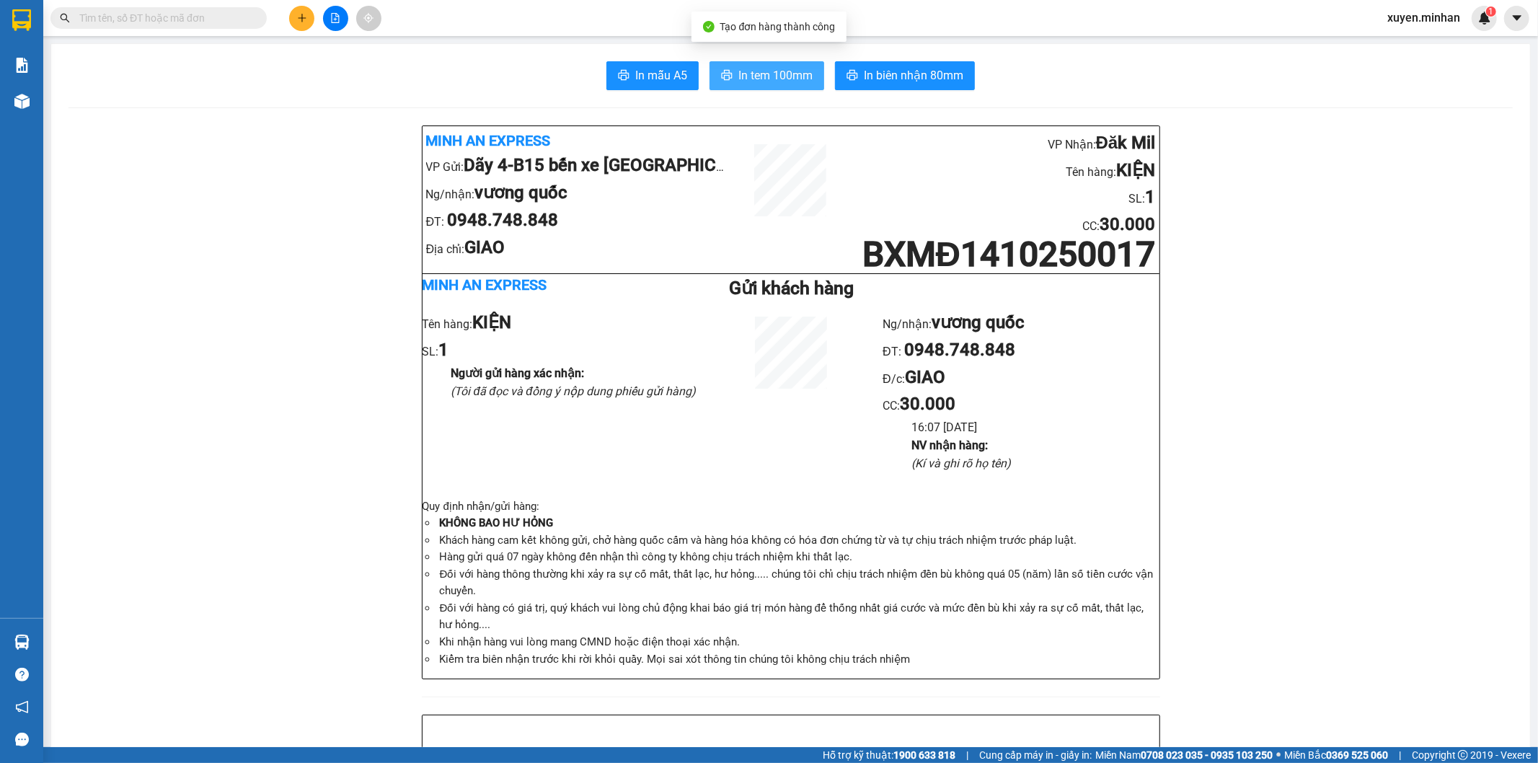
click at [759, 75] on span "In tem 100mm" at bounding box center [775, 75] width 74 height 18
click at [893, 76] on span "In biên nhận 80mm" at bounding box center [913, 75] width 99 height 18
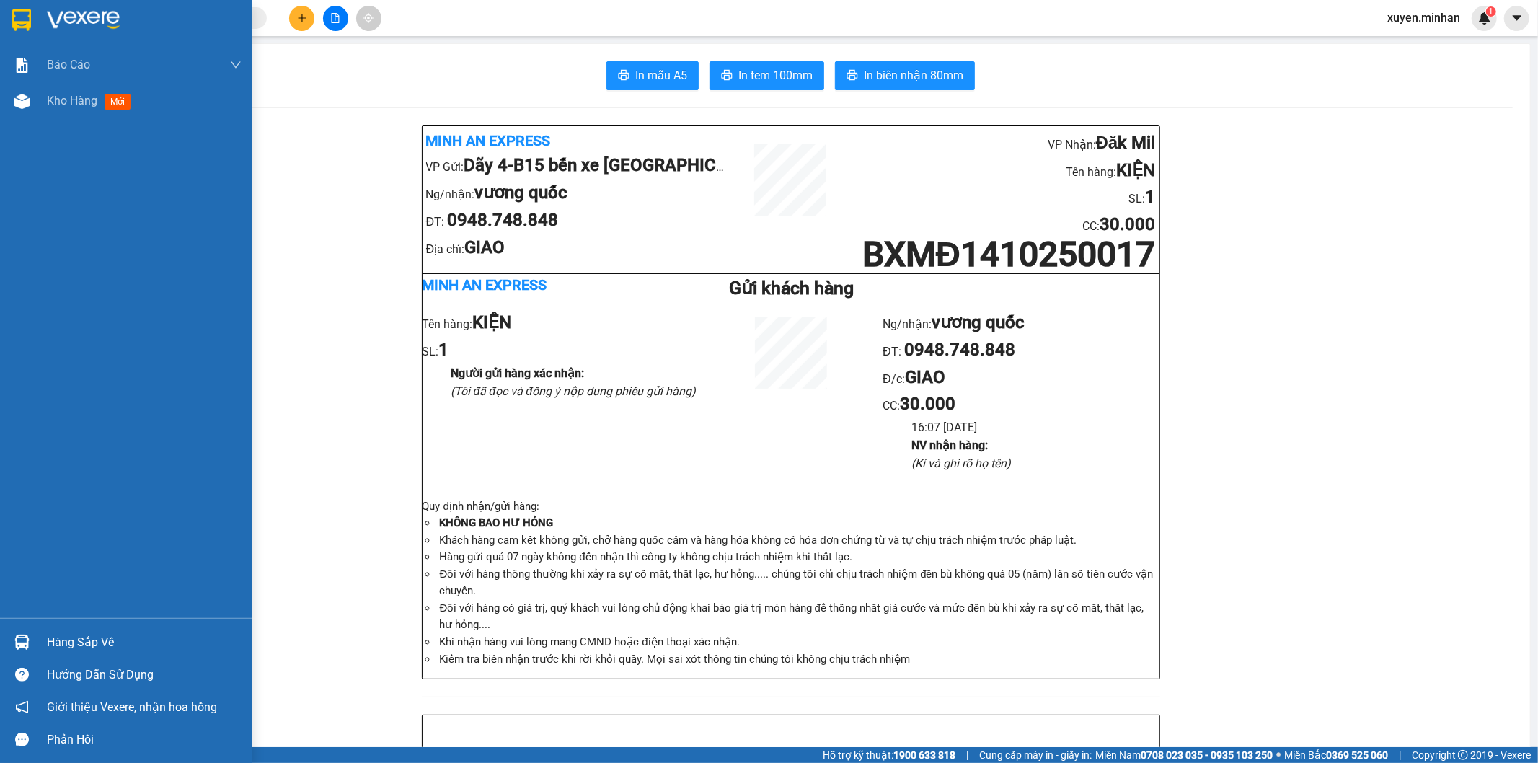
drag, startPoint x: 26, startPoint y: 25, endPoint x: 19, endPoint y: 30, distance: 8.8
click at [24, 26] on img at bounding box center [21, 20] width 19 height 22
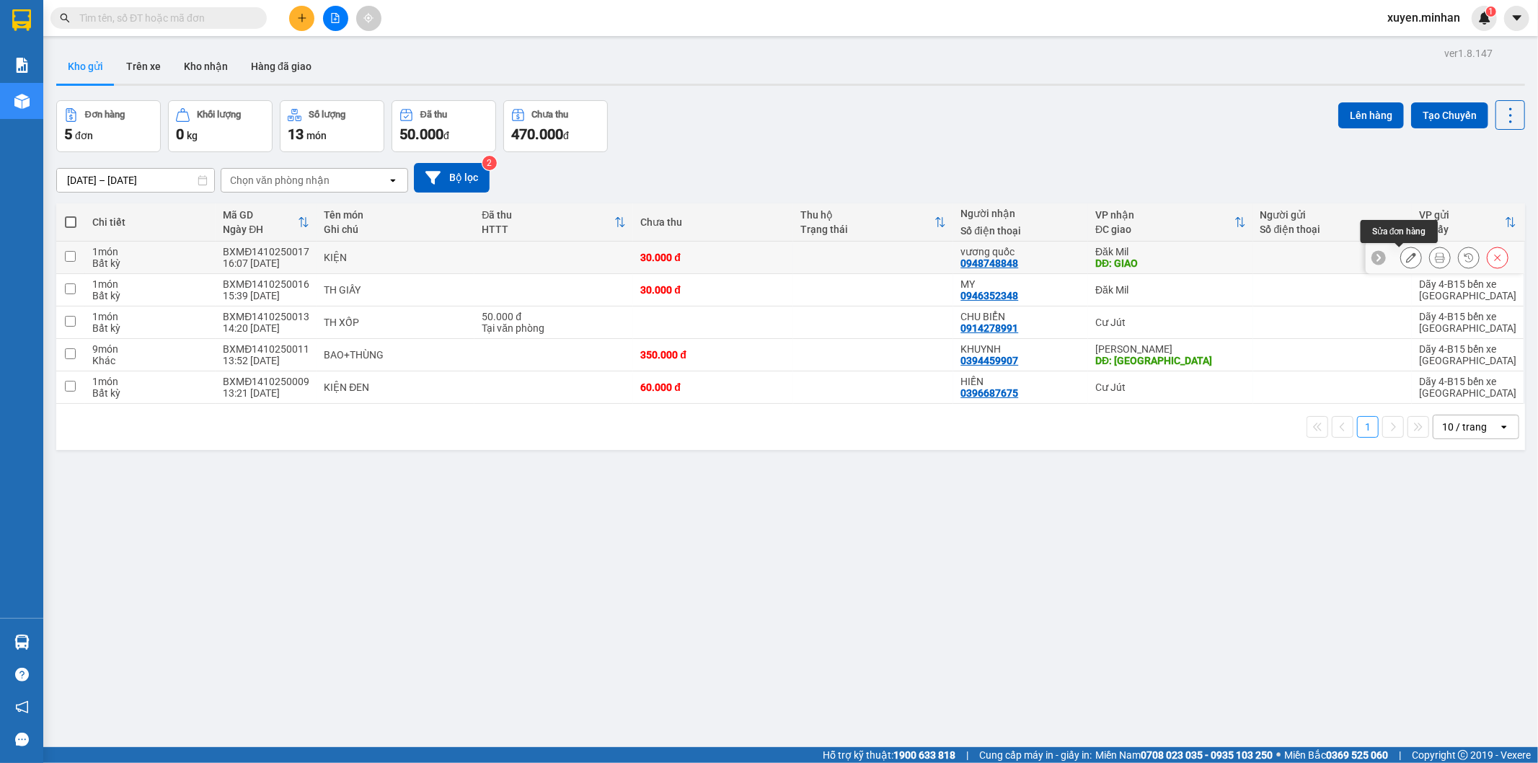
click at [1406, 256] on icon at bounding box center [1411, 257] width 10 height 10
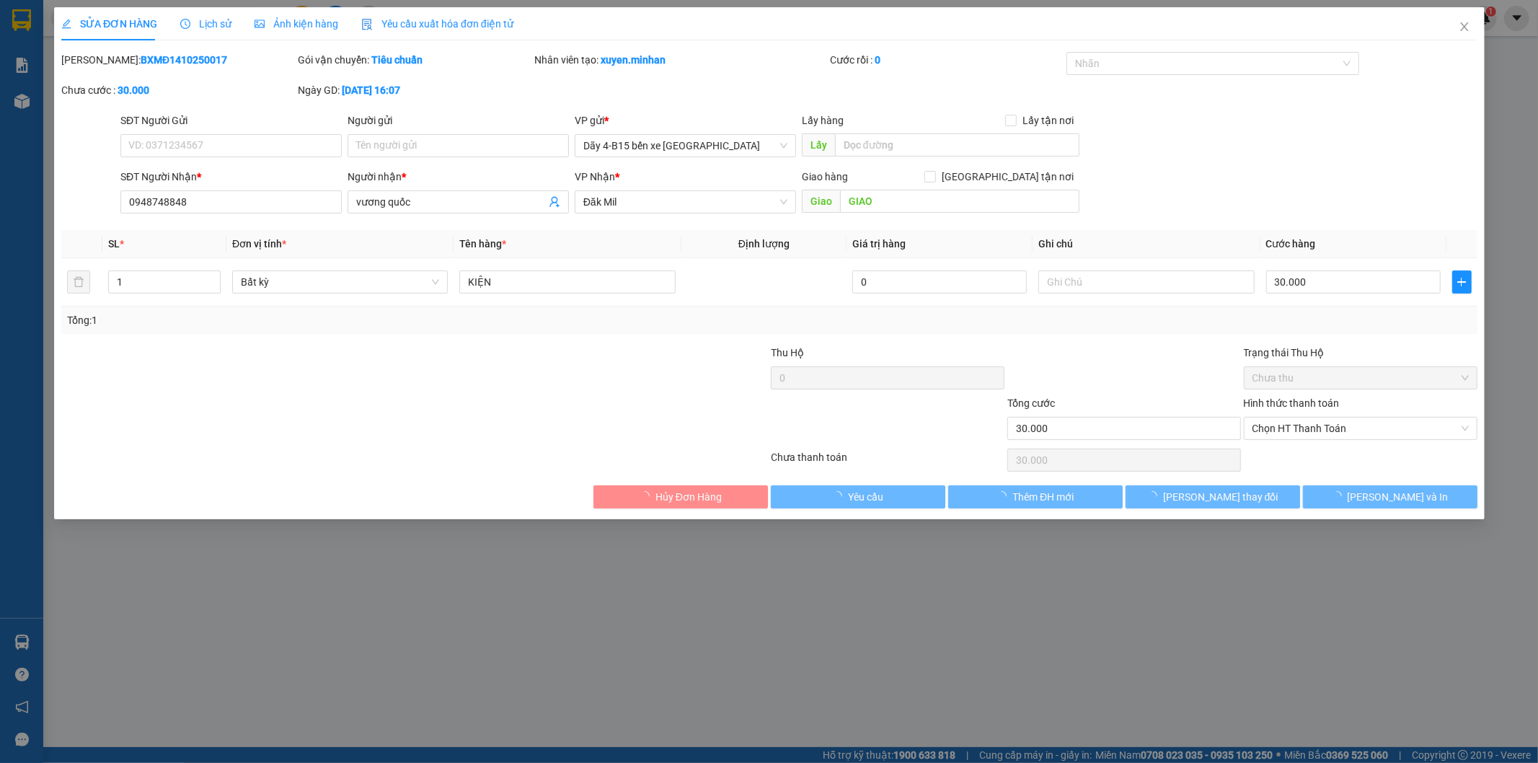
type input "0948748848"
type input "vương quốc"
type input "GIAO"
type input "30.000"
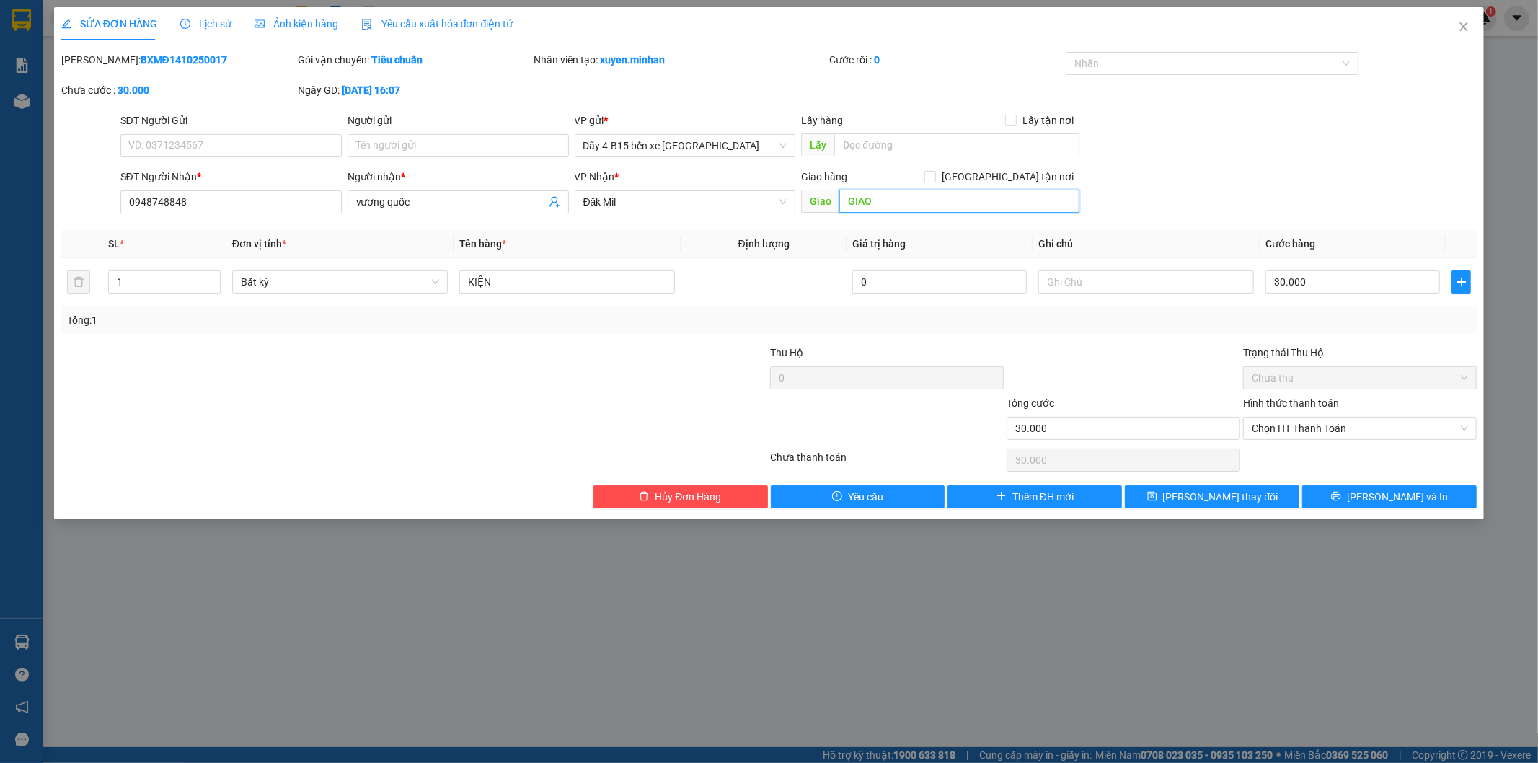
click at [900, 199] on input "GIAO" at bounding box center [959, 201] width 240 height 23
type input "DỐC DẦU"
click at [1017, 174] on span "Giao tận nơi" at bounding box center [1007, 177] width 143 height 16
click at [934, 174] on input "Giao tận nơi" at bounding box center [929, 176] width 10 height 10
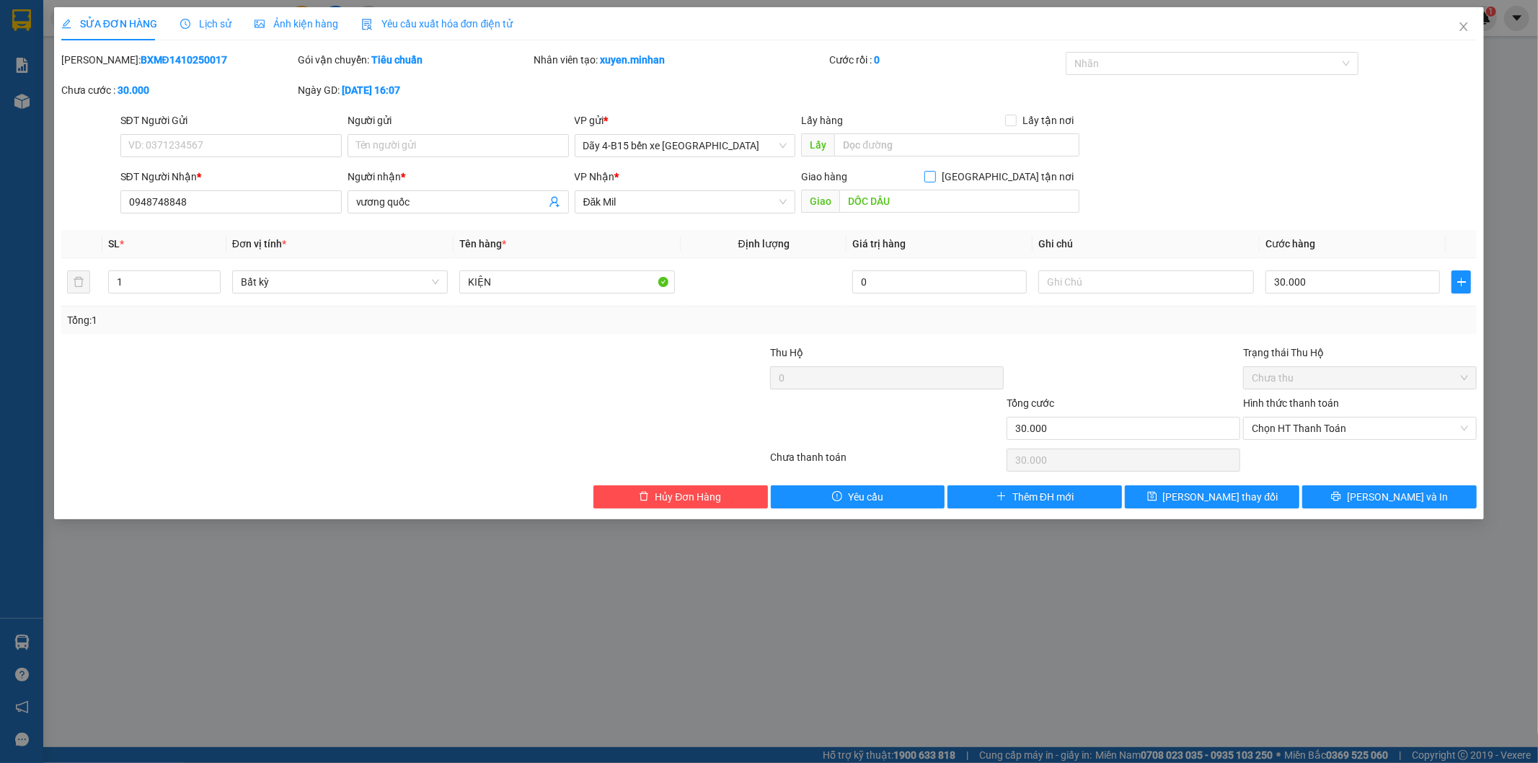
checkbox input "true"
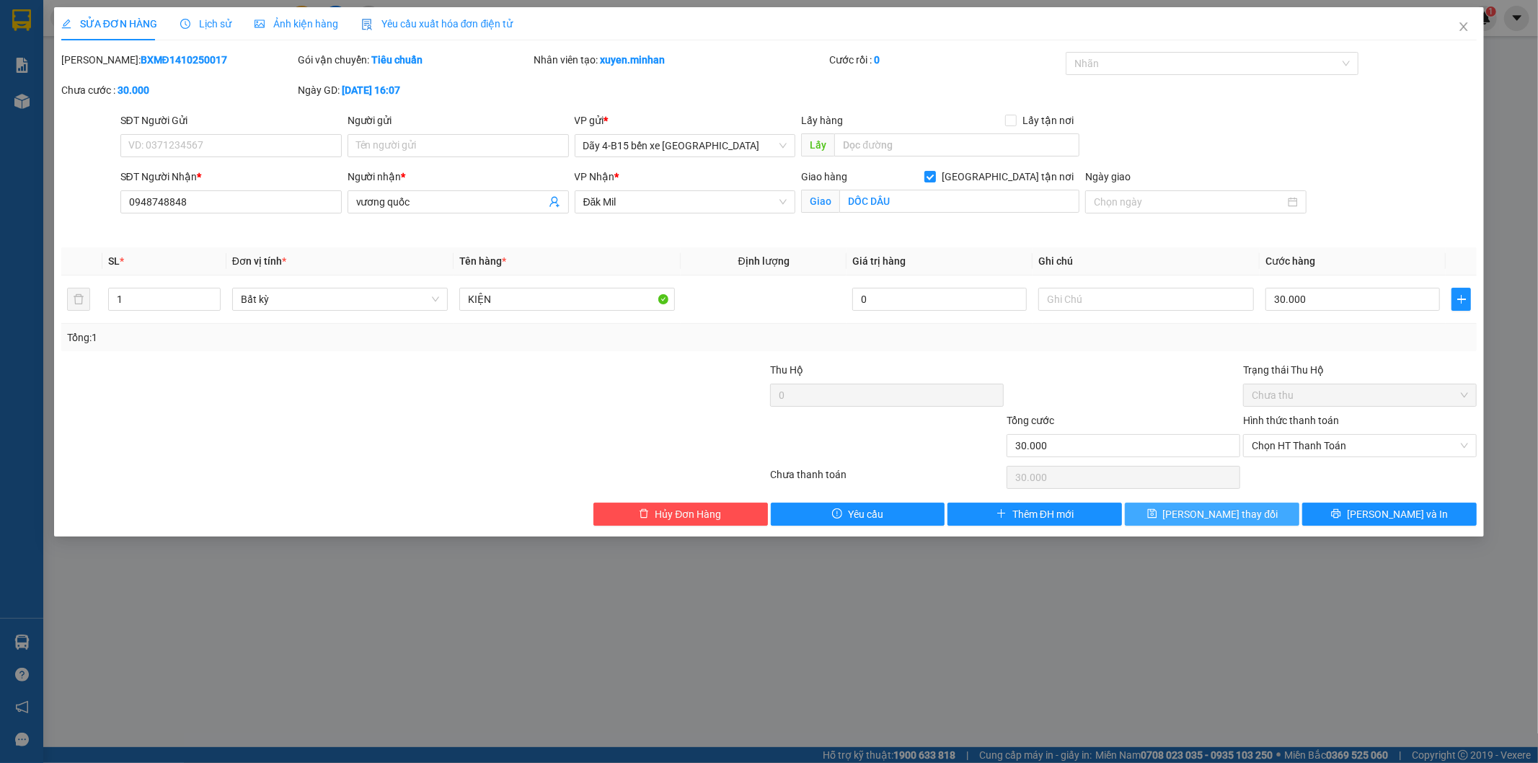
click at [1216, 520] on span "Lưu thay đổi" at bounding box center [1220, 514] width 115 height 16
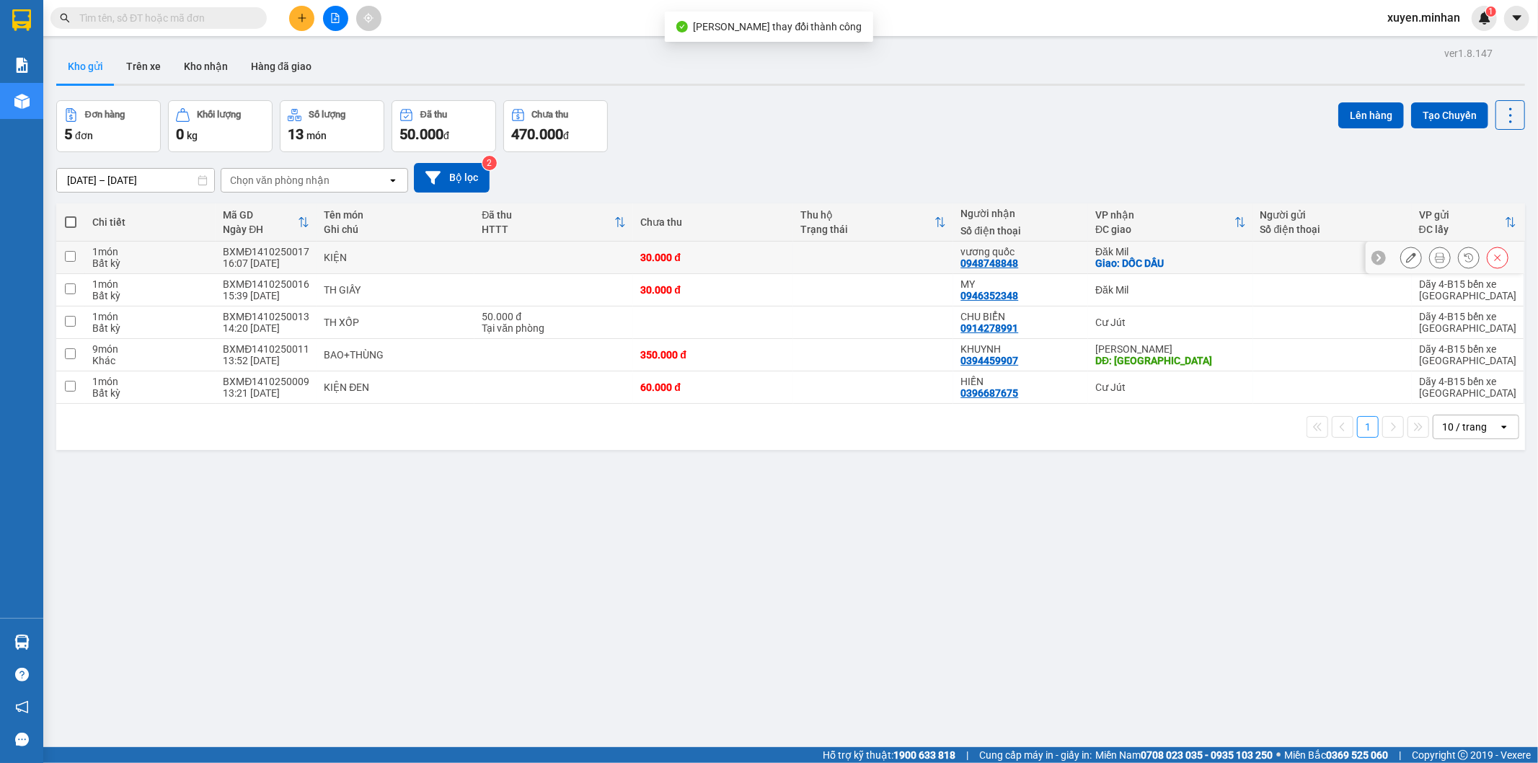
click at [1435, 256] on icon at bounding box center [1440, 257] width 10 height 10
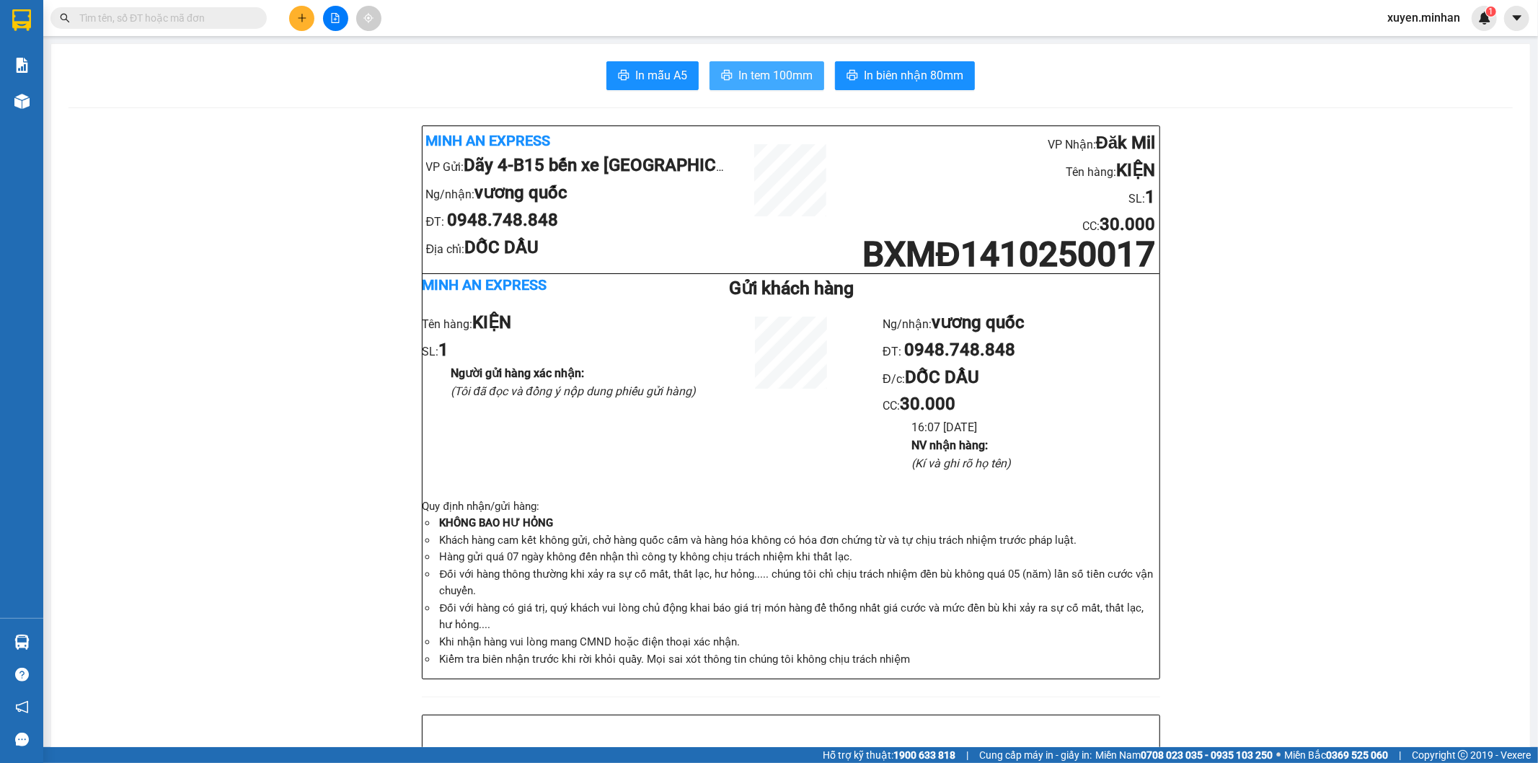
click at [775, 79] on span "In tem 100mm" at bounding box center [775, 75] width 74 height 18
click at [309, 19] on button at bounding box center [301, 18] width 25 height 25
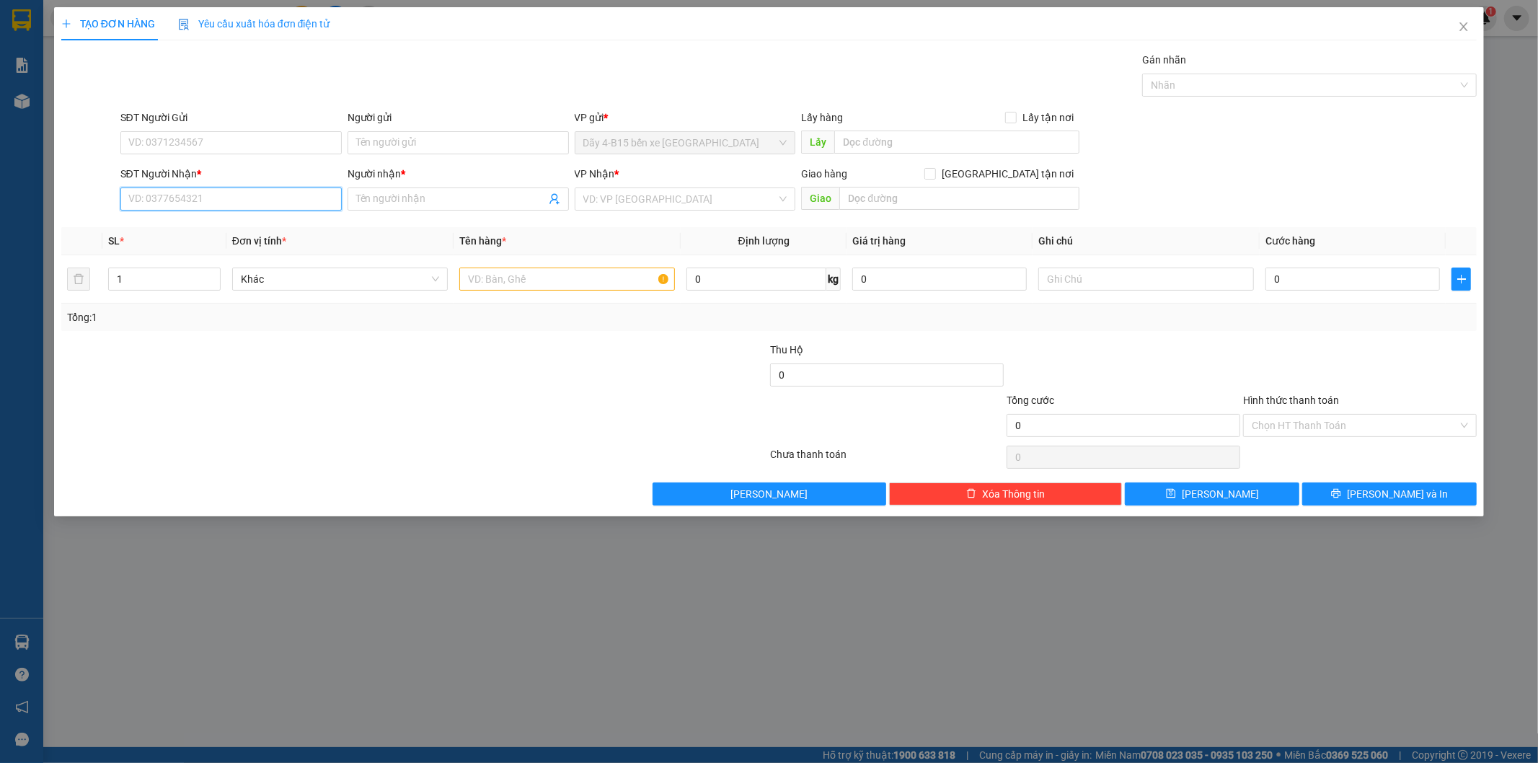
click at [168, 192] on input "SĐT Người Nhận *" at bounding box center [230, 198] width 221 height 23
type input "0919767739"
click at [595, 278] on input "text" at bounding box center [567, 278] width 216 height 23
type input "KIẸN"
click at [502, 191] on input "Người nhận *" at bounding box center [451, 199] width 190 height 16
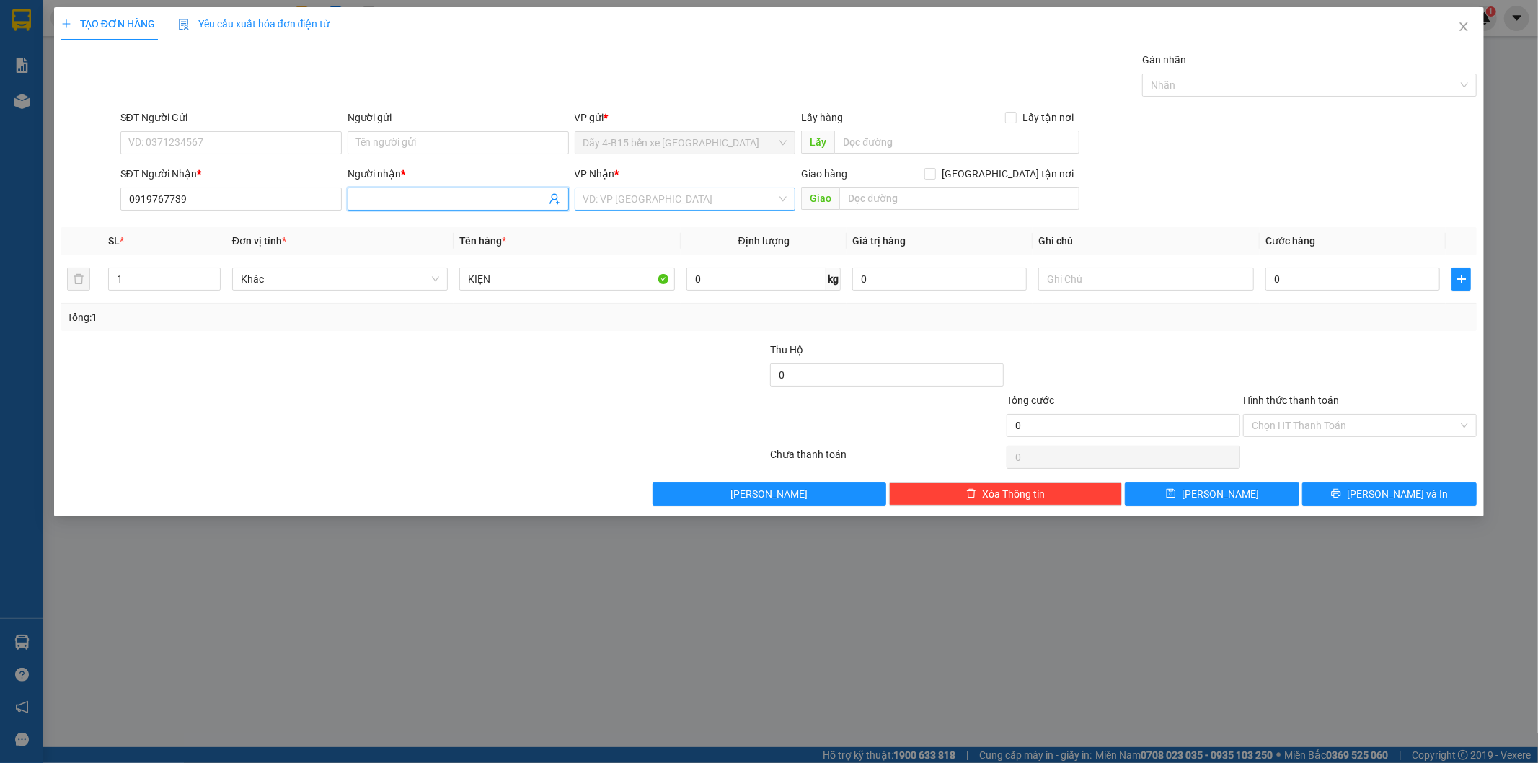
click at [707, 199] on input "search" at bounding box center [680, 199] width 194 height 22
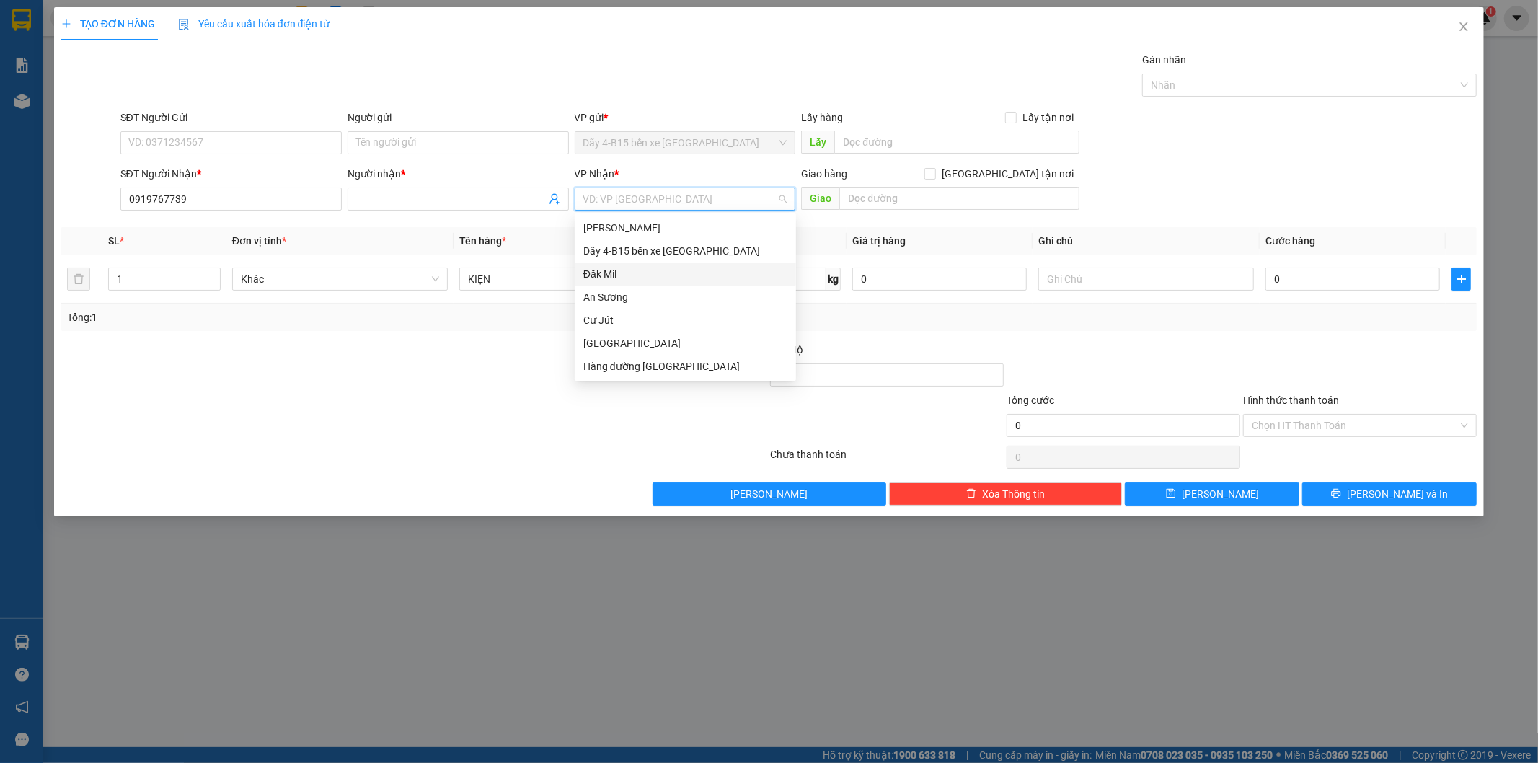
click at [635, 270] on div "Đăk Mil" at bounding box center [685, 274] width 204 height 16
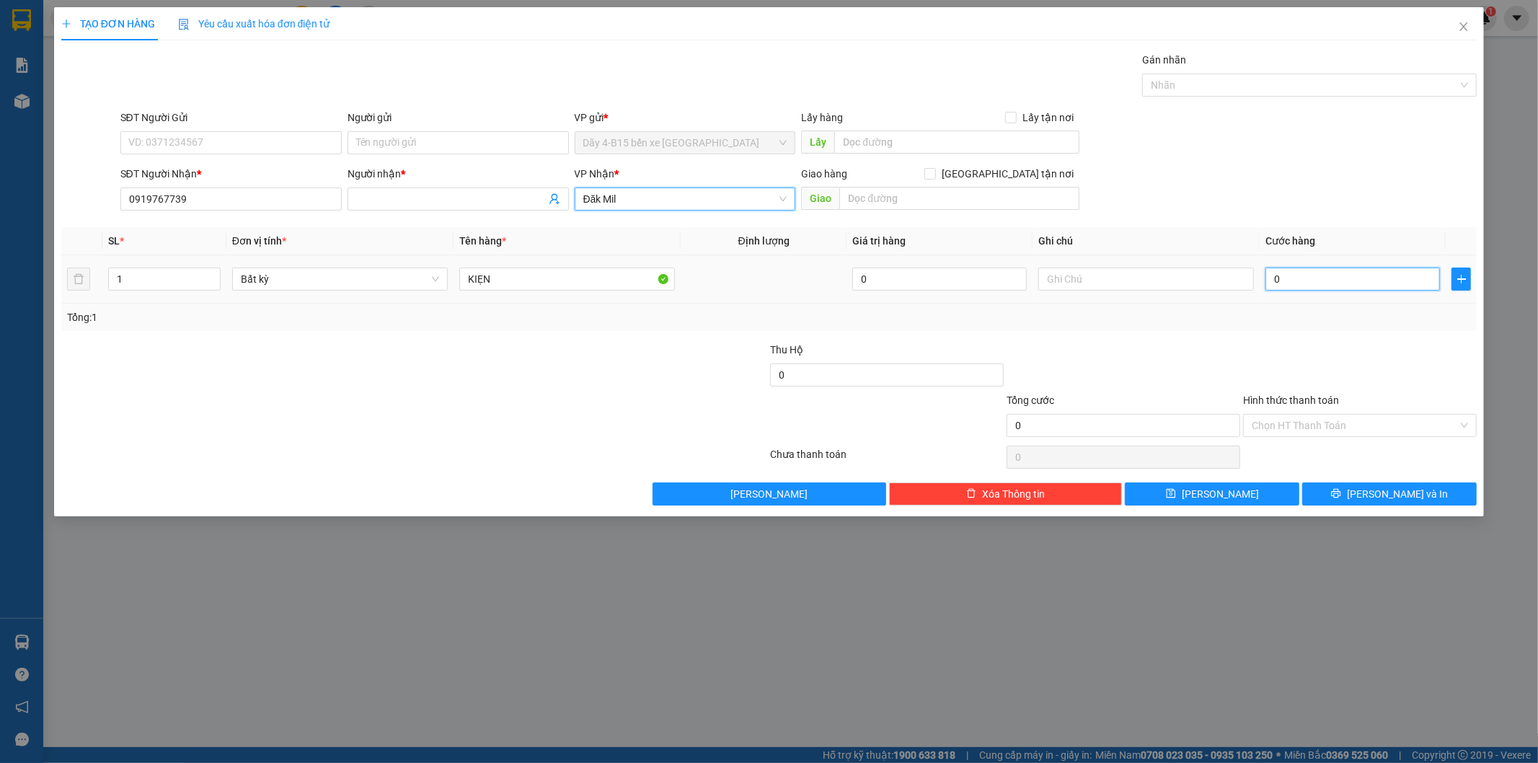
click at [1327, 277] on input "0" at bounding box center [1352, 278] width 174 height 23
type input "3"
type input "30"
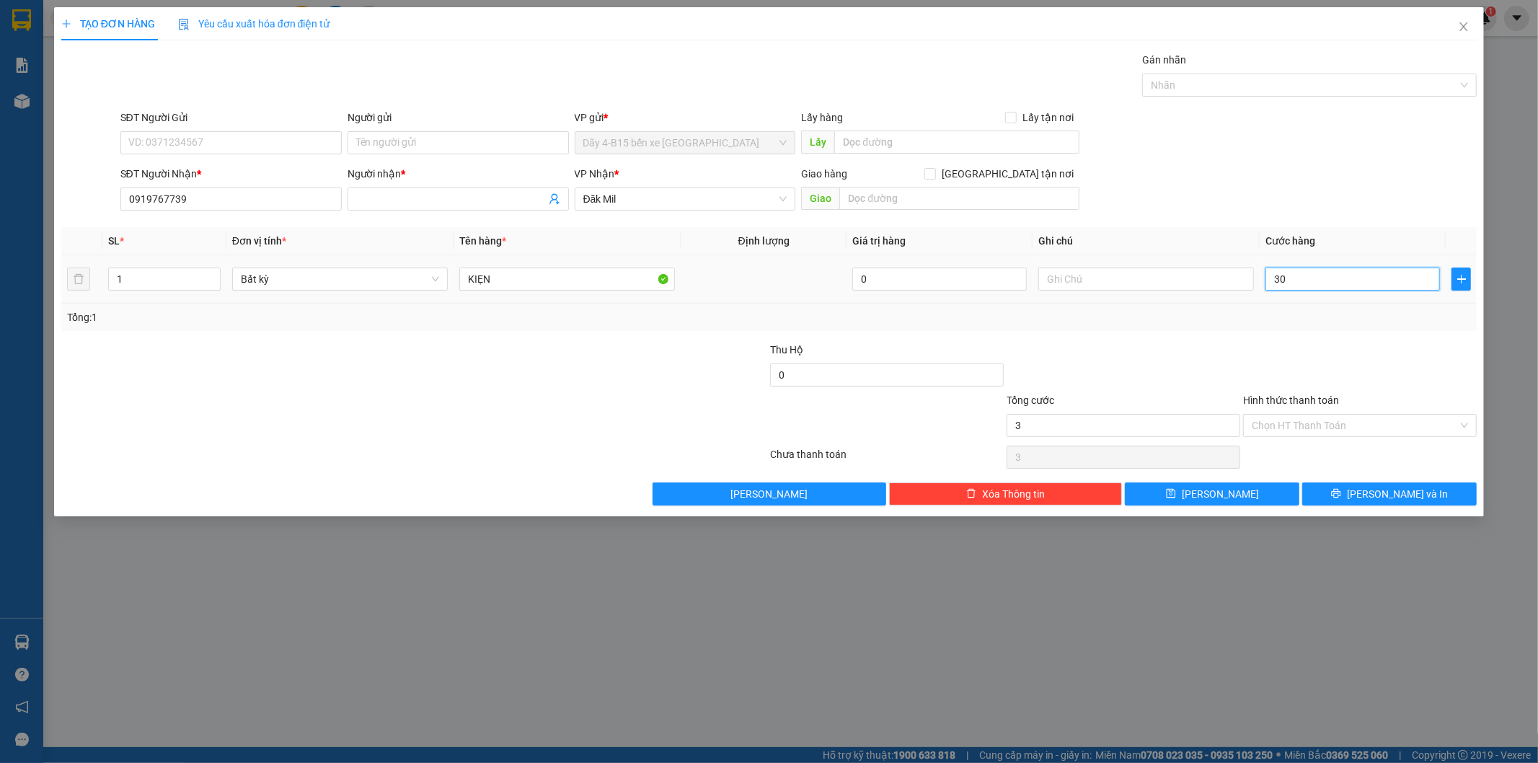
type input "30"
type input "30.000"
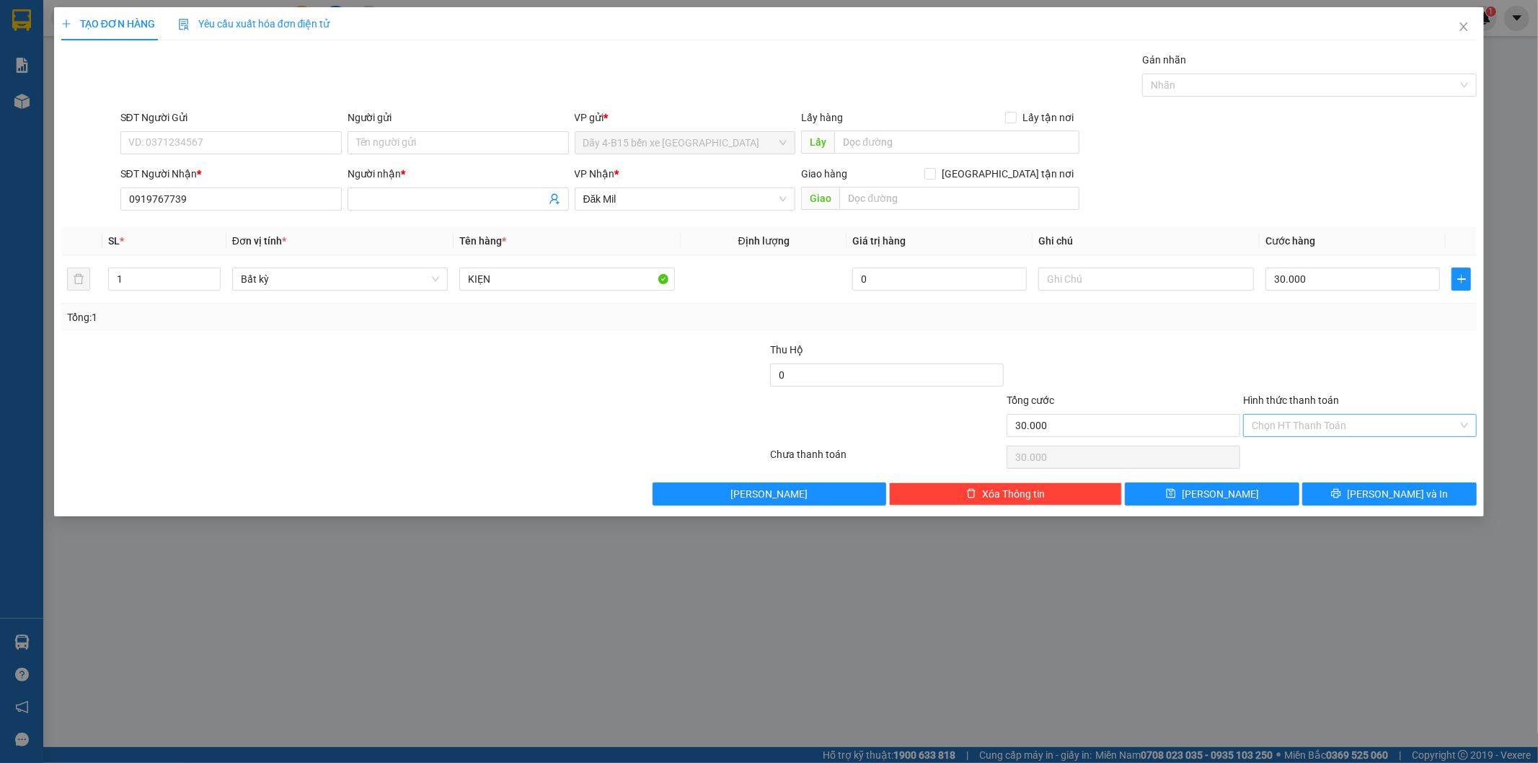
drag, startPoint x: 1319, startPoint y: 429, endPoint x: 1311, endPoint y: 440, distance: 14.4
click at [1319, 430] on input "Hình thức thanh toán" at bounding box center [1355, 426] width 206 height 22
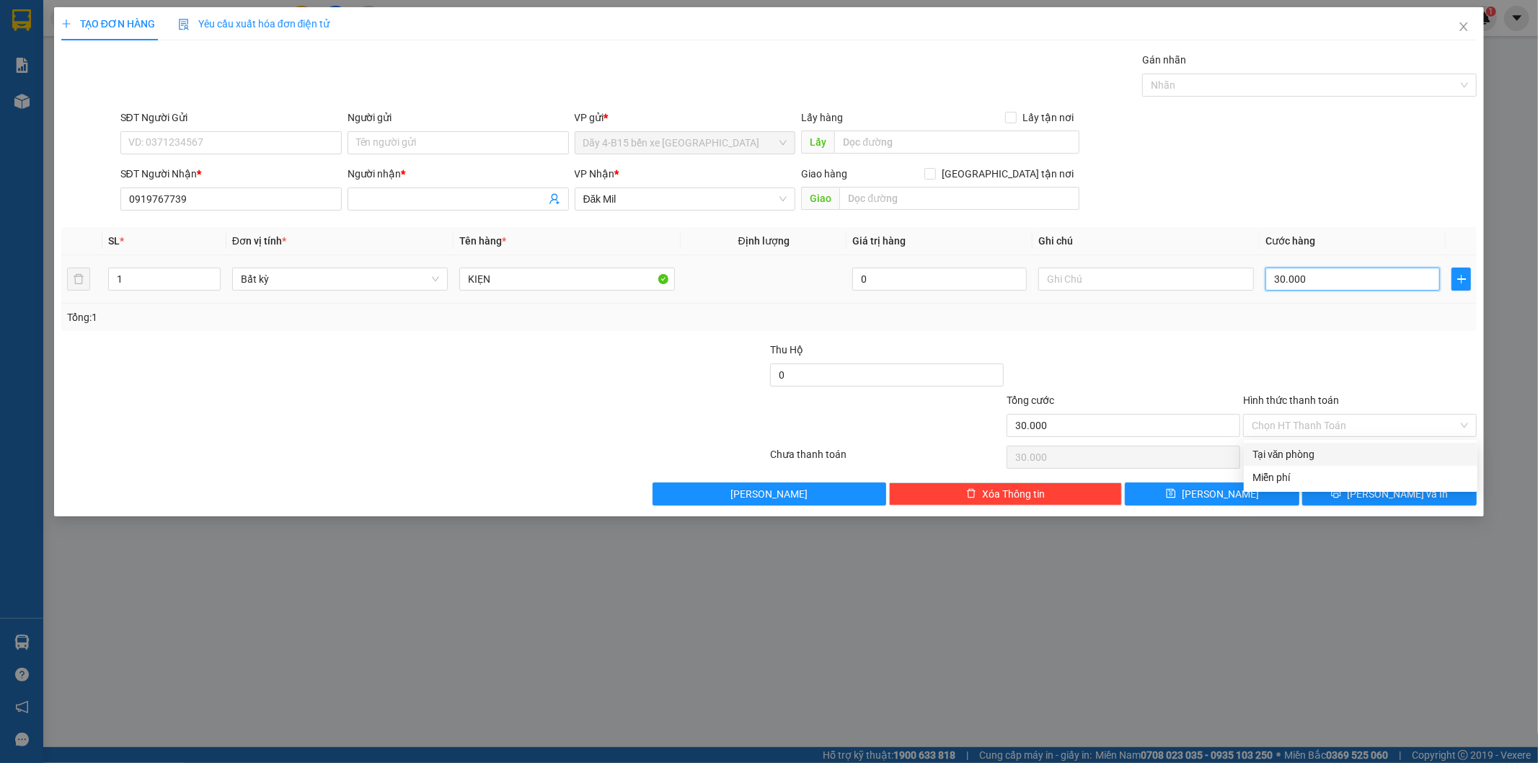
click at [1327, 285] on input "30.000" at bounding box center [1352, 278] width 174 height 23
type input "4"
type input "40"
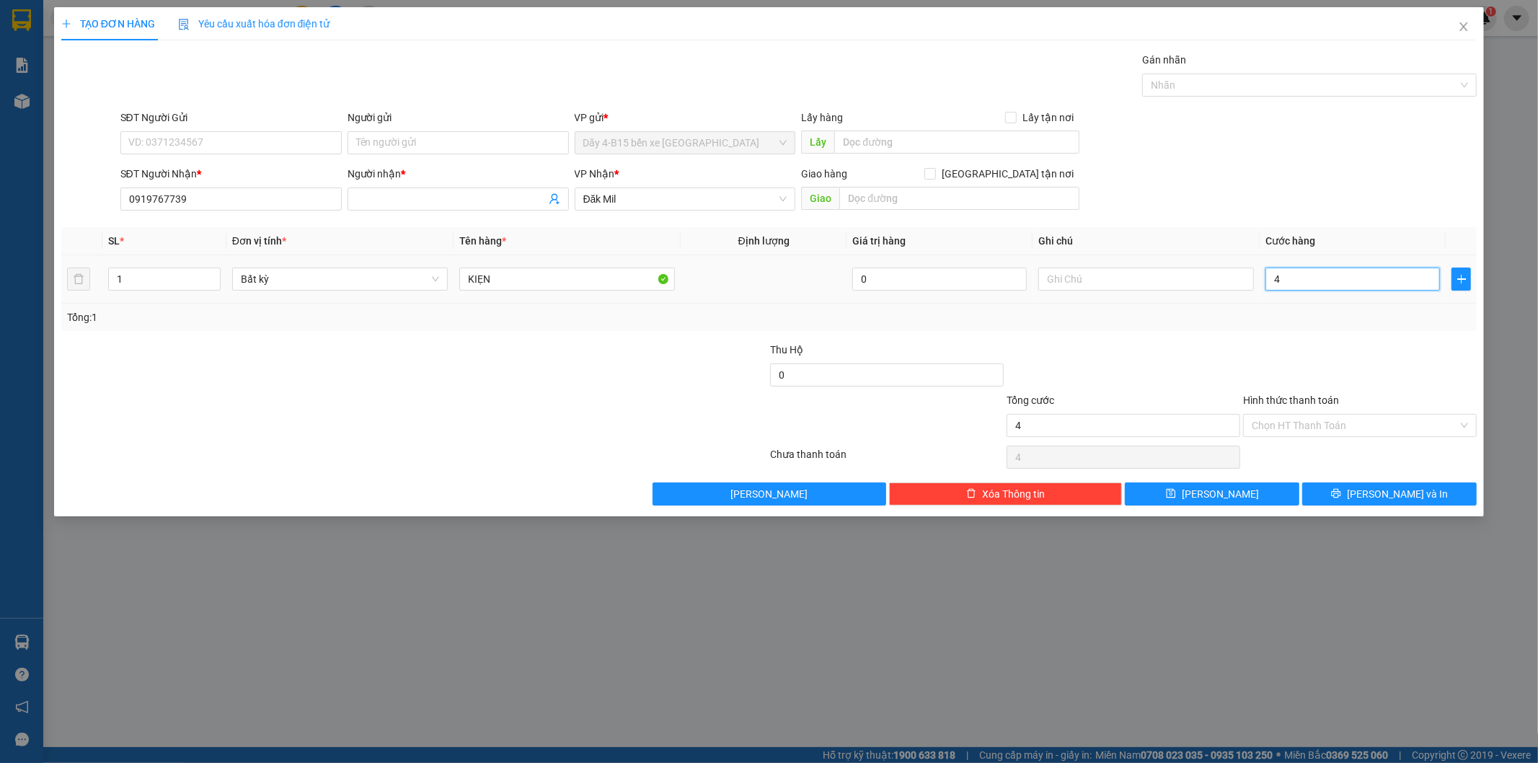
type input "40"
type input "40.000"
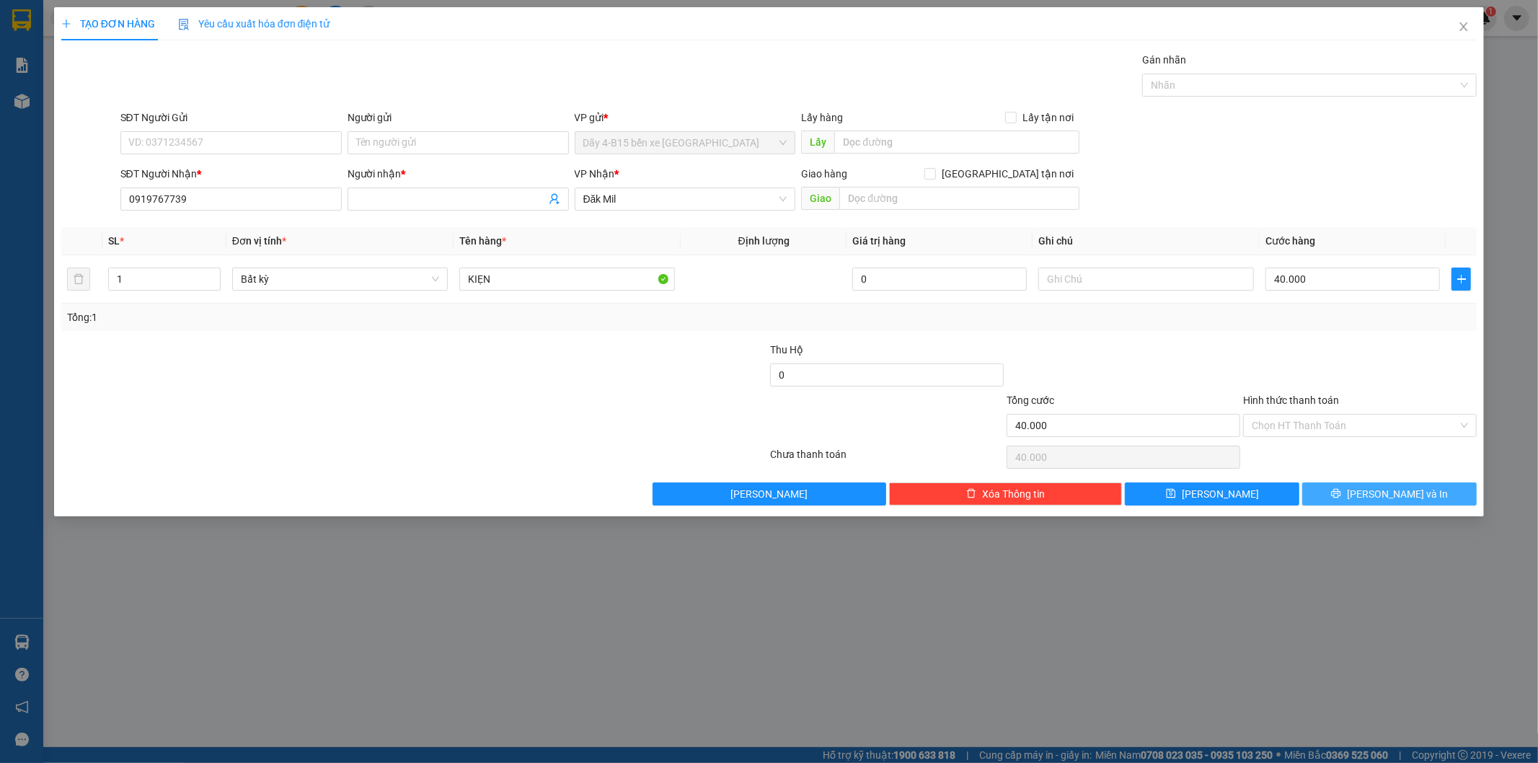
click at [1418, 495] on button "Lưu và In" at bounding box center [1389, 493] width 174 height 23
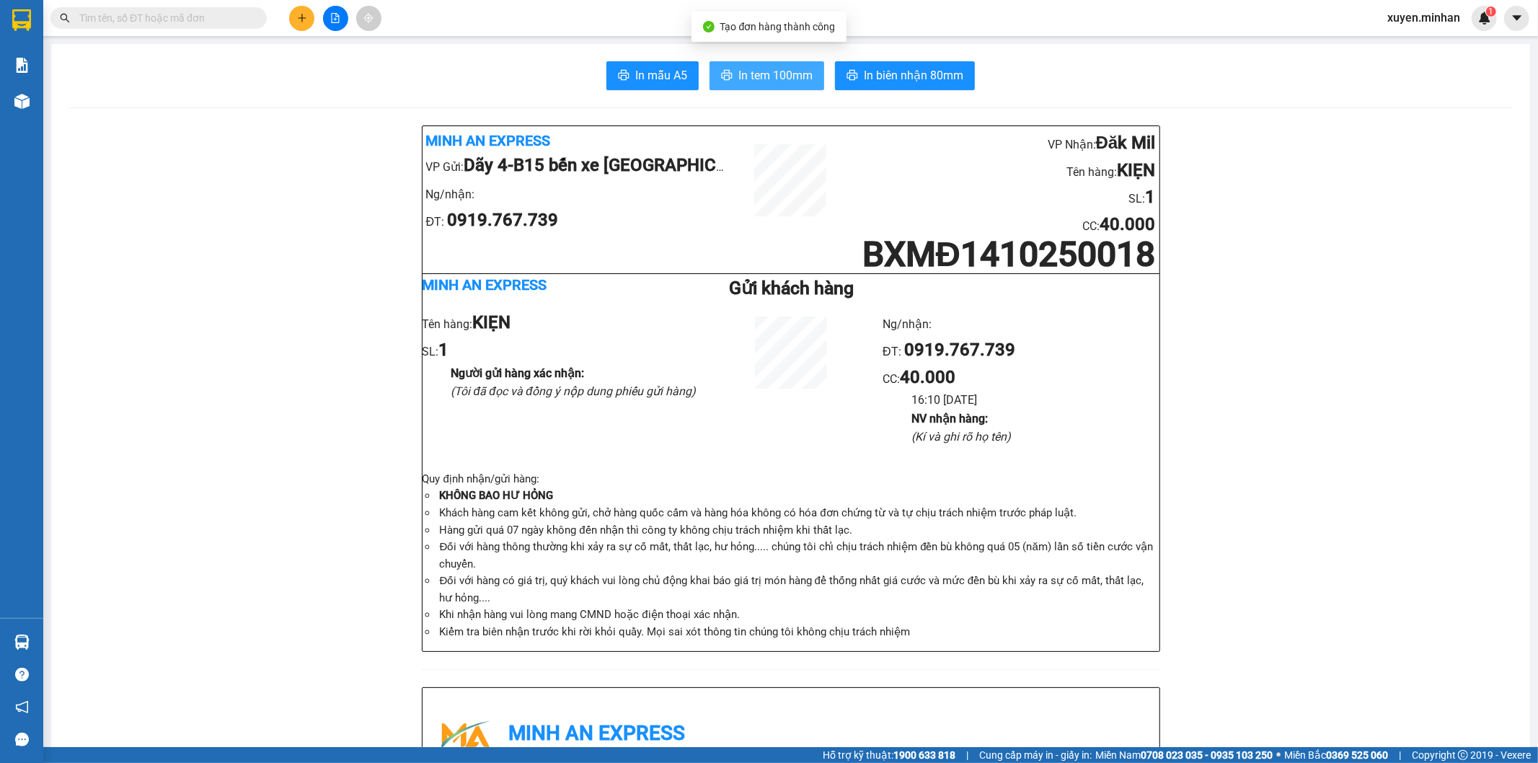
click at [795, 80] on span "In tem 100mm" at bounding box center [775, 75] width 74 height 18
click at [910, 76] on span "In biên nhận 80mm" at bounding box center [913, 75] width 99 height 18
click at [757, 75] on span "In tem 100mm" at bounding box center [775, 75] width 74 height 18
click at [306, 20] on icon "plus" at bounding box center [302, 18] width 10 height 10
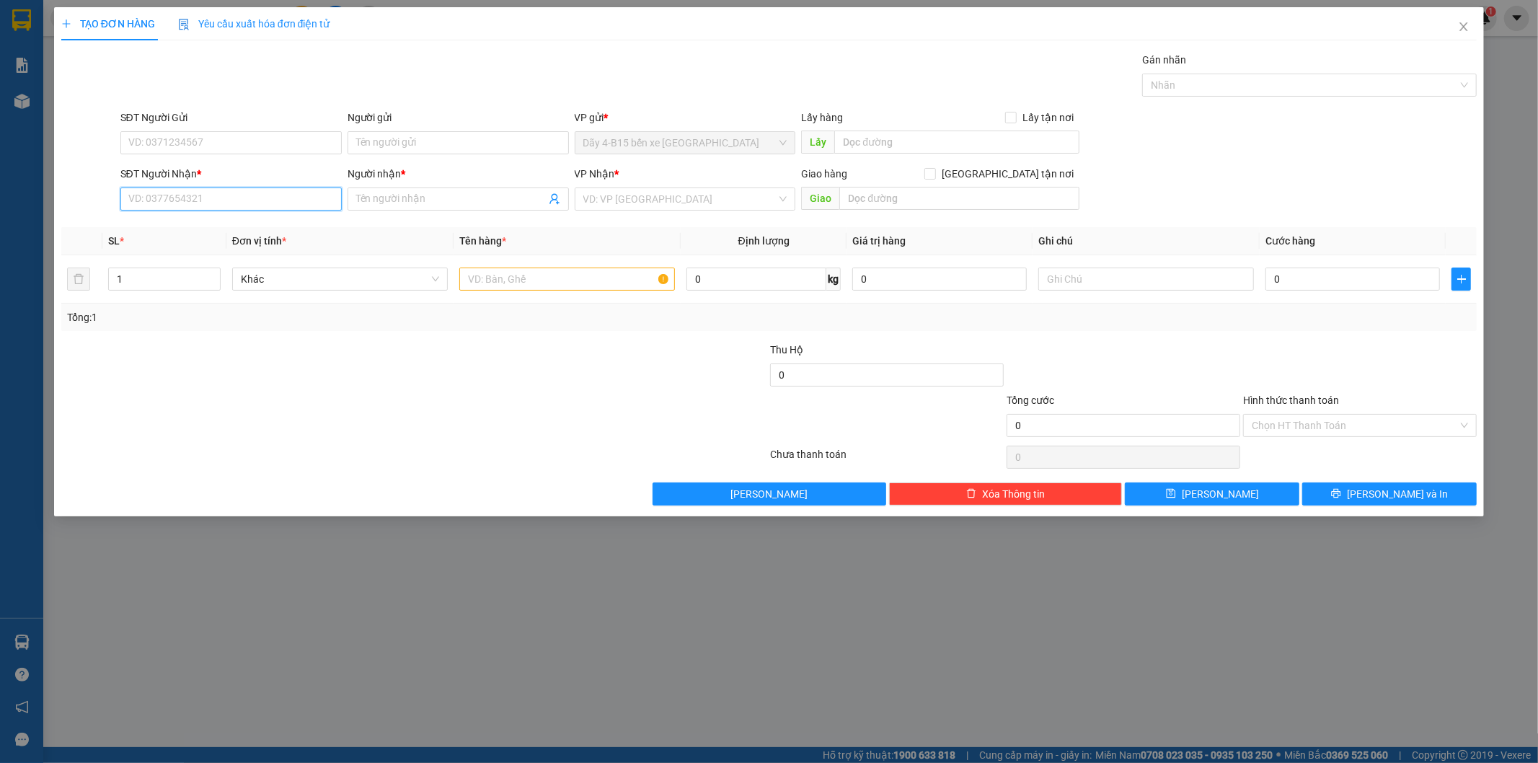
click at [234, 209] on input "SĐT Người Nhận *" at bounding box center [230, 198] width 221 height 23
type input "0944772567"
drag, startPoint x: 164, startPoint y: 229, endPoint x: 183, endPoint y: 209, distance: 27.0
click at [163, 229] on div "0944772567 - HUỆ" at bounding box center [231, 228] width 204 height 16
type input "HUỆ"
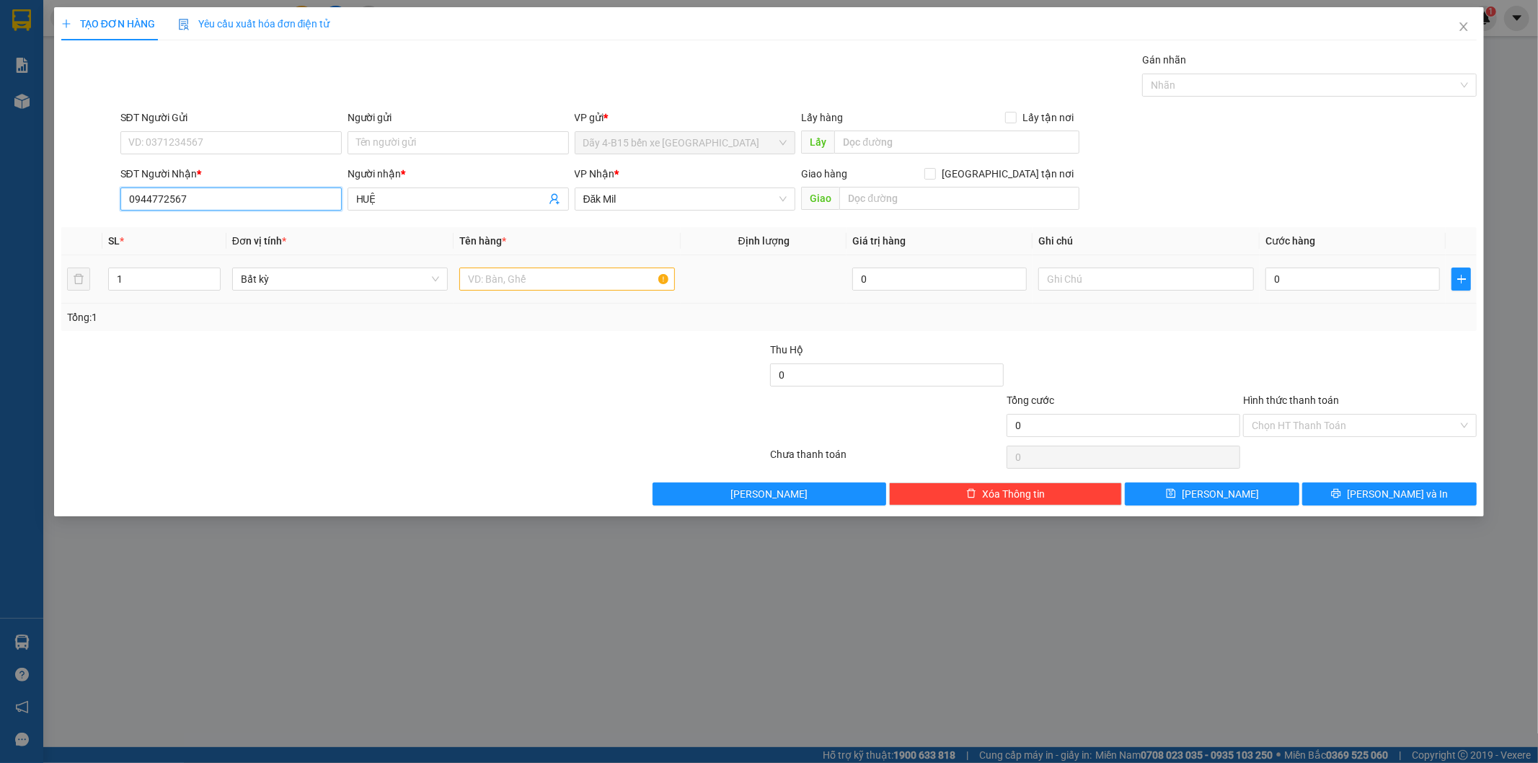
type input "0944772567"
click at [560, 273] on input "text" at bounding box center [567, 278] width 216 height 23
type input "BỌC"
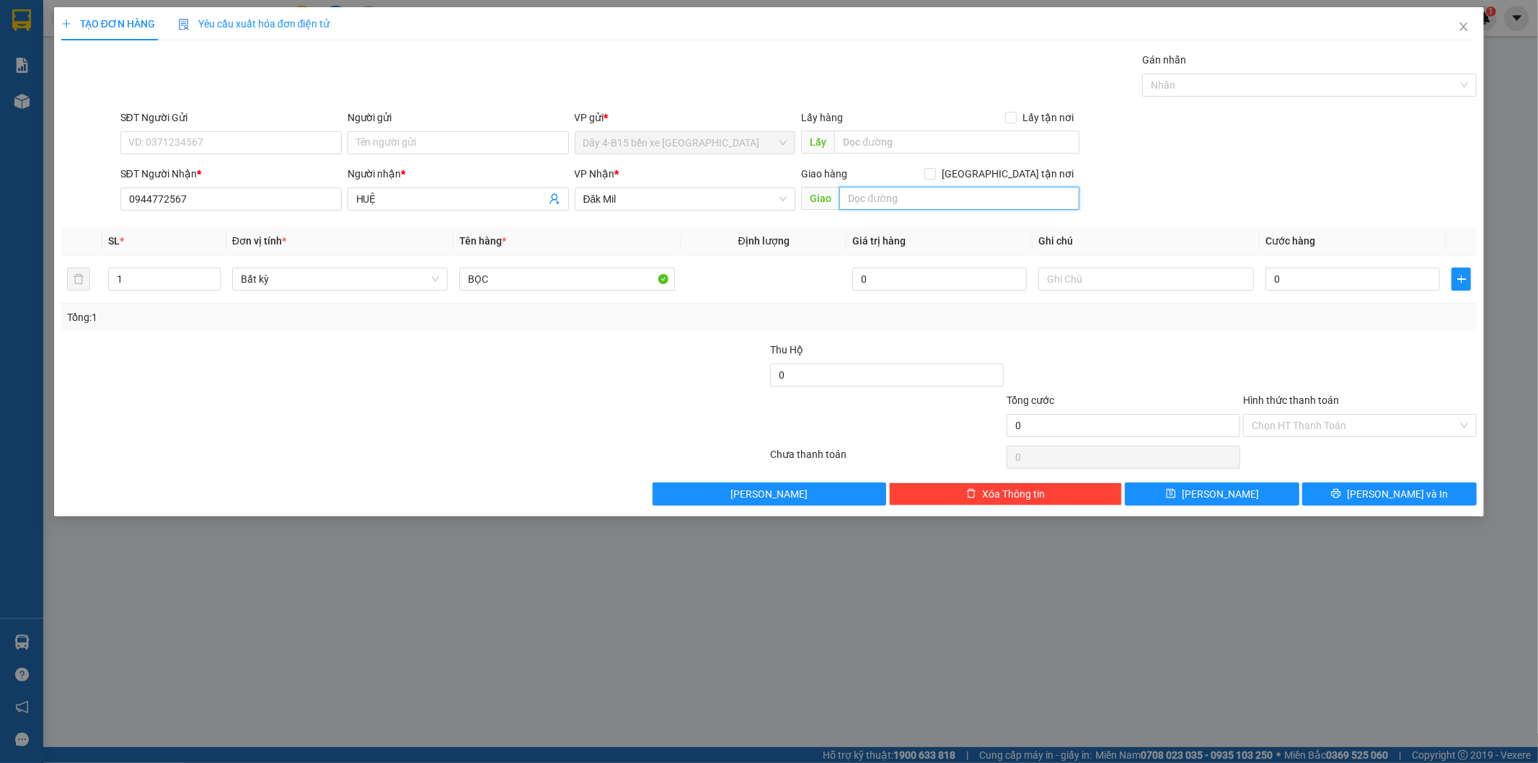
click at [1056, 207] on input "text" at bounding box center [959, 198] width 240 height 23
type input "D"
type input "ĐMANH"
click at [934, 177] on input "Giao tận nơi" at bounding box center [929, 173] width 10 height 10
checkbox input "true"
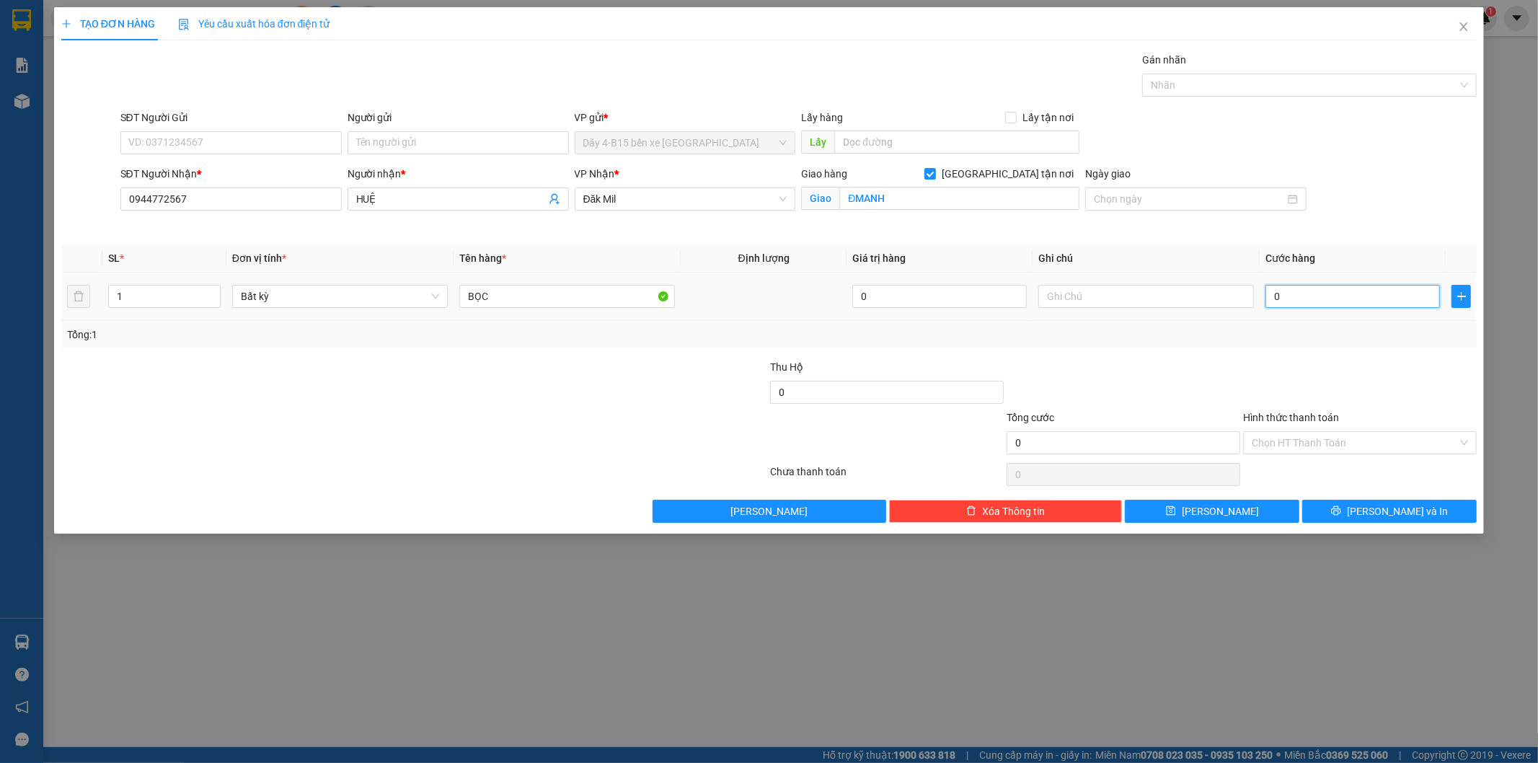
click at [1378, 304] on input "0" at bounding box center [1352, 296] width 174 height 23
type input "3"
type input "30"
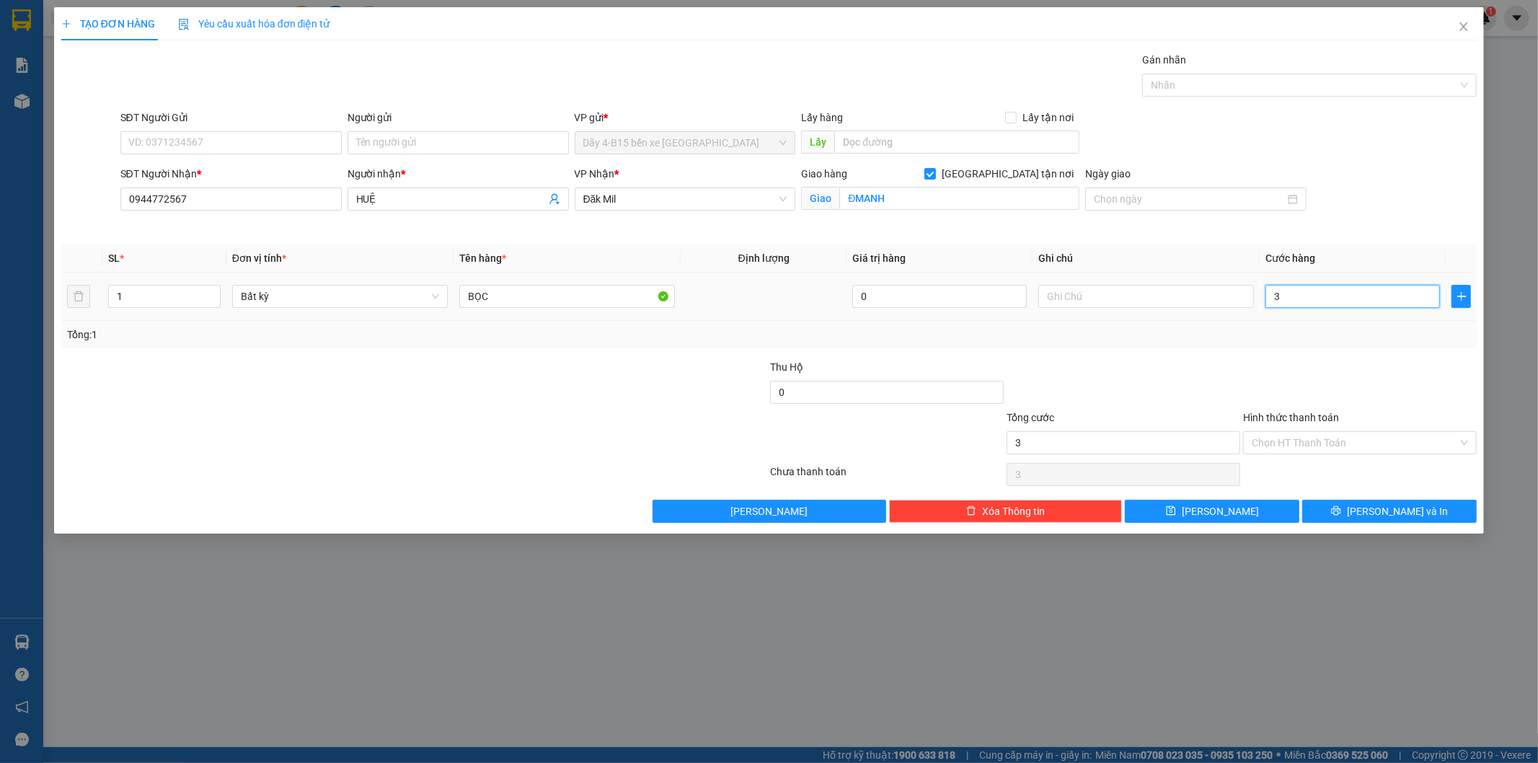
type input "30"
type input "30.000"
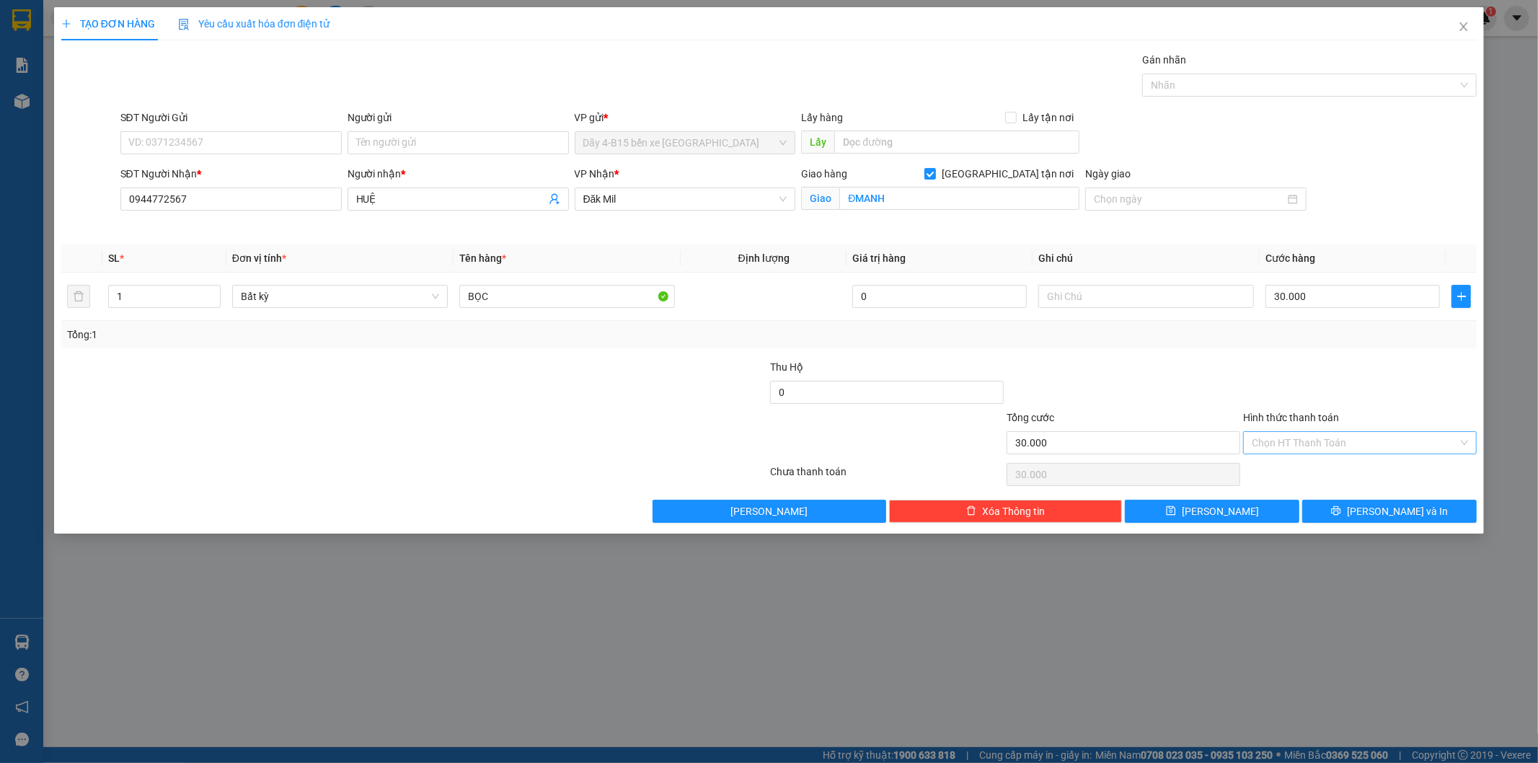
click at [1350, 448] on input "Hình thức thanh toán" at bounding box center [1355, 443] width 206 height 22
click at [1324, 268] on th "Cước hàng" at bounding box center [1352, 258] width 186 height 28
click at [1392, 524] on div "TẠO ĐƠN HÀNG Yêu cầu xuất hóa đơn điện tử Transit Pickup Surcharge Ids Transit …" at bounding box center [769, 270] width 1430 height 526
click at [1379, 508] on span "Lưu và In" at bounding box center [1397, 511] width 101 height 16
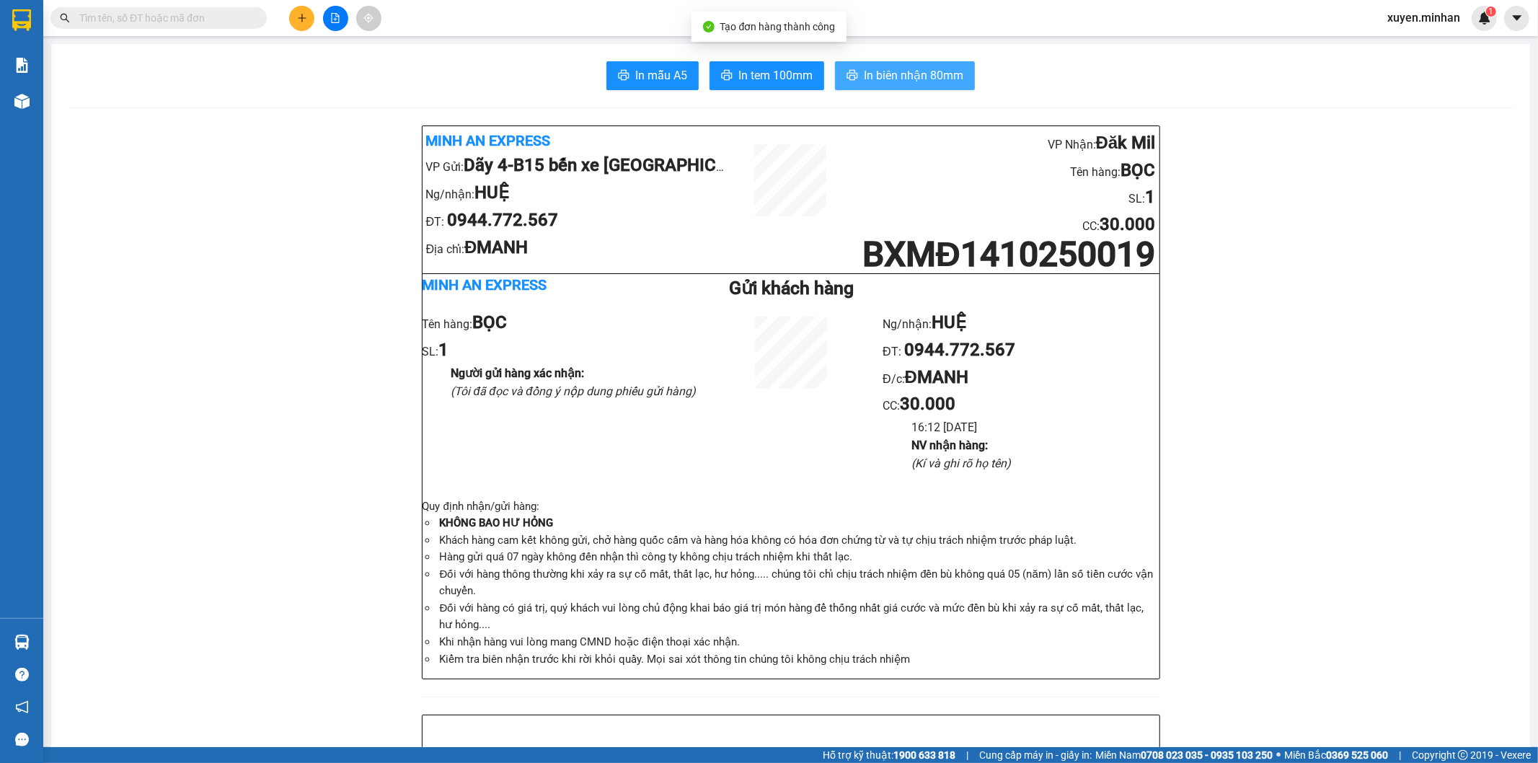
click at [864, 74] on span "In biên nhận 80mm" at bounding box center [913, 75] width 99 height 18
click at [743, 78] on span "In tem 100mm" at bounding box center [775, 75] width 74 height 18
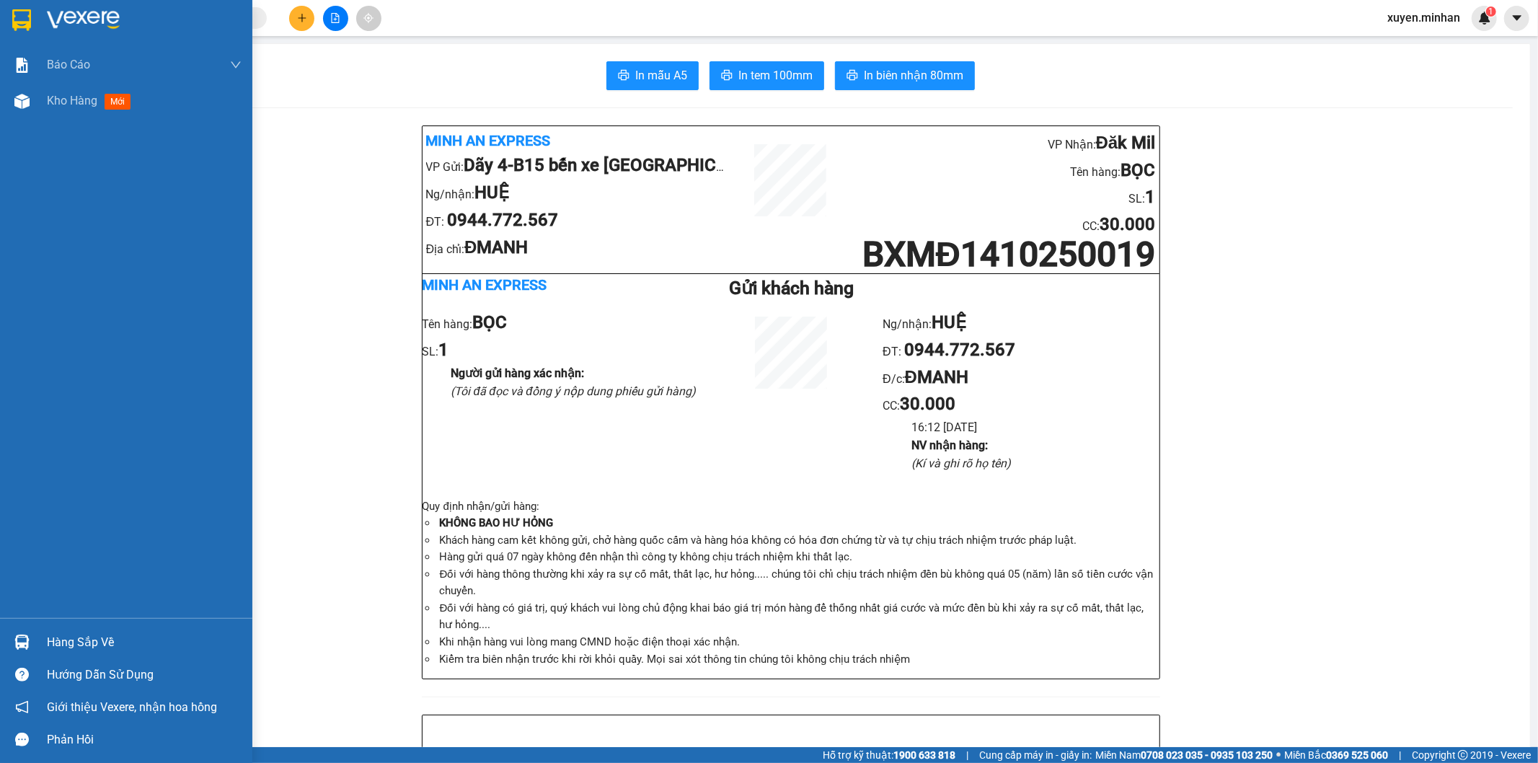
click at [12, 17] on img at bounding box center [21, 20] width 19 height 22
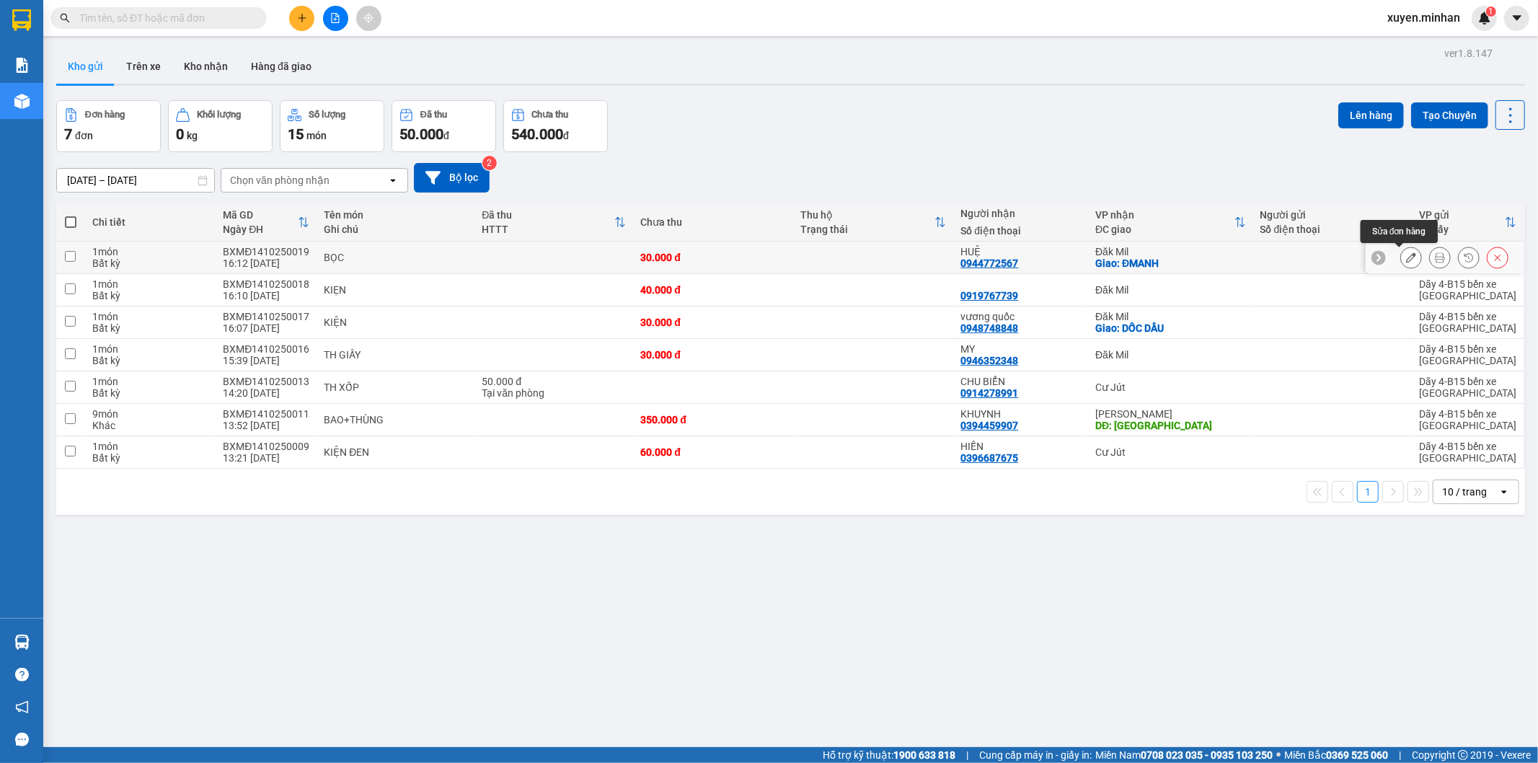
click at [1406, 257] on icon at bounding box center [1411, 257] width 10 height 10
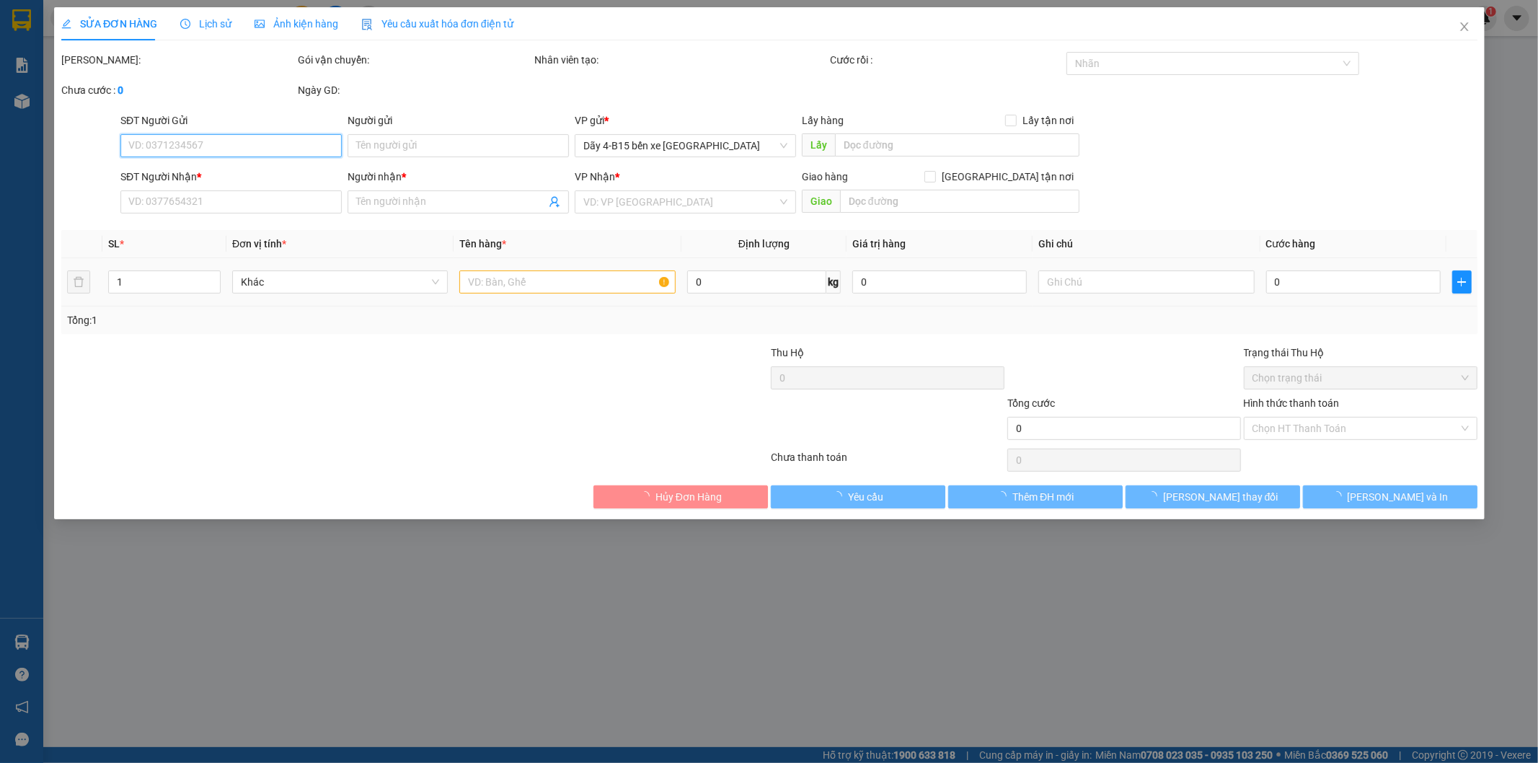
type input "0944772567"
type input "HUỆ"
checkbox input "true"
type input "ĐMANH"
type input "30.000"
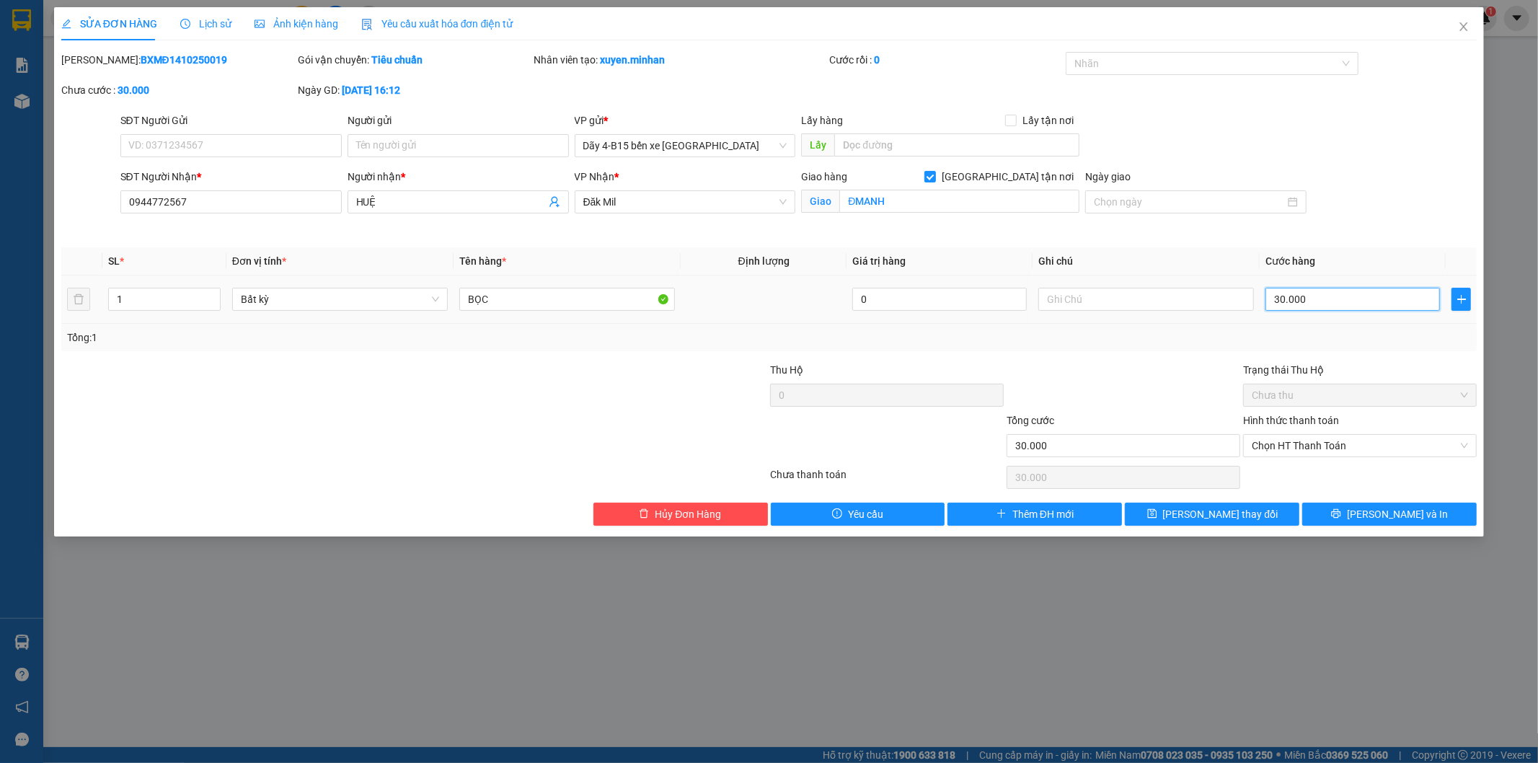
click at [1360, 298] on input "30.000" at bounding box center [1352, 299] width 174 height 23
click at [1345, 451] on span "Chọn HT Thanh Toán" at bounding box center [1360, 446] width 216 height 22
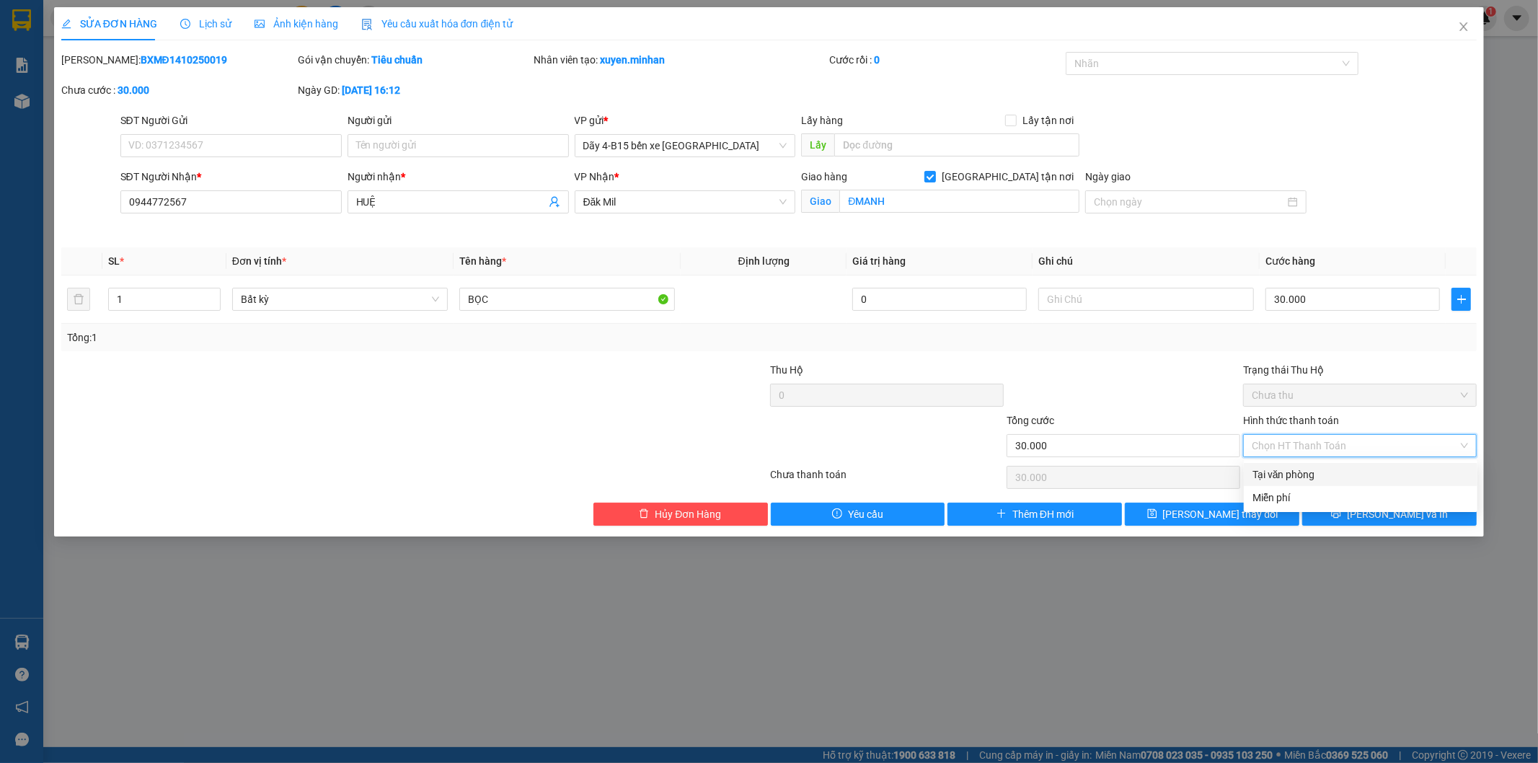
click at [1315, 479] on div "Tại văn phòng" at bounding box center [1360, 474] width 216 height 16
type input "0"
click at [1388, 513] on span "Lưu và In" at bounding box center [1397, 514] width 101 height 16
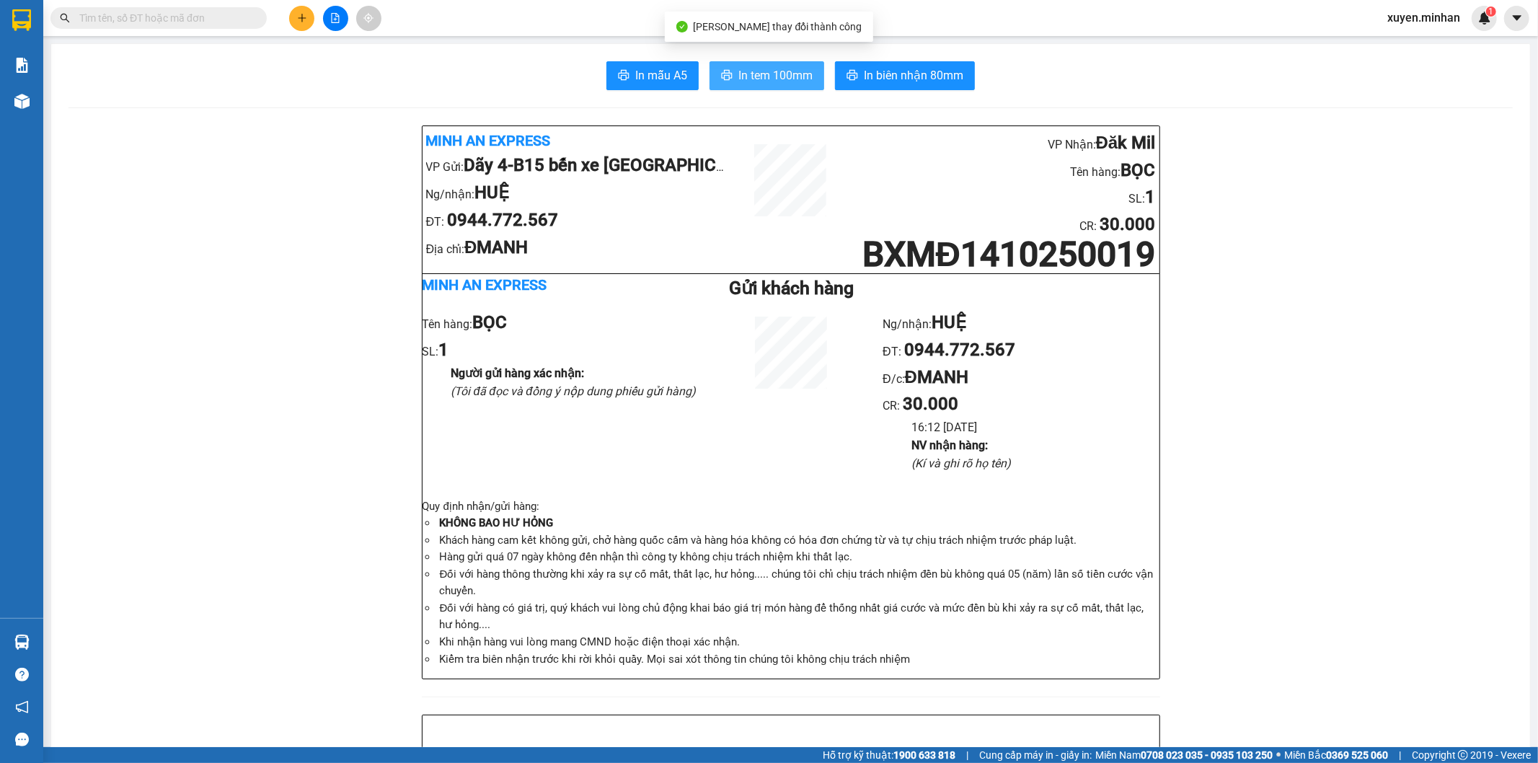
click at [773, 75] on span "In tem 100mm" at bounding box center [775, 75] width 74 height 18
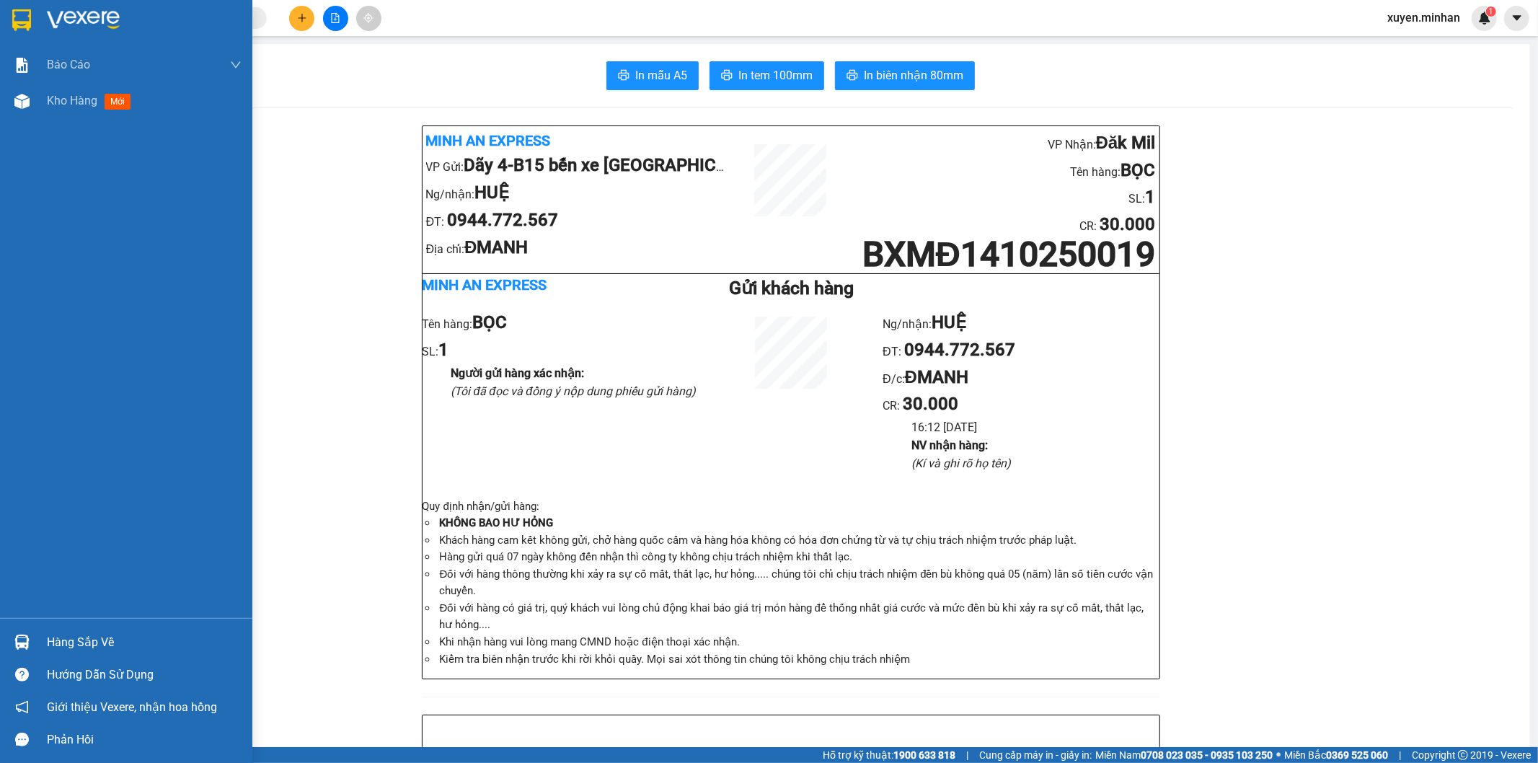
click at [14, 18] on img at bounding box center [21, 20] width 19 height 22
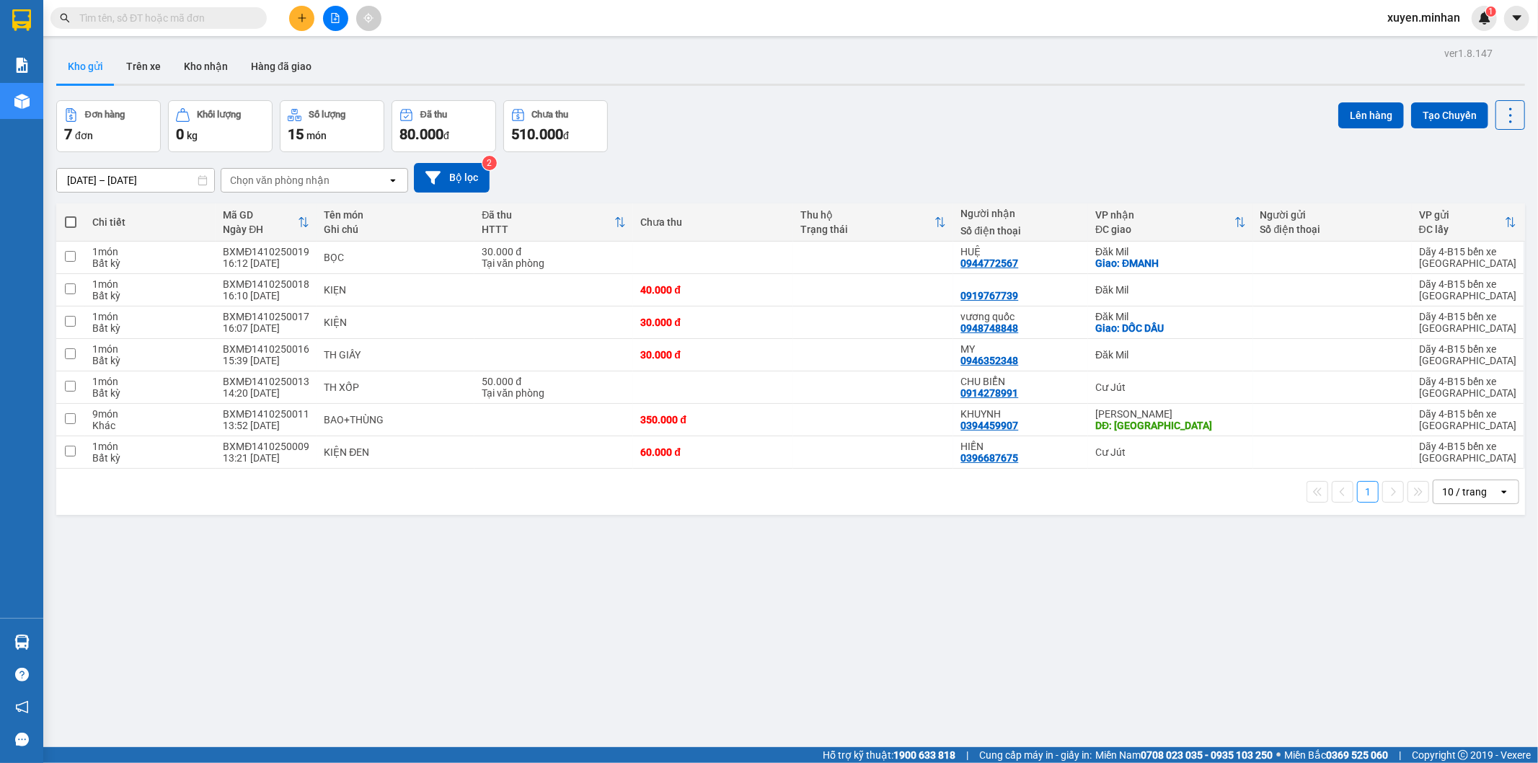
drag, startPoint x: 542, startPoint y: 695, endPoint x: 543, endPoint y: 688, distance: 7.2
click at [543, 695] on div "ver 1.8.147 Kho gửi Trên xe Kho nhận Hàng đã giao Đơn hàng 7 đơn Khối lượng 0 k…" at bounding box center [790, 424] width 1480 height 763
click at [154, 18] on input "text" at bounding box center [164, 18] width 170 height 16
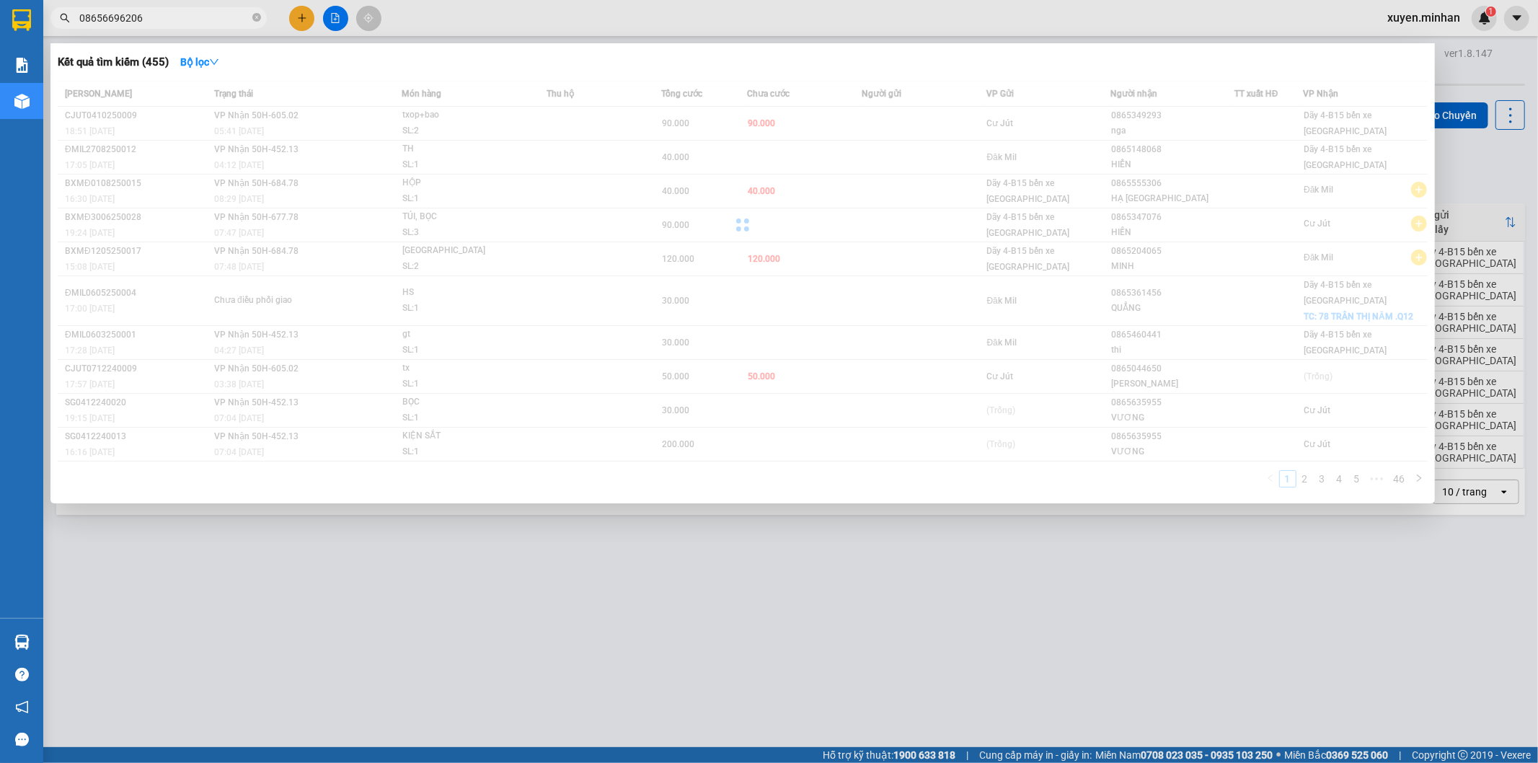
click at [154, 18] on input "08656696206" at bounding box center [164, 18] width 170 height 16
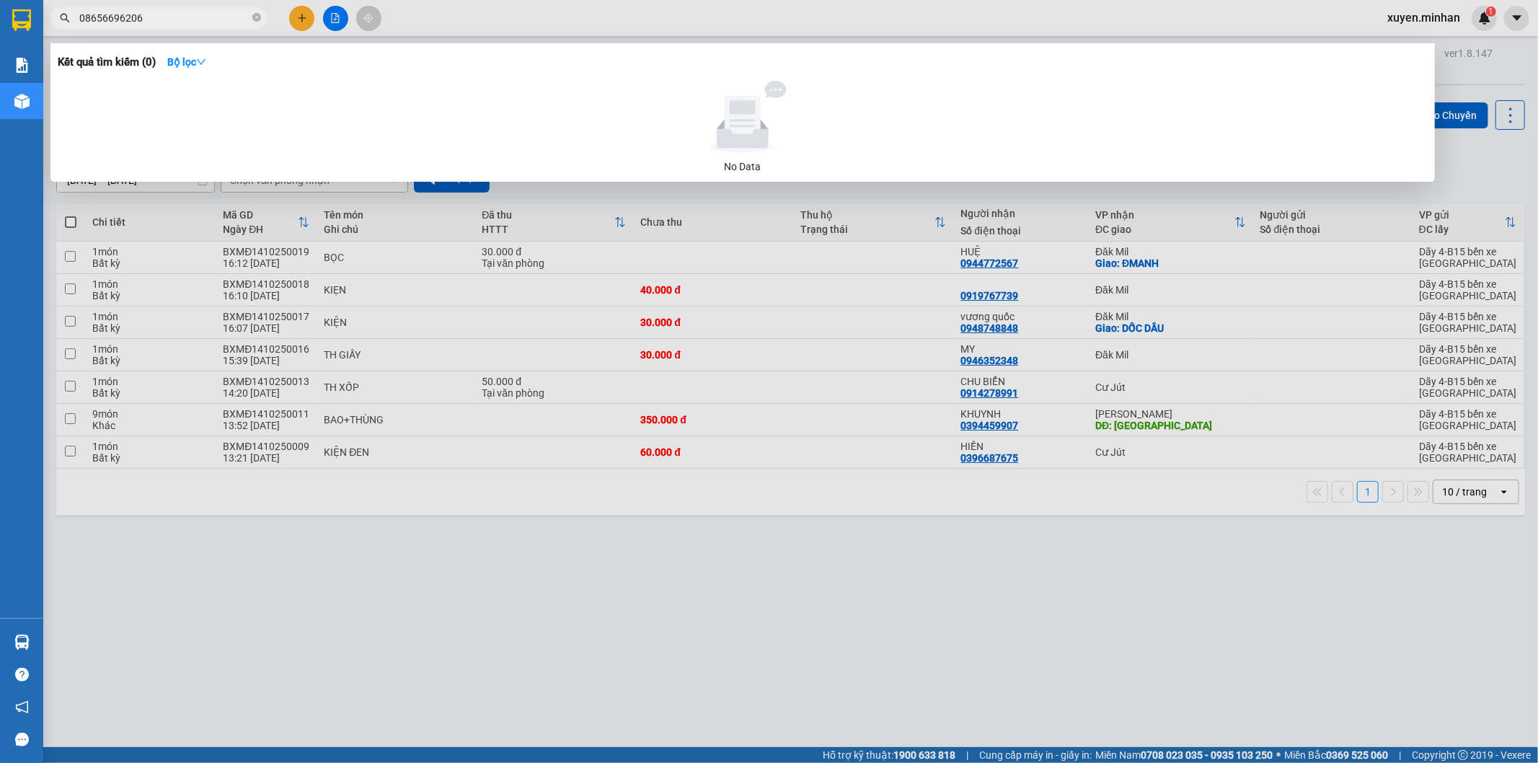
click at [154, 18] on input "08656696206" at bounding box center [164, 18] width 170 height 16
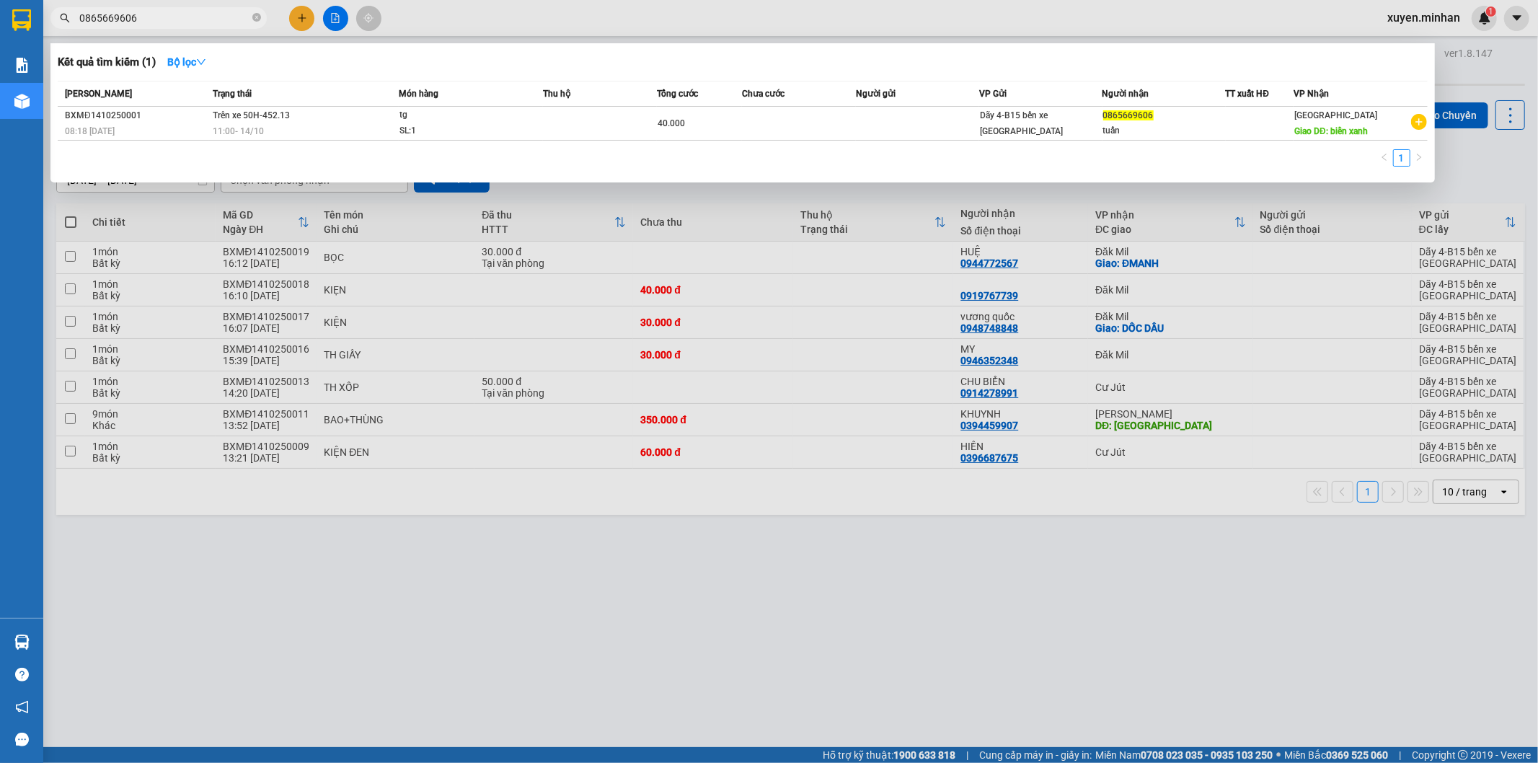
type input "0865669606"
click at [748, 614] on div at bounding box center [769, 381] width 1538 height 763
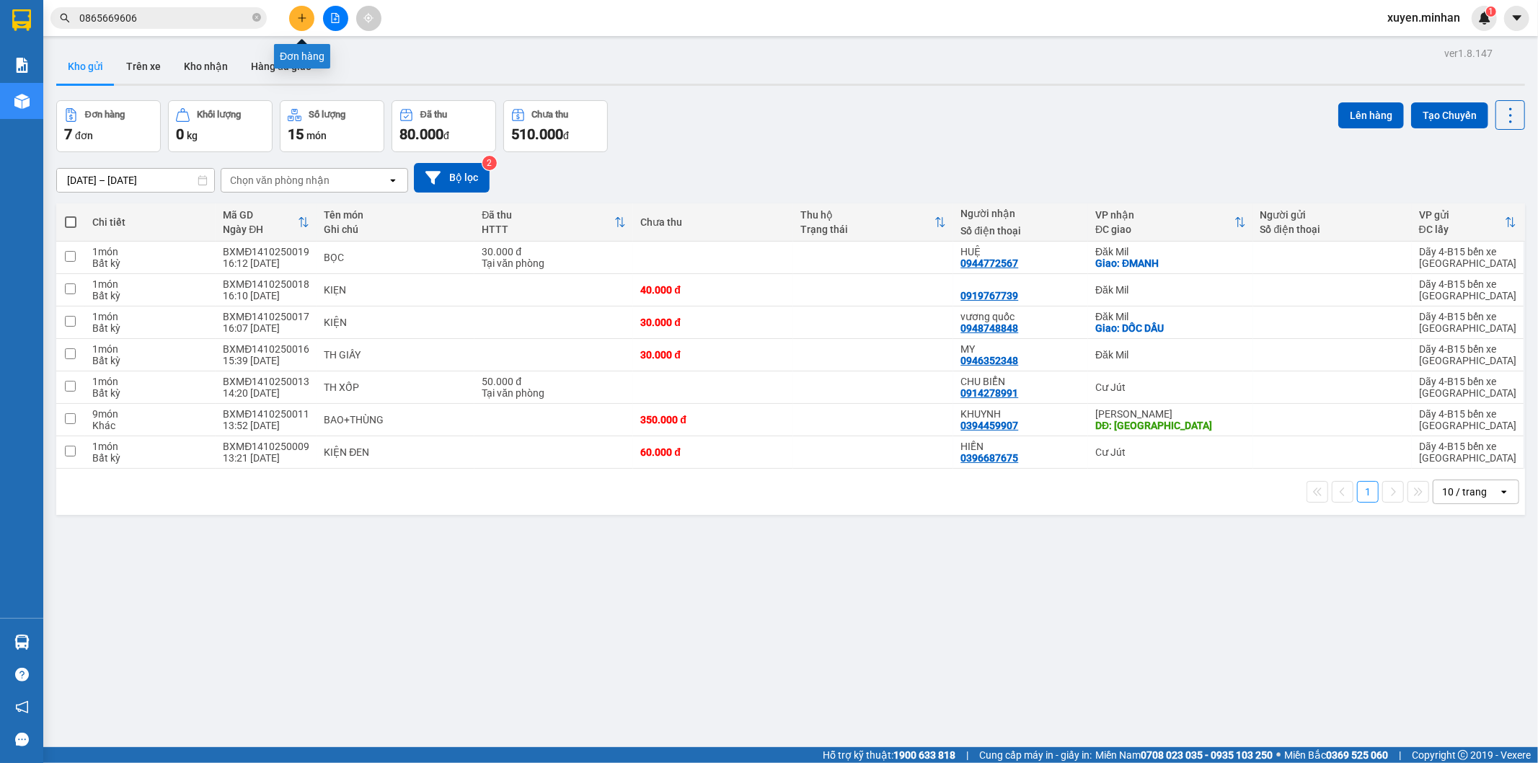
click at [301, 15] on icon "plus" at bounding box center [302, 18] width 10 height 10
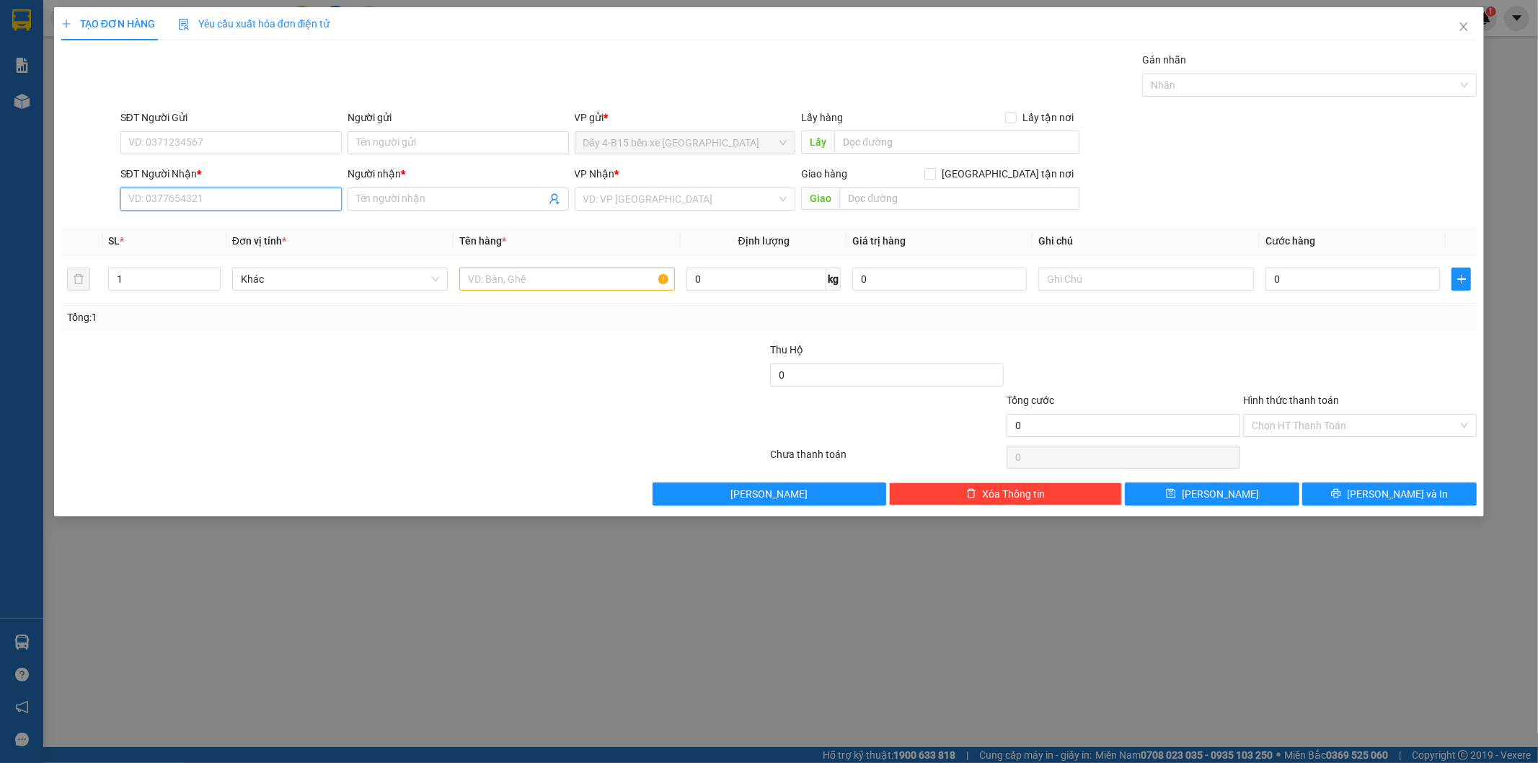
drag, startPoint x: 248, startPoint y: 195, endPoint x: 243, endPoint y: 169, distance: 25.7
click at [247, 195] on input "SĐT Người Nhận *" at bounding box center [230, 198] width 221 height 23
click at [226, 227] on div "0964544848 - NGỌC NỮ" at bounding box center [231, 228] width 204 height 16
type input "0964544848"
type input "NGỌC NỮ"
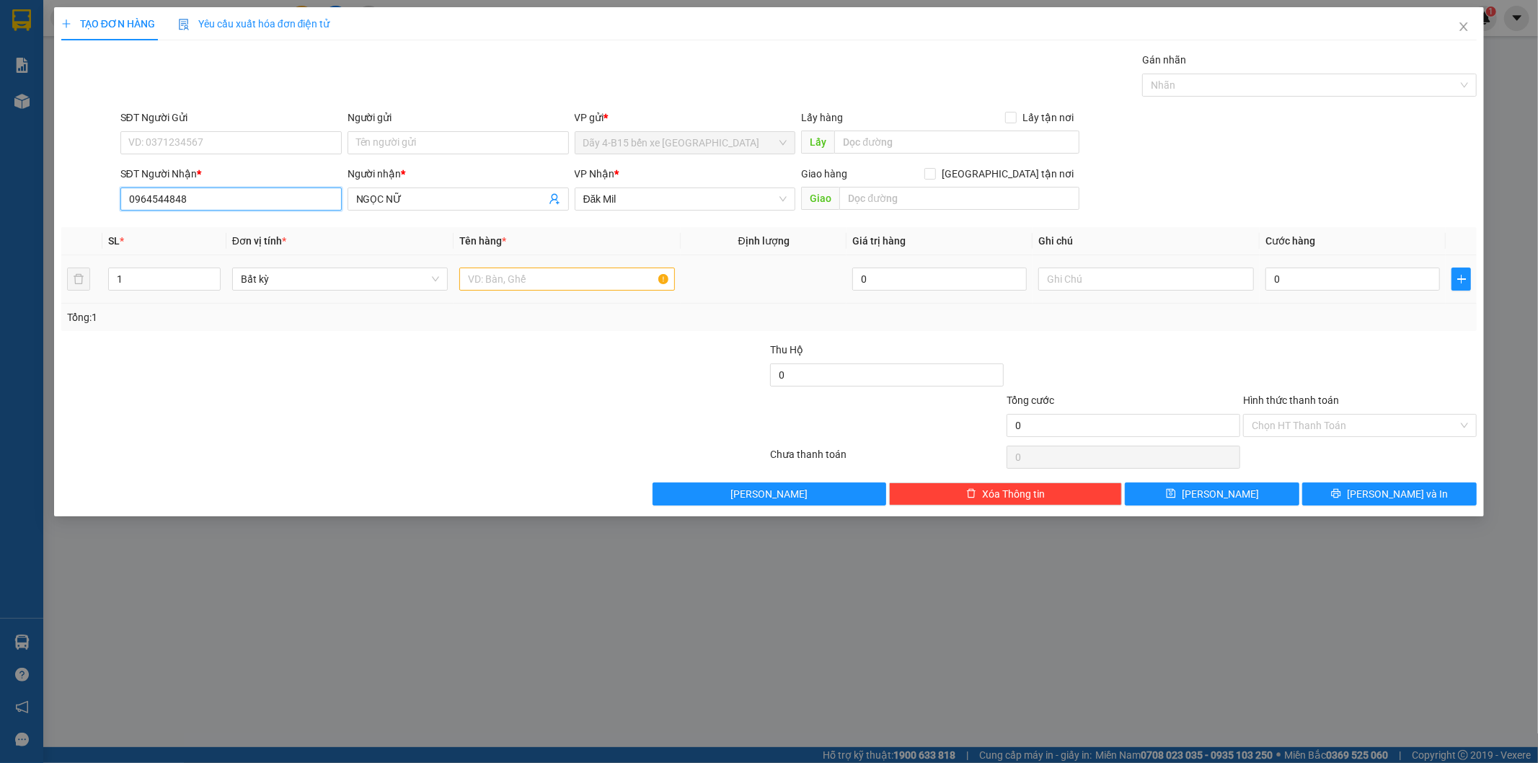
type input "0964544848"
click at [577, 281] on input "text" at bounding box center [567, 278] width 216 height 23
type input "TH"
click at [1305, 280] on input "0" at bounding box center [1352, 278] width 174 height 23
type input "5"
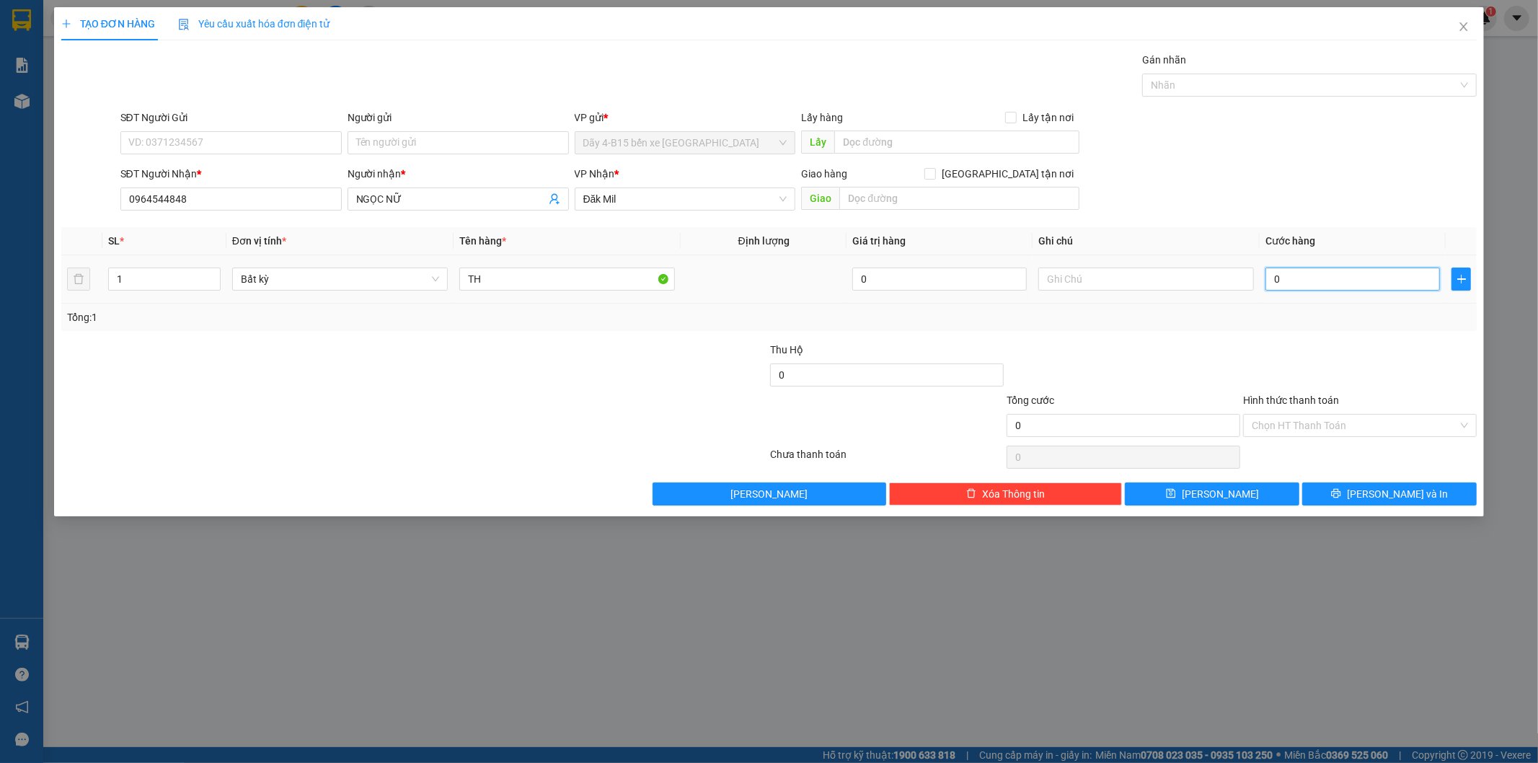
type input "5"
type input "50"
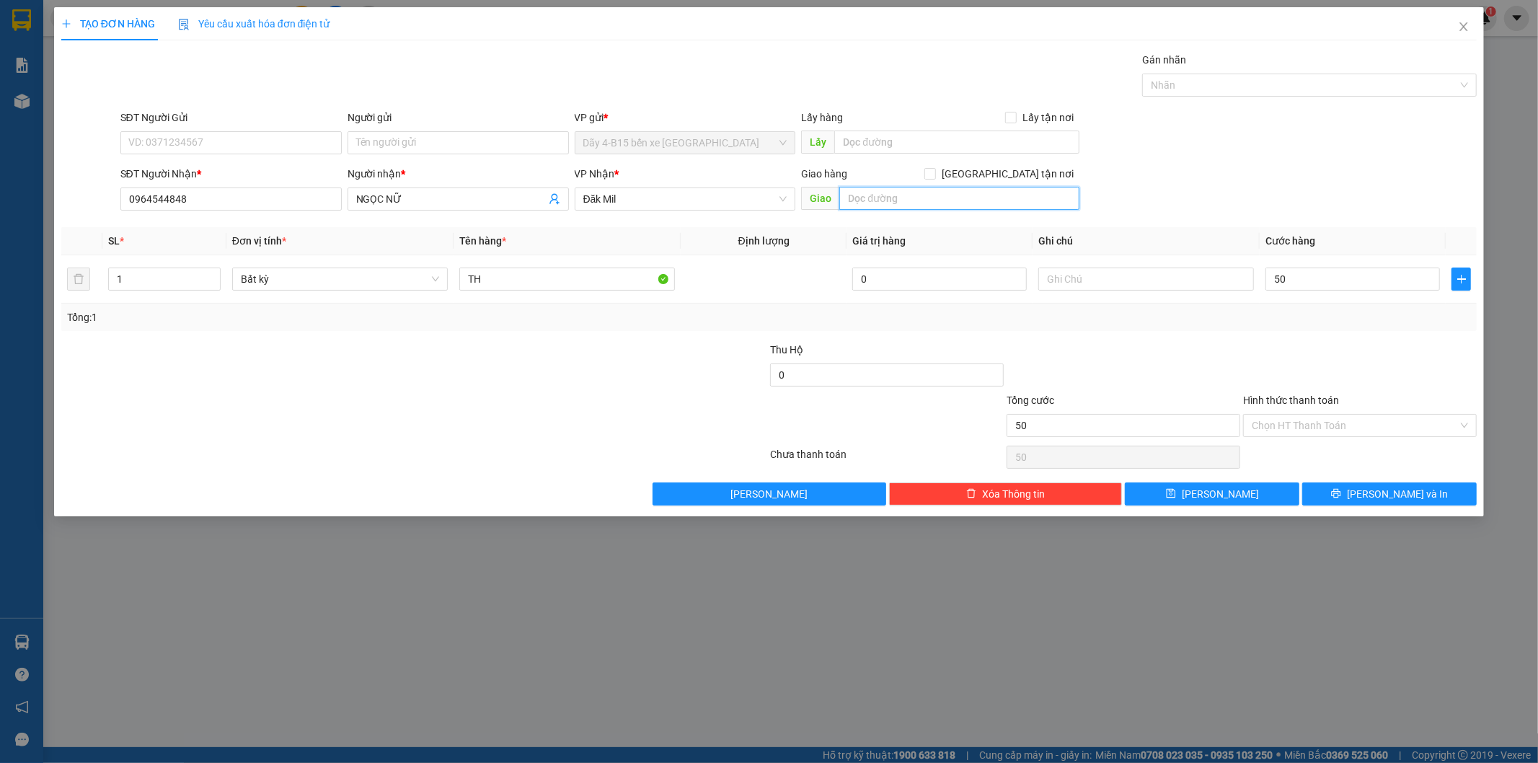
type input "50.000"
click at [948, 203] on input "text" at bounding box center [959, 198] width 240 height 23
type input "GIAO"
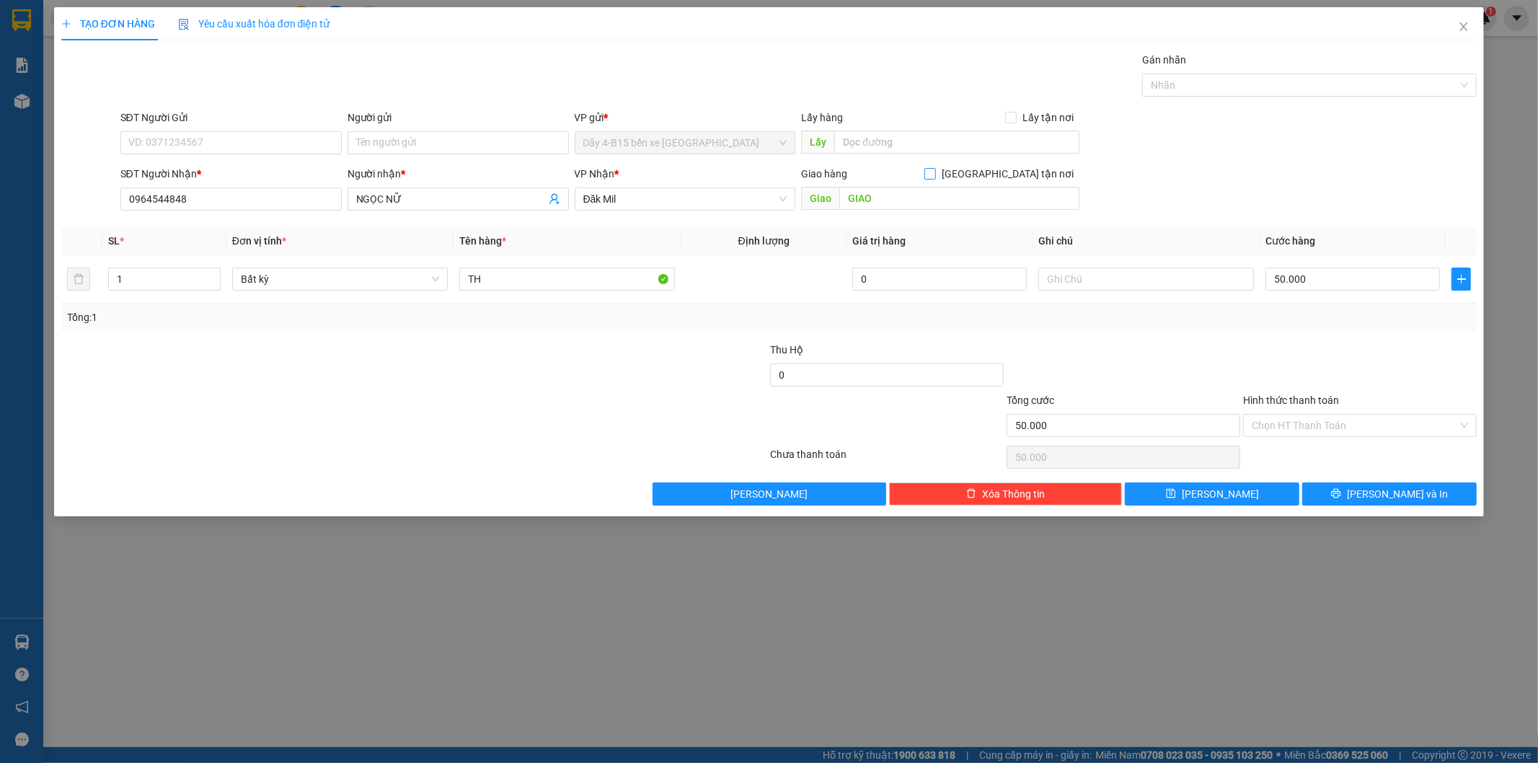
click at [934, 171] on input "Giao tận nơi" at bounding box center [929, 173] width 10 height 10
checkbox input "true"
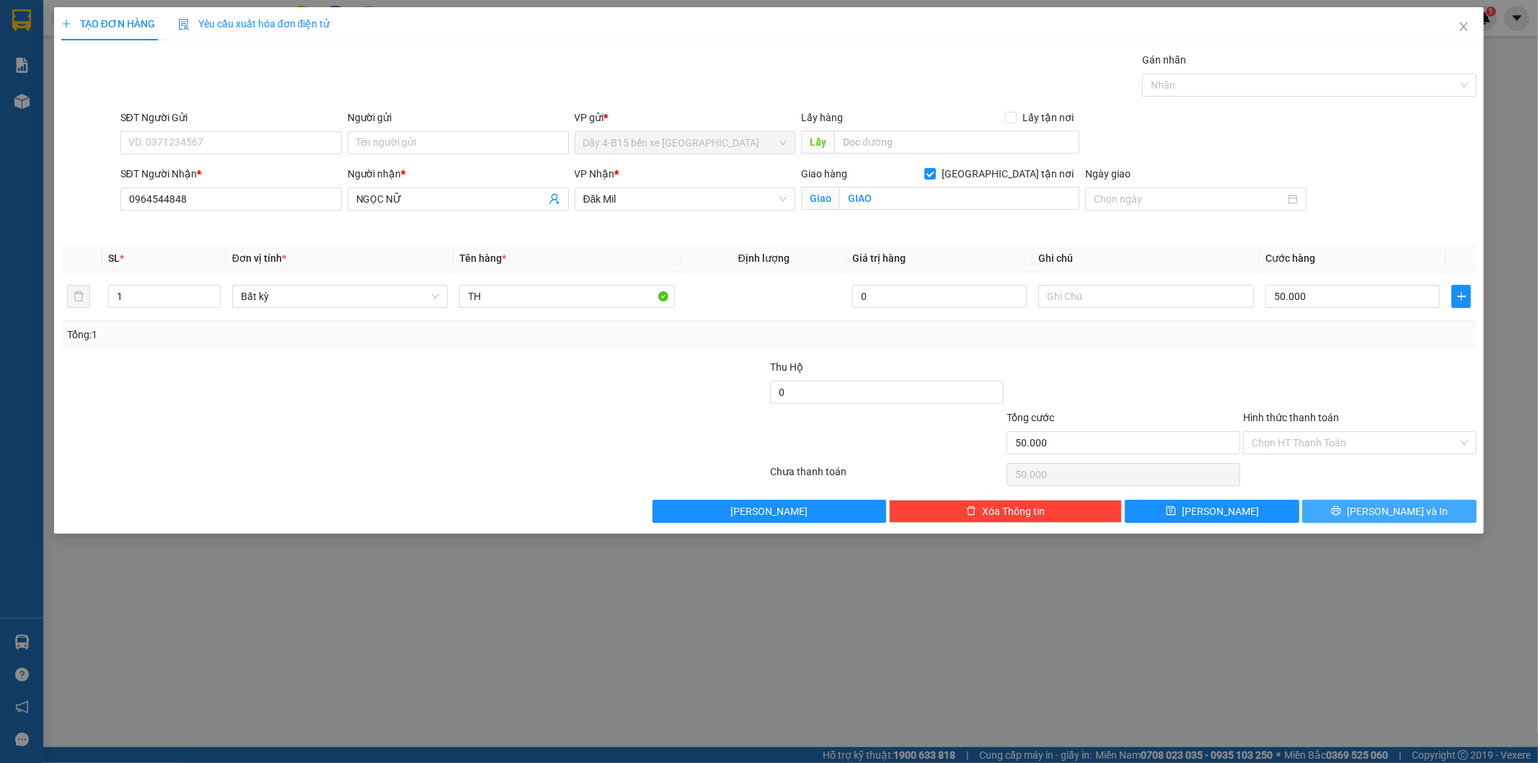
drag, startPoint x: 1358, startPoint y: 508, endPoint x: 1353, endPoint y: 501, distance: 8.2
click at [1360, 508] on button "Lưu và In" at bounding box center [1389, 511] width 174 height 23
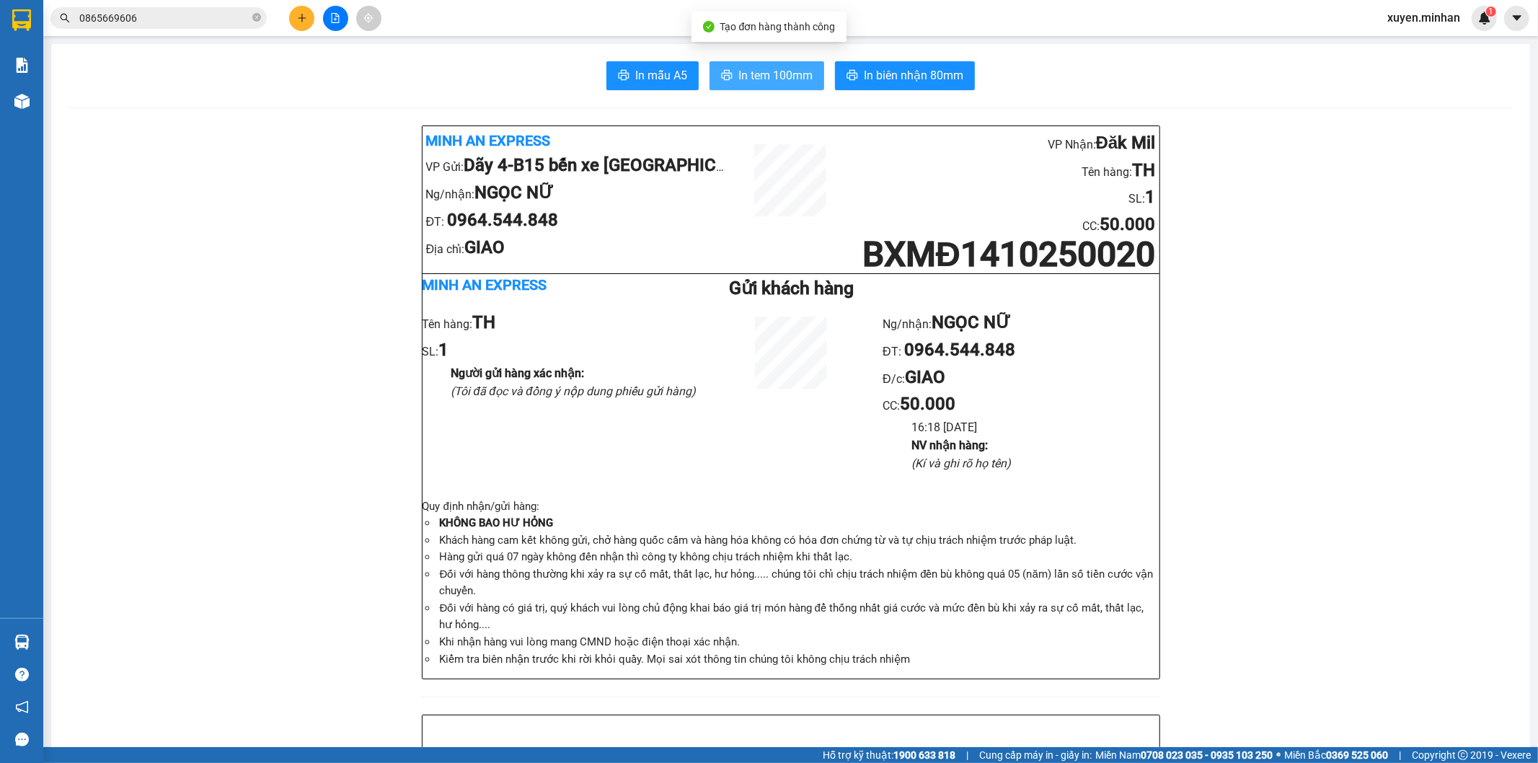
click at [810, 80] on button "In tem 100mm" at bounding box center [766, 75] width 115 height 29
click at [902, 74] on span "In biên nhận 80mm" at bounding box center [913, 75] width 99 height 18
